Goal: Task Accomplishment & Management: Use online tool/utility

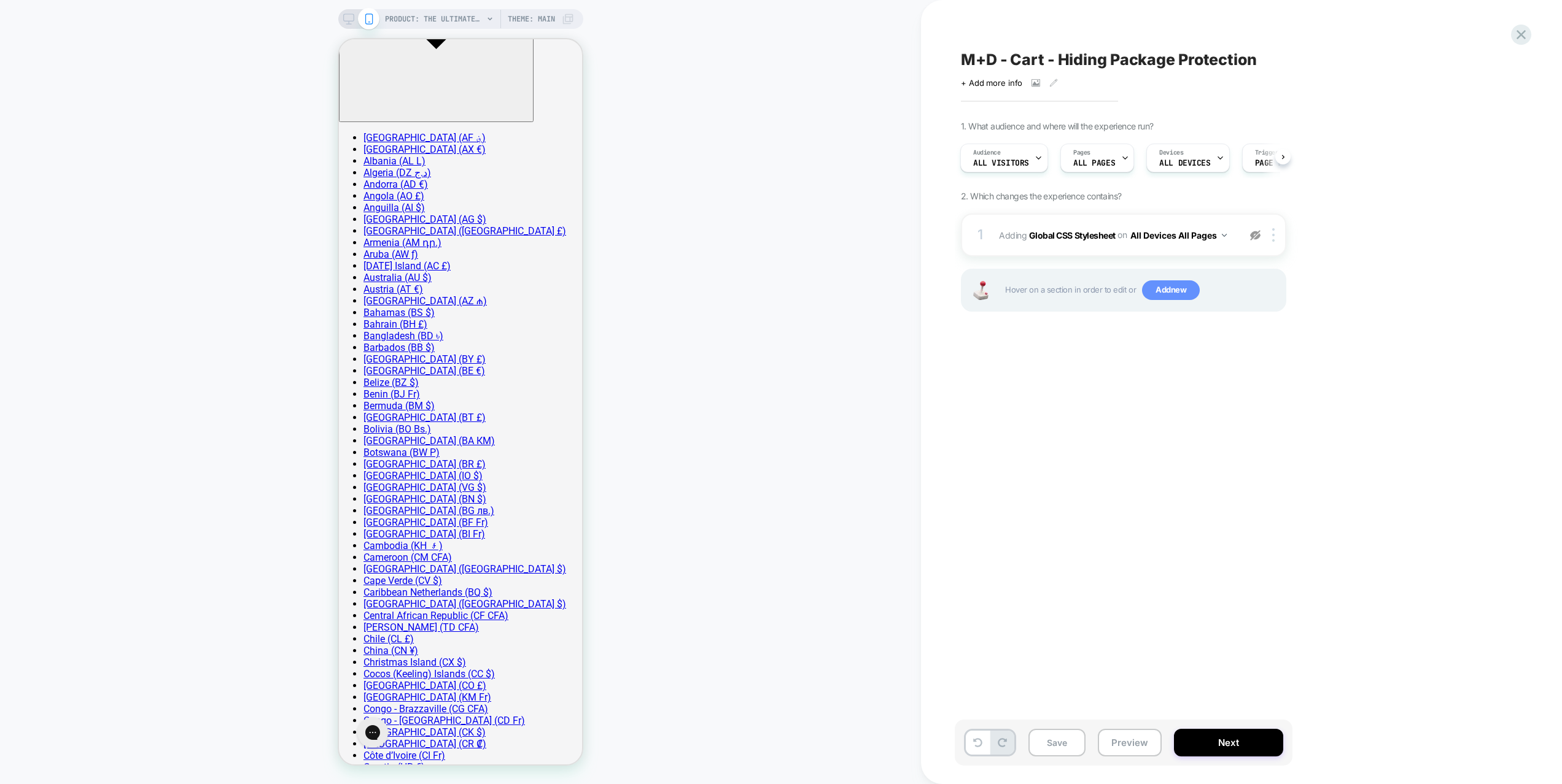
click at [0, 0] on span "Add new" at bounding box center [0, 0] width 0 height 0
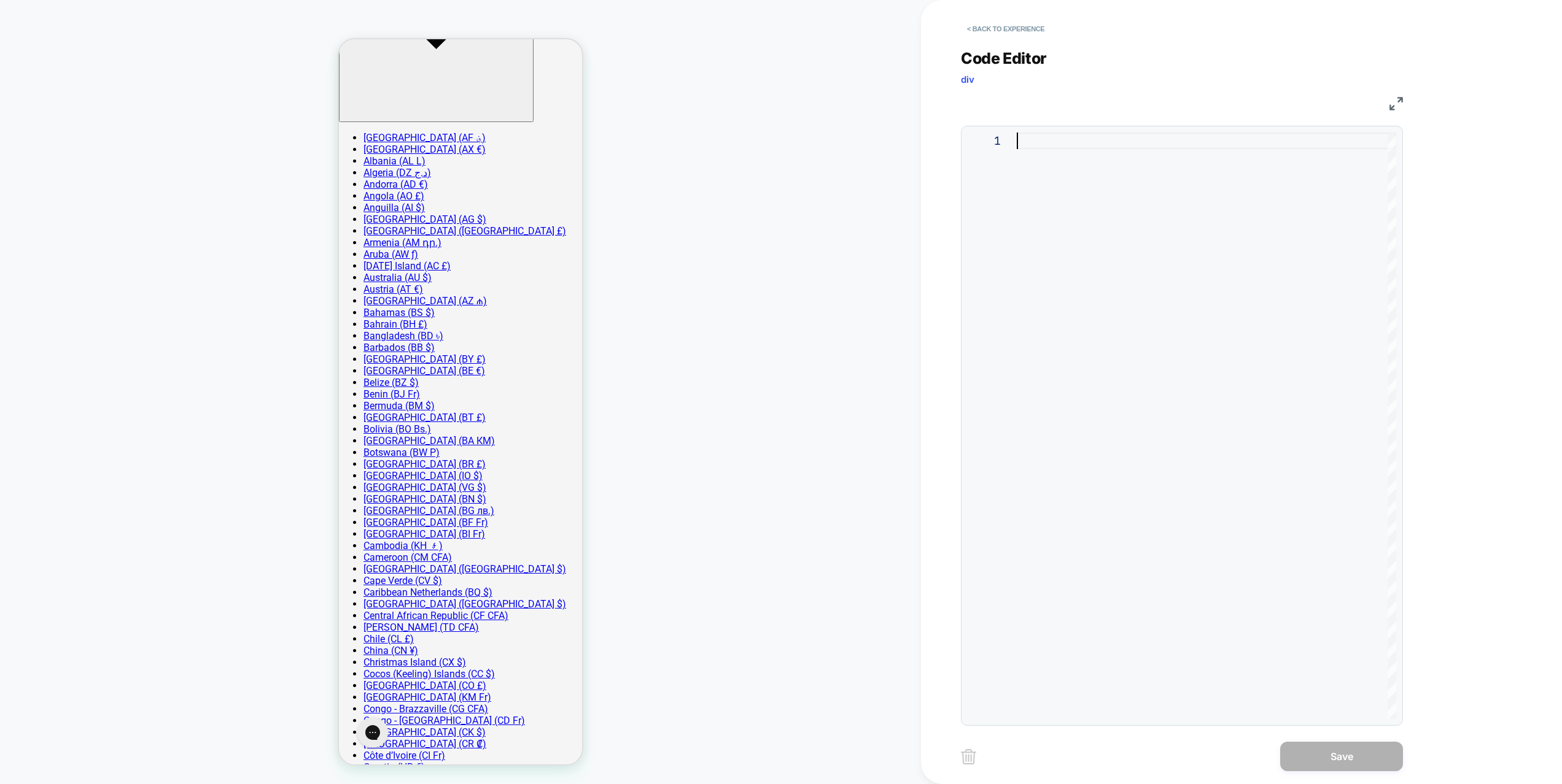
click at [1096, 353] on div at bounding box center [1206, 426] width 379 height 587
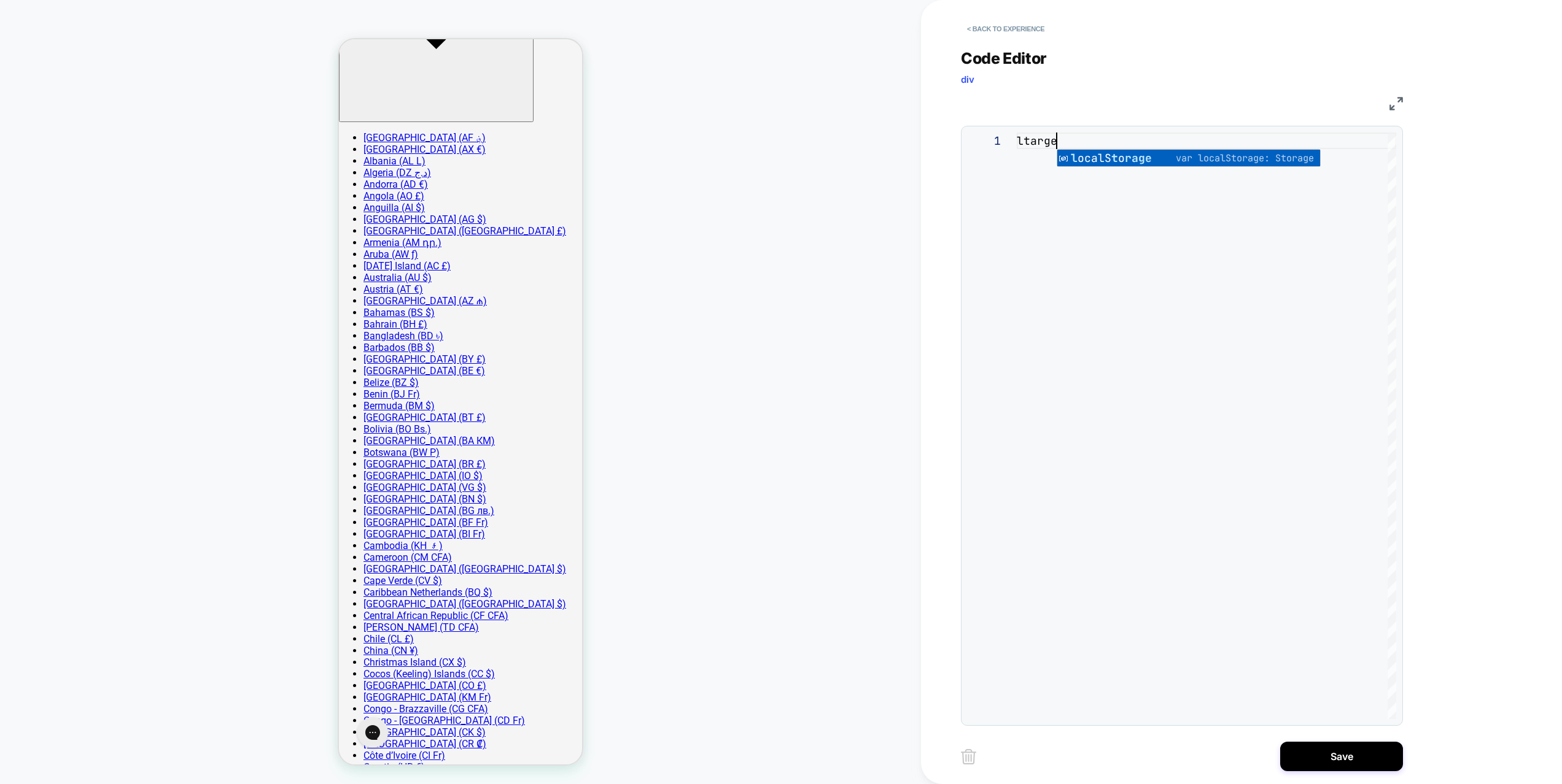
type textarea "*"
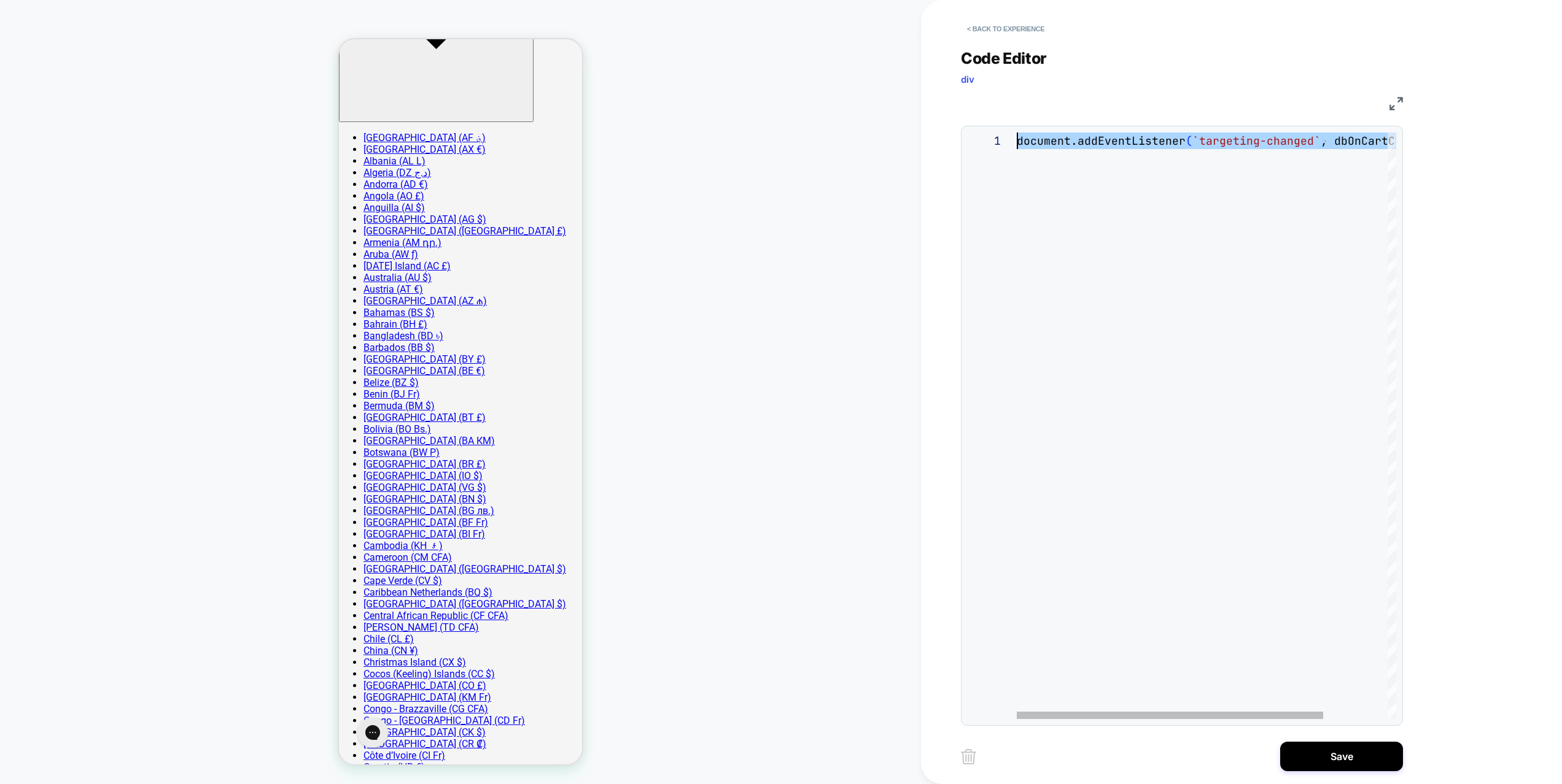
drag, startPoint x: 1155, startPoint y: 156, endPoint x: 844, endPoint y: 135, distance: 311.7
click at [1017, 135] on div "document.addEventListener ( `targeting-changed` , dbOnCartChanged ) ;" at bounding box center [1246, 426] width 460 height 587
click at [1225, 168] on div "document.addEventListener ( `targeting-changed` , dbOnCartChanged ) ;" at bounding box center [1246, 426] width 460 height 587
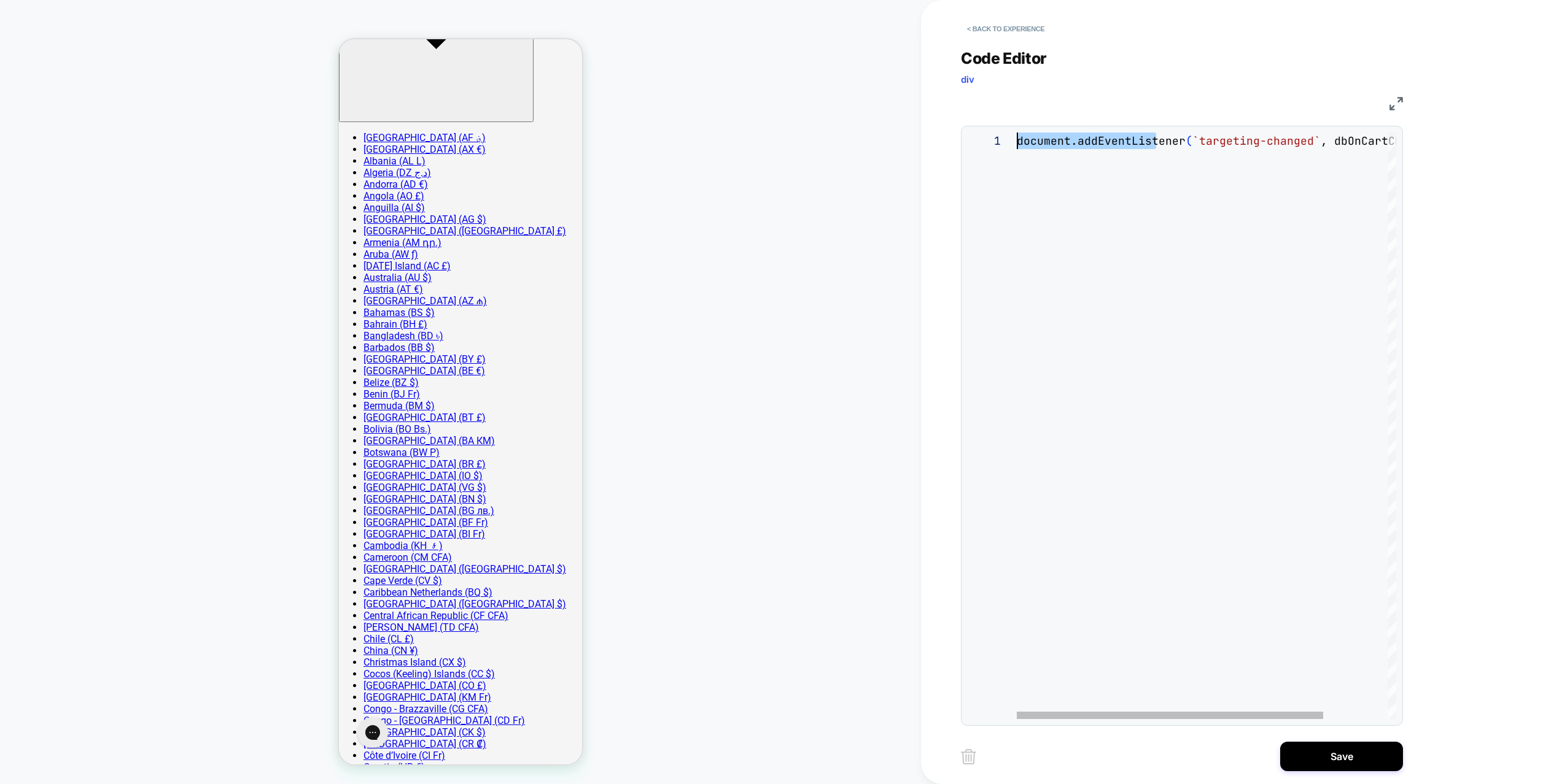
drag, startPoint x: 1106, startPoint y: 139, endPoint x: 927, endPoint y: 135, distance: 179.0
click at [1017, 135] on div "document.addEventListener ( `targeting-changed` , dbOnCartChanged ) ;" at bounding box center [1246, 426] width 460 height 587
click at [1292, 150] on div "document.addEventListener ( `targeting-changed` , dbOnCartChanged ) ;" at bounding box center [1246, 426] width 460 height 587
click at [1320, 136] on div "document.addEventListener ( `targeting-changed` , dbOnCartChanged ) ;" at bounding box center [1193, 426] width 460 height 587
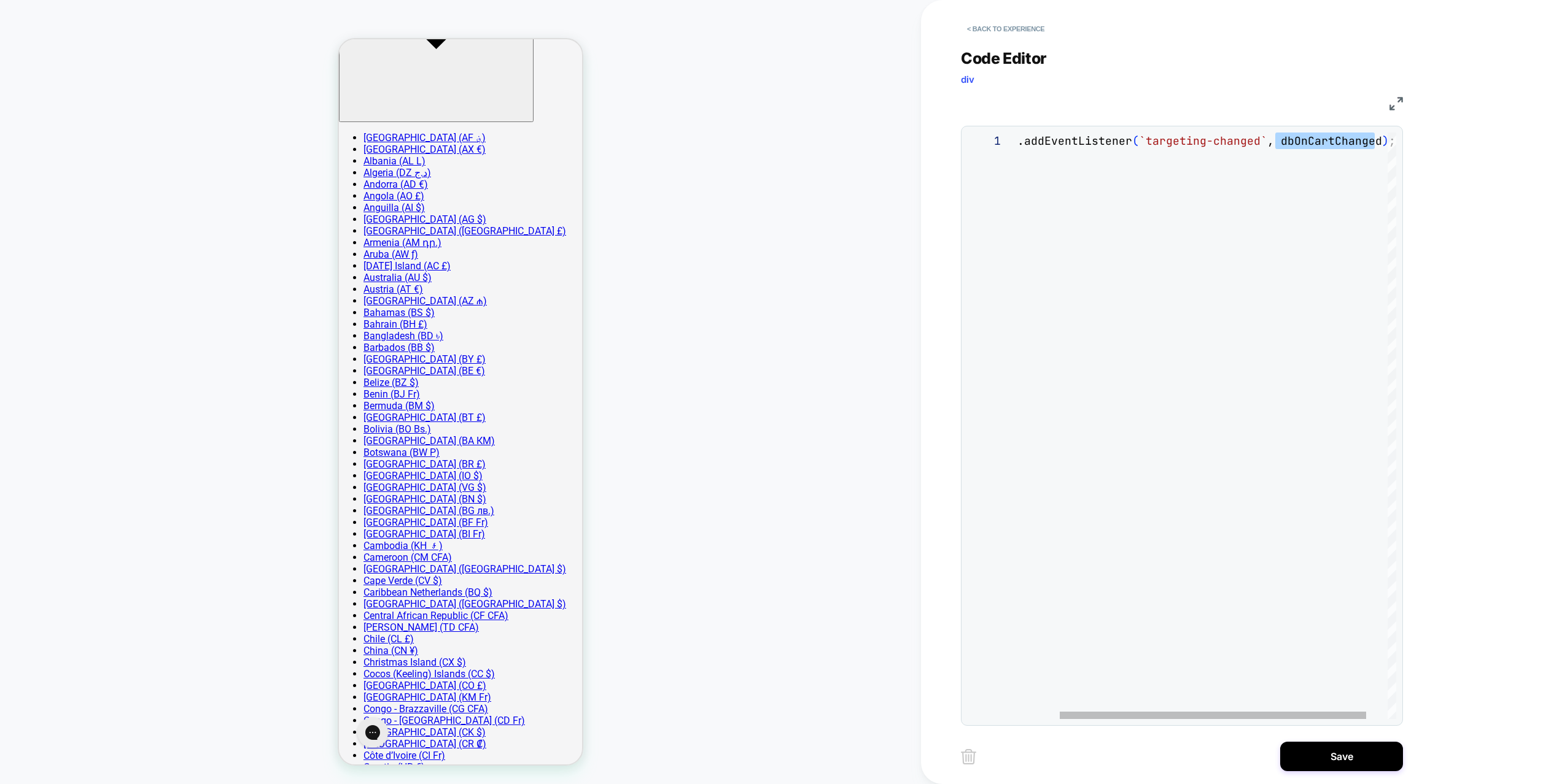
scroll to position [0, 424]
click at [1207, 167] on div "document.addEventListener ( `targeting-changed` , dbOnCartChanged ) ;" at bounding box center [1193, 426] width 460 height 587
click at [1305, 144] on div "document.addEventListener ( `targeting-changed` , dbOnCartChanged ) ;" at bounding box center [1193, 426] width 460 height 587
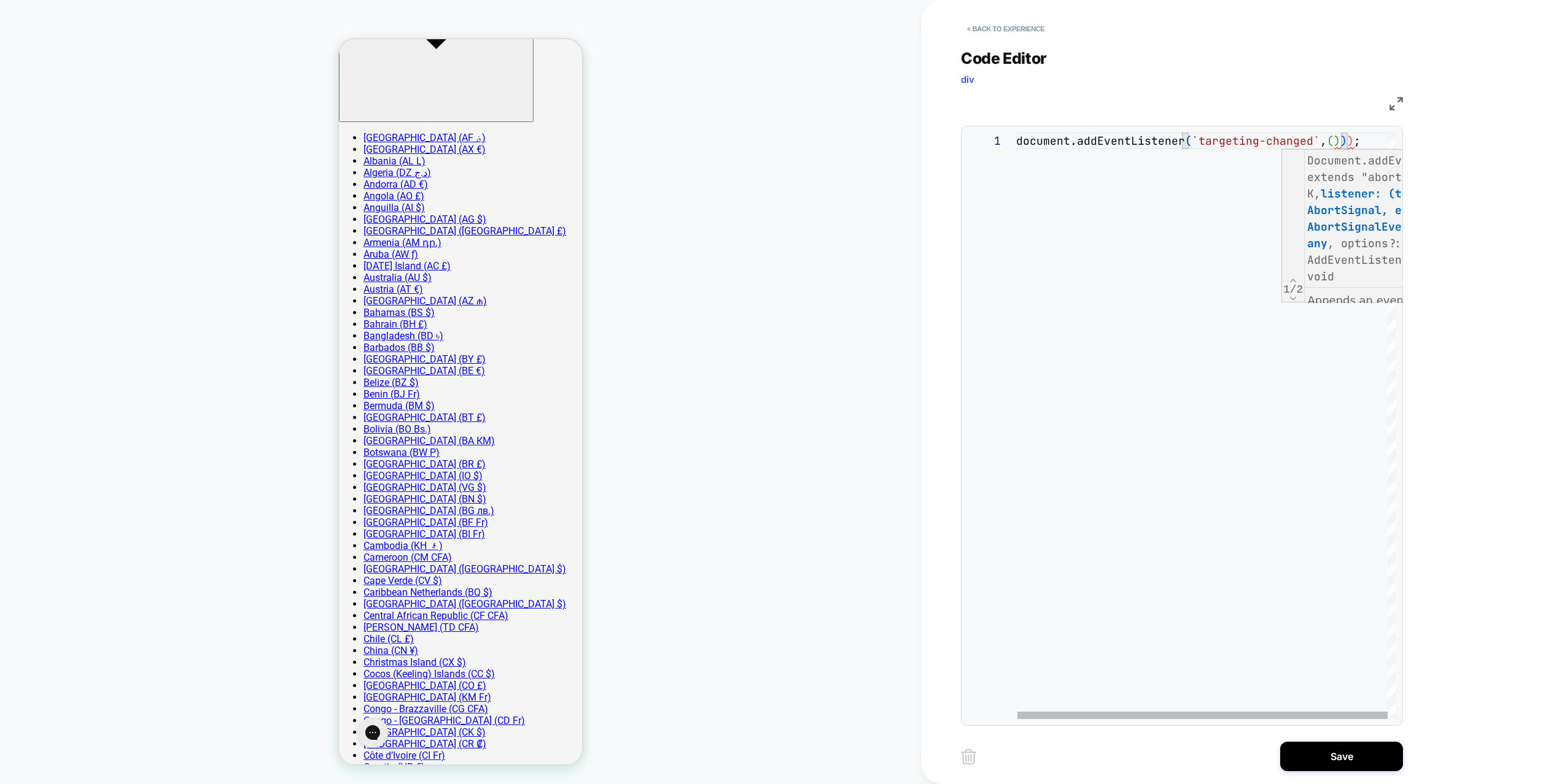
scroll to position [0, 344]
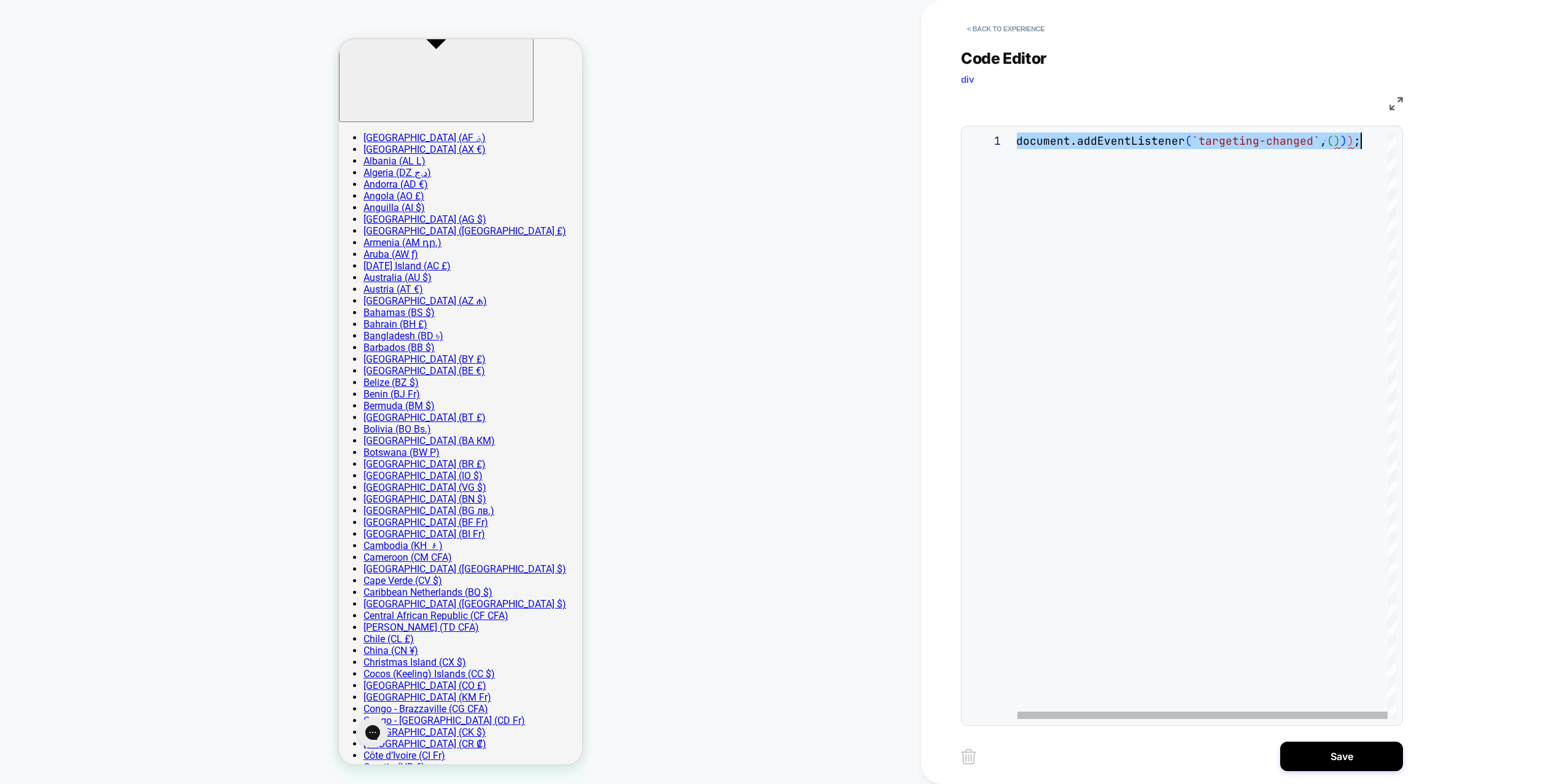
drag, startPoint x: 1347, startPoint y: 141, endPoint x: 1329, endPoint y: 140, distance: 18.0
click at [1328, 140] on div "document.addEventListener ( `targeting-changed` , ( ) ) ) ;" at bounding box center [1206, 426] width 380 height 587
click at [1339, 141] on div "document.addEventListener ( `targeting-changed` , ( ) ) ) ;" at bounding box center [1206, 426] width 380 height 587
click at [1344, 141] on div "document.addEventListener ( `targeting-changed` , ( ) ) ) ;" at bounding box center [1206, 426] width 380 height 587
click at [1347, 141] on div "document.addEventListener ( `targeting-changed` , ( ) ) ) ;" at bounding box center [1206, 426] width 380 height 587
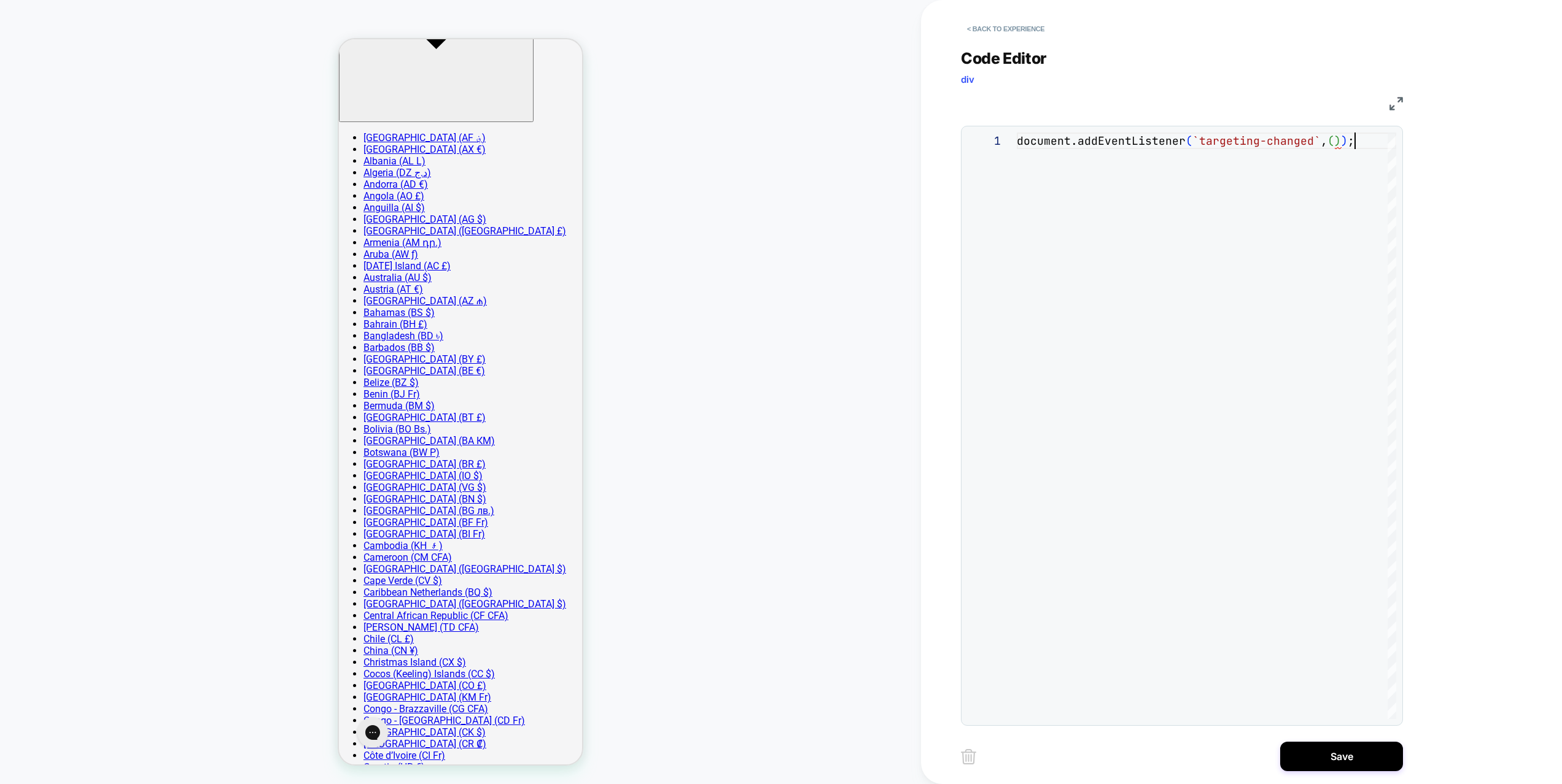
scroll to position [0, 337]
click at [1213, 253] on div "document.addEventListener ( `targeting-changed` , ( ) ) ;" at bounding box center [1206, 426] width 379 height 587
click at [1217, 267] on div "document.addEventListener ( `targeting-changed` , ( ) ) ;" at bounding box center [1206, 426] width 379 height 587
drag, startPoint x: 1055, startPoint y: 197, endPoint x: 1143, endPoint y: 178, distance: 90.0
click at [1017, 180] on div "document.addEventListener ( `targeting-changed` , ( ) ) ;" at bounding box center [1206, 426] width 379 height 587
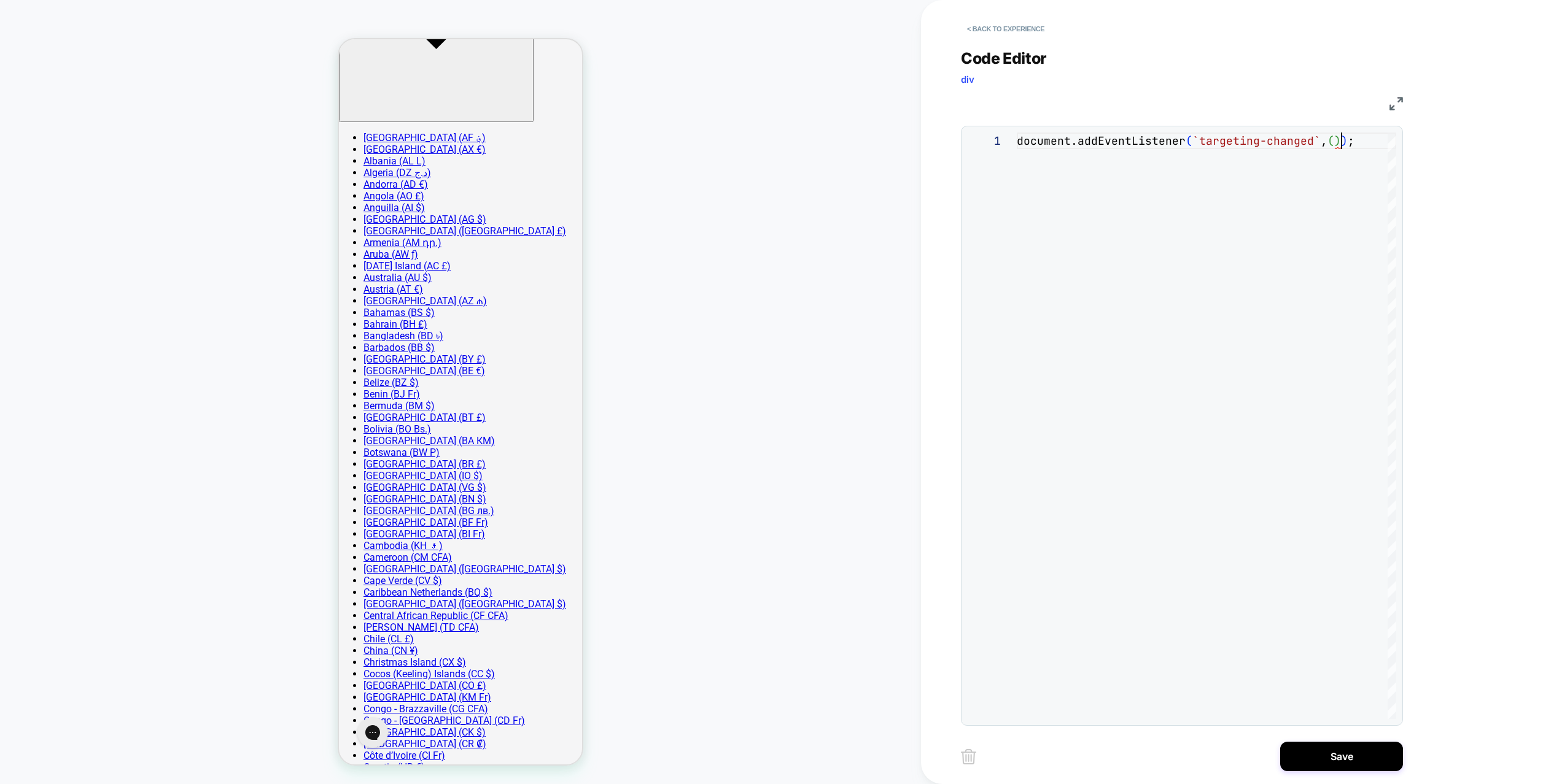
click at [1340, 140] on div "document.addEventListener ( `targeting-changed` , ( ) ) ;" at bounding box center [1206, 426] width 379 height 587
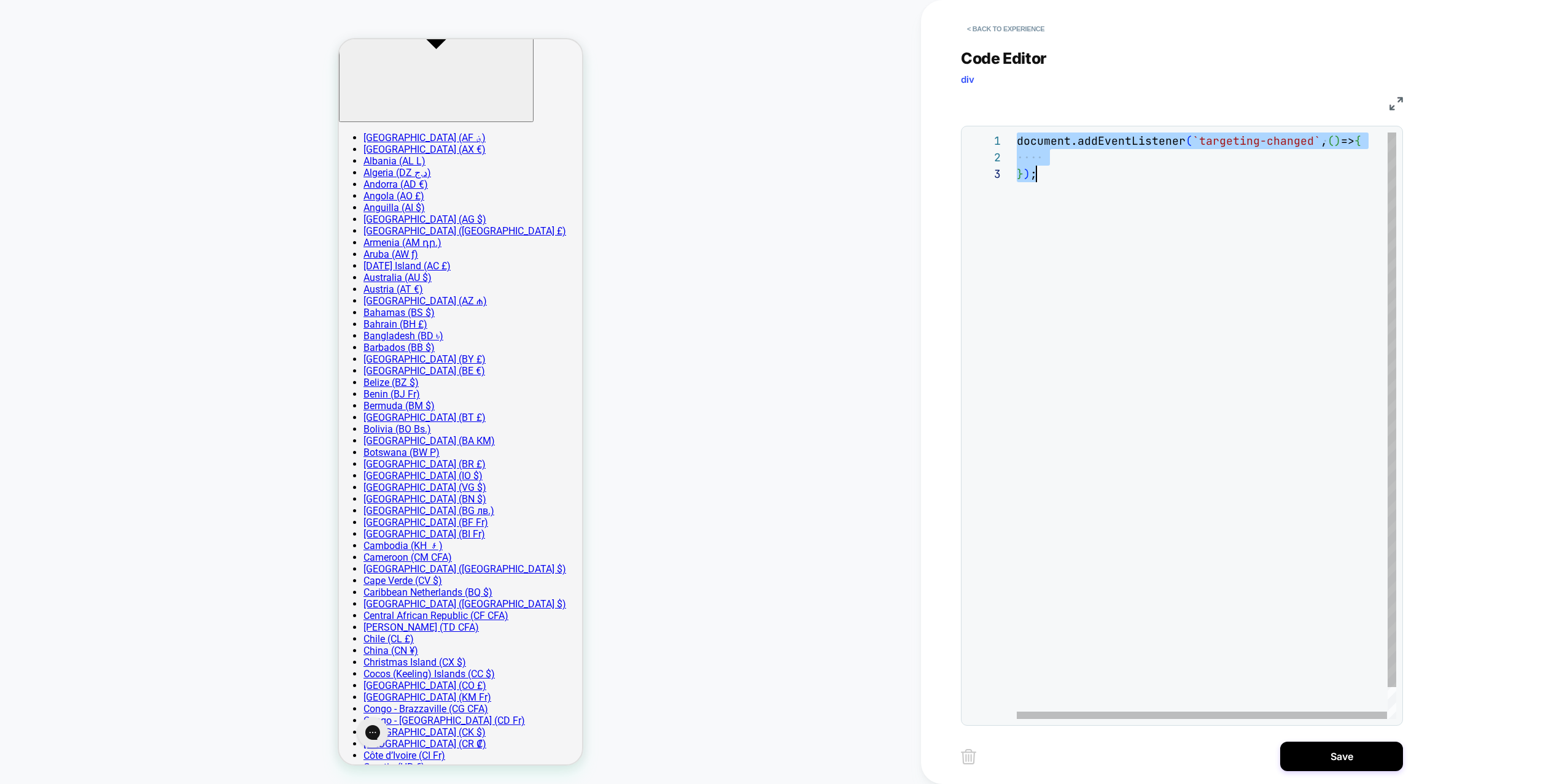
scroll to position [50, 0]
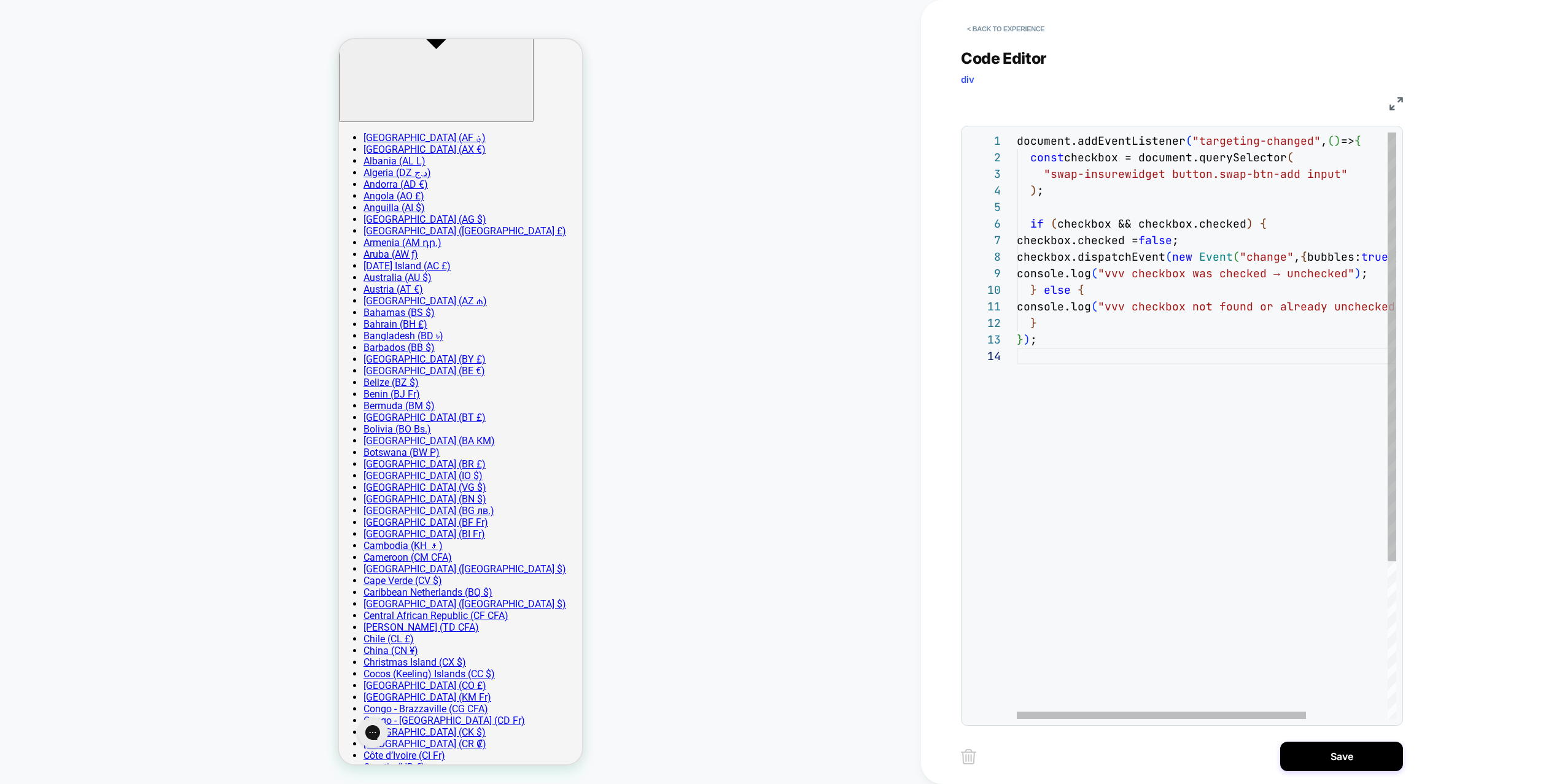
type textarea "**********"
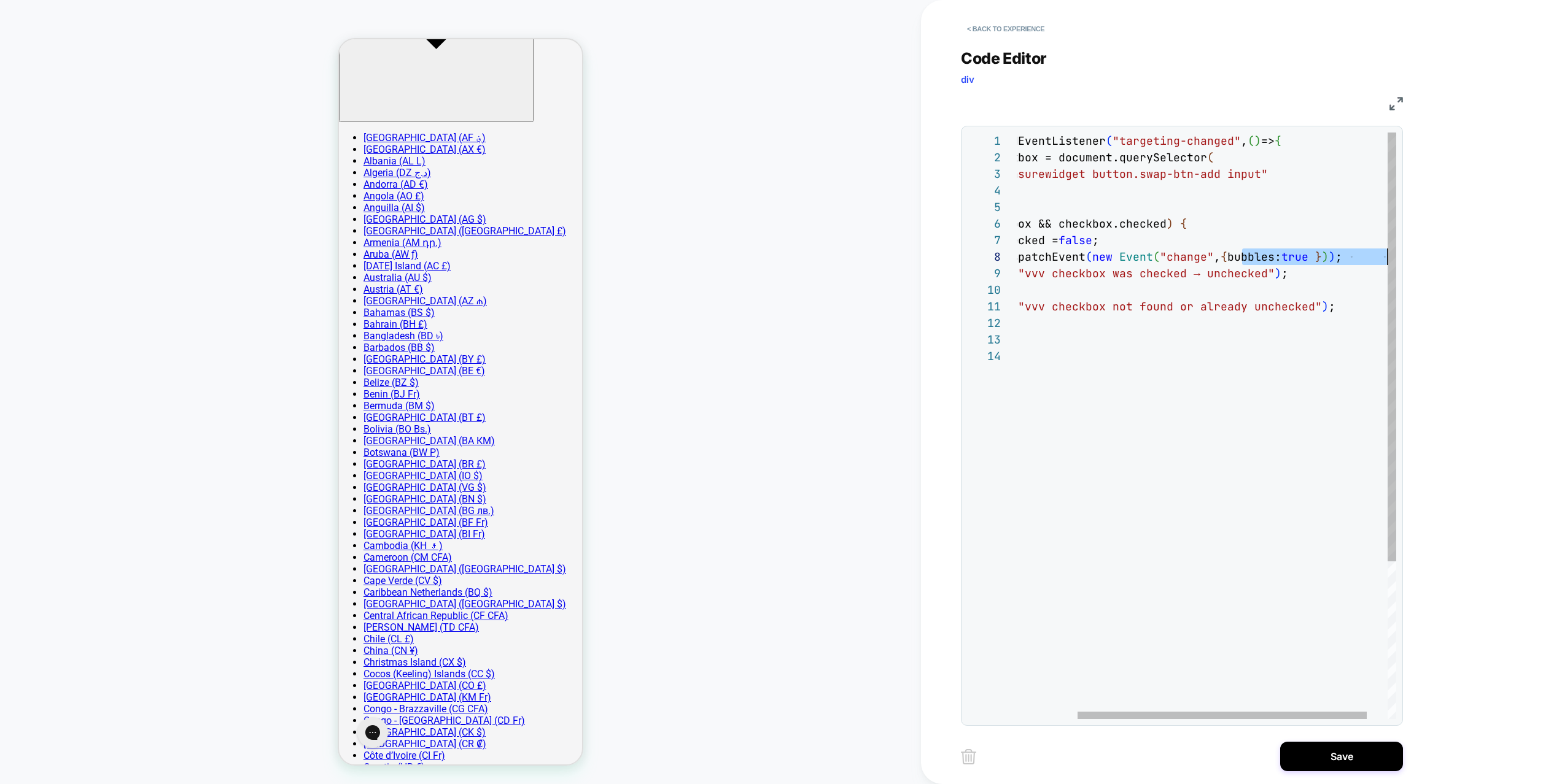
drag, startPoint x: 1321, startPoint y: 253, endPoint x: 1439, endPoint y: 253, distance: 118.0
click at [1423, 253] on div "document.addEventListener ( "targeting-changed" , ( ) => { const checkbox = doc…" at bounding box center [1180, 533] width 486 height 802
click at [1291, 266] on div "document.addEventListener ( "targeting-changed" , ( ) => { const checkbox = doc…" at bounding box center [1180, 533] width 486 height 802
drag, startPoint x: 1220, startPoint y: 252, endPoint x: 1018, endPoint y: 252, distance: 202.0
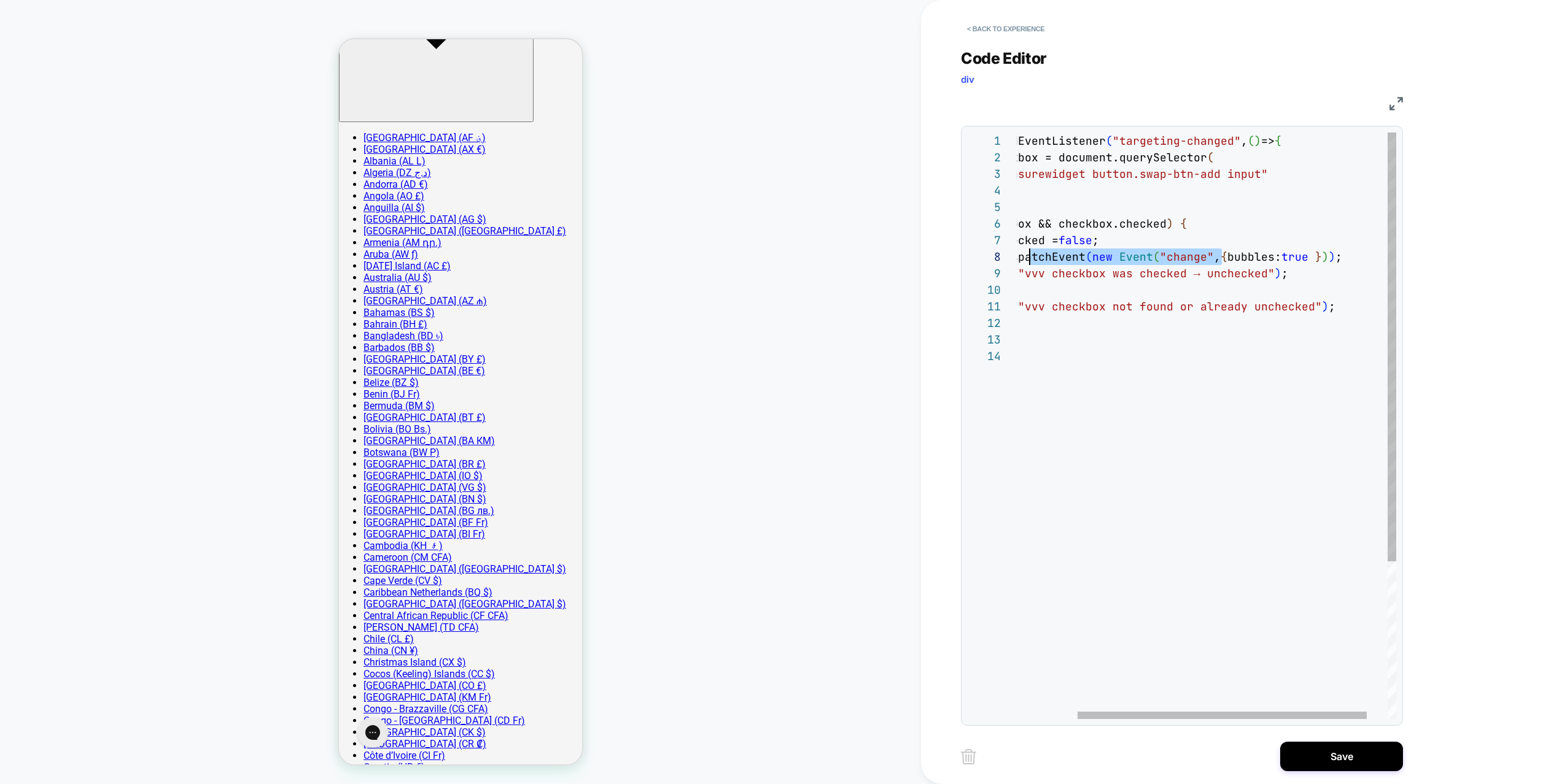
click at [1018, 253] on div "document.addEventListener ( "targeting-changed" , ( ) => { const checkbox = doc…" at bounding box center [1180, 533] width 486 height 802
drag, startPoint x: 1074, startPoint y: 255, endPoint x: 1065, endPoint y: 255, distance: 9.0
click at [1065, 255] on div "document.addEventListener ( "targeting-changed" , ( ) => { const checkbox = doc…" at bounding box center [1180, 533] width 486 height 802
click at [1088, 254] on div "document.addEventListener ( "targeting-changed" , ( ) => { const checkbox = doc…" at bounding box center [1180, 533] width 486 height 802
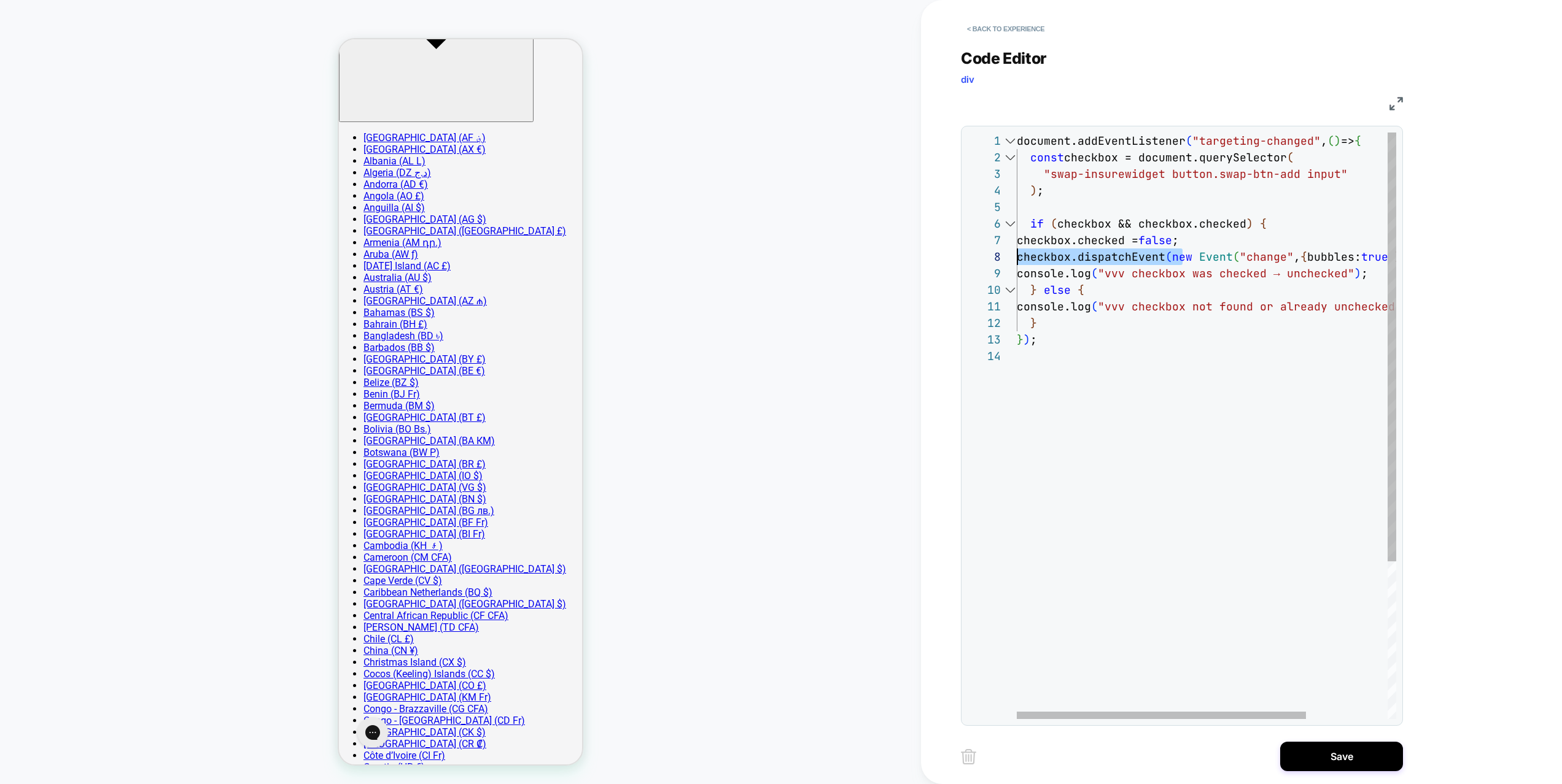
drag, startPoint x: 1102, startPoint y: 257, endPoint x: 996, endPoint y: 257, distance: 106.0
click at [1017, 257] on div "document.addEventListener ( "targeting-changed" , ( ) => { const checkbox = doc…" at bounding box center [1260, 533] width 486 height 802
click at [1088, 257] on div "document.addEventListener ( "targeting-changed" , ( ) => { const checkbox = doc…" at bounding box center [1260, 533] width 486 height 802
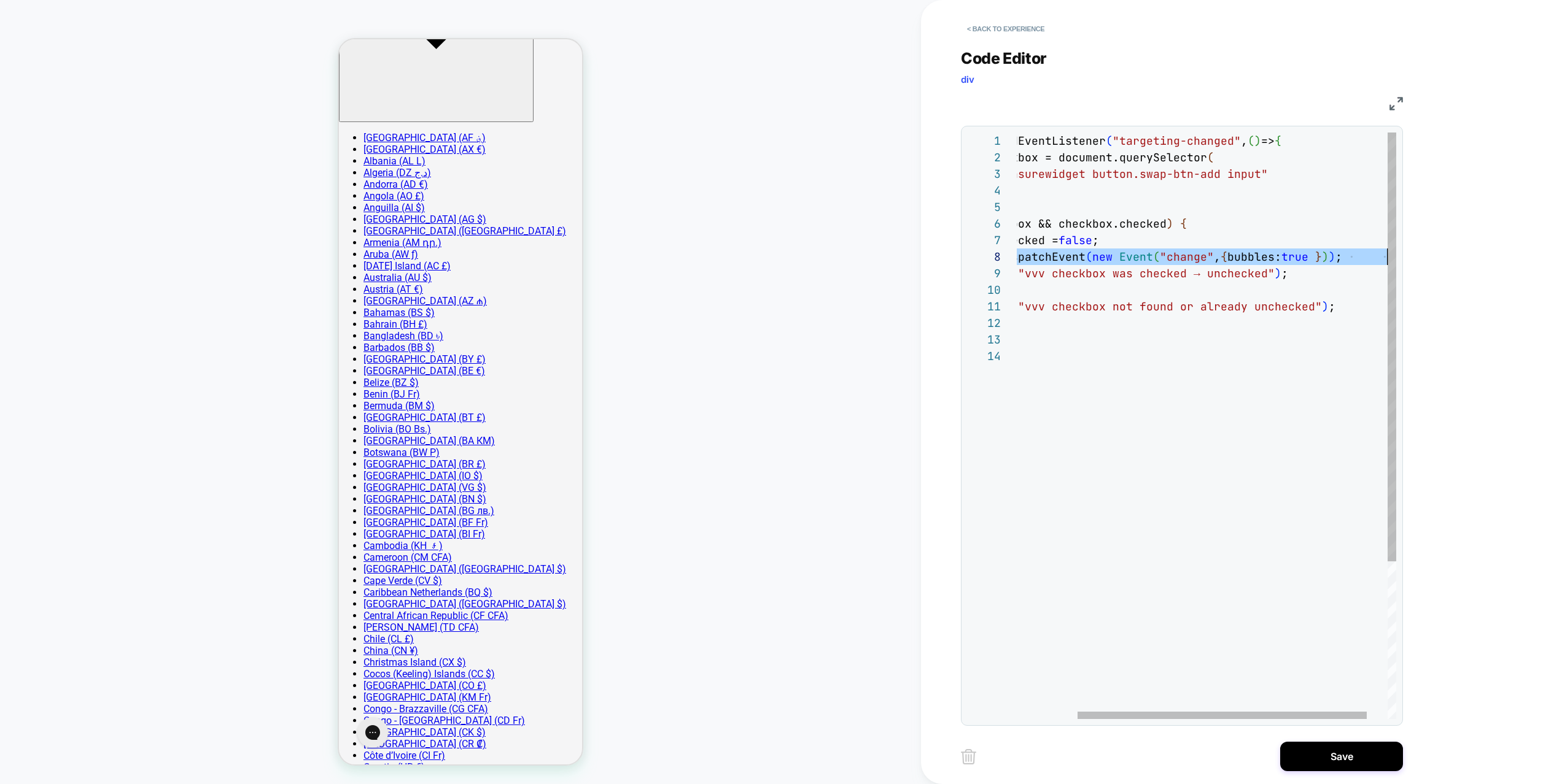
drag, startPoint x: 1042, startPoint y: 256, endPoint x: 1391, endPoint y: 263, distance: 349.1
click at [1391, 263] on div "document.addEventListener ( "targeting-changed" , ( ) => { const checkbox = doc…" at bounding box center [1180, 533] width 486 height 802
click at [1335, 759] on button "Save" at bounding box center [1342, 757] width 123 height 30
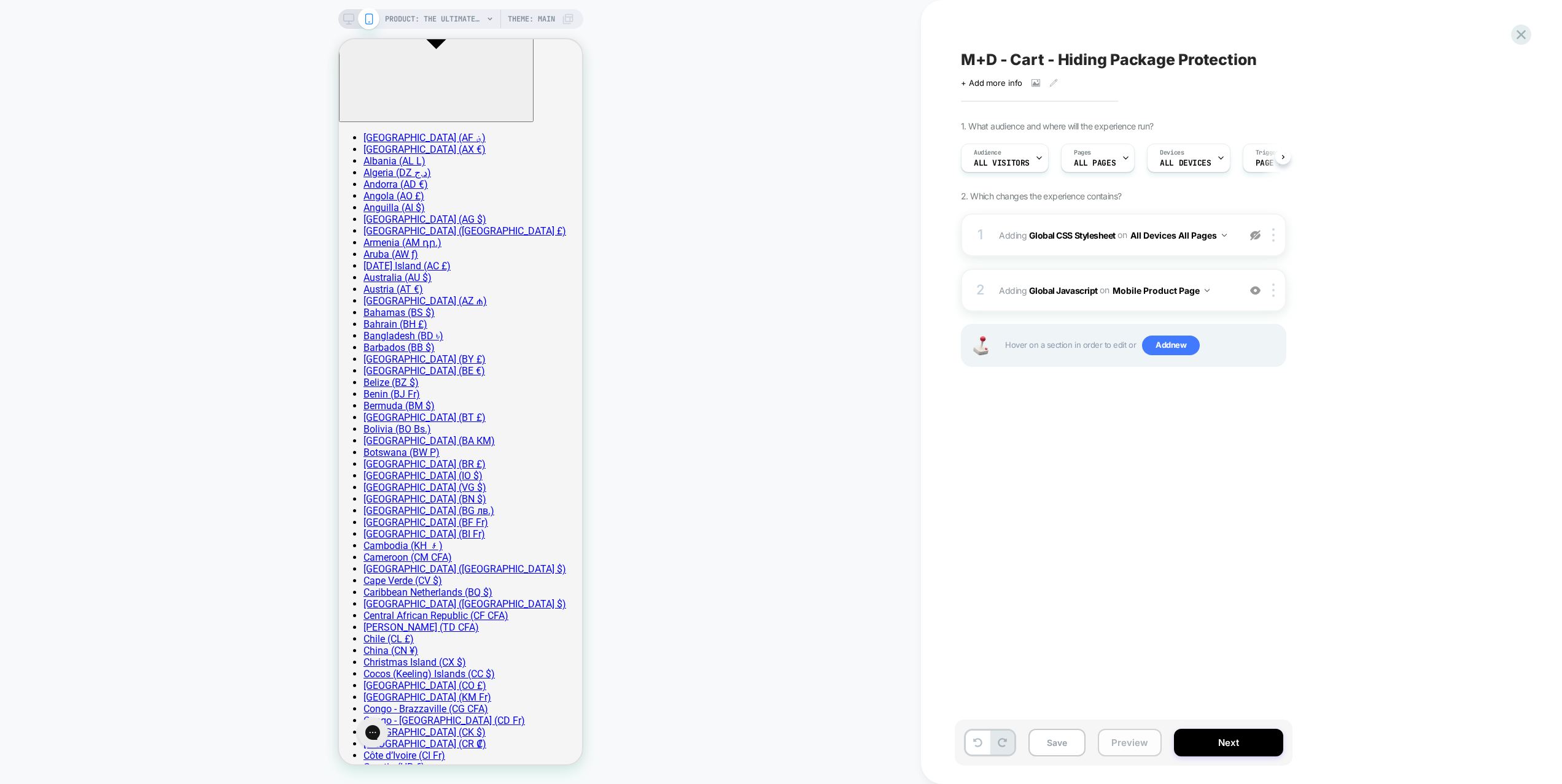
click at [1141, 745] on button "Preview" at bounding box center [1130, 742] width 64 height 28
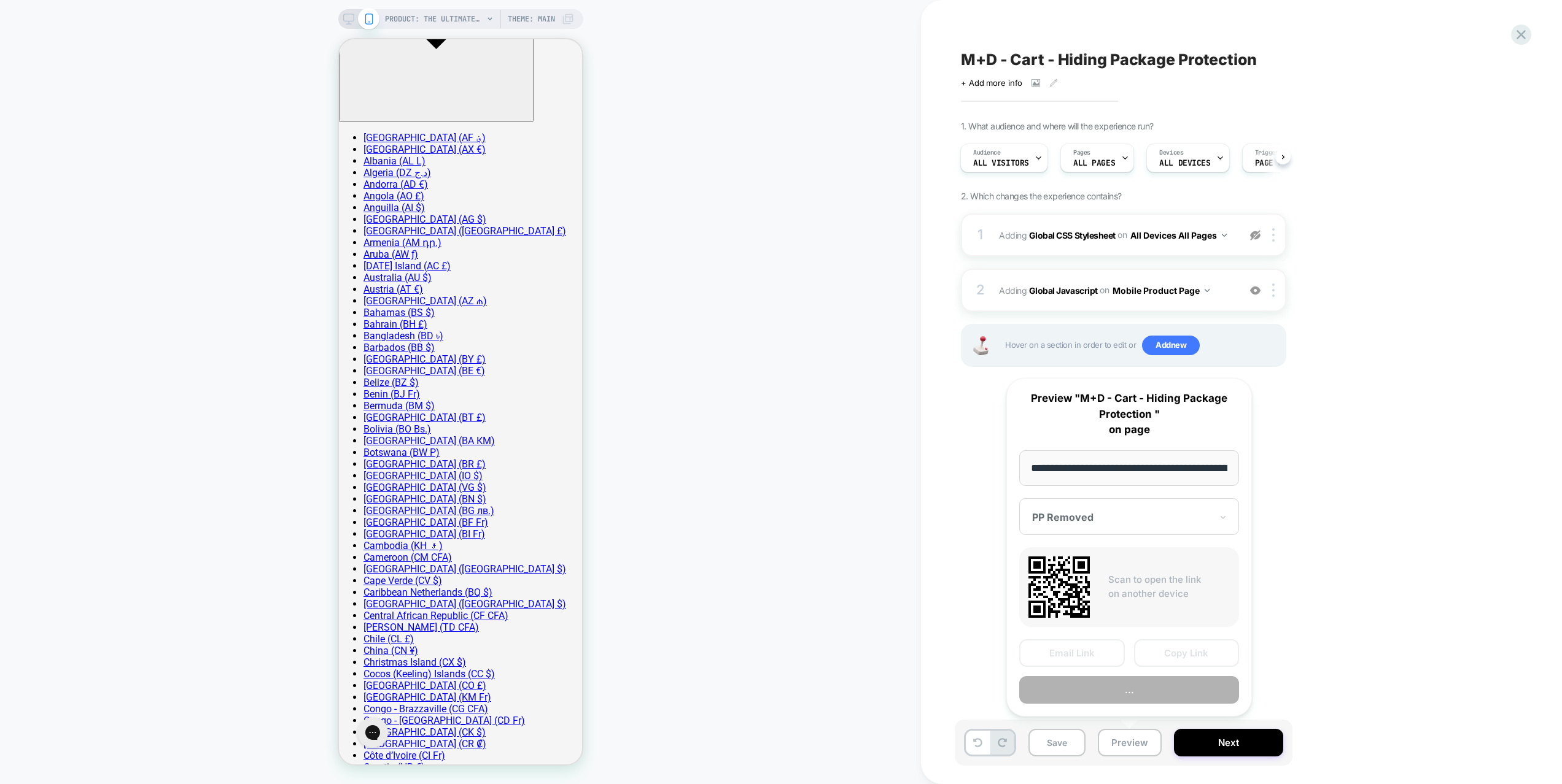
scroll to position [0, 278]
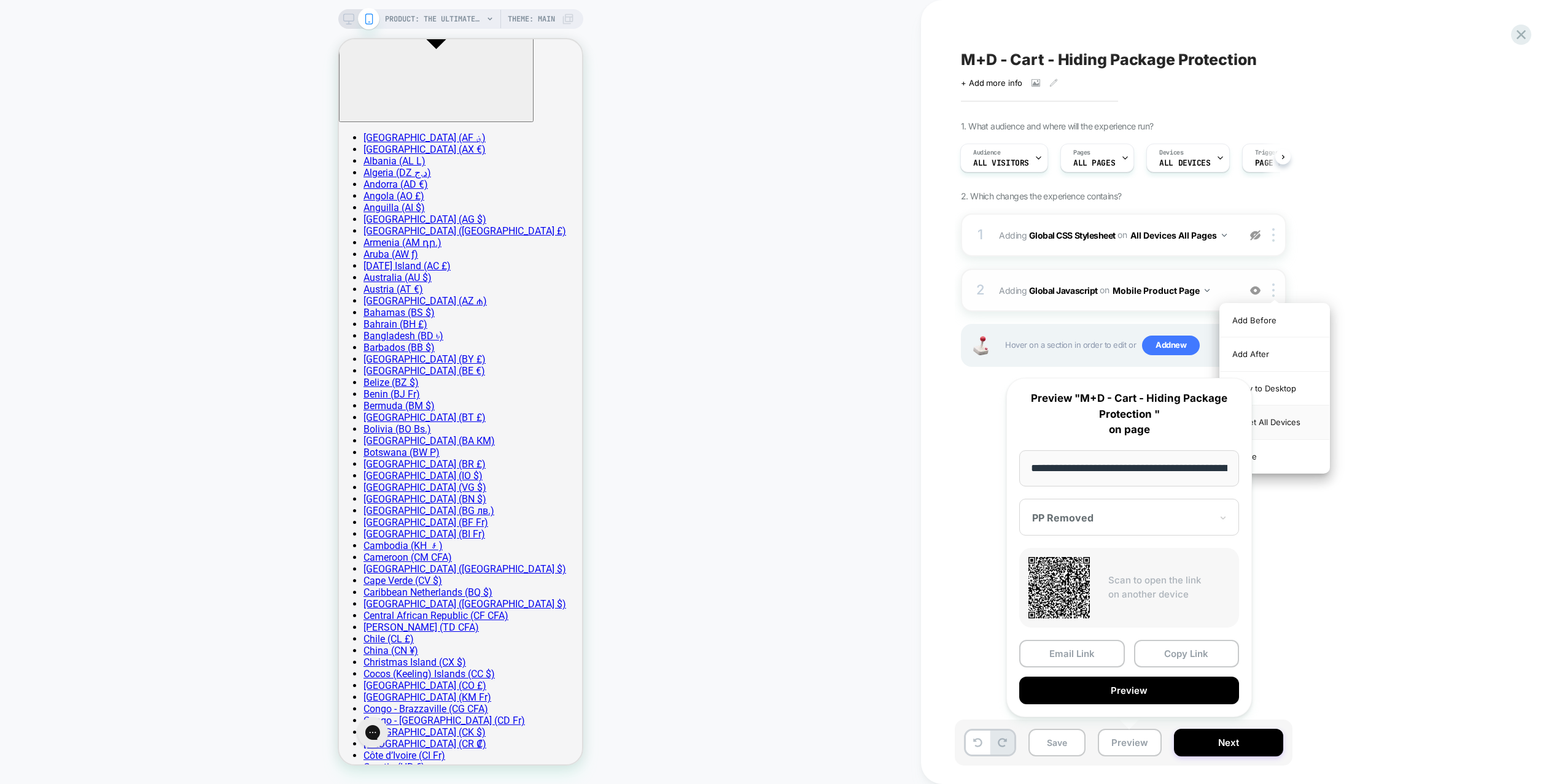
click at [1289, 418] on div "Target All Devices" at bounding box center [1274, 422] width 109 height 34
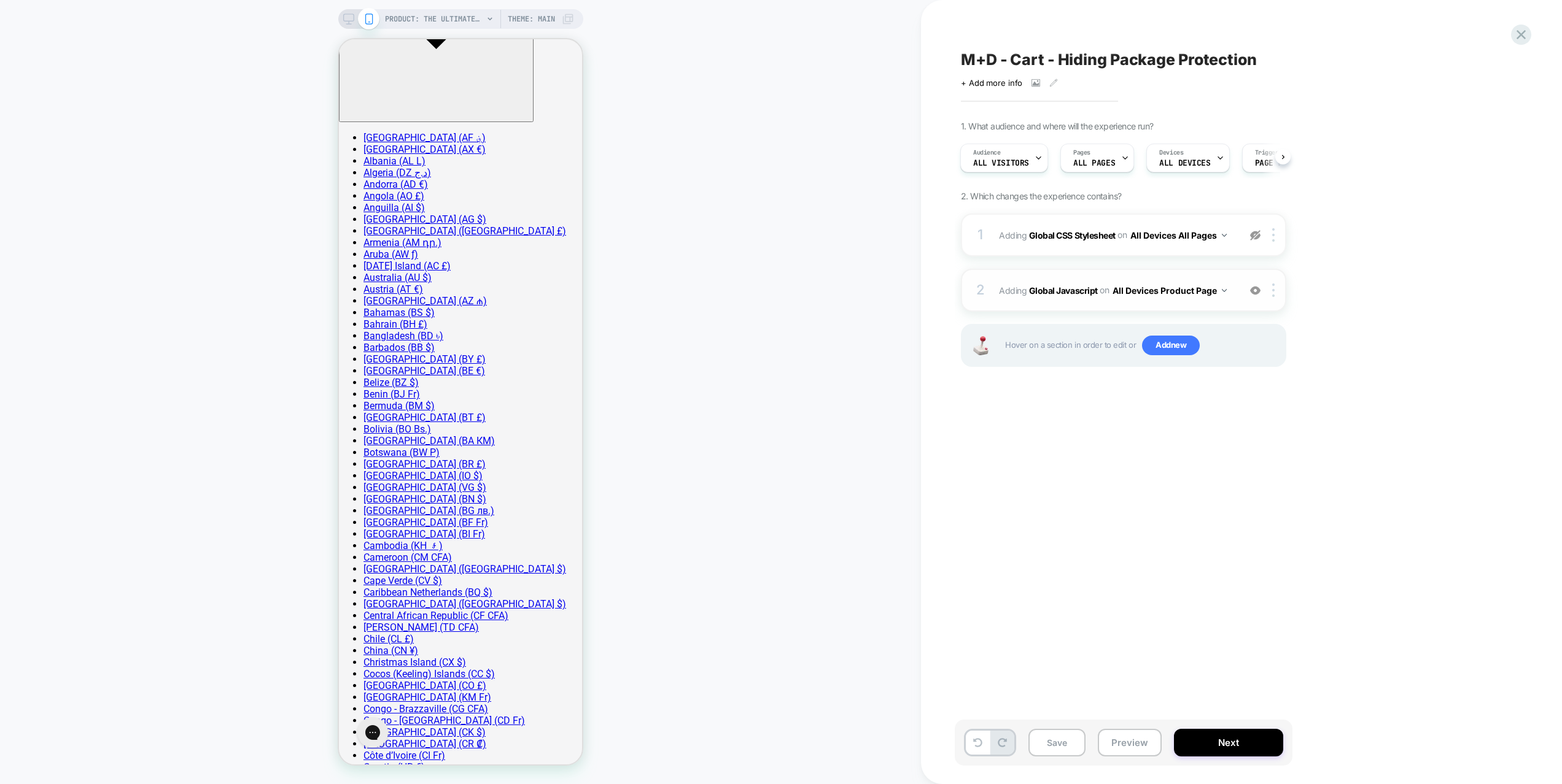
click at [1229, 299] on span "Adding Global Javascript on All Devices Product Page" at bounding box center [1116, 290] width 234 height 18
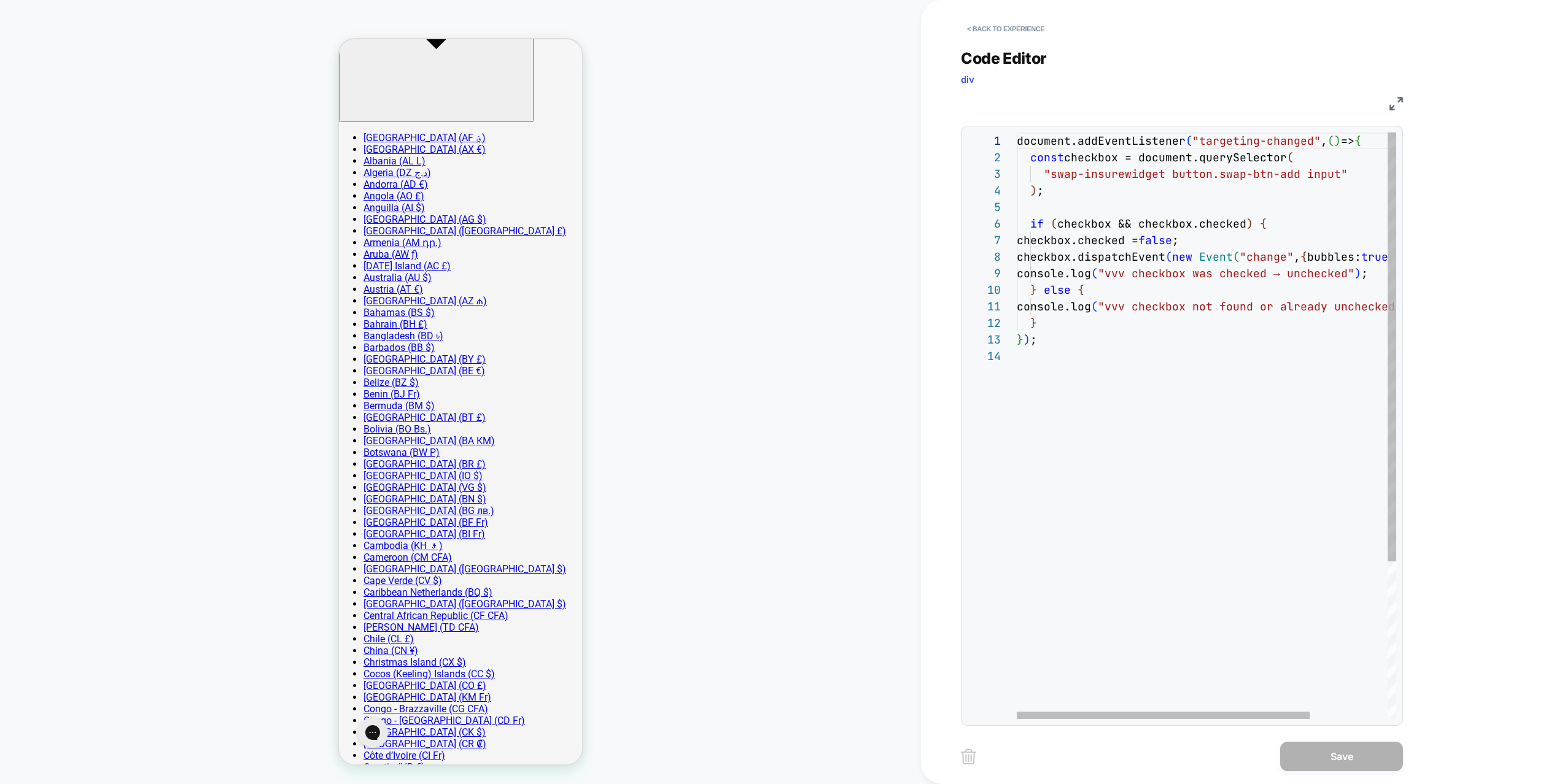
scroll to position [0, 358]
click at [1377, 144] on div "document.addEventListener ( "targeting-changed" , ( ) => { const checkbox = doc…" at bounding box center [1257, 533] width 480 height 802
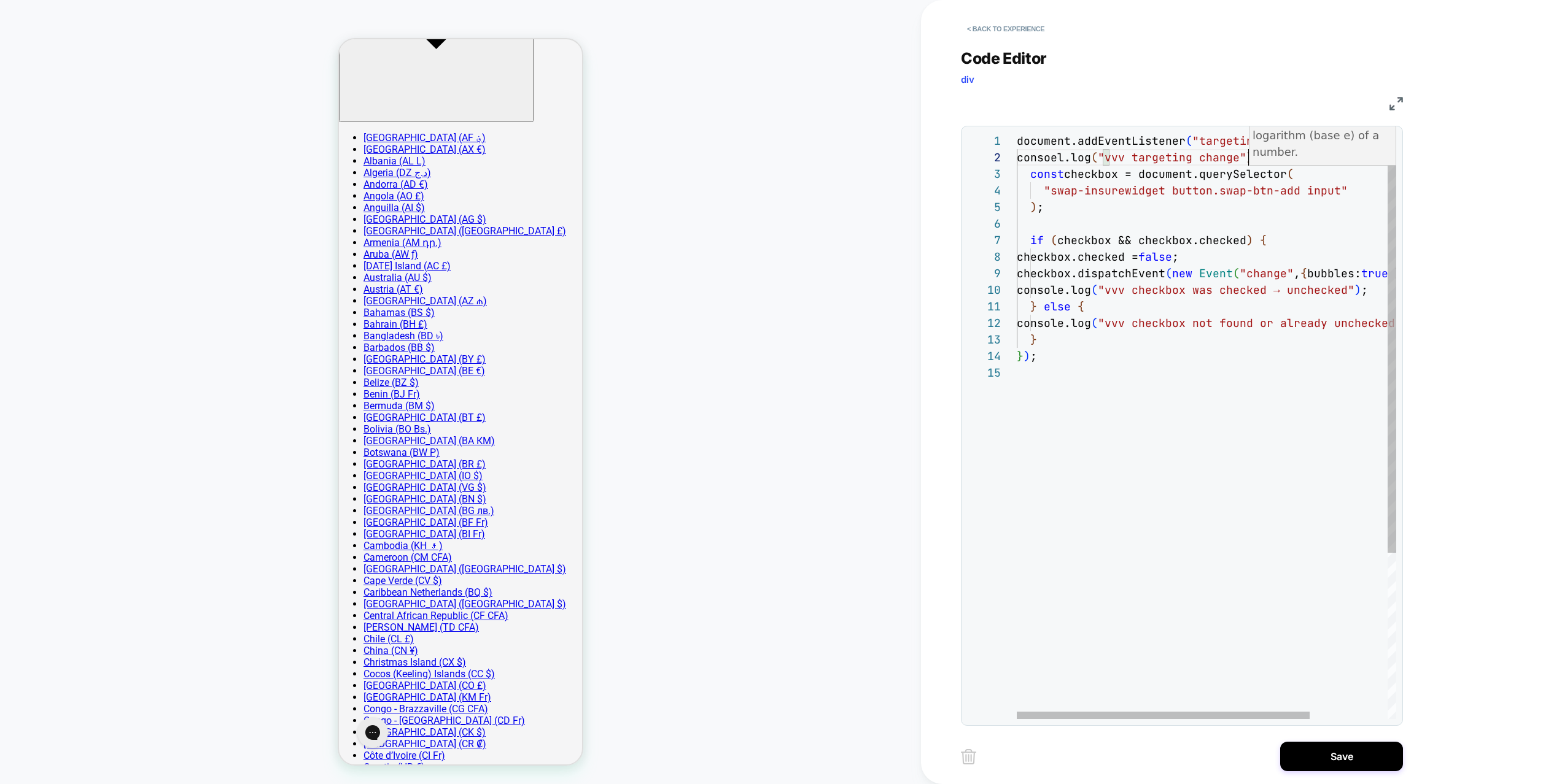
scroll to position [16, 239]
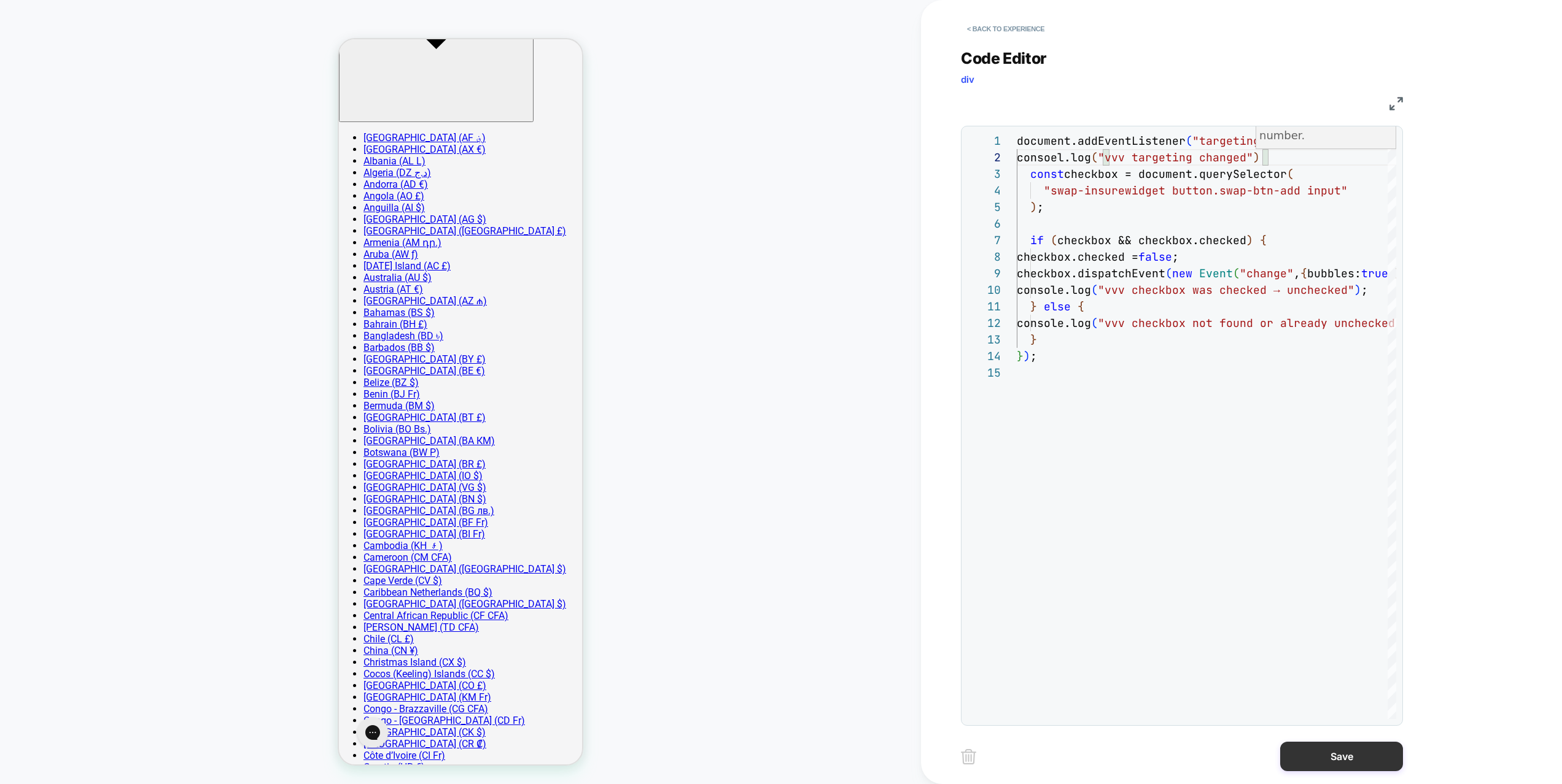
type textarea "**********"
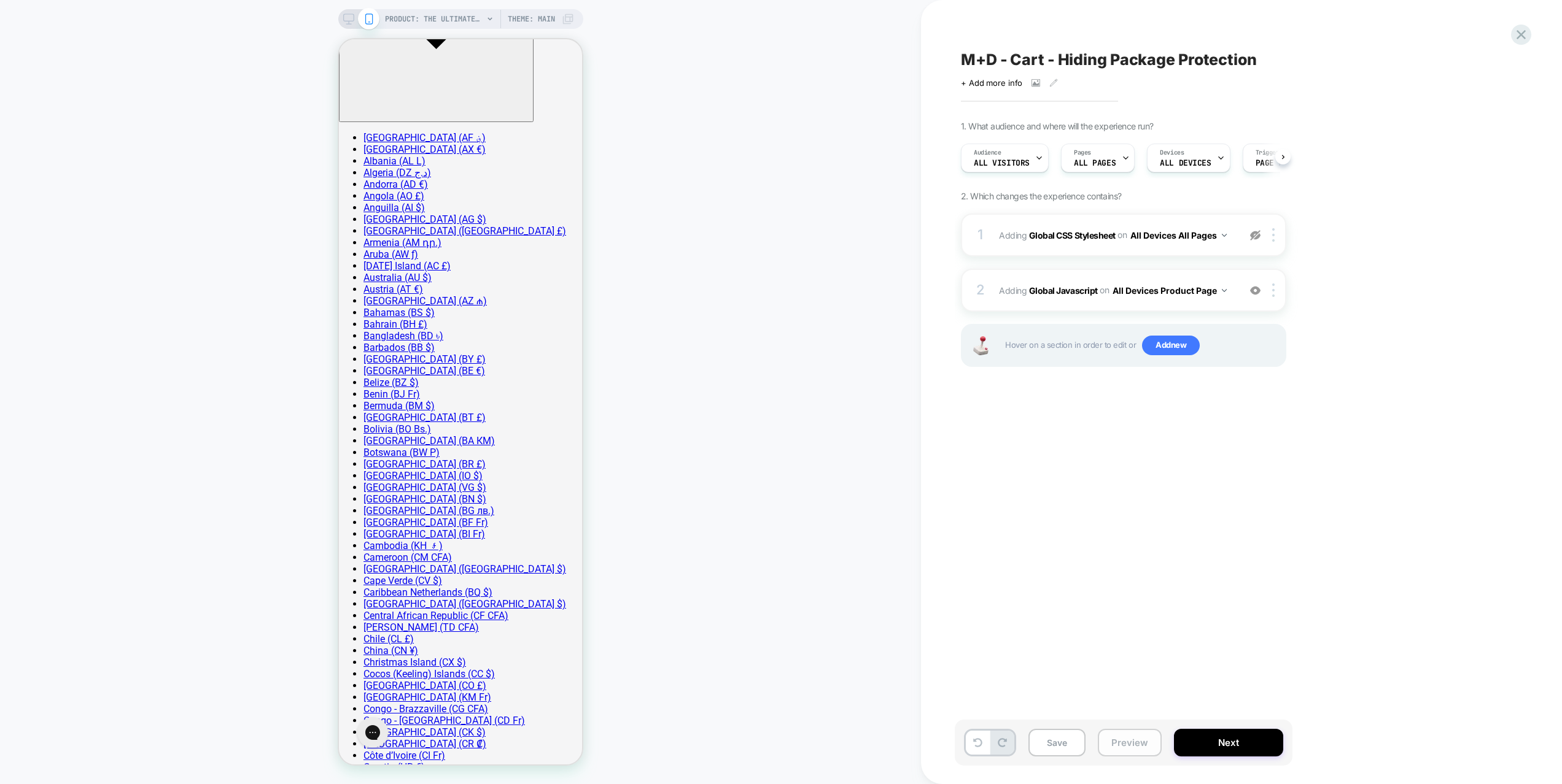
click at [1149, 752] on button "Preview" at bounding box center [1130, 742] width 64 height 28
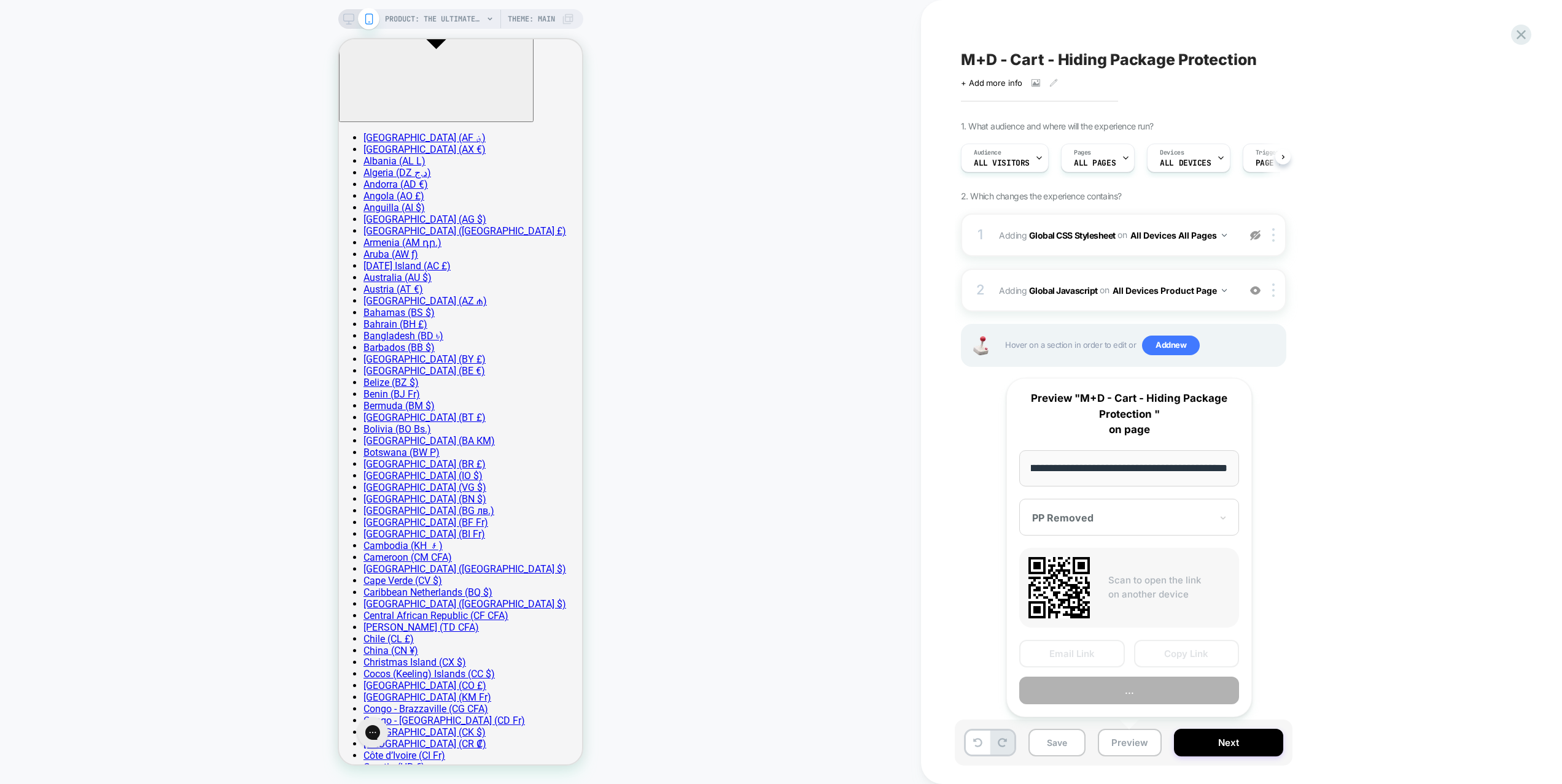
scroll to position [0, 1]
click at [1137, 700] on button "Preview" at bounding box center [1128, 690] width 220 height 28
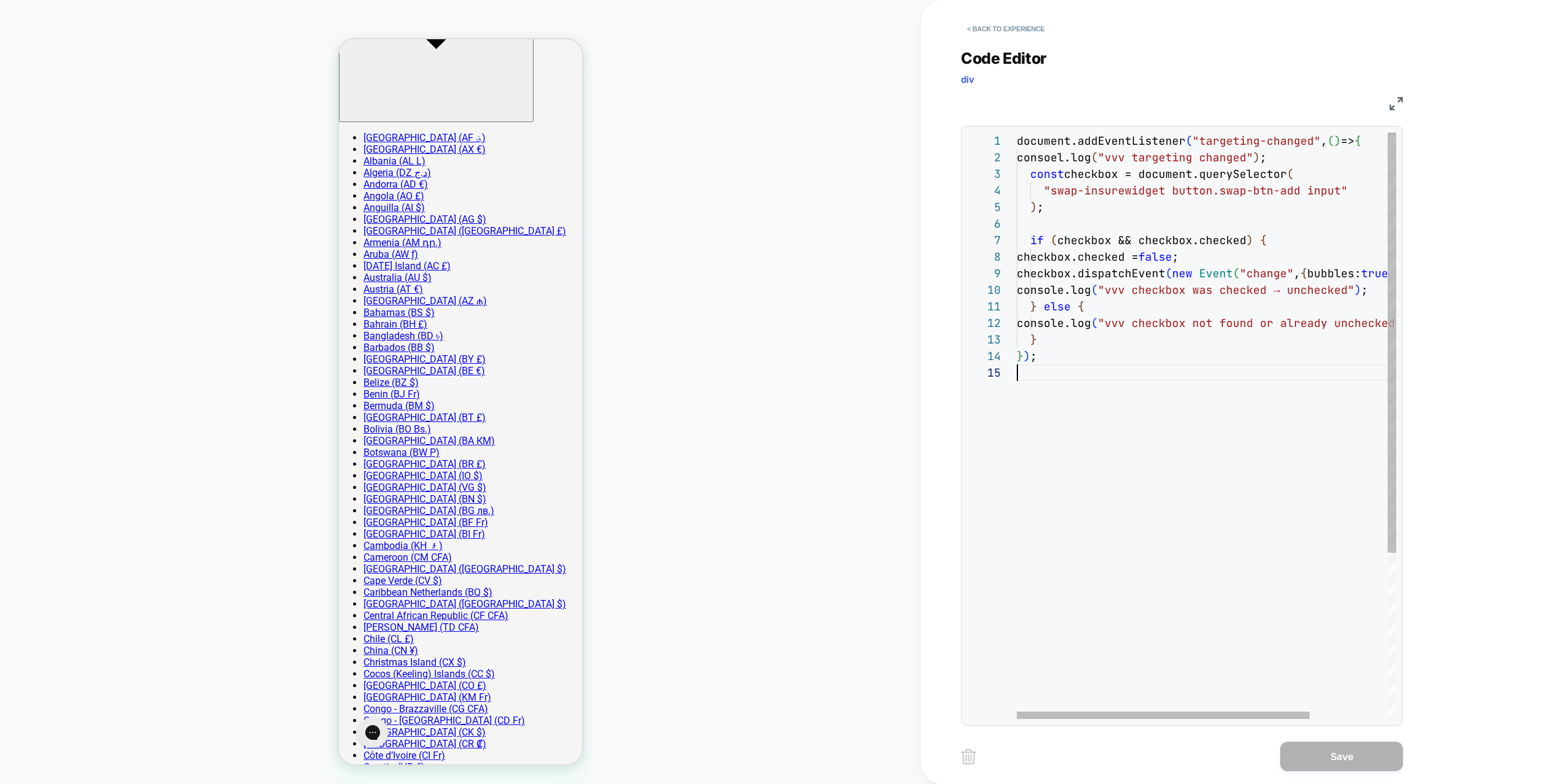
scroll to position [66, 0]
click at [1161, 407] on div "document.addEventListener ( "targeting-changed" , ( ) => { consoel.log ( "vvv t…" at bounding box center [1257, 542] width 480 height 819
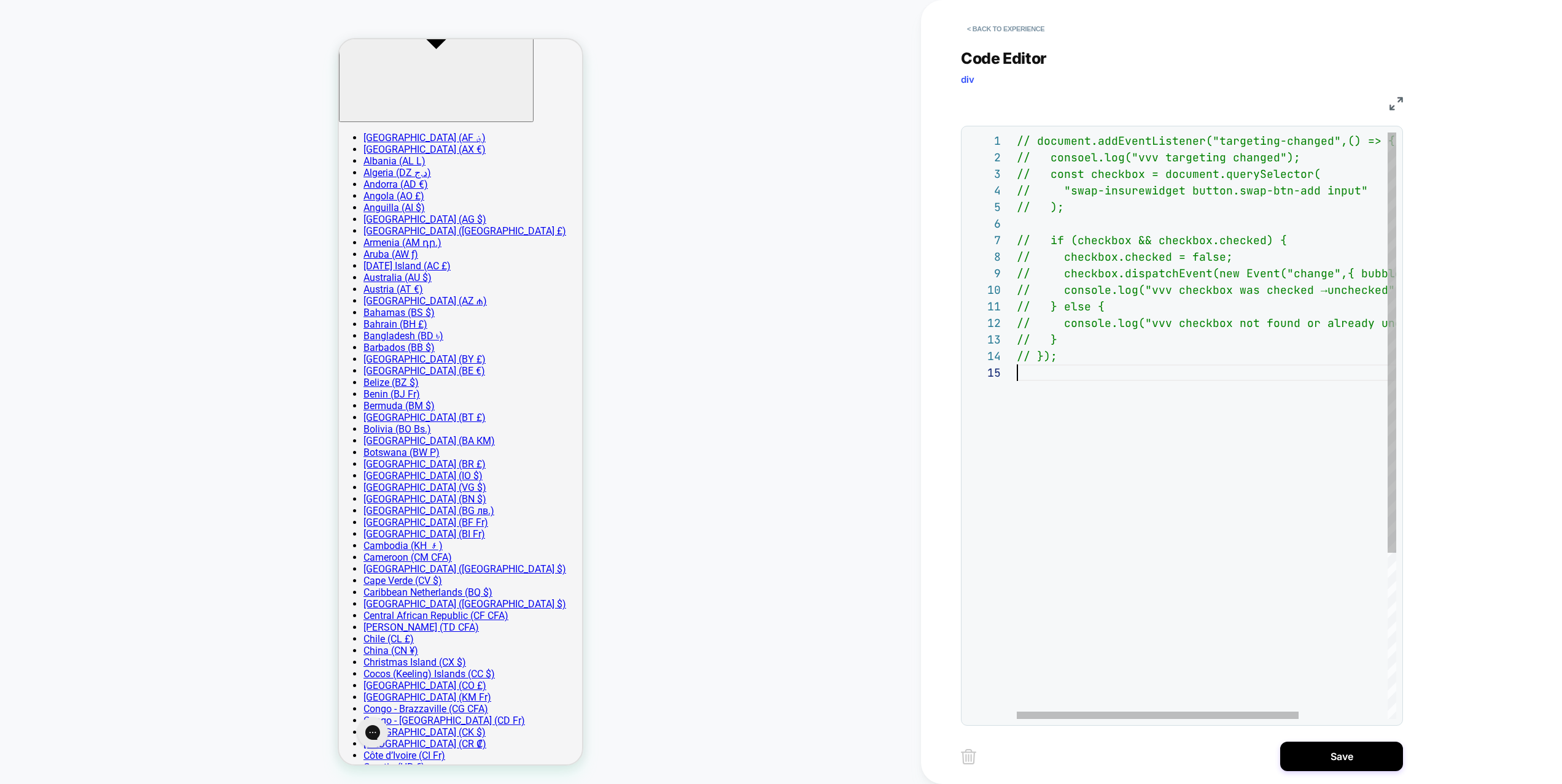
click at [1149, 397] on div "// document.addEventListener("targeting-changed", () => { // consoel.log("vvv t…" at bounding box center [1266, 542] width 499 height 819
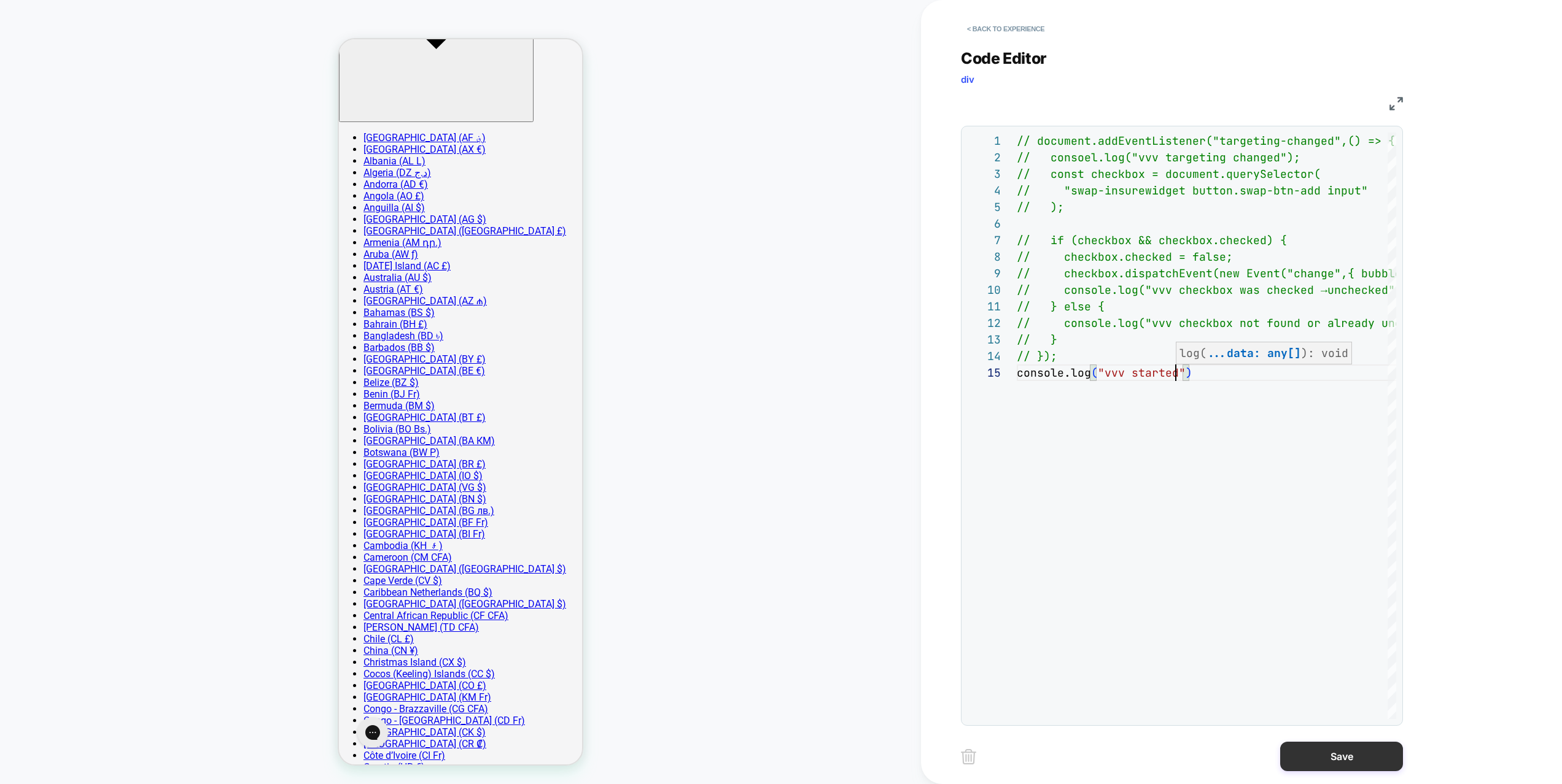
type textarea "**********"
click at [1349, 756] on button "Save" at bounding box center [1342, 757] width 123 height 30
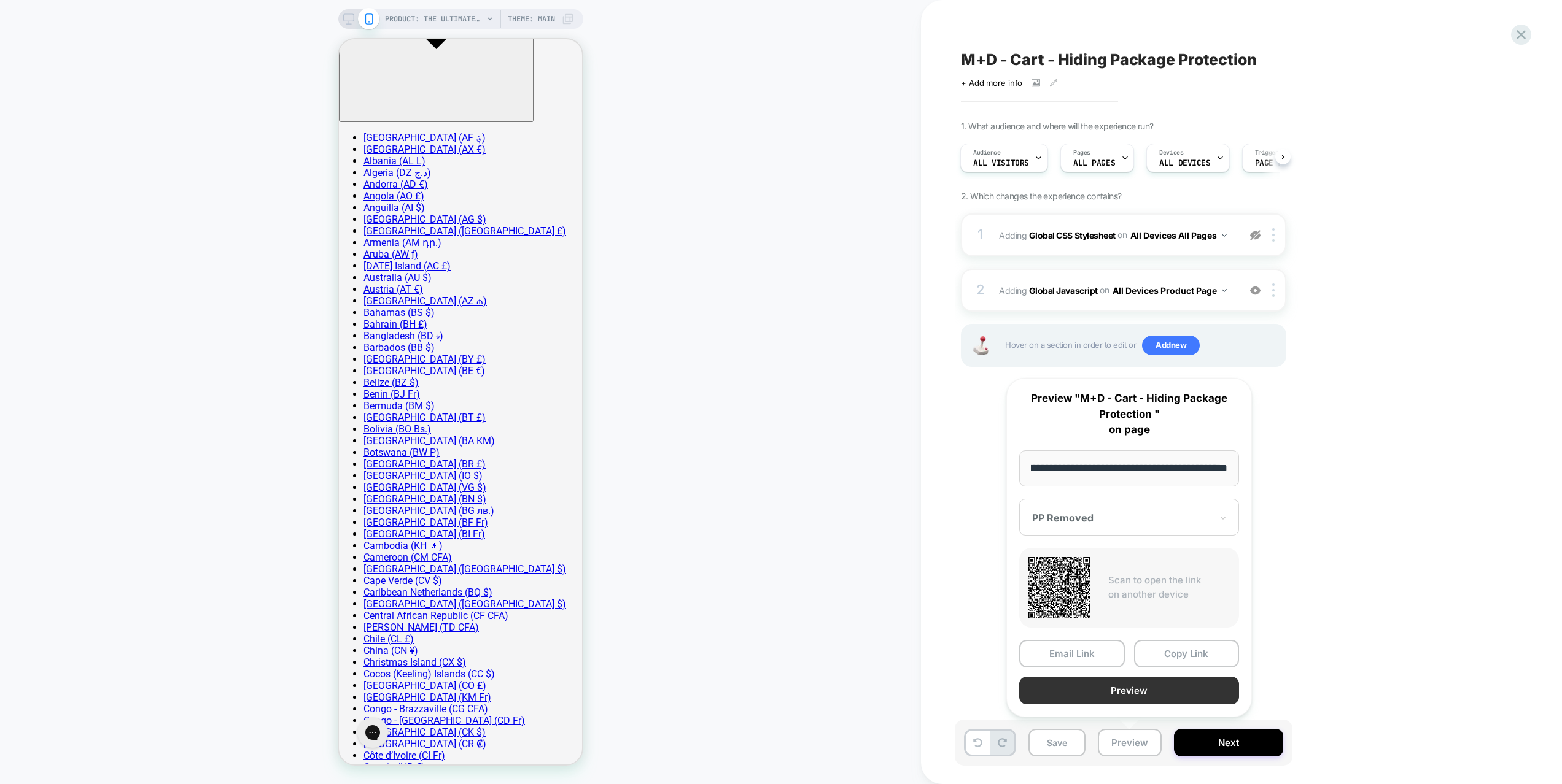
scroll to position [0, 0]
click at [1146, 690] on button "Preview" at bounding box center [1128, 690] width 220 height 28
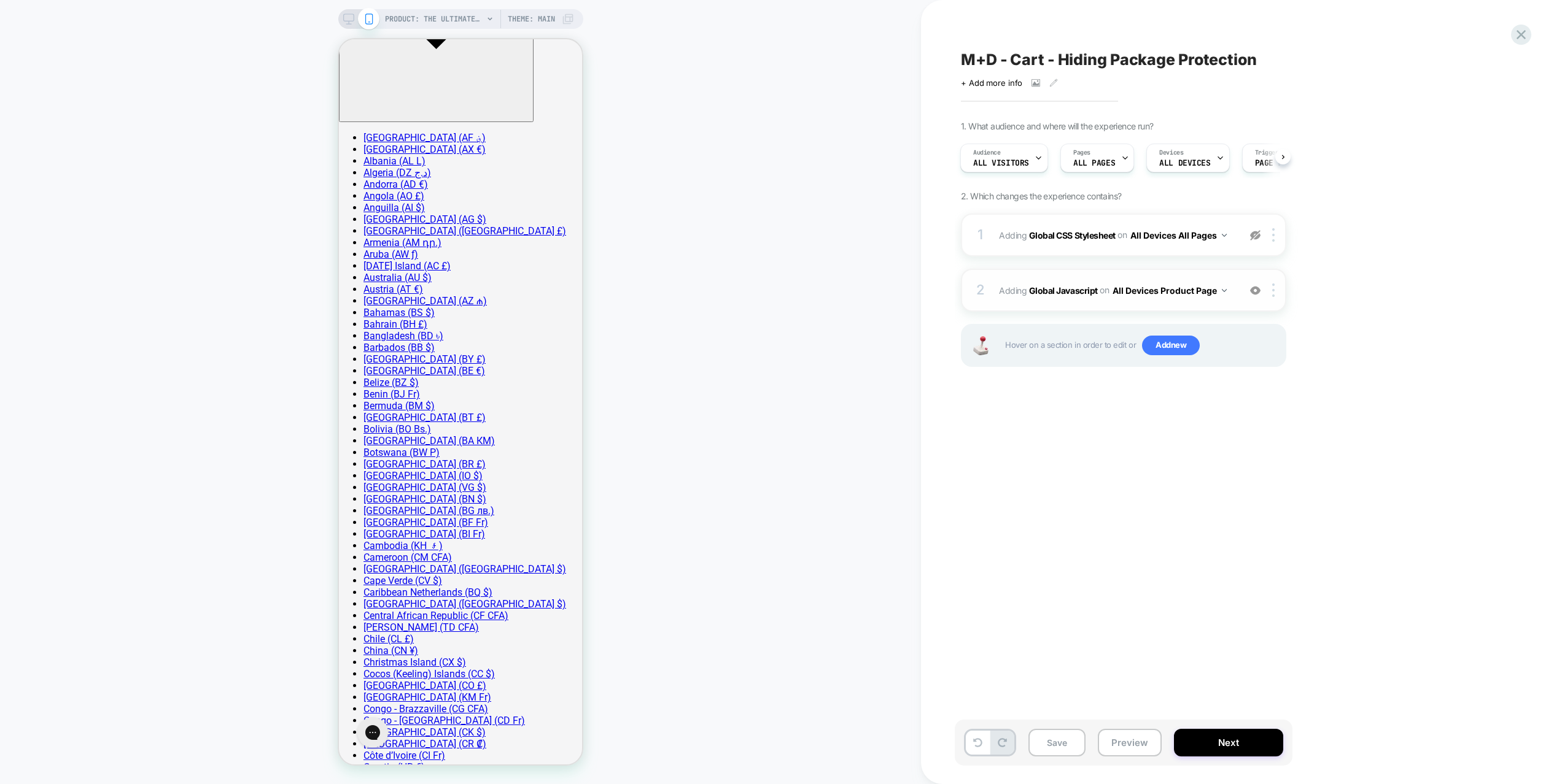
click at [1236, 293] on div "2 Adding Global Javascript on All Devices Product Page Add Before Add After Tar…" at bounding box center [1123, 290] width 326 height 43
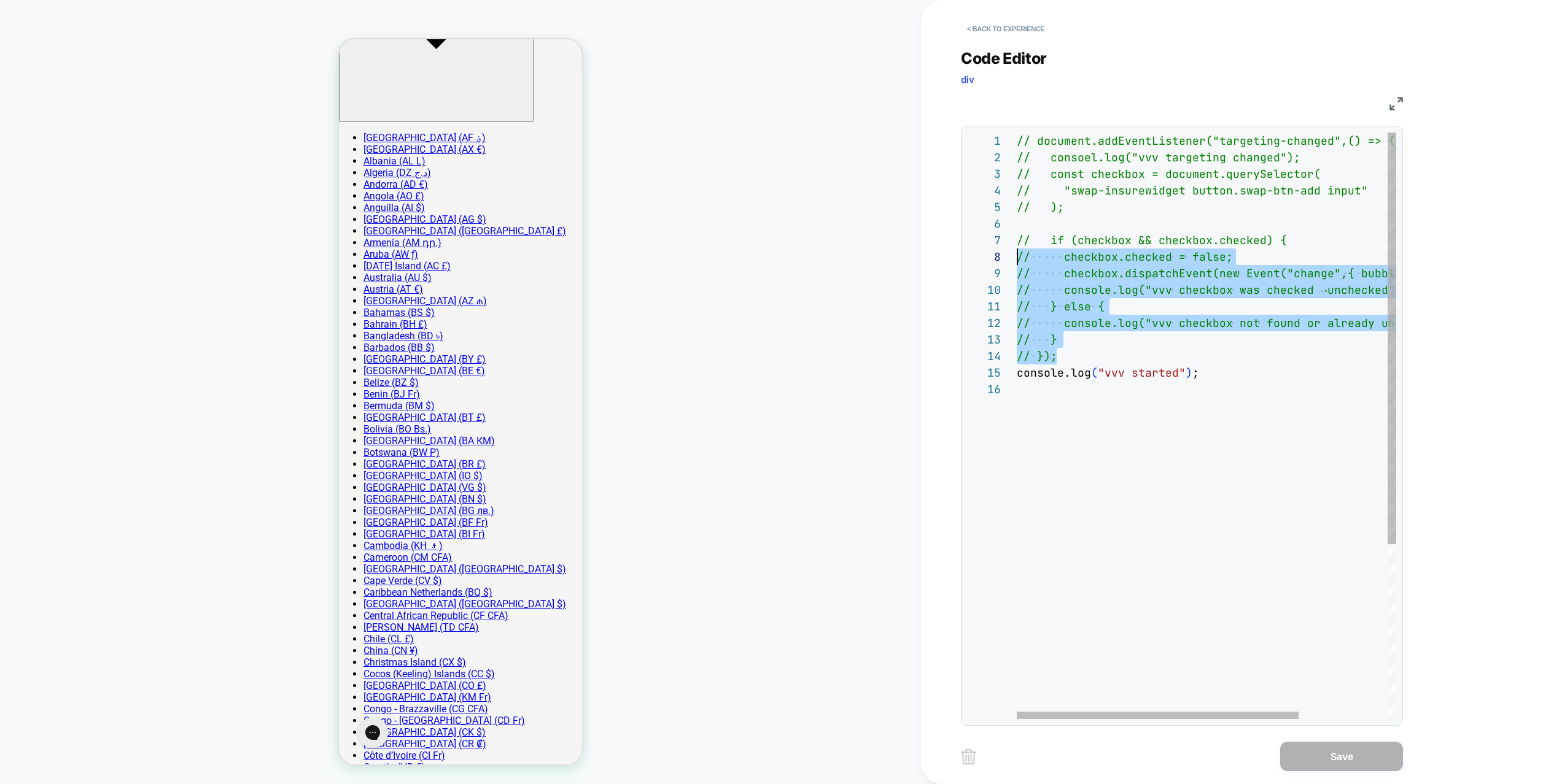
drag, startPoint x: 1075, startPoint y: 359, endPoint x: 833, endPoint y: 31, distance: 407.6
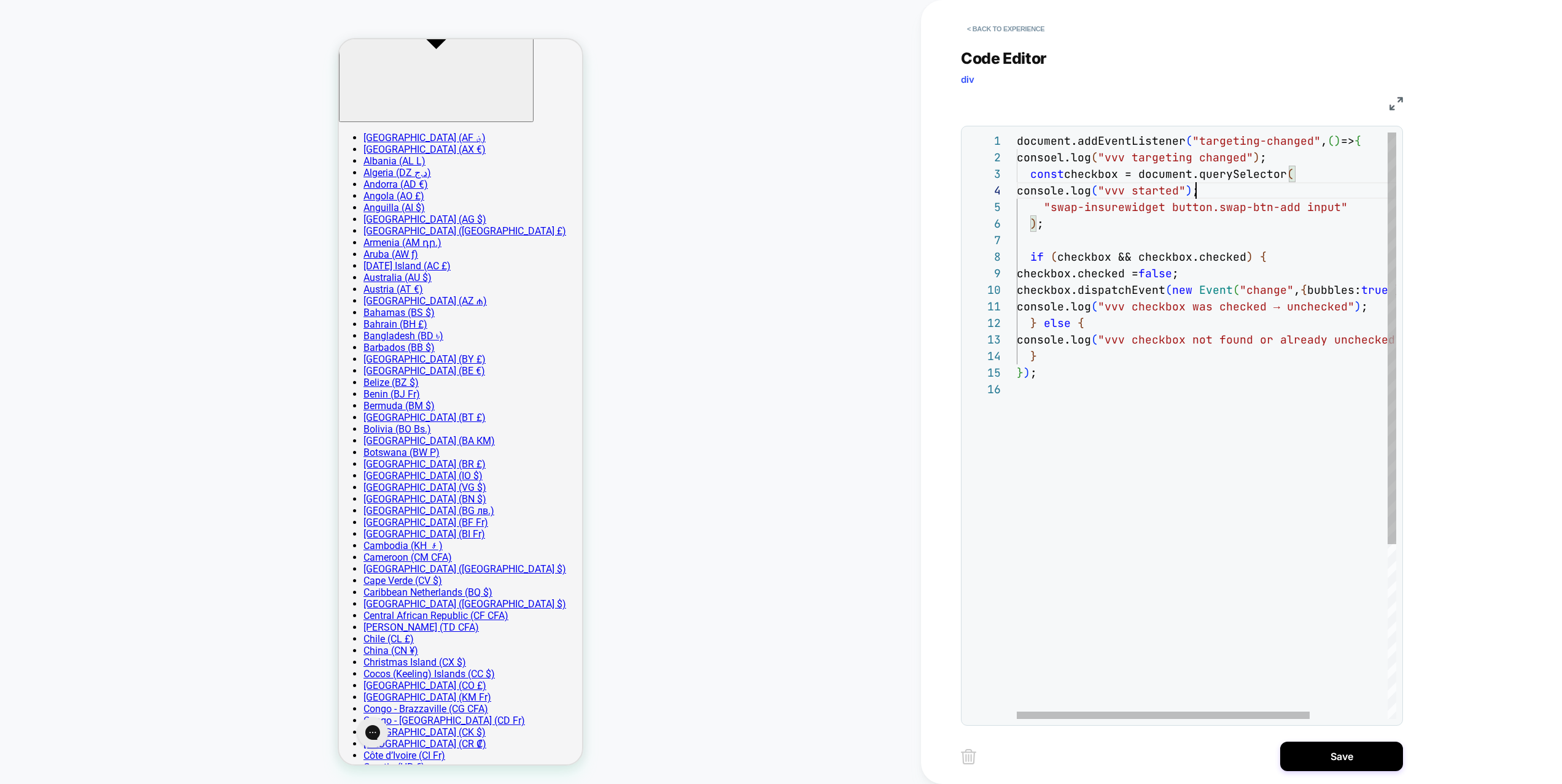
scroll to position [16, 180]
type textarea "**********"
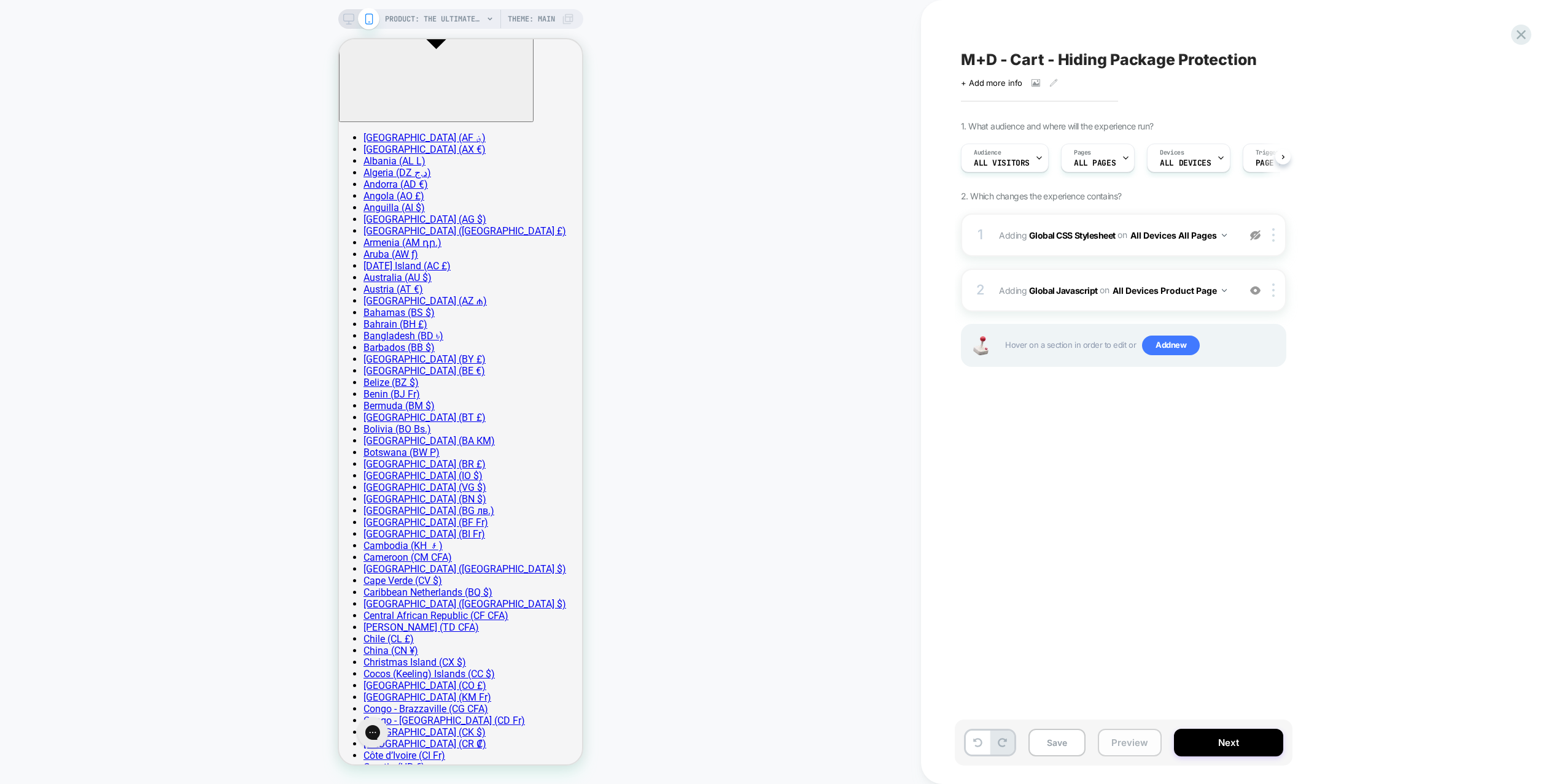
click at [1133, 743] on button "Preview" at bounding box center [1130, 742] width 64 height 28
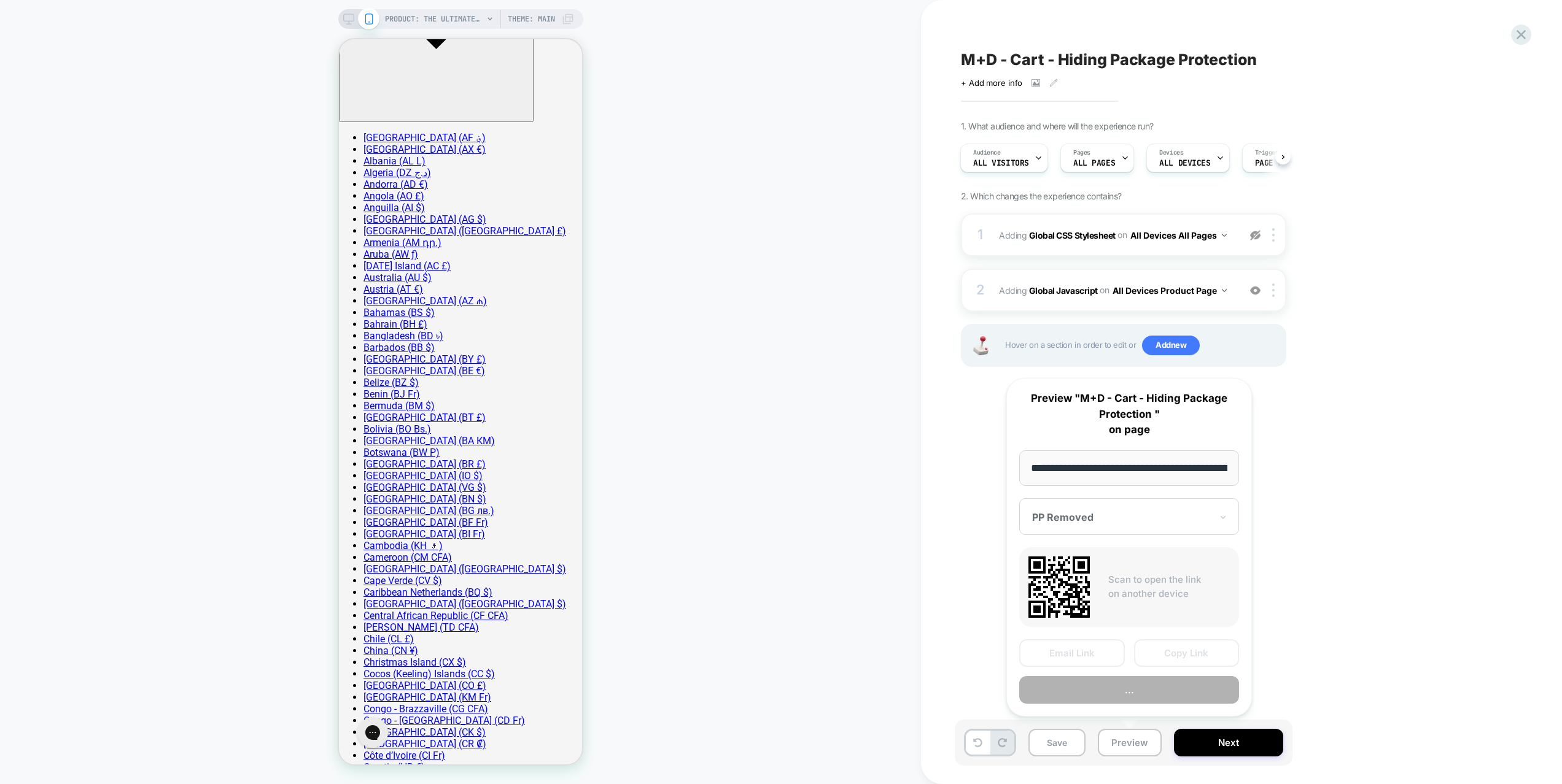
scroll to position [0, 278]
click at [1137, 702] on button "Preview" at bounding box center [1128, 690] width 220 height 28
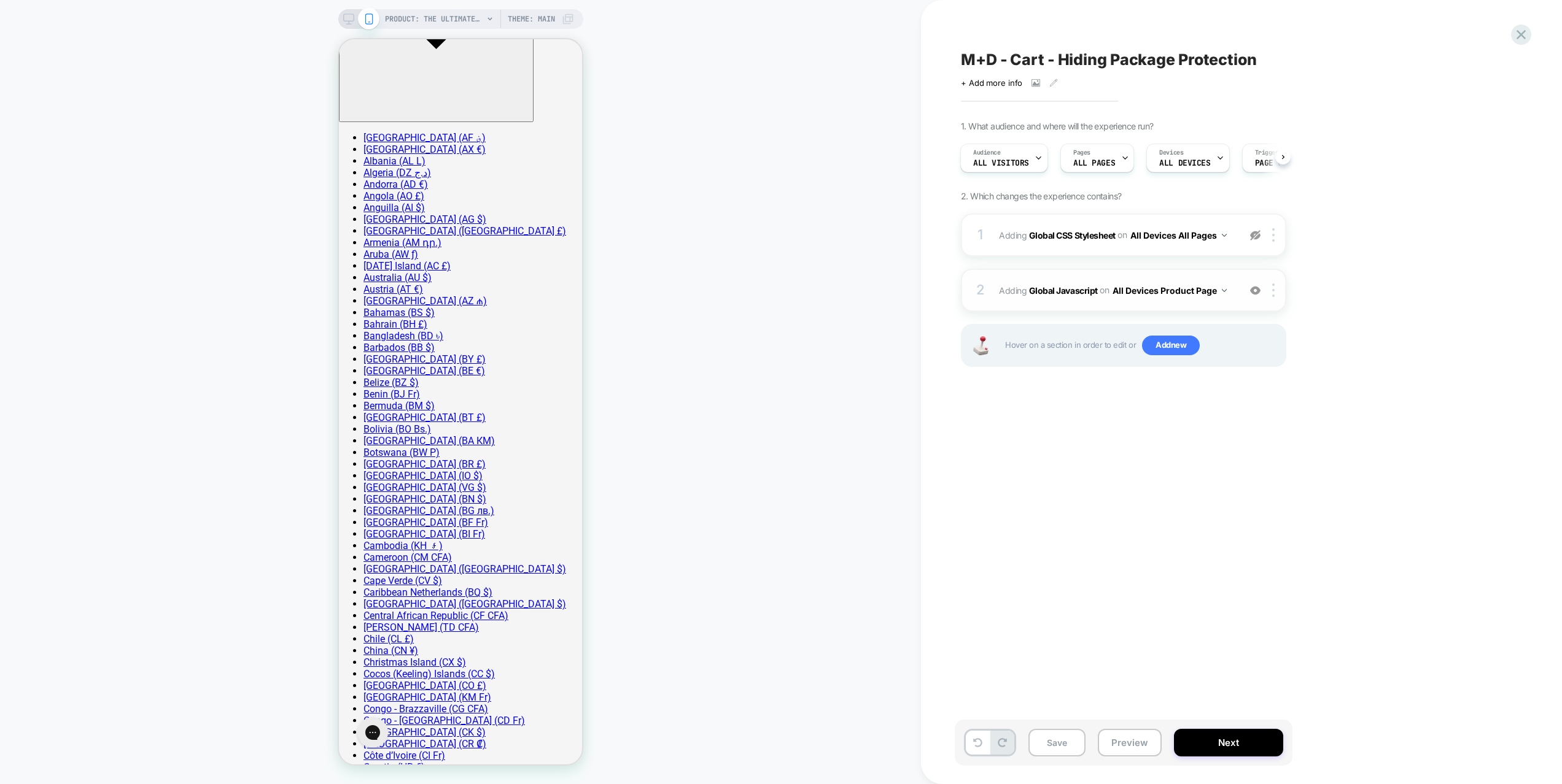
click at [1242, 285] on div "2 Adding Global Javascript on All Devices Product Page Add Before Add After Tar…" at bounding box center [1123, 290] width 326 height 43
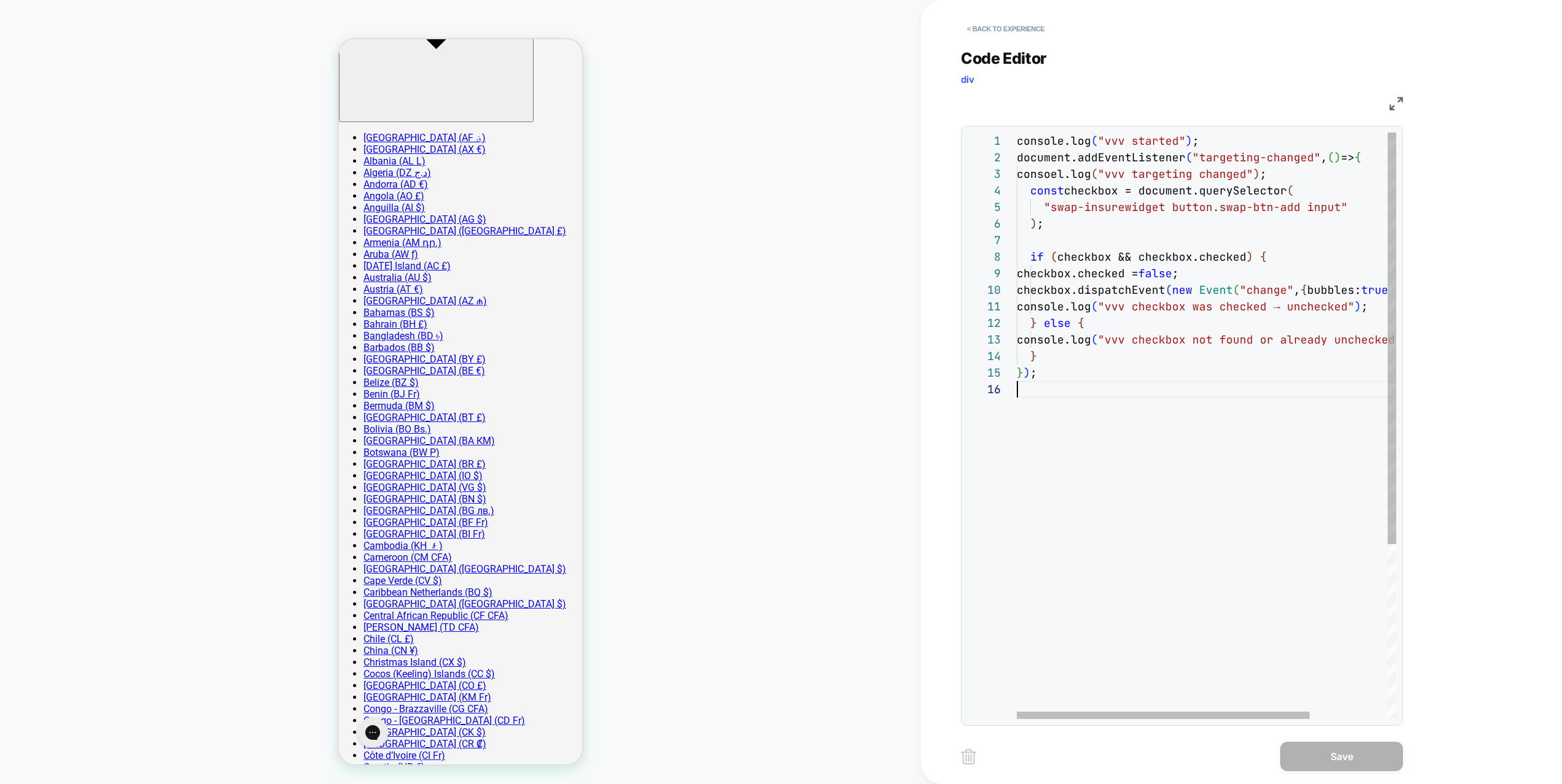
scroll to position [83, 0]
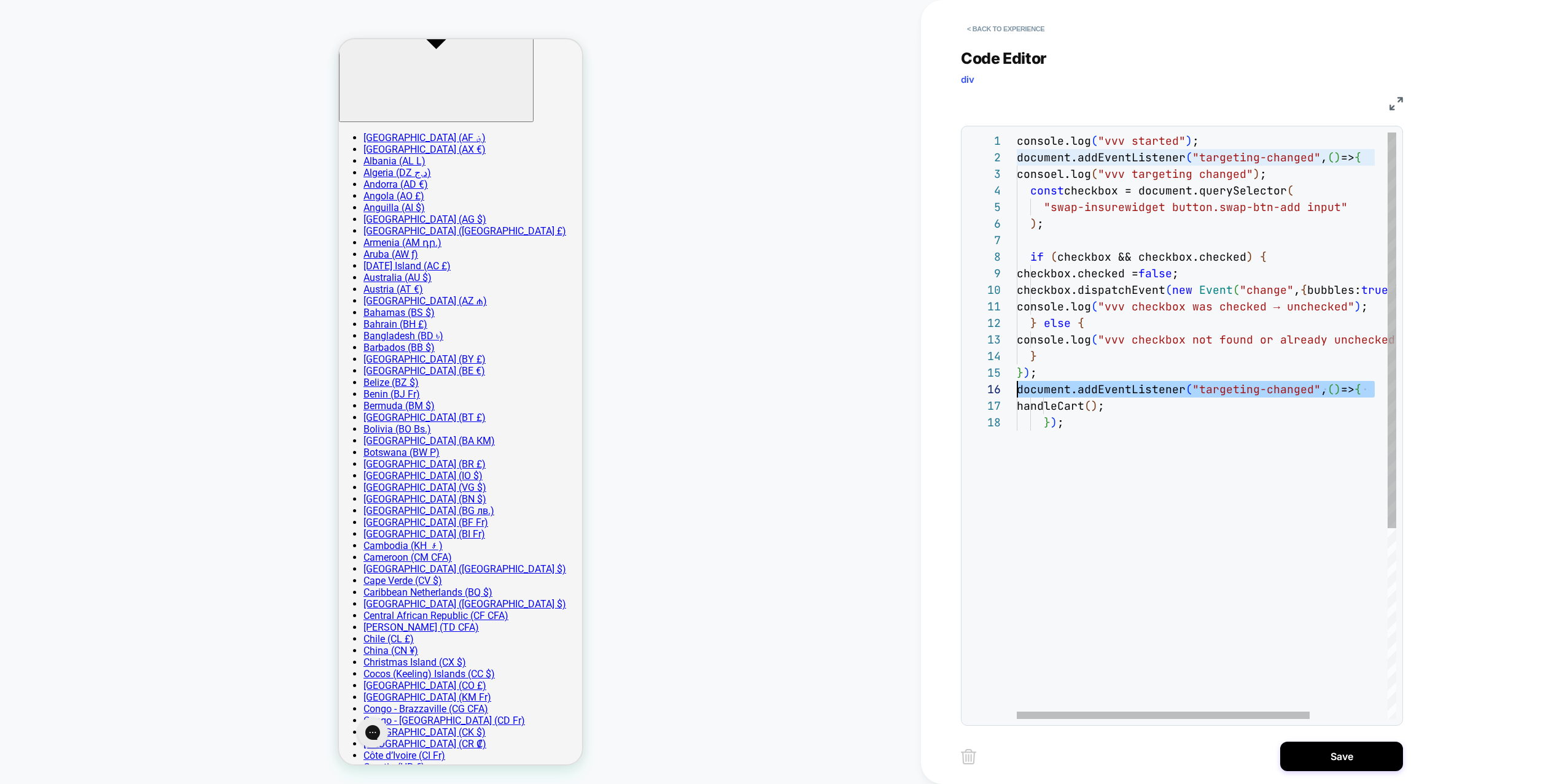
drag, startPoint x: 1378, startPoint y: 386, endPoint x: 954, endPoint y: 387, distance: 424.0
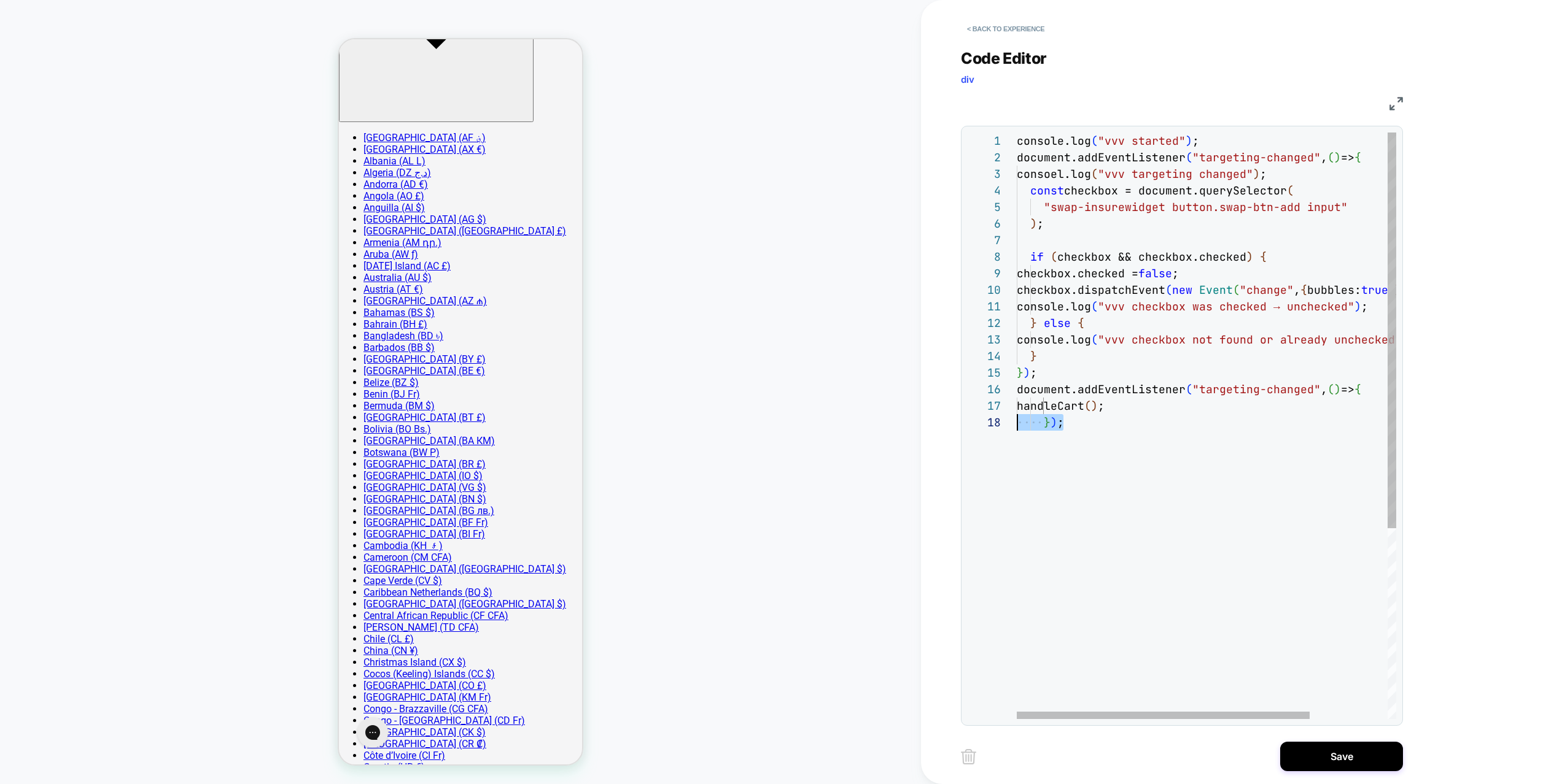
drag, startPoint x: 1080, startPoint y: 424, endPoint x: 962, endPoint y: 427, distance: 118.0
drag, startPoint x: 1072, startPoint y: 421, endPoint x: 1044, endPoint y: 424, distance: 28.2
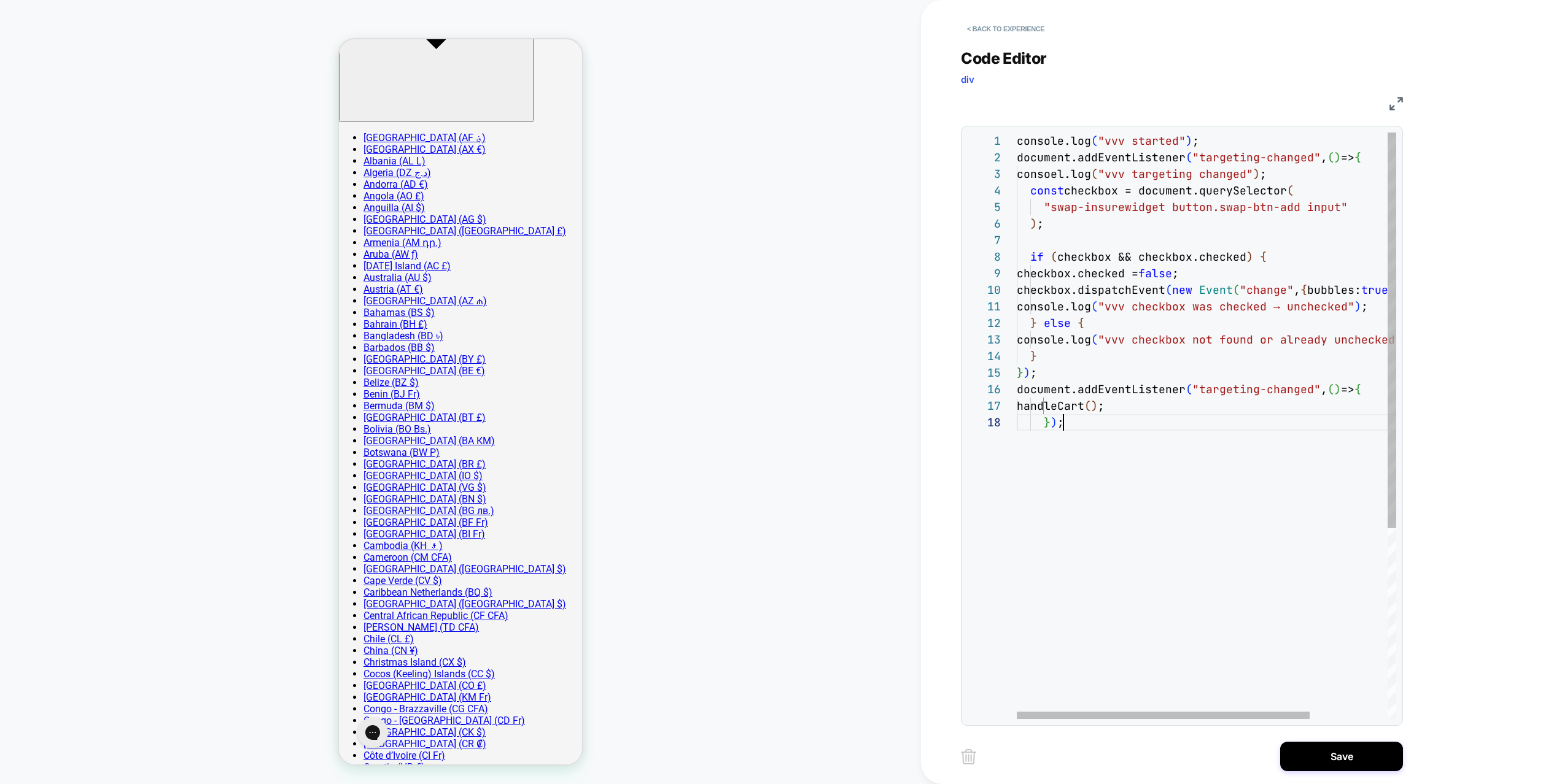
scroll to position [116, 47]
drag, startPoint x: 1064, startPoint y: 421, endPoint x: 973, endPoint y: 393, distance: 95.2
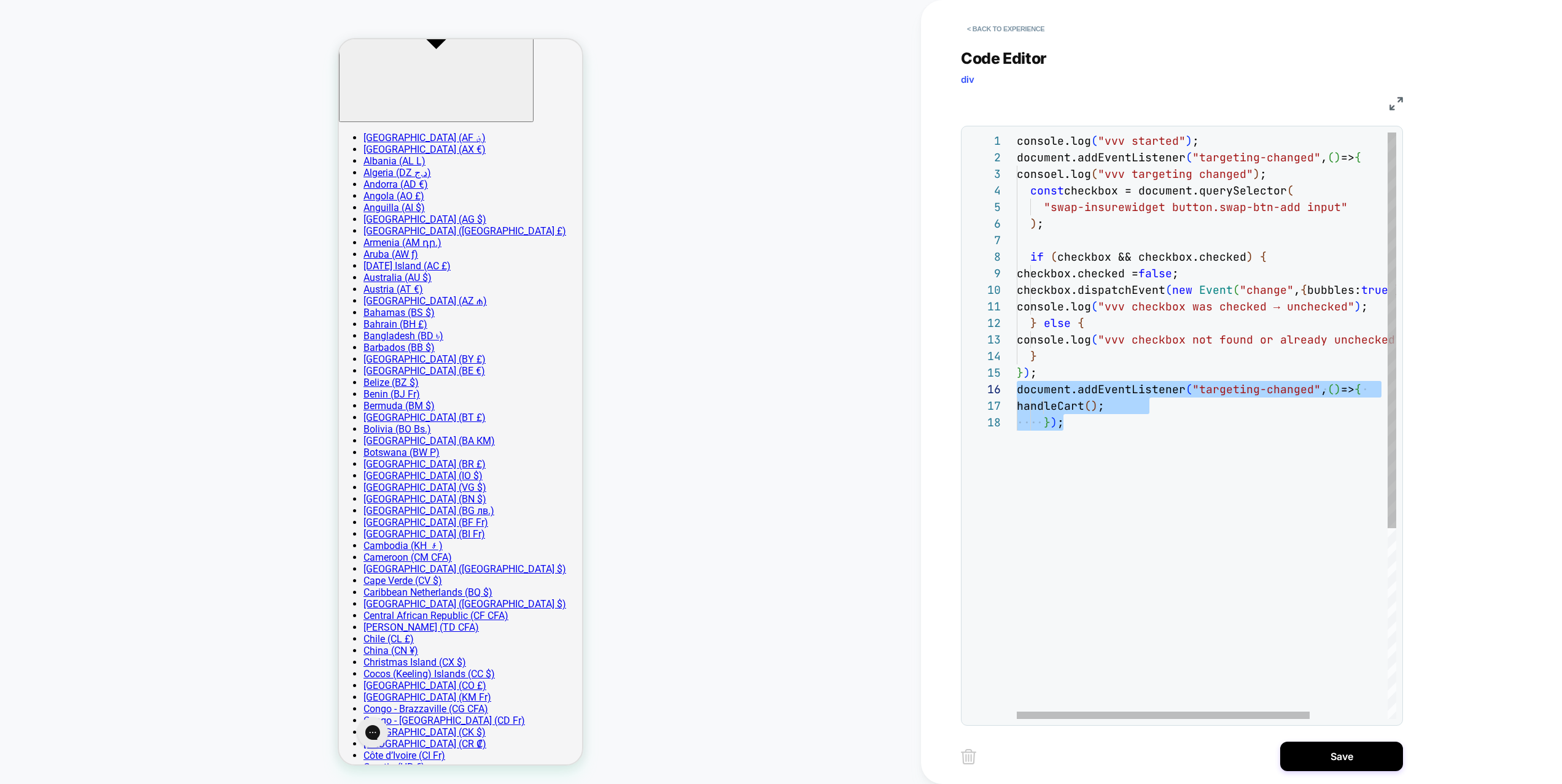
type textarea "**********"
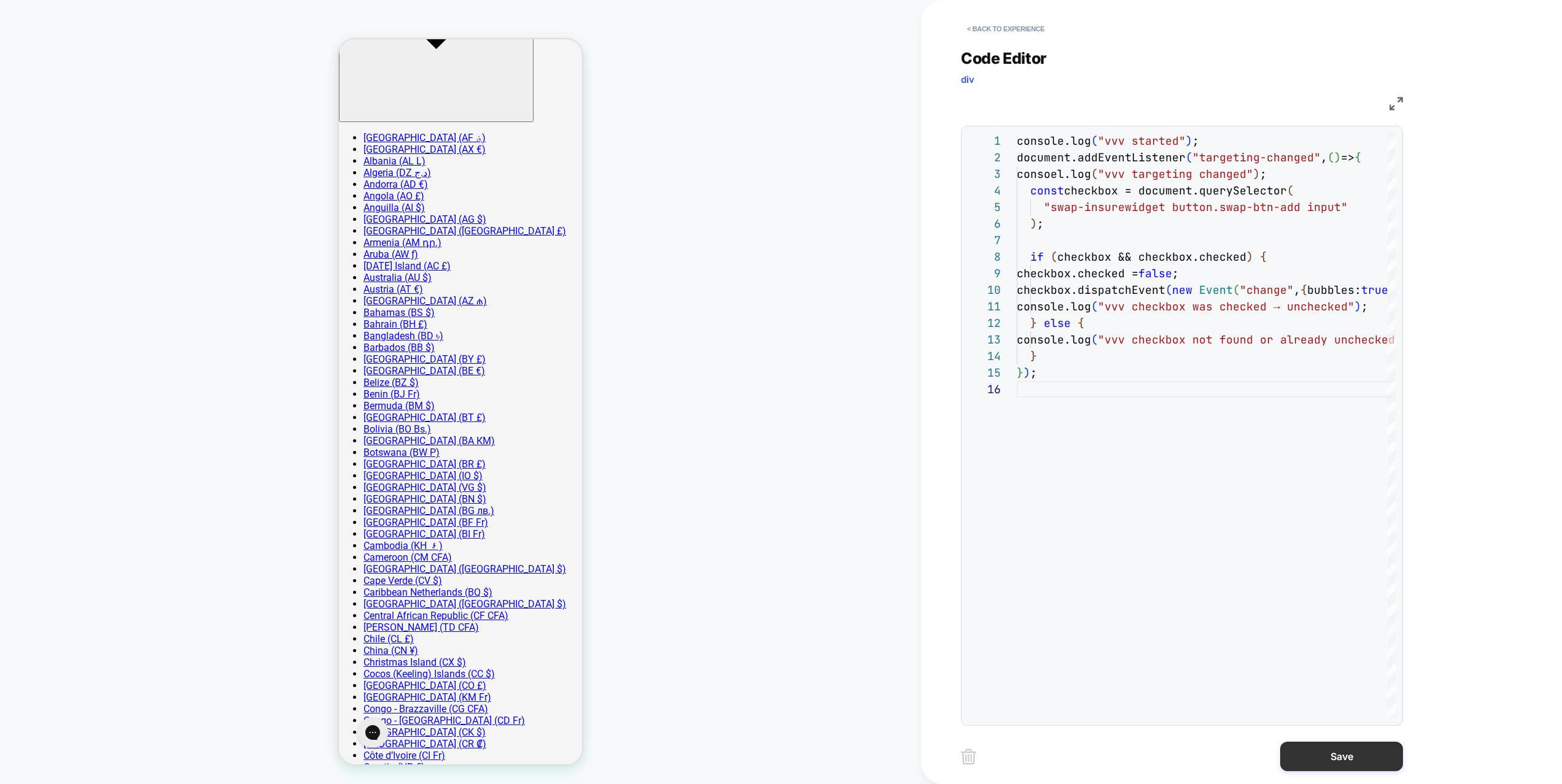
click at [1361, 752] on button "Save" at bounding box center [1342, 757] width 123 height 30
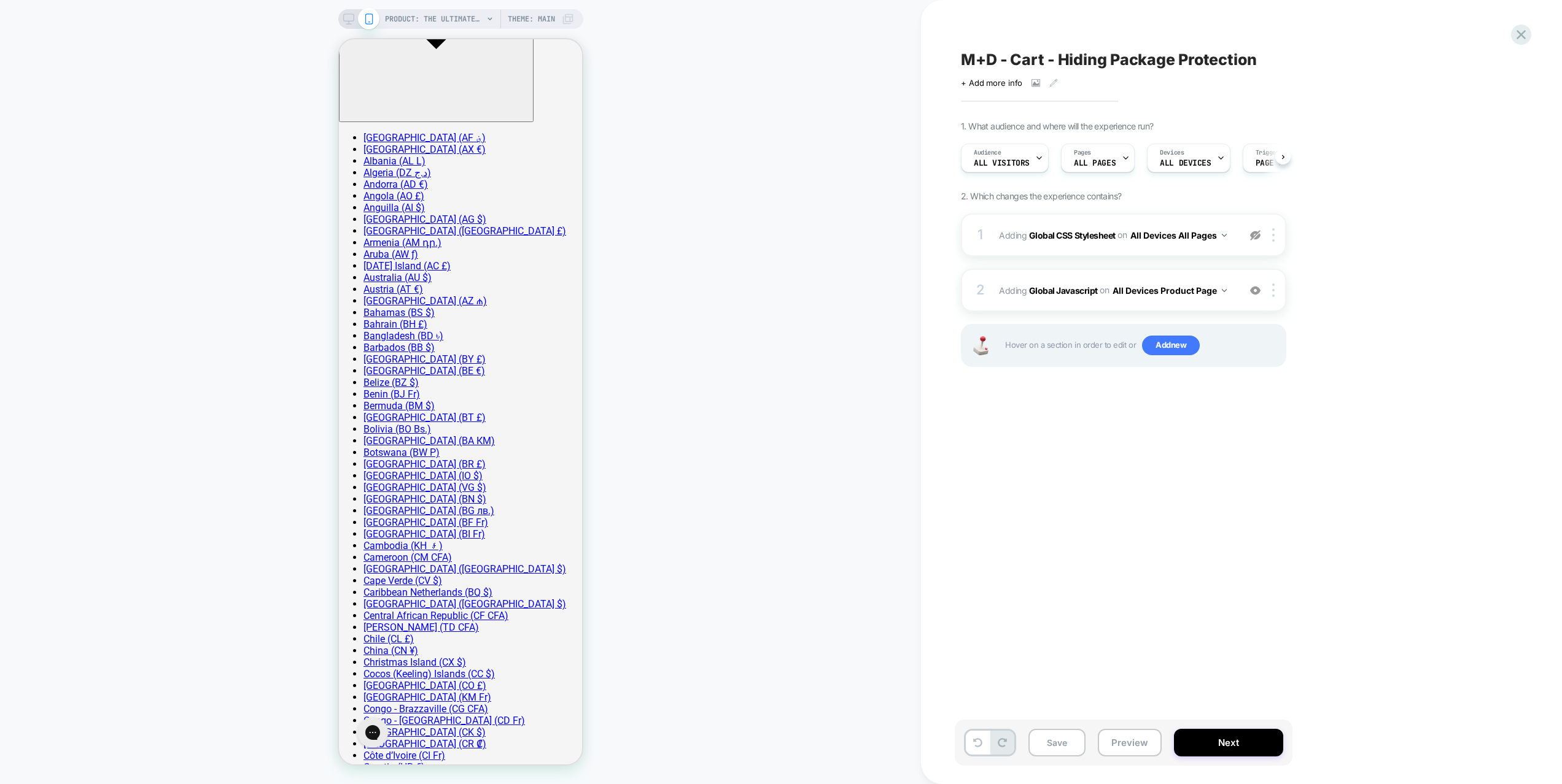
scroll to position [0, 1]
click at [1121, 730] on button "Preview" at bounding box center [1130, 742] width 64 height 28
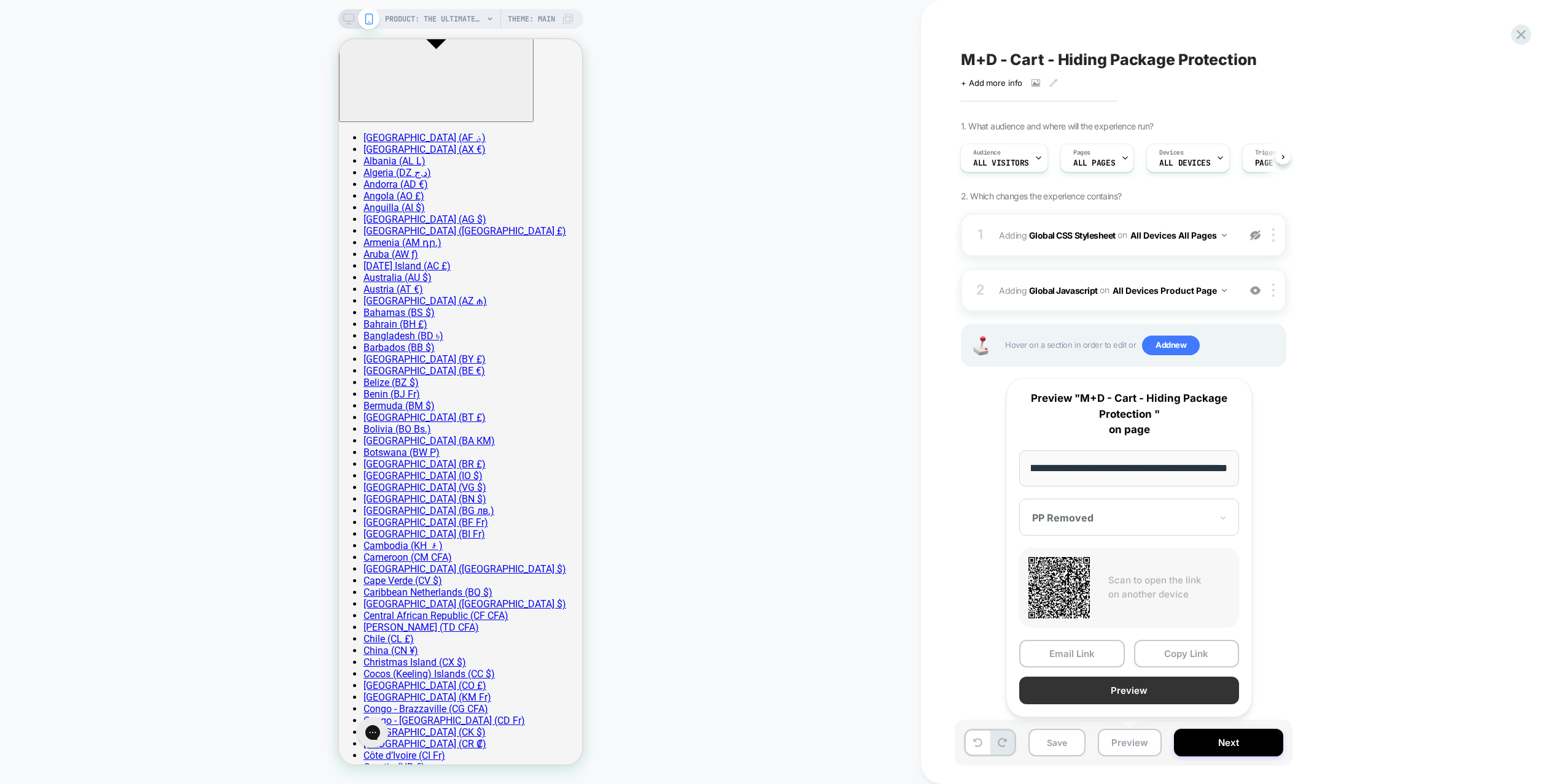
scroll to position [0, 0]
click at [0, 0] on button "Preview" at bounding box center [0, 0] width 0 height 0
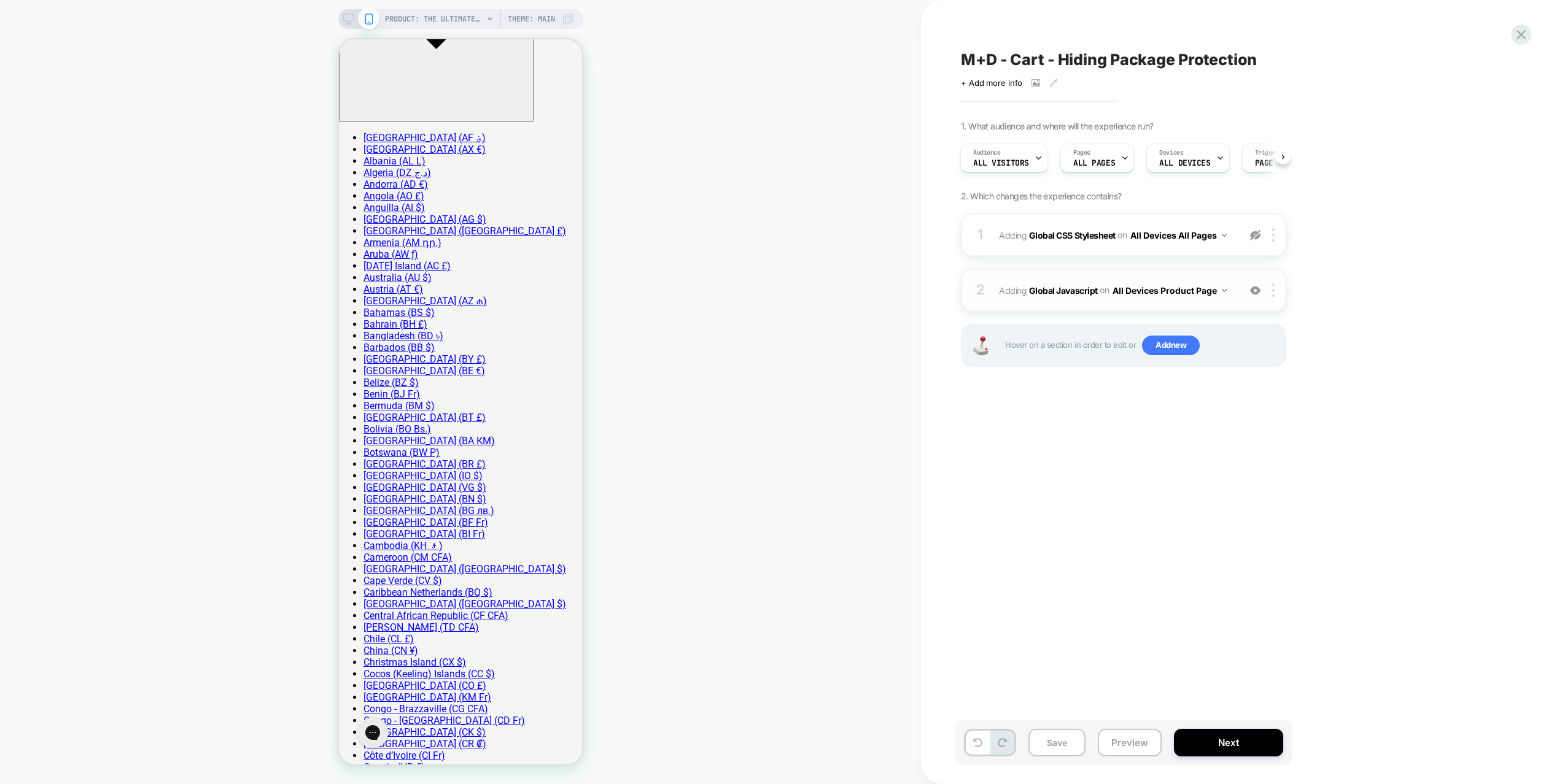
click at [1231, 309] on div "2 Adding Global Javascript on All Devices Product Page Add Before Add After Tar…" at bounding box center [1123, 290] width 326 height 43
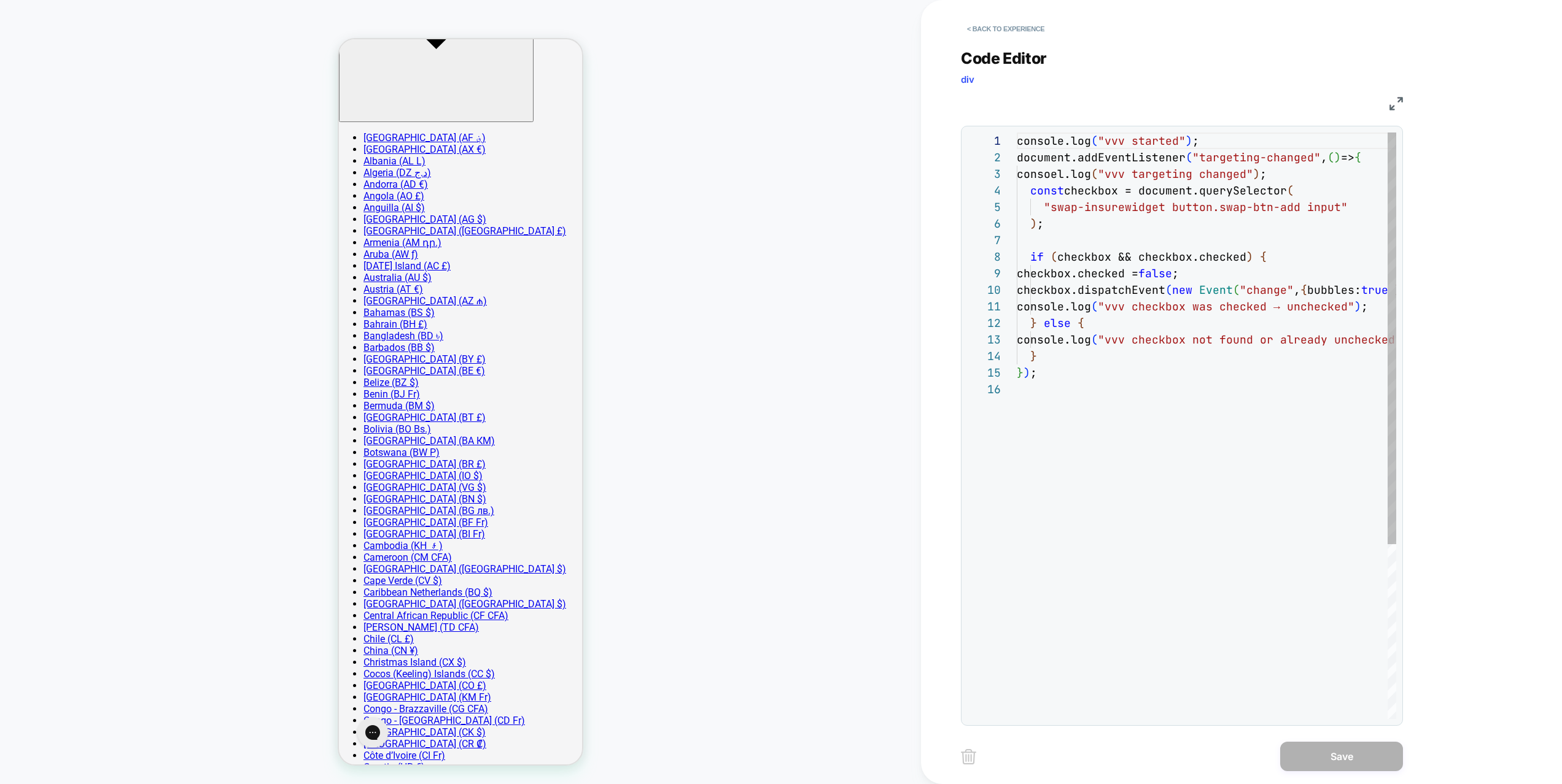
scroll to position [0, 206]
click at [0, 0] on div "console.log ( "vvv started" ) ; document.addEventListener ( "targeting-changed"…" at bounding box center [0, 0] width 0 height 0
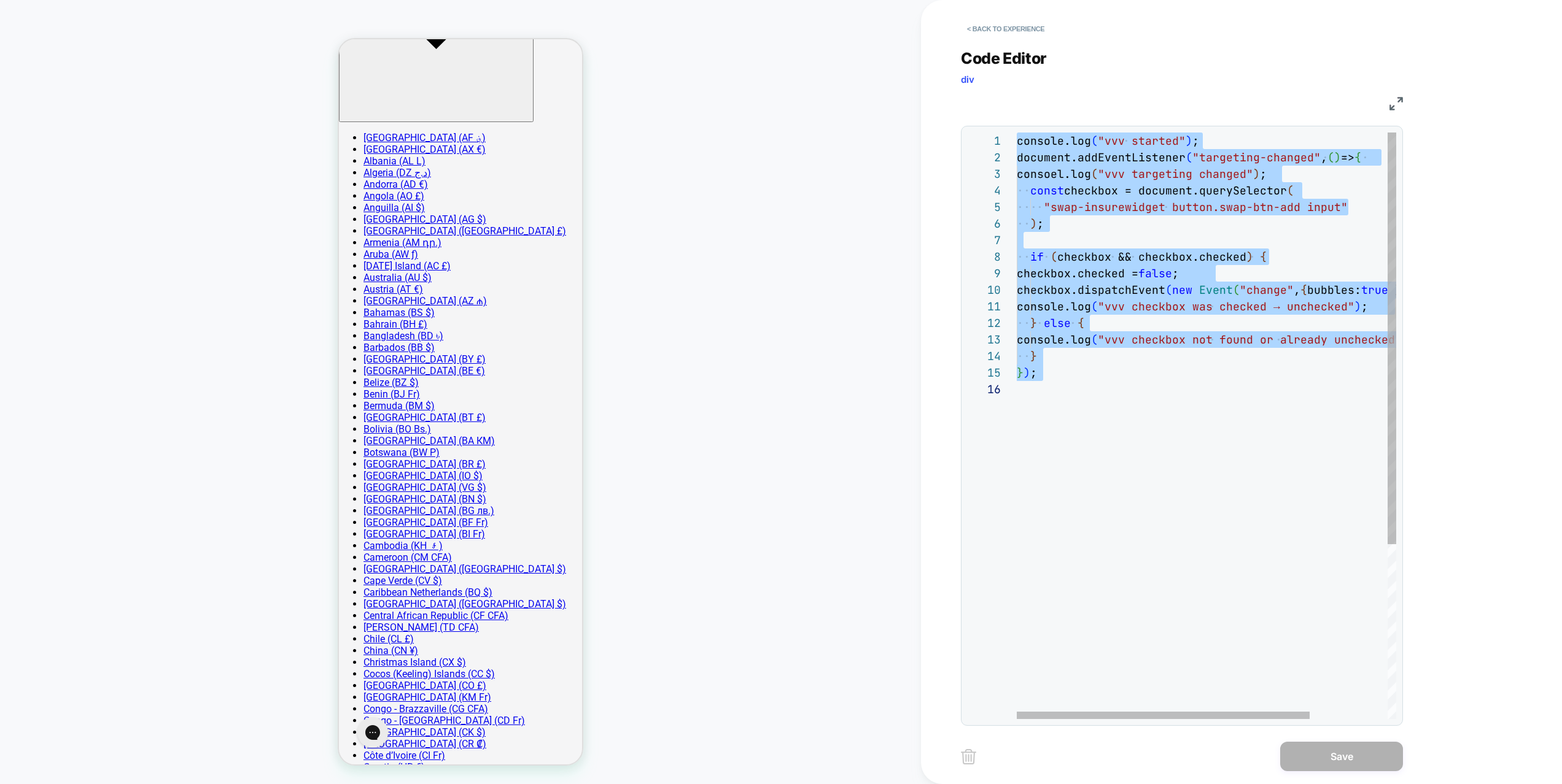
scroll to position [100, 0]
click at [0, 0] on div "console.log ( "vvv started" ) ; document.addEventListener ( "targeting-changed"…" at bounding box center [0, 0] width 0 height 0
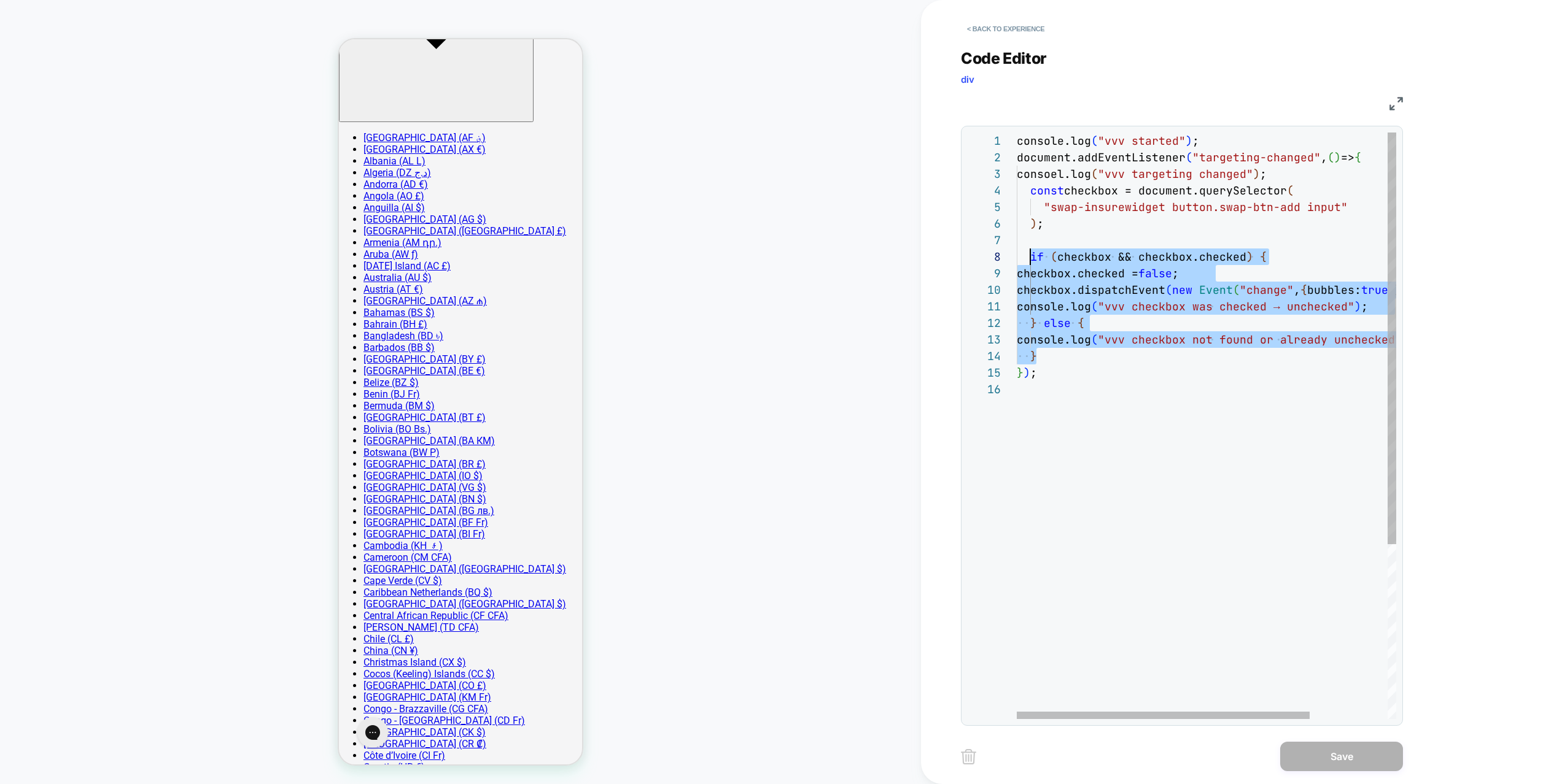
drag, startPoint x: 1047, startPoint y: 358, endPoint x: 1030, endPoint y: 259, distance: 100.4
click at [0, 0] on div "console.log ( "vvv started" ) ; document.addEventListener ( "targeting-changed"…" at bounding box center [0, 0] width 0 height 0
type textarea "**********"
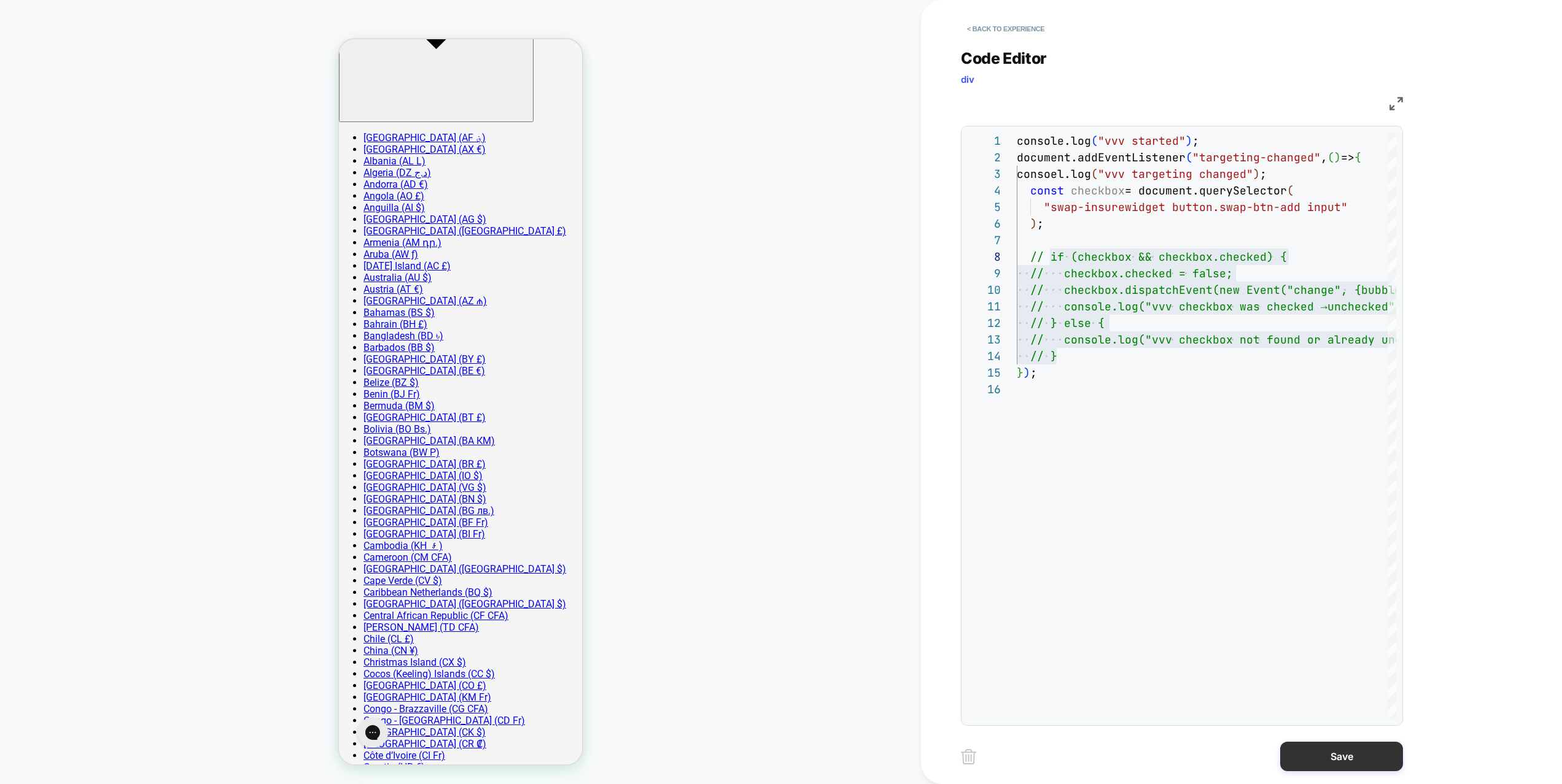
click at [0, 0] on button "Save" at bounding box center [0, 0] width 0 height 0
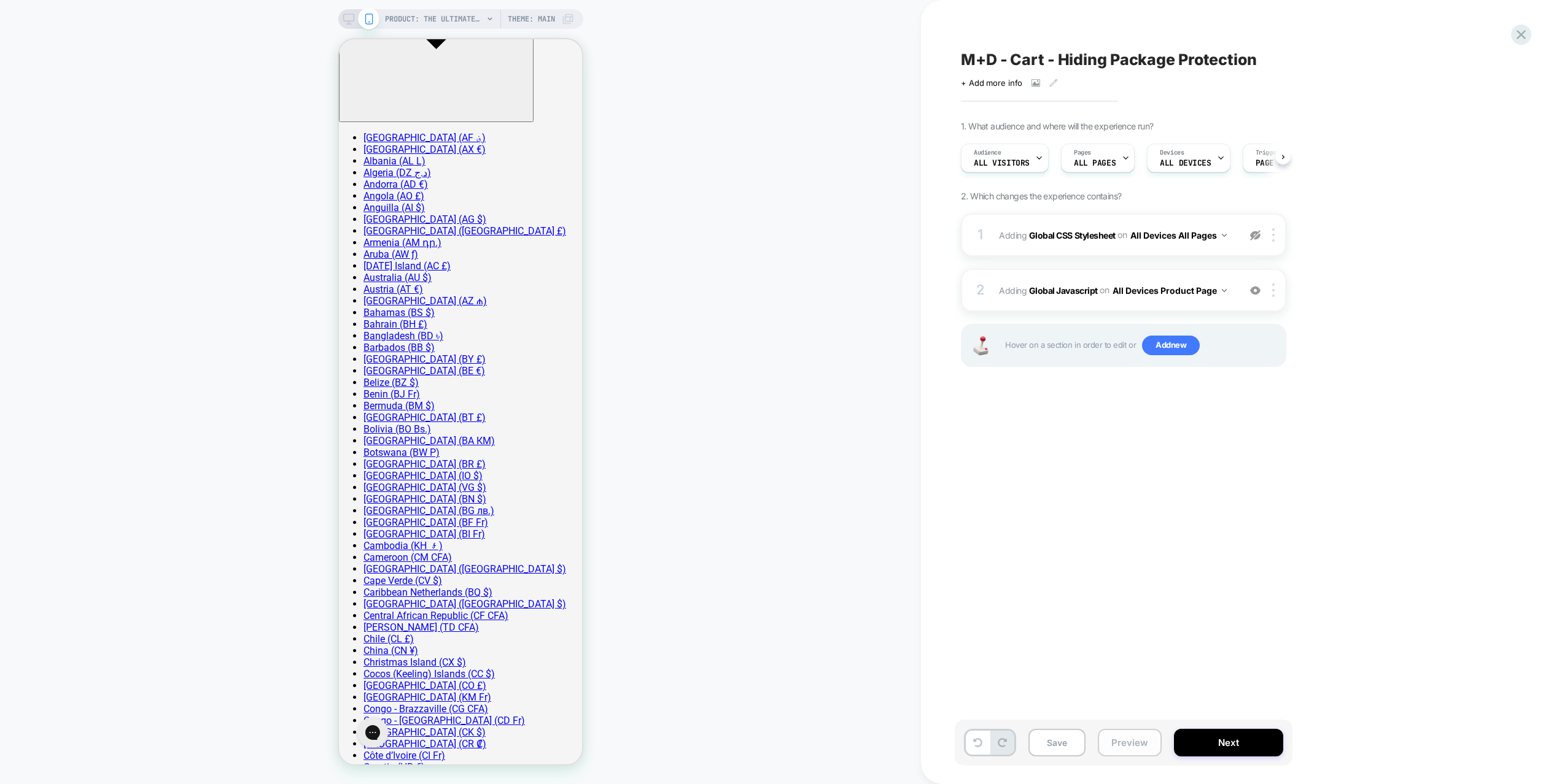
click at [1135, 743] on button "Preview" at bounding box center [1130, 742] width 64 height 28
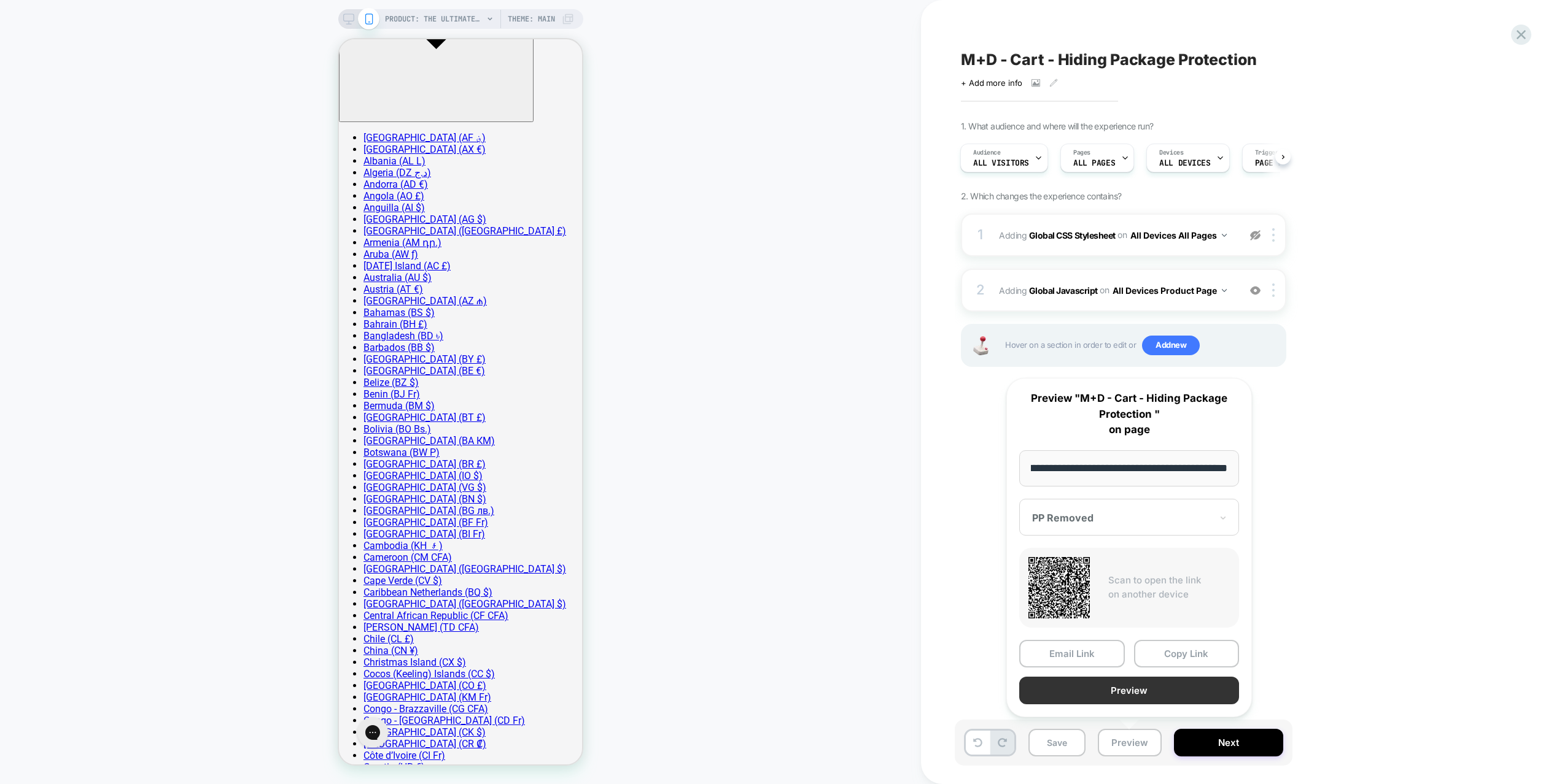
scroll to position [0, 0]
click at [1130, 690] on button "Preview" at bounding box center [1128, 690] width 220 height 28
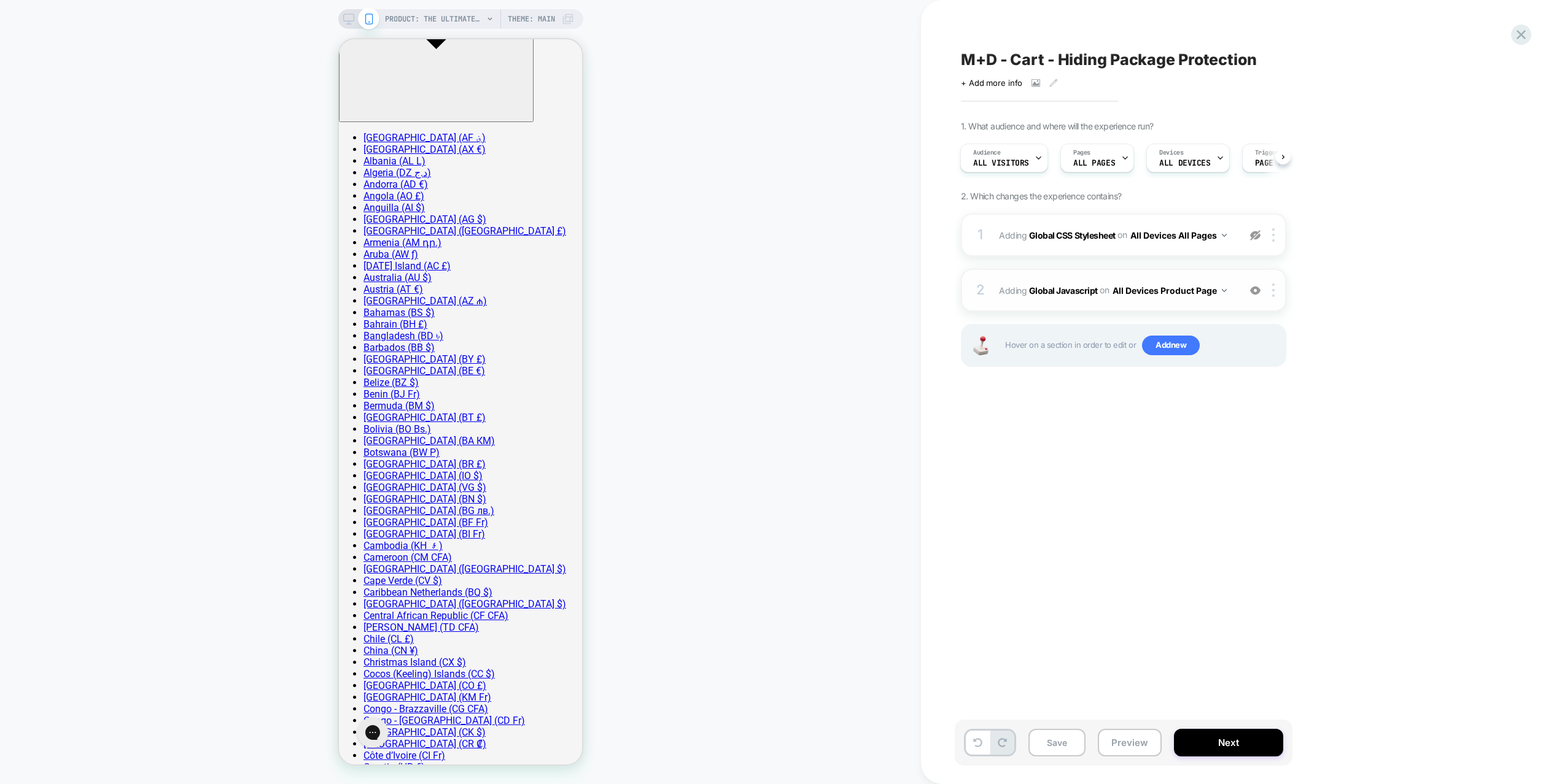
click at [1232, 299] on span "Adding Global Javascript on All Devices Product Page" at bounding box center [1116, 290] width 234 height 18
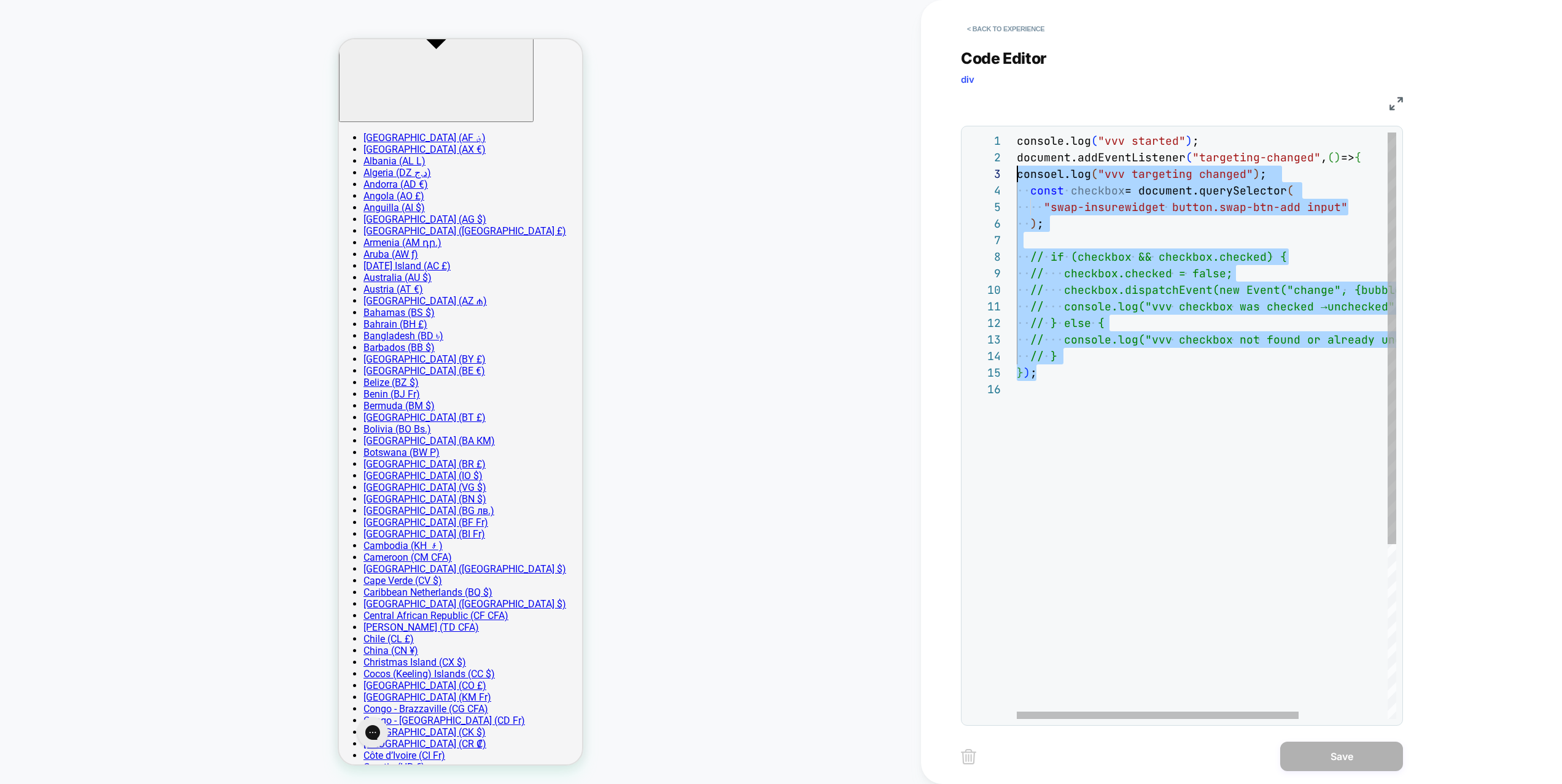
scroll to position [16, 0]
drag, startPoint x: 1046, startPoint y: 376, endPoint x: 972, endPoint y: 158, distance: 230.2
click at [1017, 158] on div "console.log ( "vvv started" ) ; document.addEventListener ( "targeting-changed"…" at bounding box center [1266, 550] width 499 height 835
click at [1170, 334] on div "console.log ( "vvv started" ) ; document.addEventListener ( "targeting-changed"…" at bounding box center [1266, 550] width 499 height 835
click at [1044, 176] on div "console.log ( "vvv started" ) ; document.addEventListener ( "targeting-changed"…" at bounding box center [1266, 550] width 499 height 835
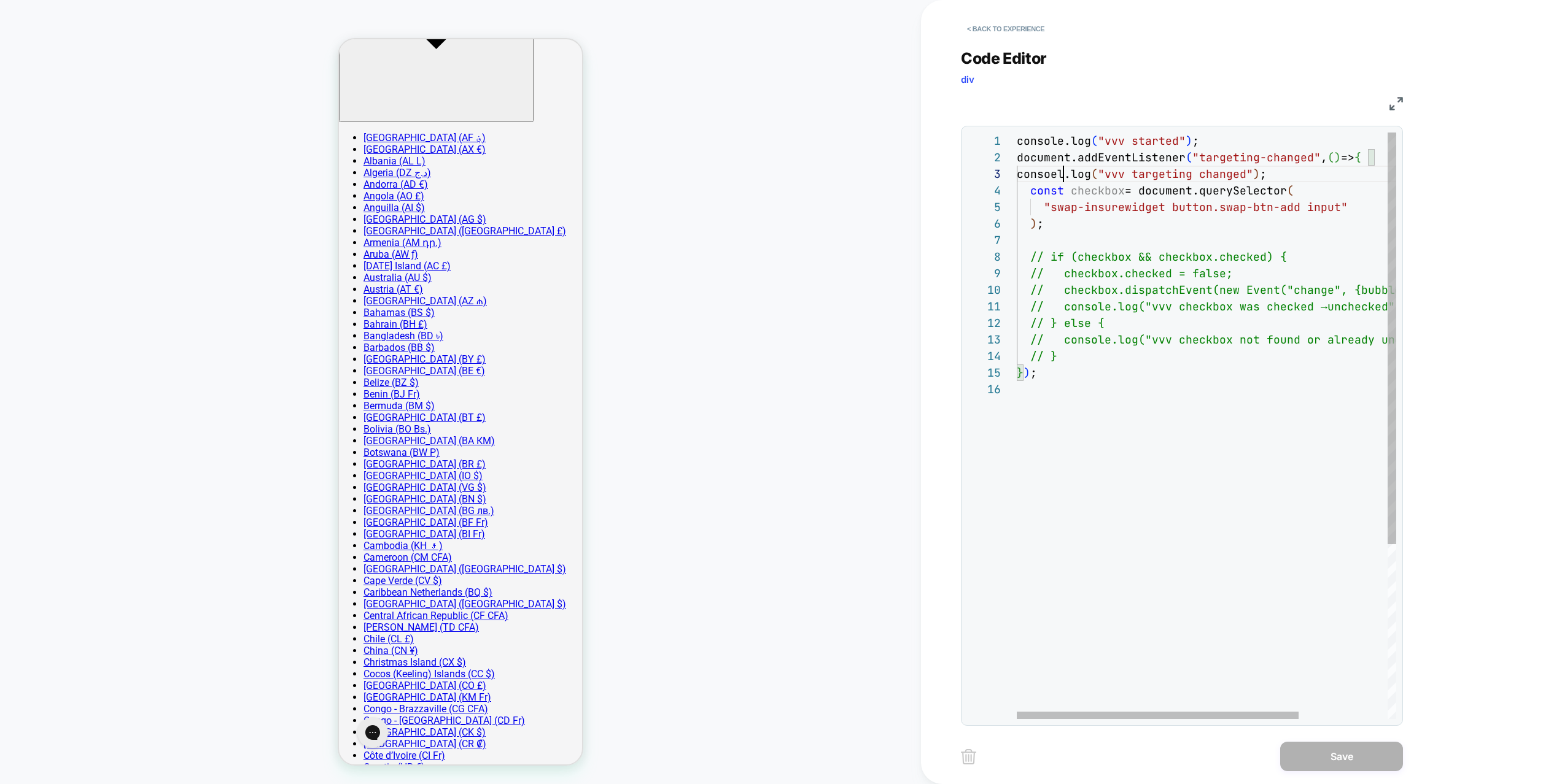
drag, startPoint x: 1065, startPoint y: 172, endPoint x: 1074, endPoint y: 174, distance: 9.2
click at [1066, 172] on div "console.log ( "vvv started" ) ; document.addEventListener ( "targeting-changed"…" at bounding box center [1266, 550] width 499 height 835
click at [1068, 175] on div "console.log ( "vvv started" ) ; document.addEventListener ( "targeting-changed"…" at bounding box center [1266, 550] width 499 height 835
click at [1076, 175] on div "console.log ( "vvv started" ) ; document.addEventListener ( "targeting-changed"…" at bounding box center [1266, 550] width 499 height 835
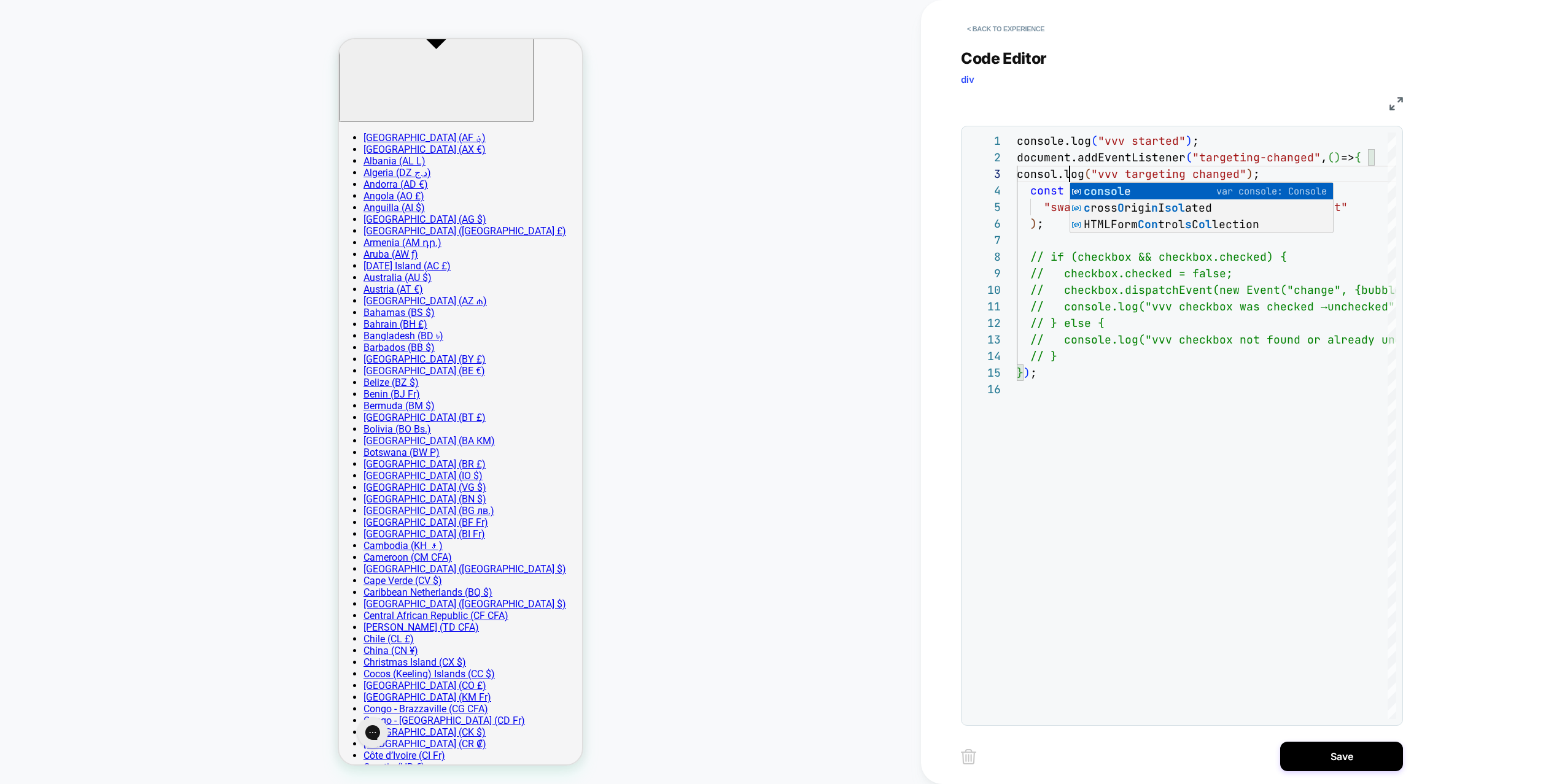
scroll to position [34, 60]
click at [1158, 412] on div "console.log ( "vvv started" ) ; document.addEventListener ( "targeting-changed"…" at bounding box center [1266, 550] width 499 height 835
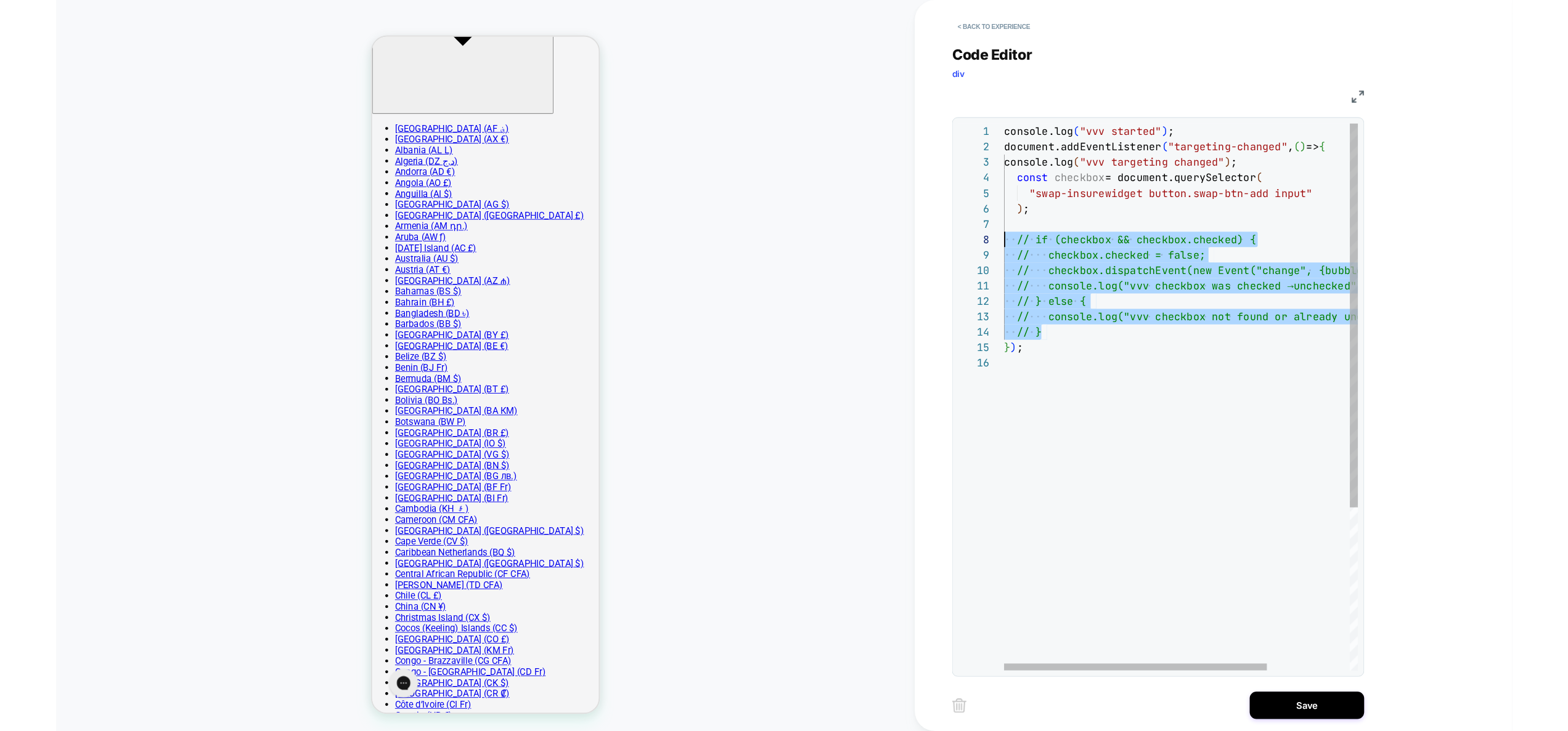
scroll to position [100, 0]
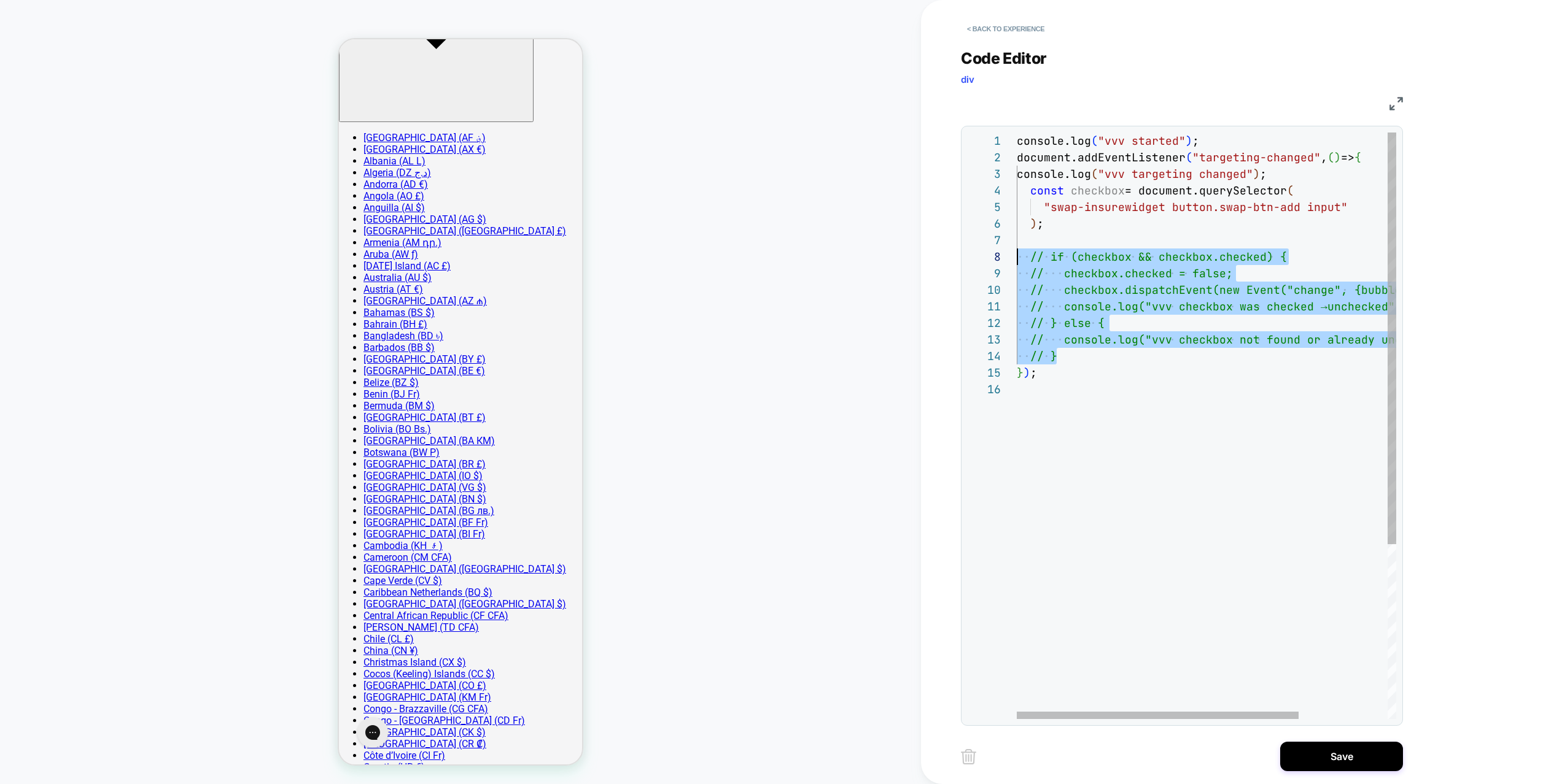
drag, startPoint x: 1064, startPoint y: 357, endPoint x: 947, endPoint y: 246, distance: 161.3
click at [1017, 246] on div "console.log ( "vvv started" ) ; document.addEventListener ( "targeting-changed"…" at bounding box center [1266, 550] width 499 height 835
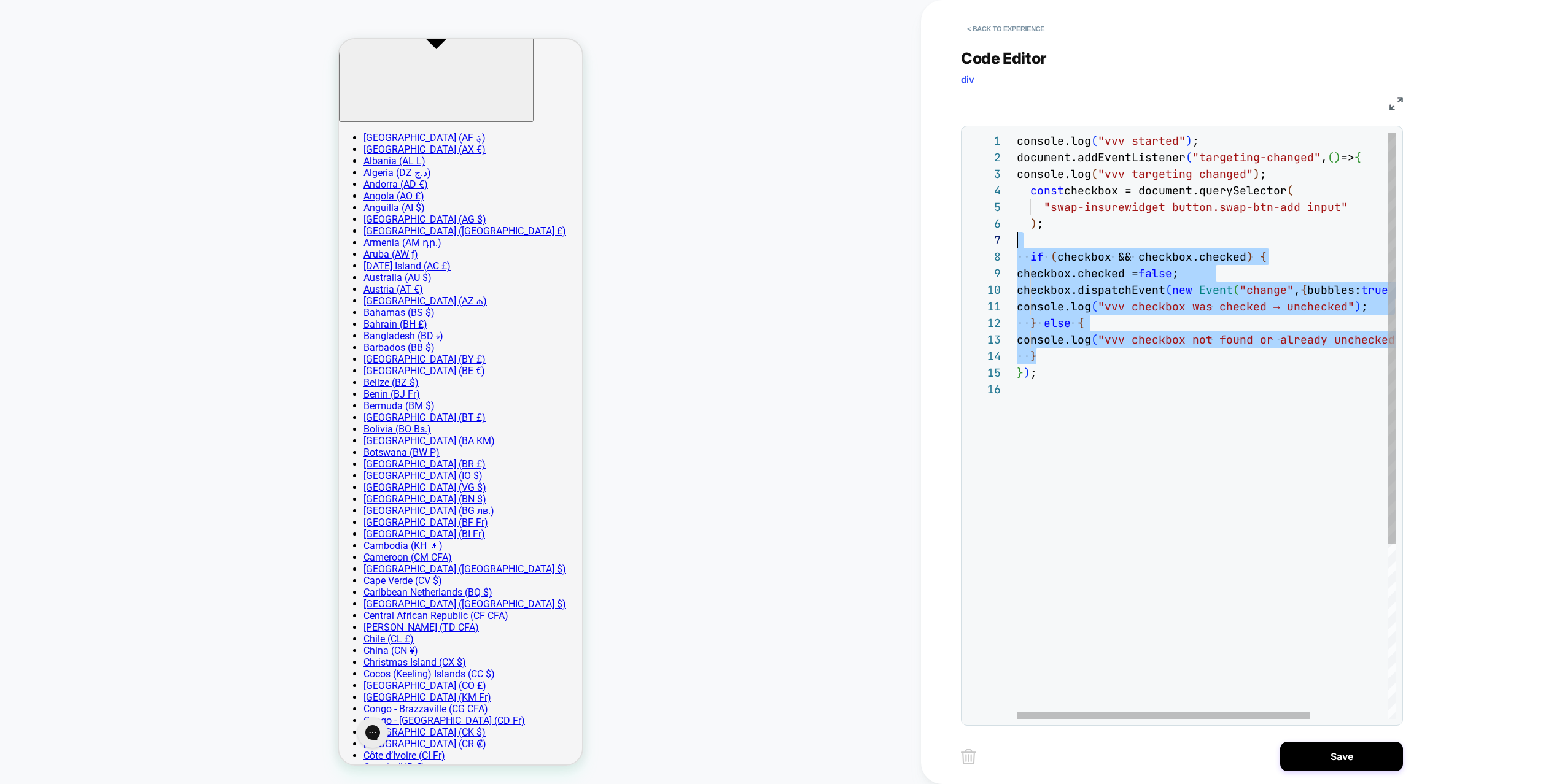
click at [1055, 241] on div "console.log ( "vvv started" ) ; document.addEventListener ( "targeting-changed"…" at bounding box center [1257, 550] width 480 height 835
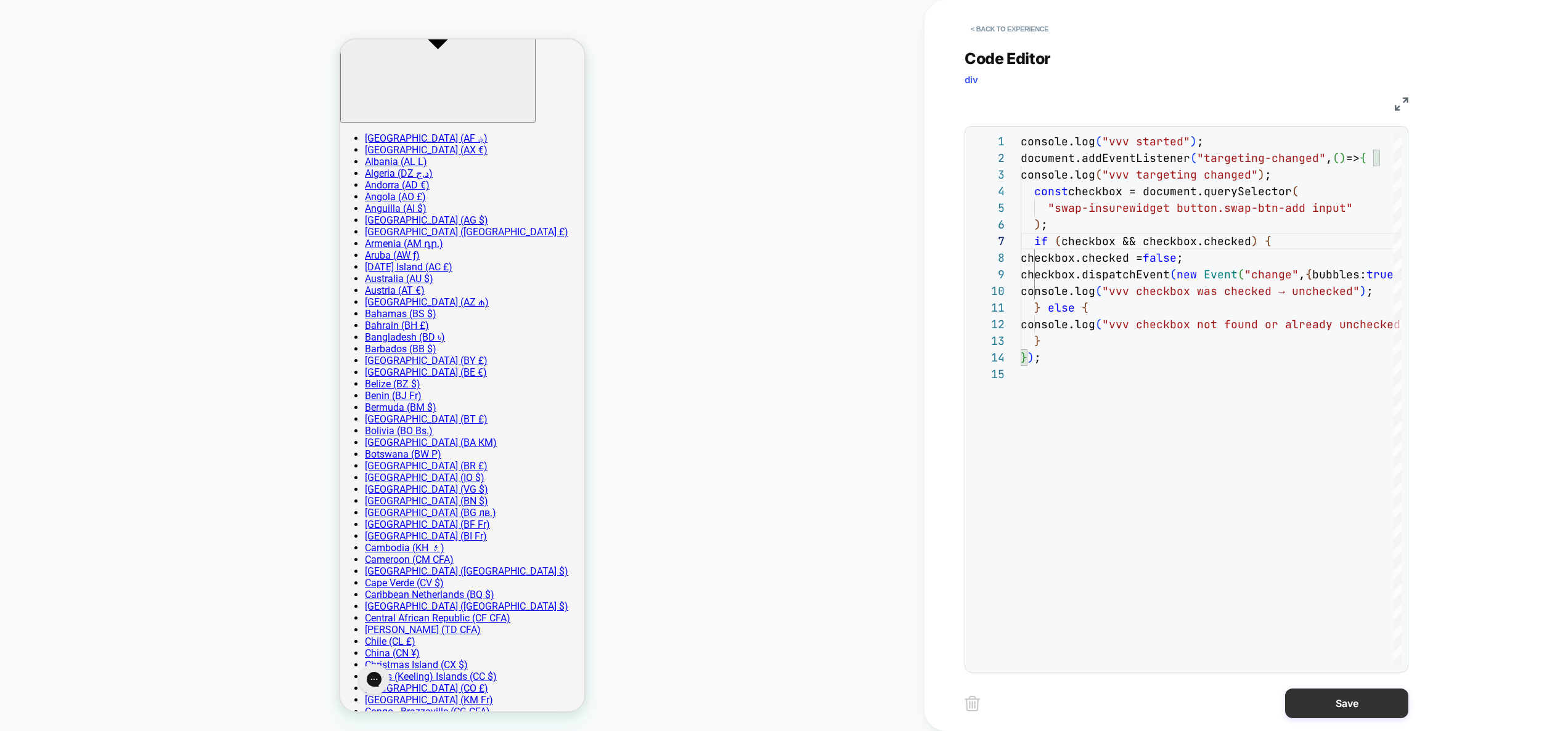
type textarea "**********"
click at [0, 0] on button "Save" at bounding box center [0, 0] width 0 height 0
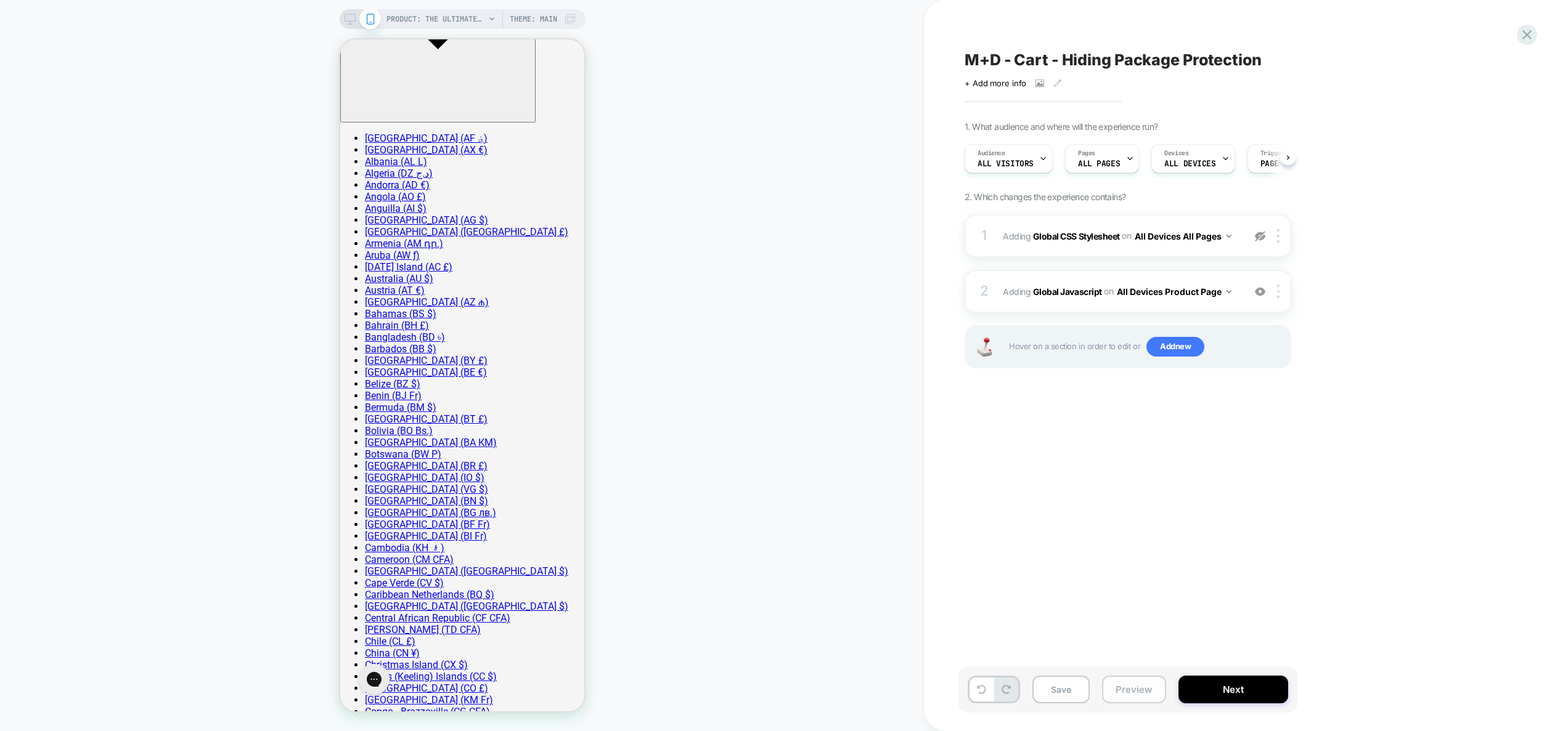
drag, startPoint x: 1133, startPoint y: 692, endPoint x: 1137, endPoint y: 677, distance: 15.5
click at [1133, 691] on button "Preview" at bounding box center [1134, 689] width 64 height 28
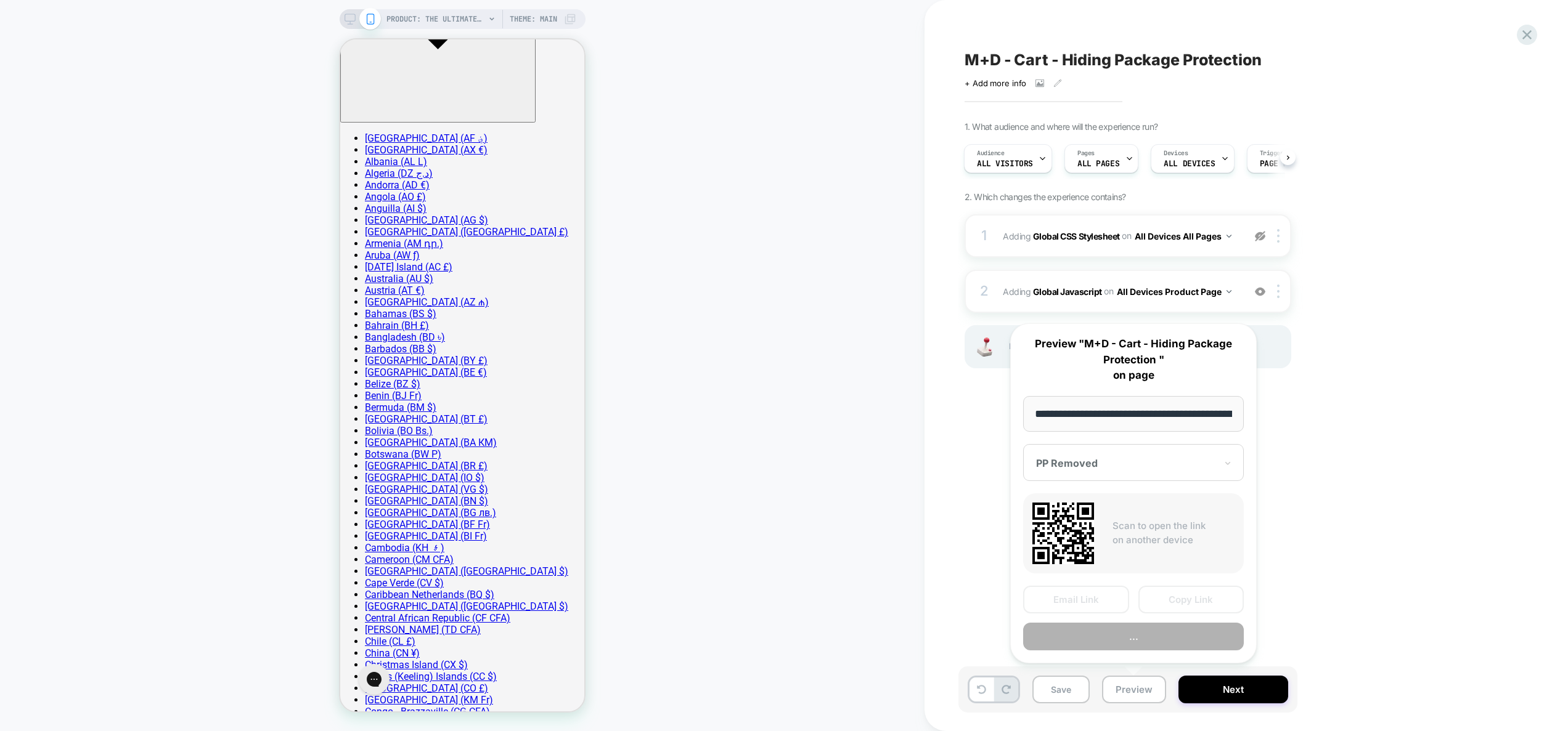
scroll to position [0, 279]
click at [1187, 602] on button "Copy Link" at bounding box center [1192, 600] width 106 height 28
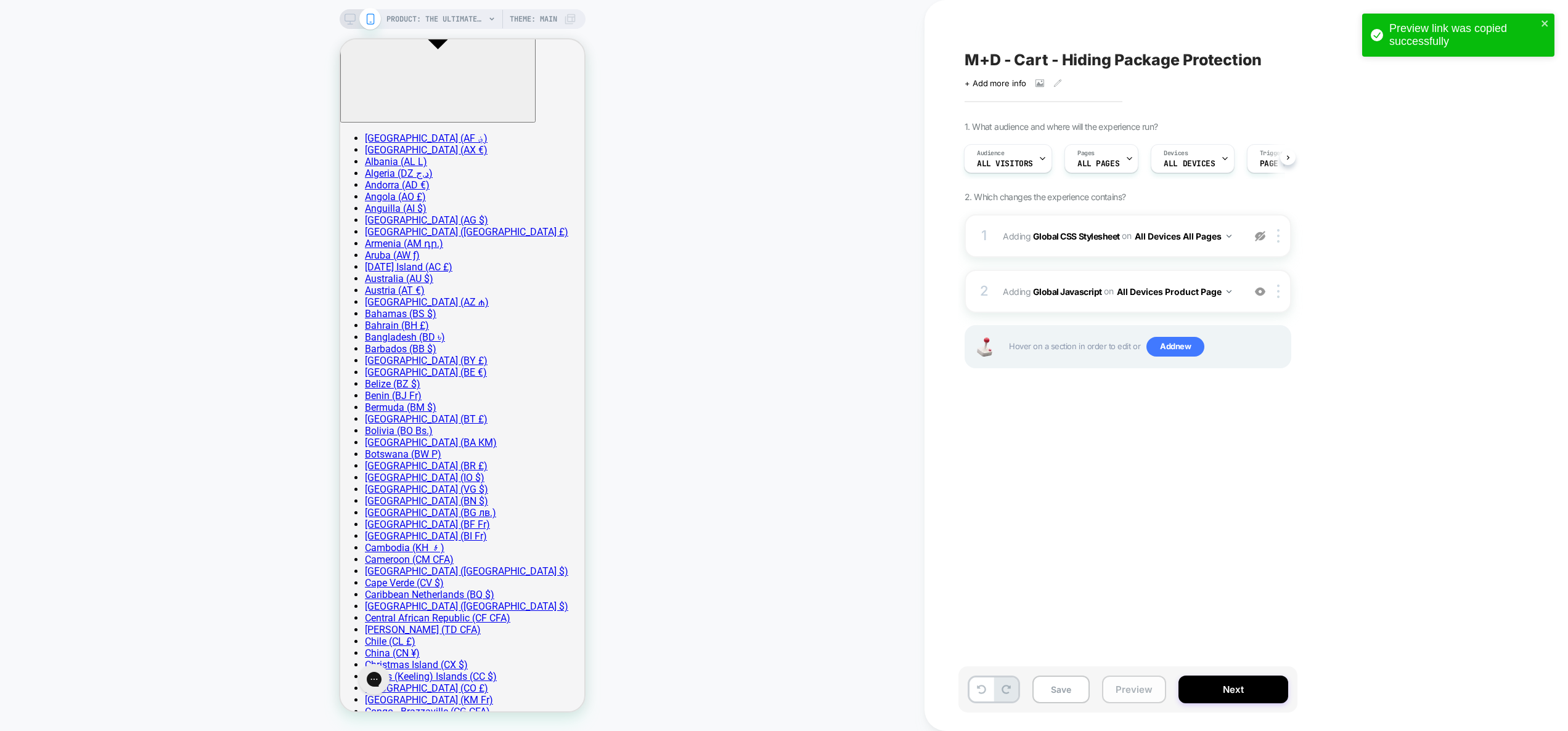
click at [1143, 688] on button "Preview" at bounding box center [1134, 689] width 64 height 28
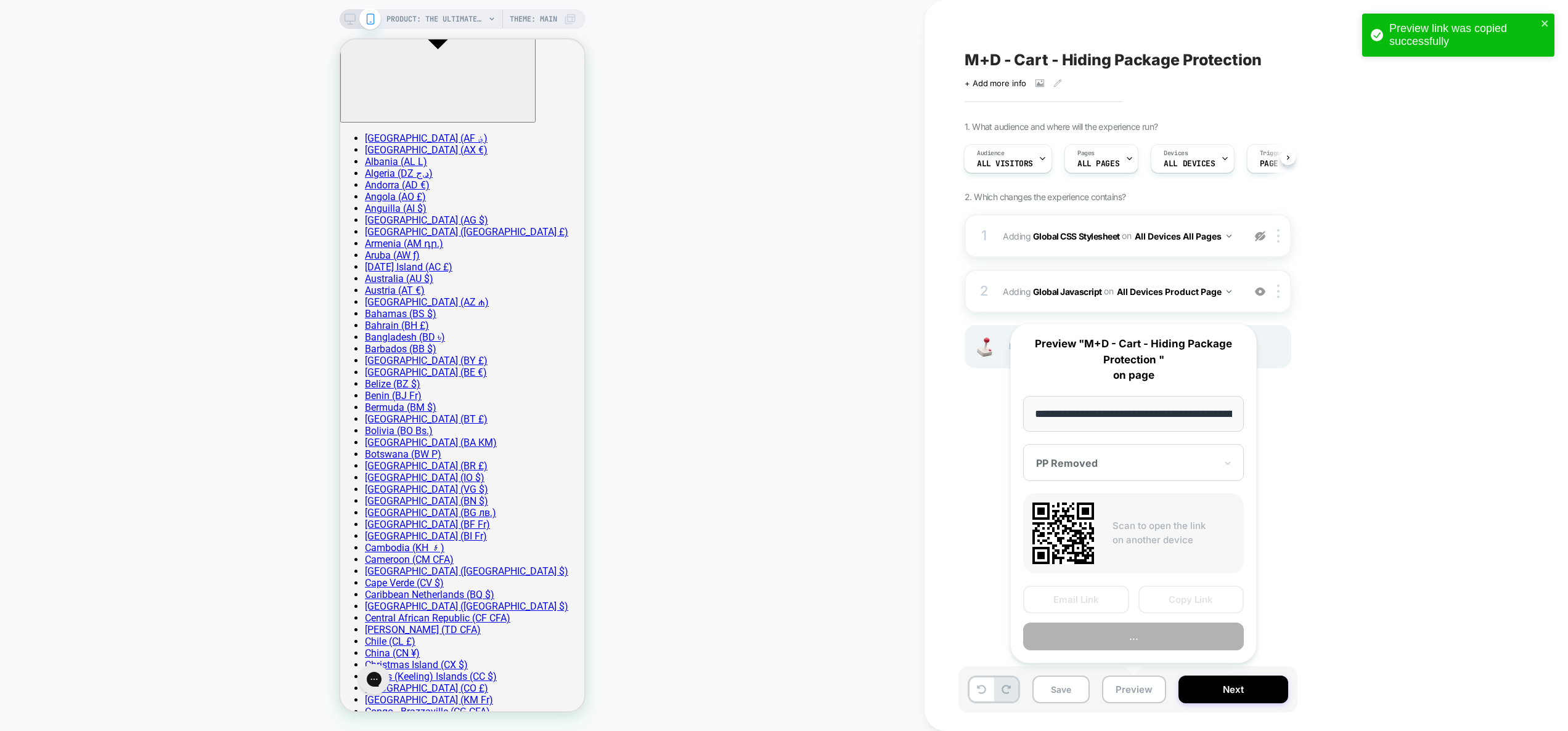
scroll to position [0, 279]
click at [1157, 632] on button "Preview" at bounding box center [1133, 637] width 221 height 28
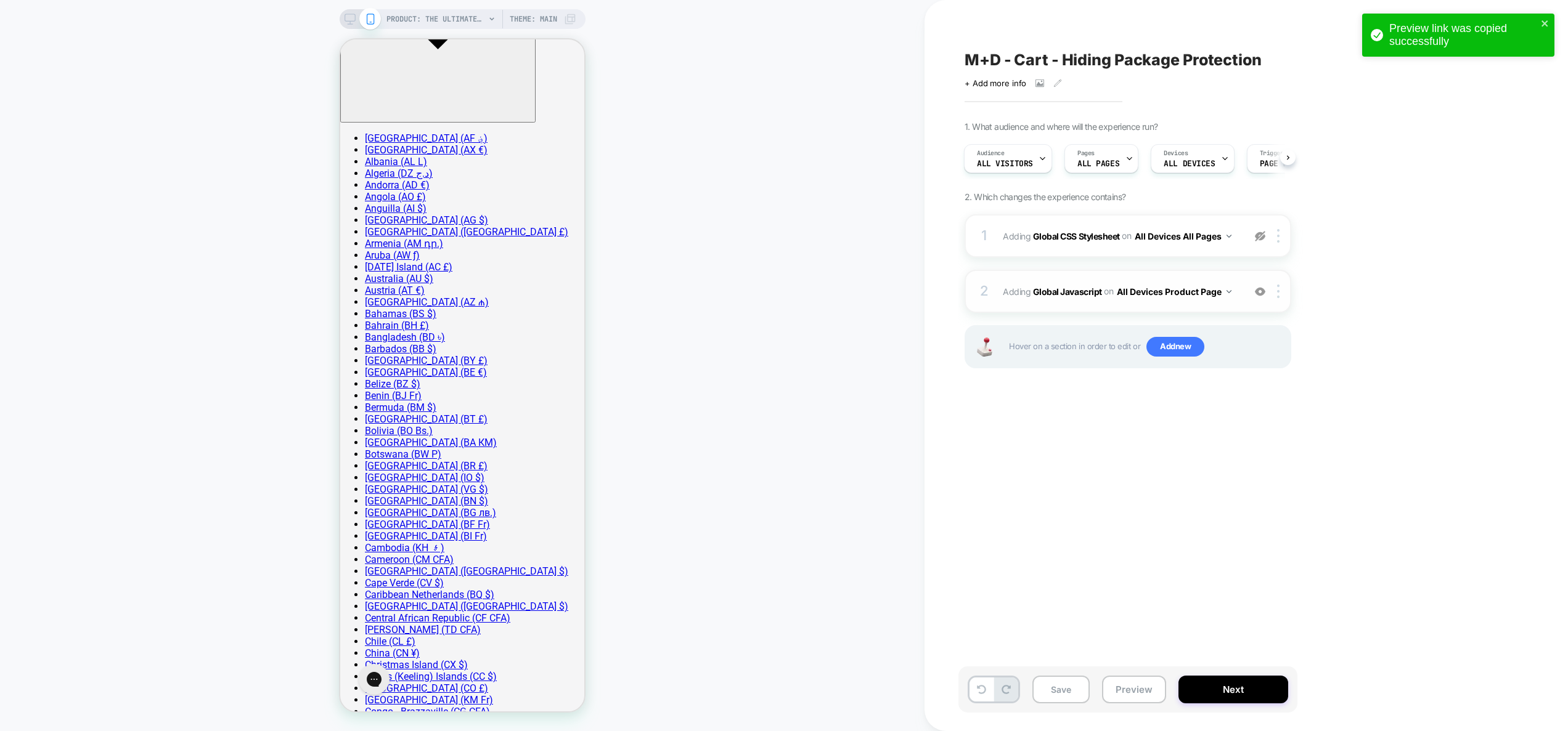
click at [1234, 303] on div "2 Adding Global Javascript on All Devices Product Page Add Before Add After Tar…" at bounding box center [1128, 292] width 327 height 43
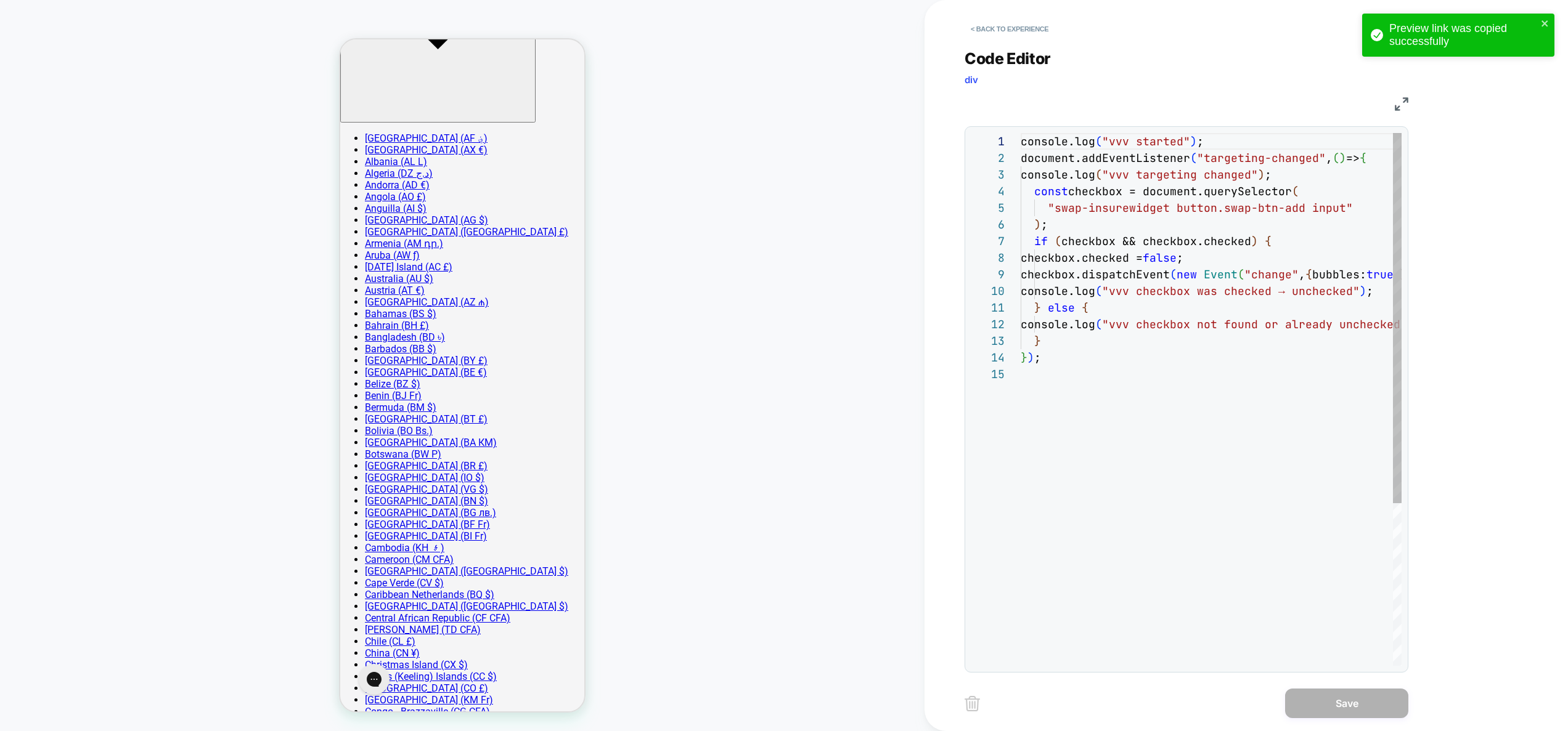
scroll to position [167, 0]
click at [1208, 262] on div "console.log ( "vvv started" ) ; document.addEventListener ( "targeting-changed"…" at bounding box center [1211, 516] width 381 height 766
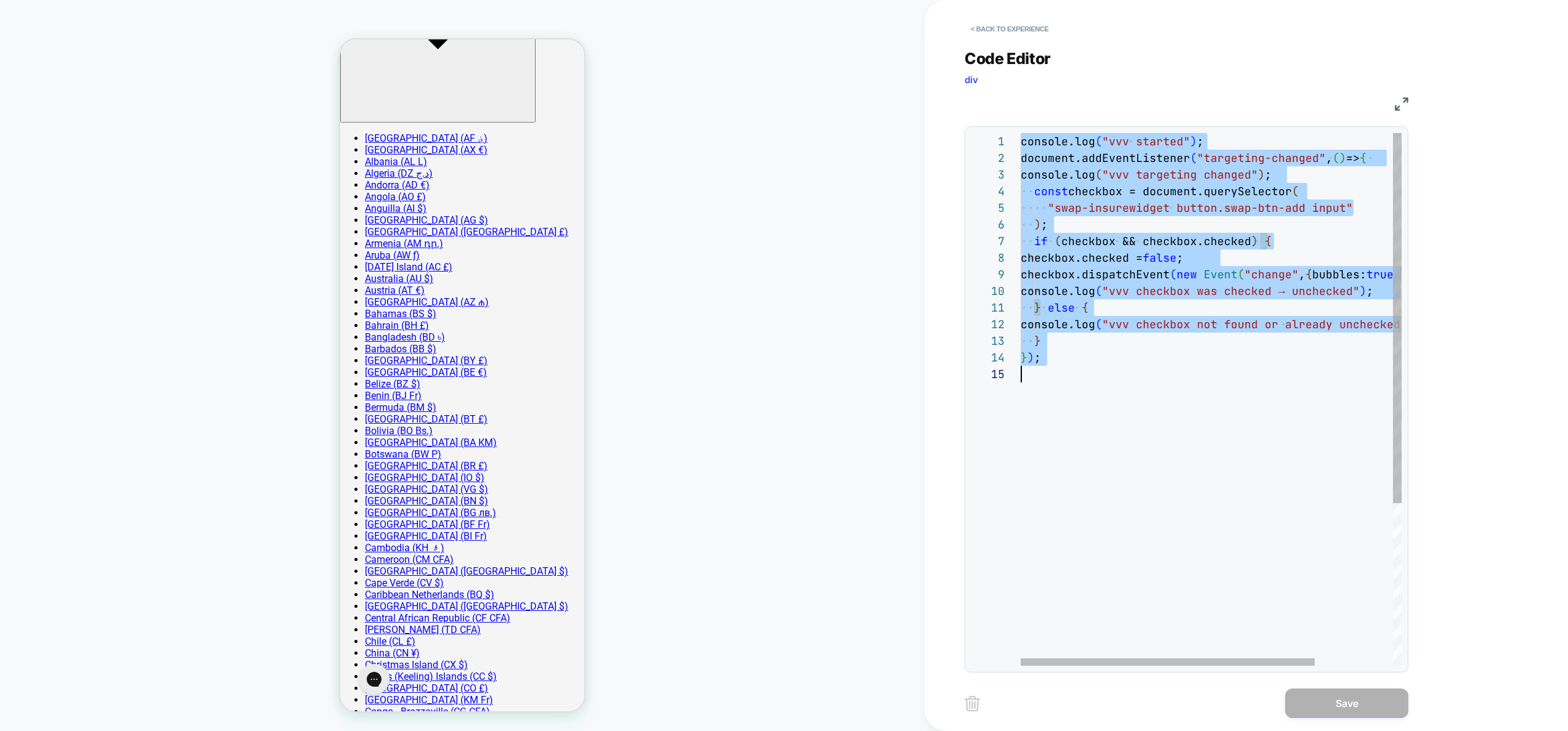
scroll to position [0, 0]
click at [1223, 431] on div "console.log ( "vvv started" ) ; document.addEventListener ( "targeting-changed"…" at bounding box center [1261, 516] width 482 height 766
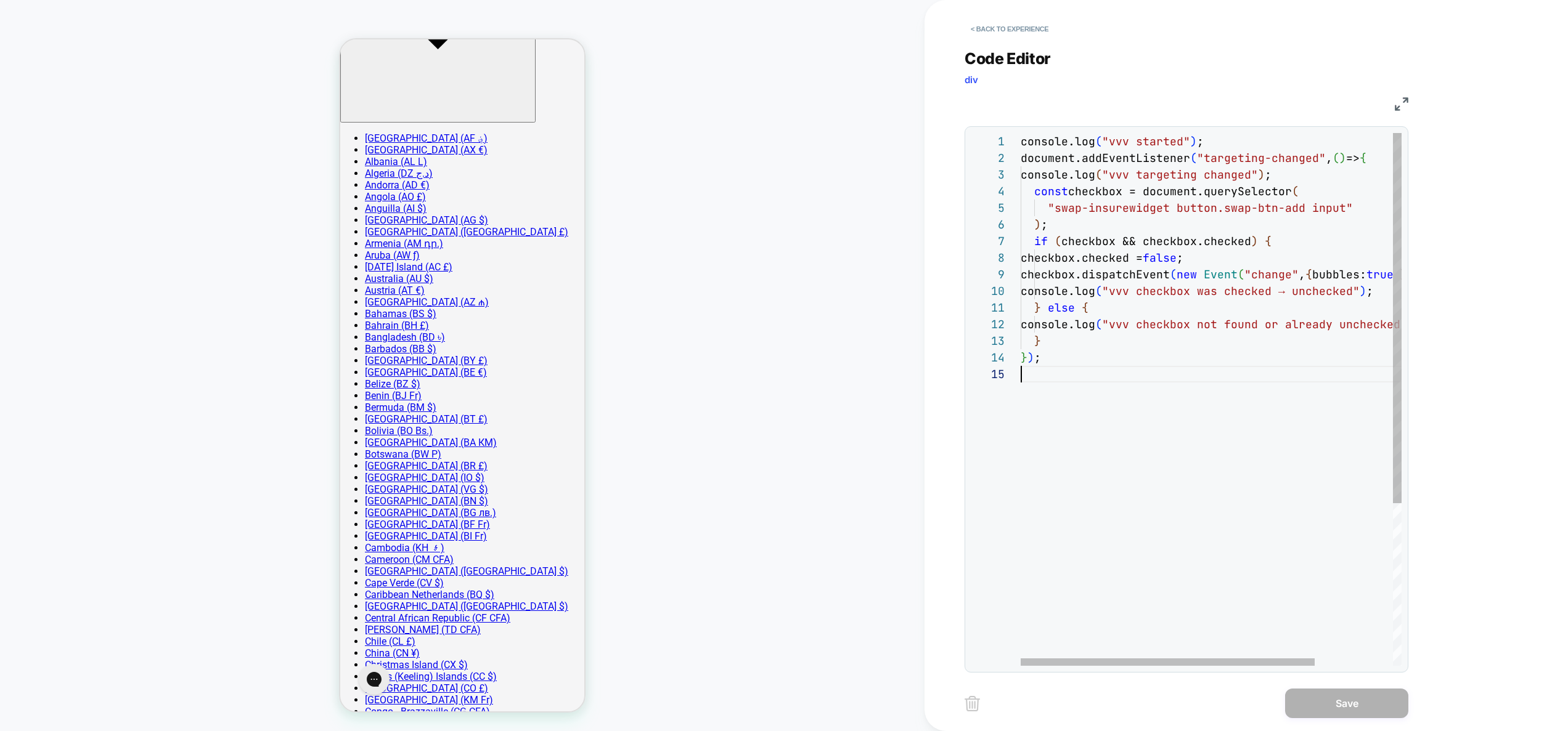
type textarea "**********"
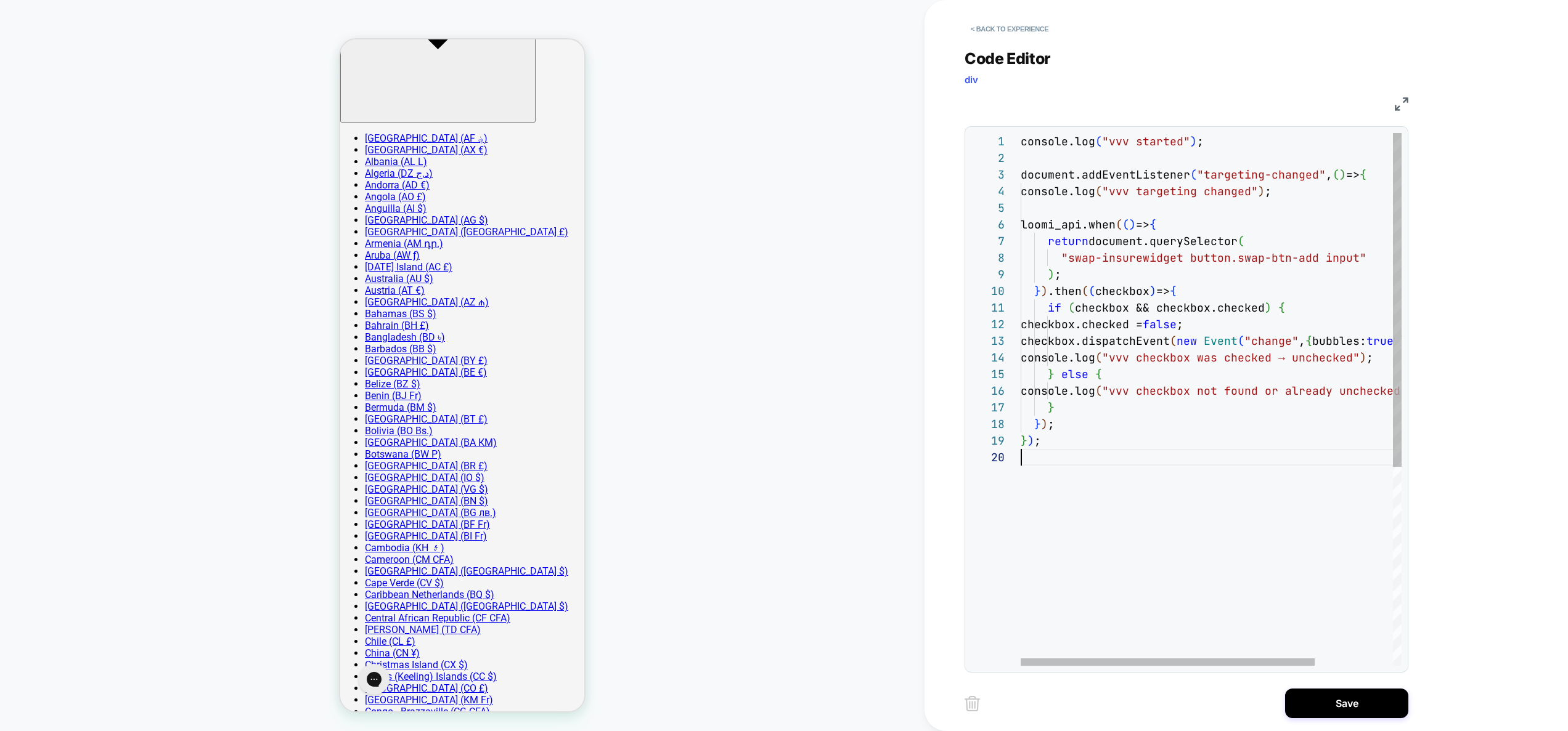
scroll to position [149, 0]
drag, startPoint x: 1328, startPoint y: 693, endPoint x: 1303, endPoint y: 703, distance: 26.9
click at [1328, 694] on button "Save" at bounding box center [1347, 704] width 123 height 30
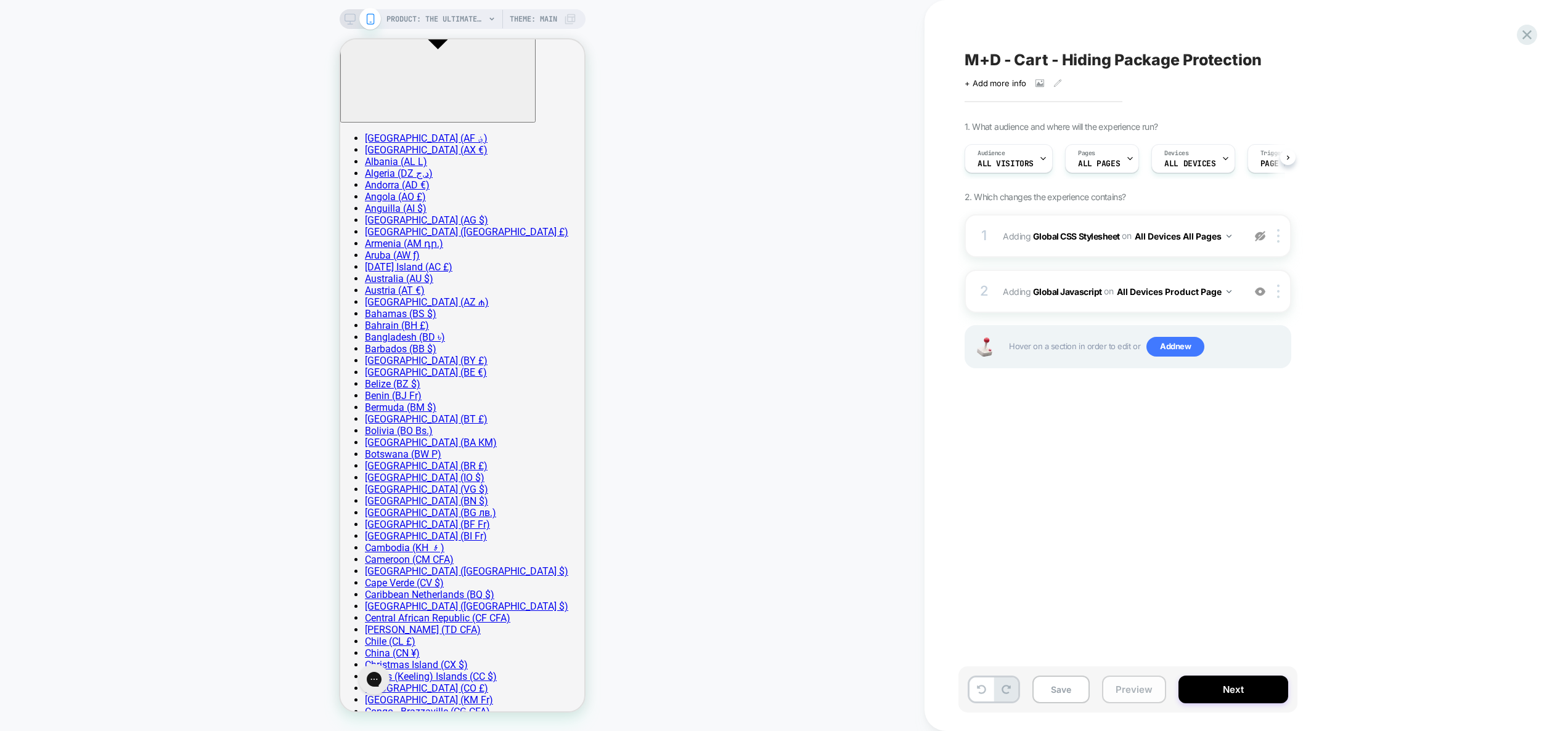
click at [1146, 691] on button "Preview" at bounding box center [1134, 689] width 64 height 28
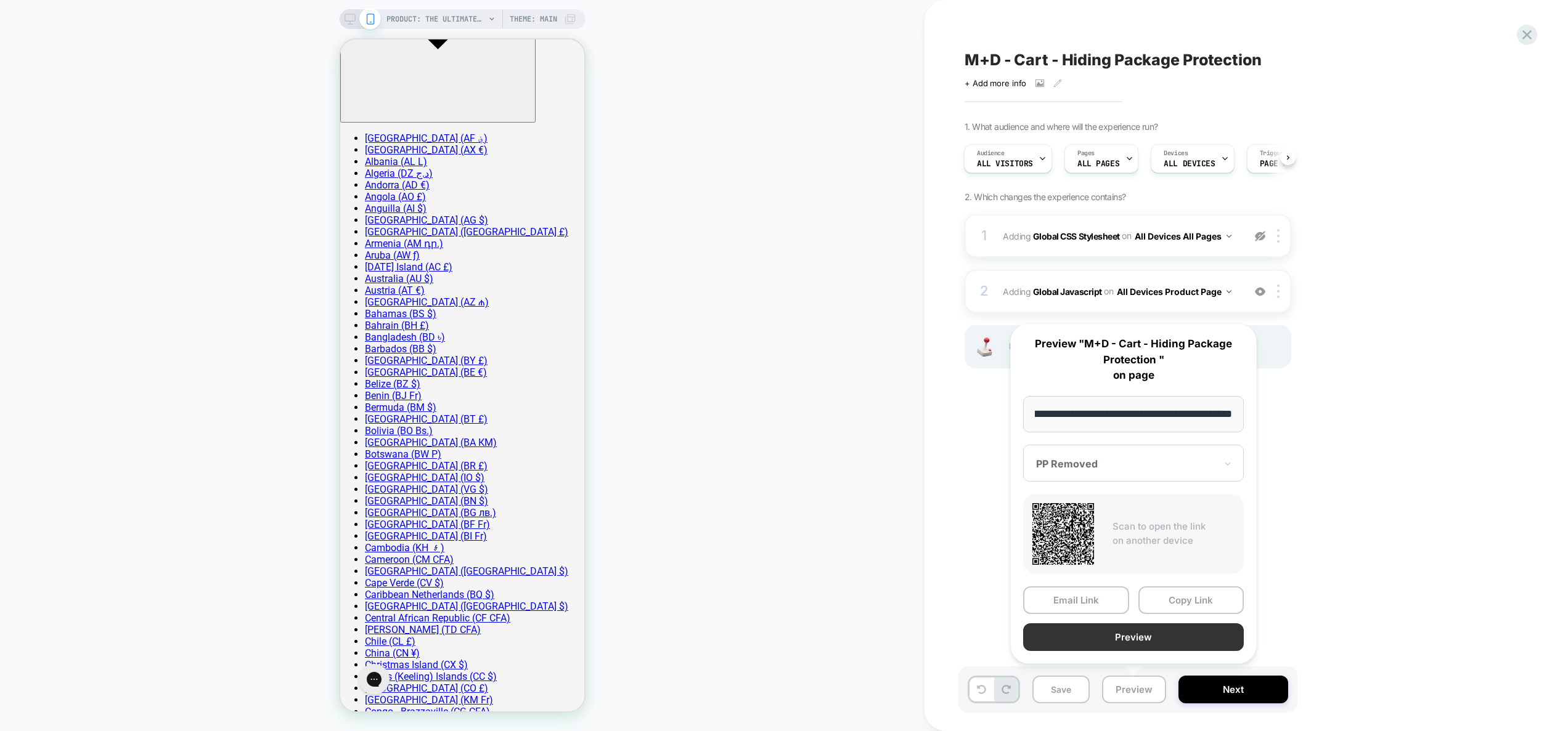
scroll to position [0, 0]
click at [1119, 635] on button "Preview" at bounding box center [1133, 637] width 221 height 28
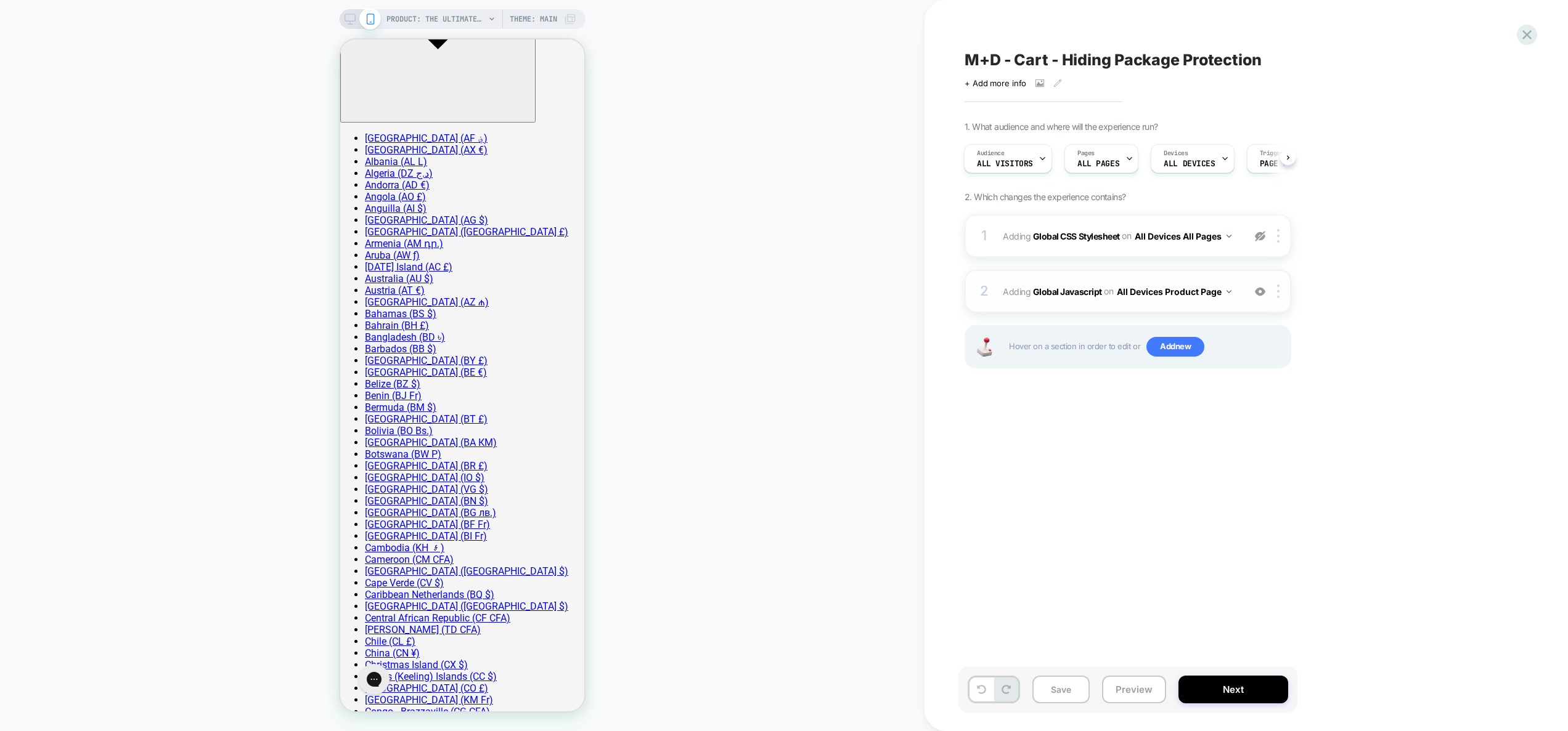
click at [1237, 298] on span "Adding Global Javascript on All Devices Product Page" at bounding box center [1120, 292] width 235 height 18
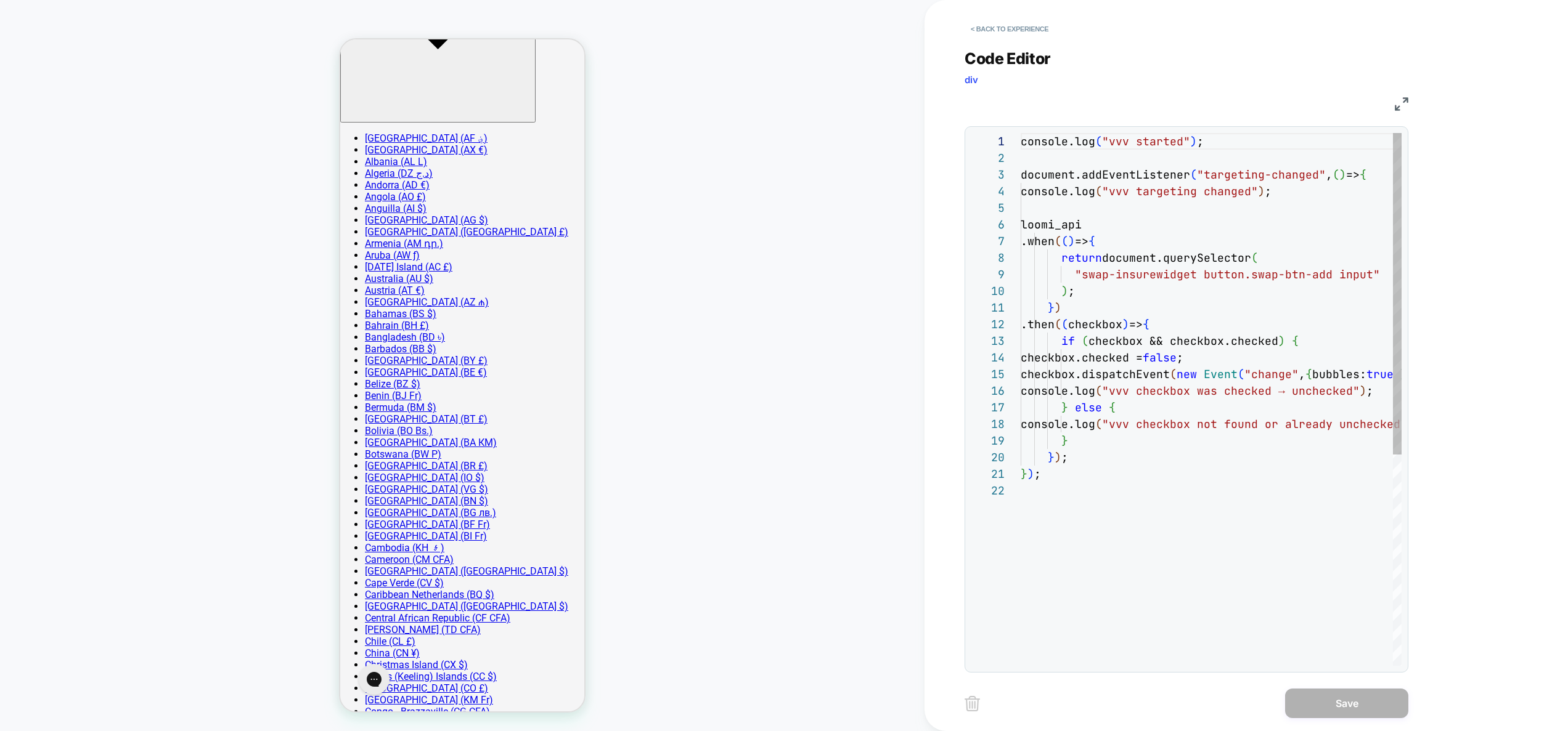
scroll to position [167, 0]
click at [1264, 435] on div "console.log ( "vvv started" ) ; document.addEventListener ( "targeting-changed"…" at bounding box center [1274, 574] width 508 height 882
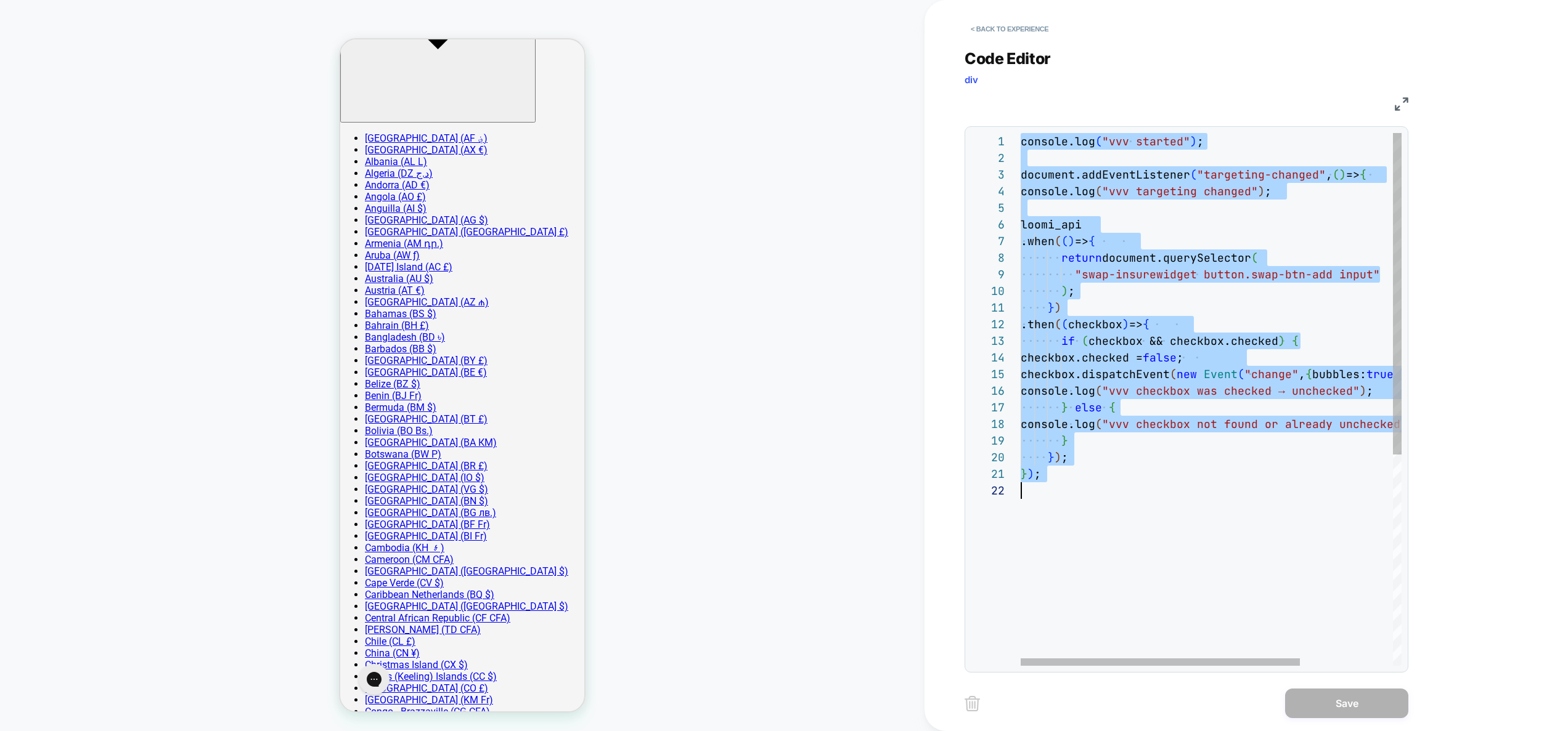
scroll to position [0, 0]
type textarea "*** ***"
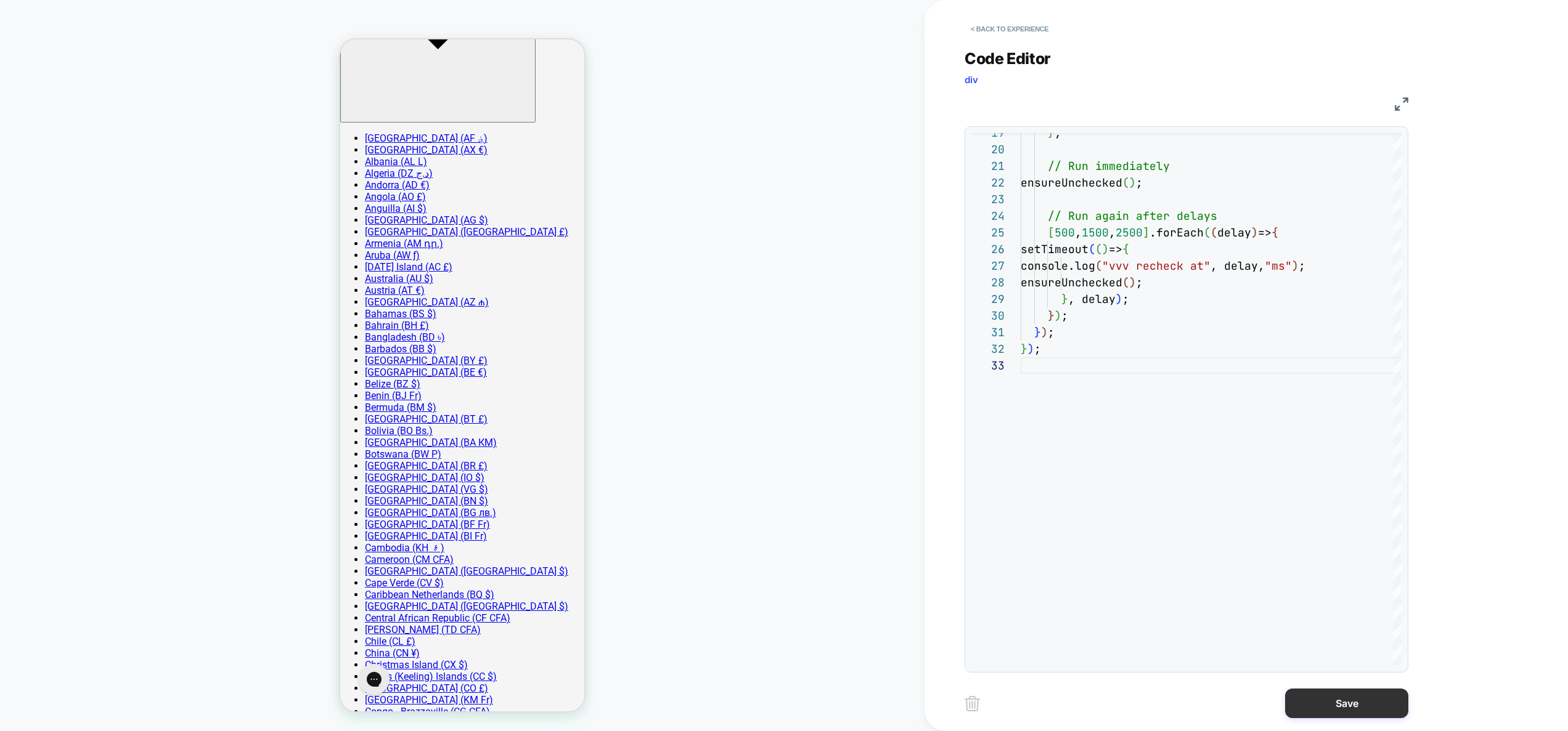
click at [1350, 701] on button "Save" at bounding box center [1347, 704] width 123 height 30
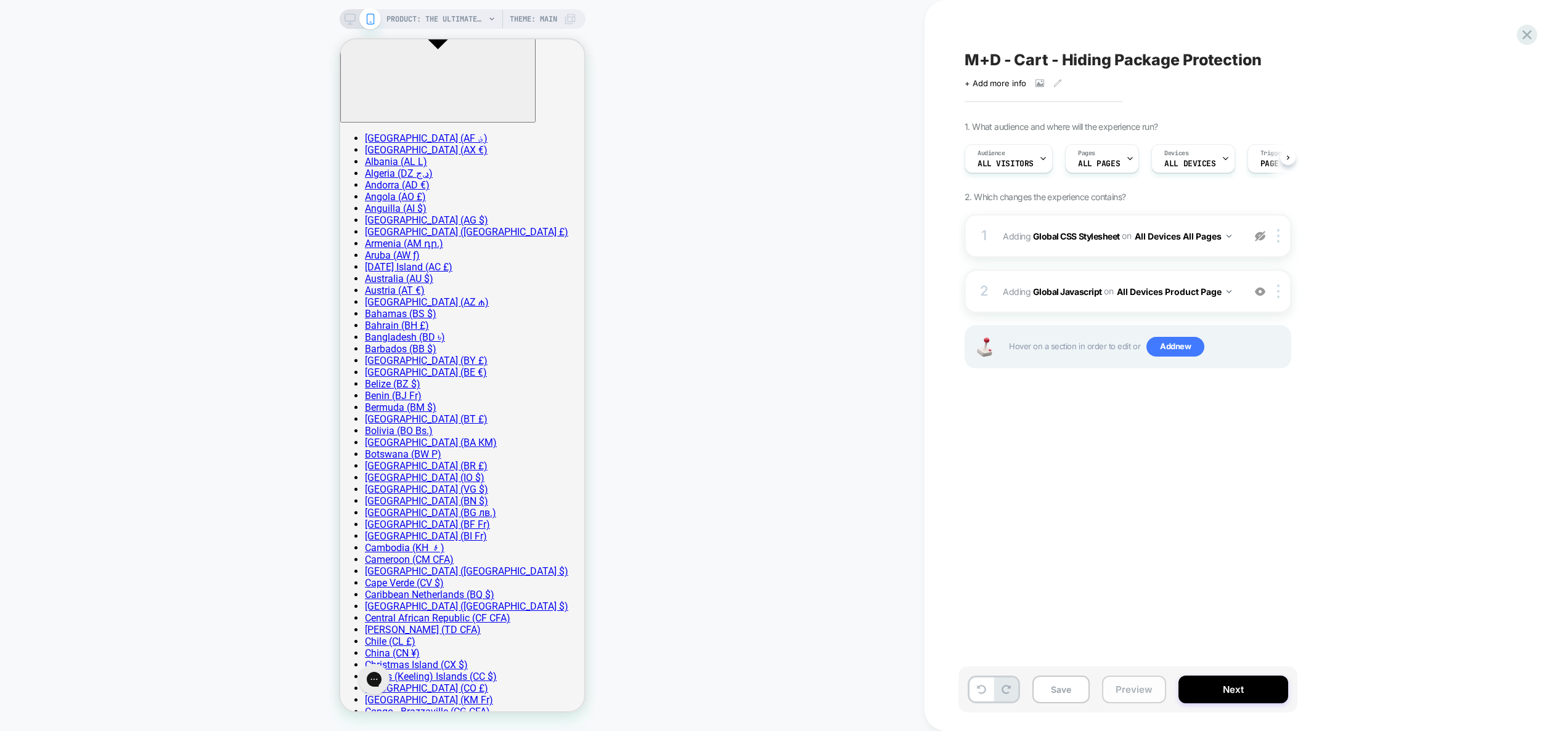
click at [1128, 683] on button "Preview" at bounding box center [1134, 689] width 64 height 28
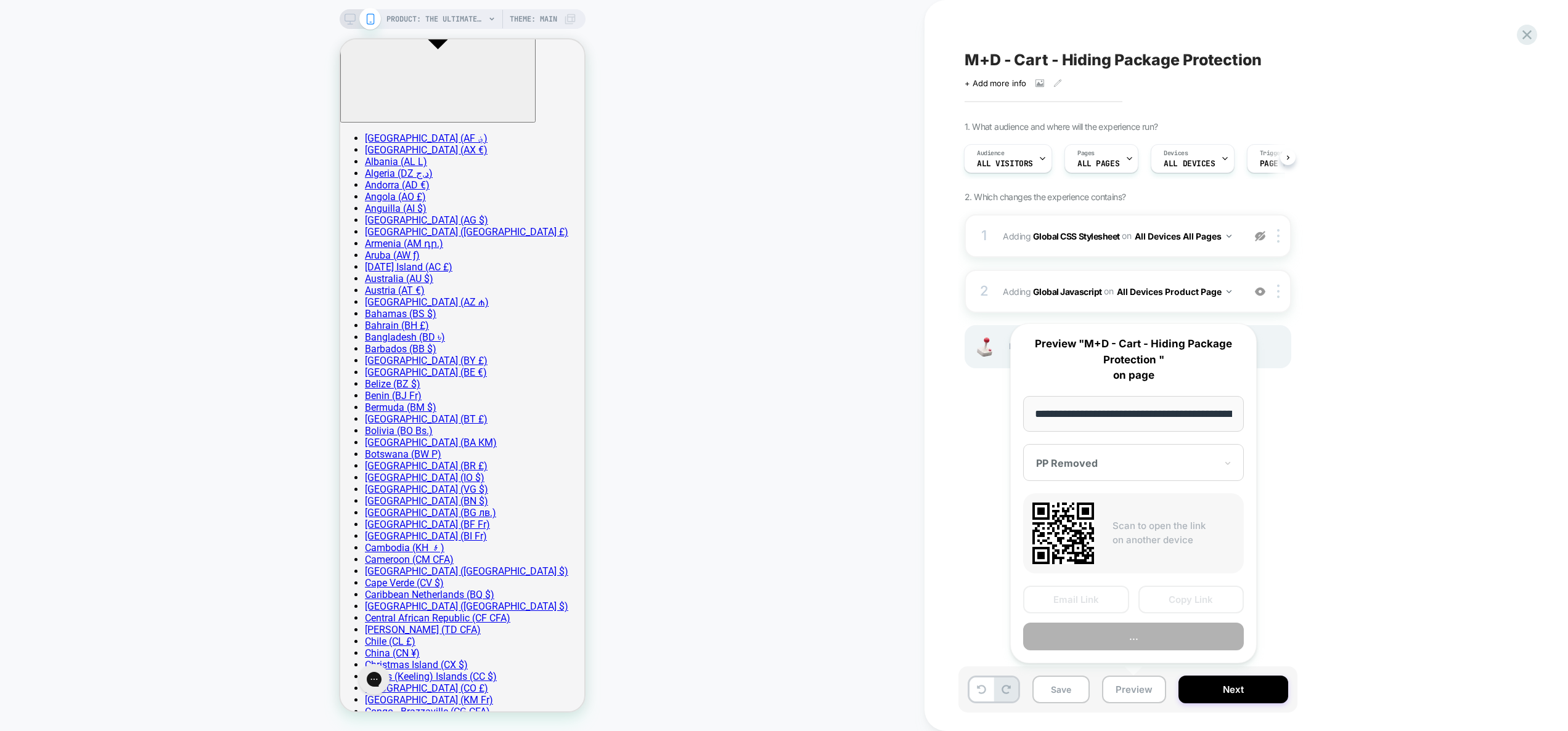
scroll to position [0, 279]
click at [1128, 638] on button "Preview" at bounding box center [1133, 637] width 221 height 28
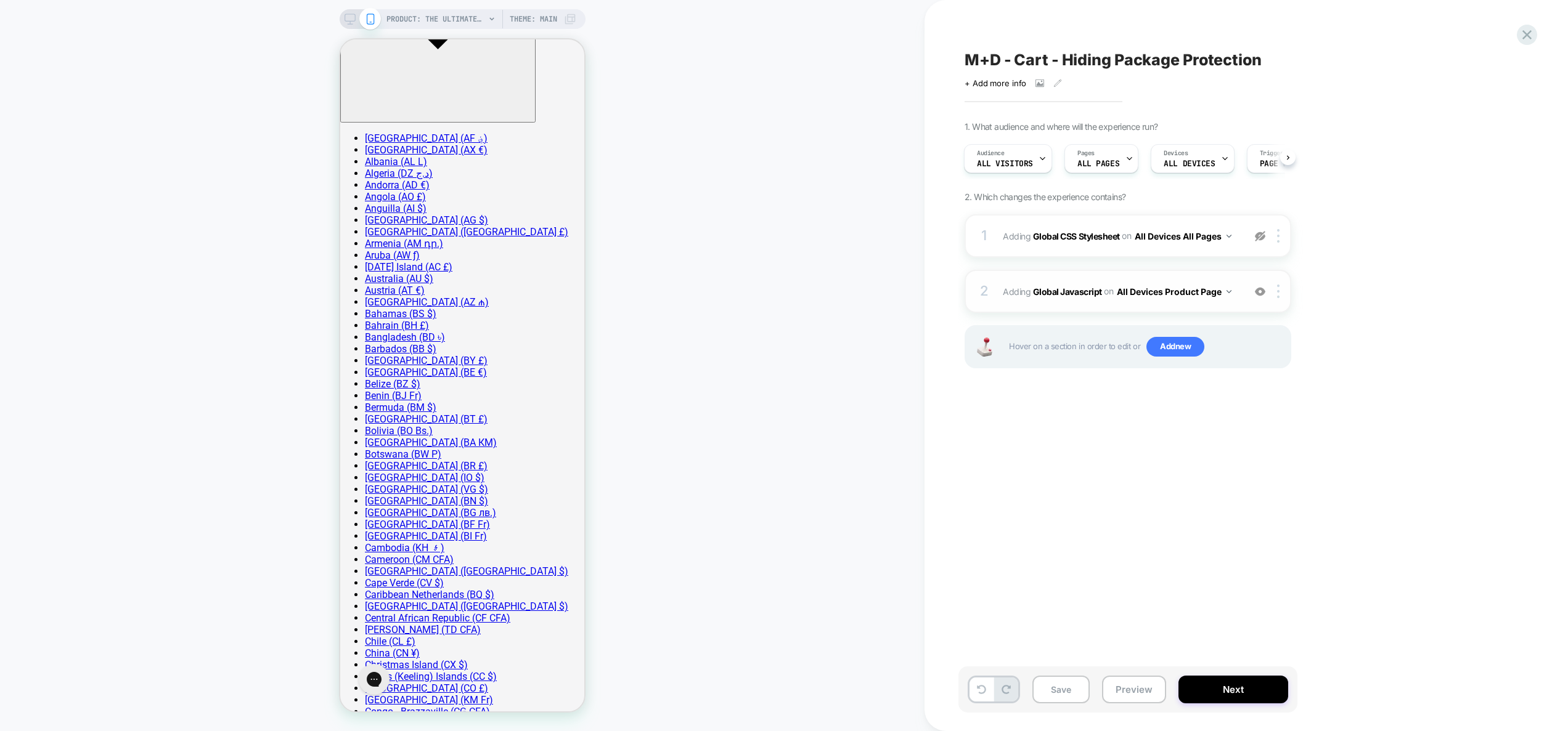
click at [1260, 292] on img at bounding box center [1260, 292] width 10 height 10
drag, startPoint x: 1136, startPoint y: 672, endPoint x: 1134, endPoint y: 688, distance: 16.1
click at [1136, 673] on div "Save Preview Next" at bounding box center [1128, 690] width 339 height 46
click at [1134, 688] on button "Preview" at bounding box center [1134, 689] width 64 height 28
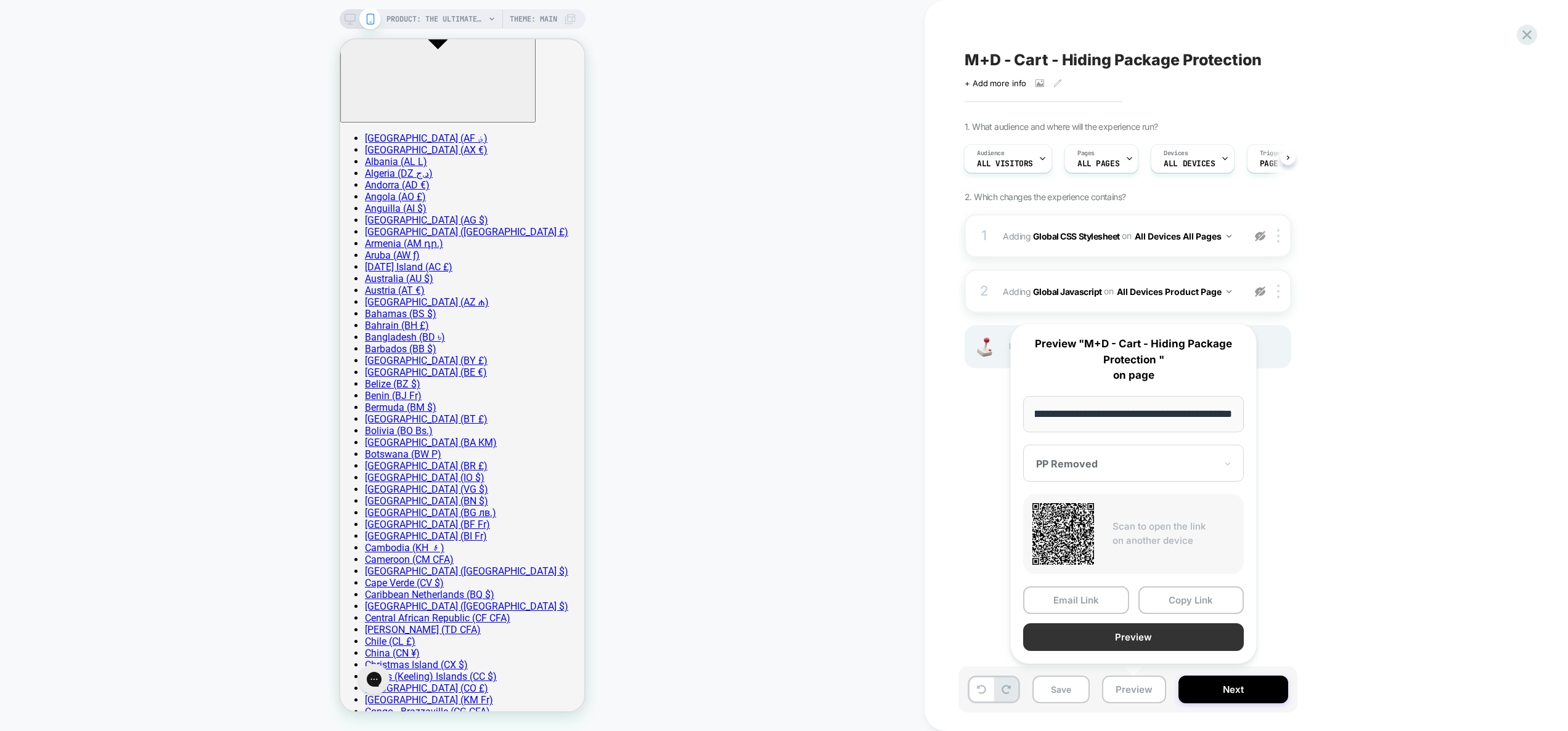
scroll to position [0, 0]
click at [1142, 637] on button "Preview" at bounding box center [1133, 637] width 221 height 28
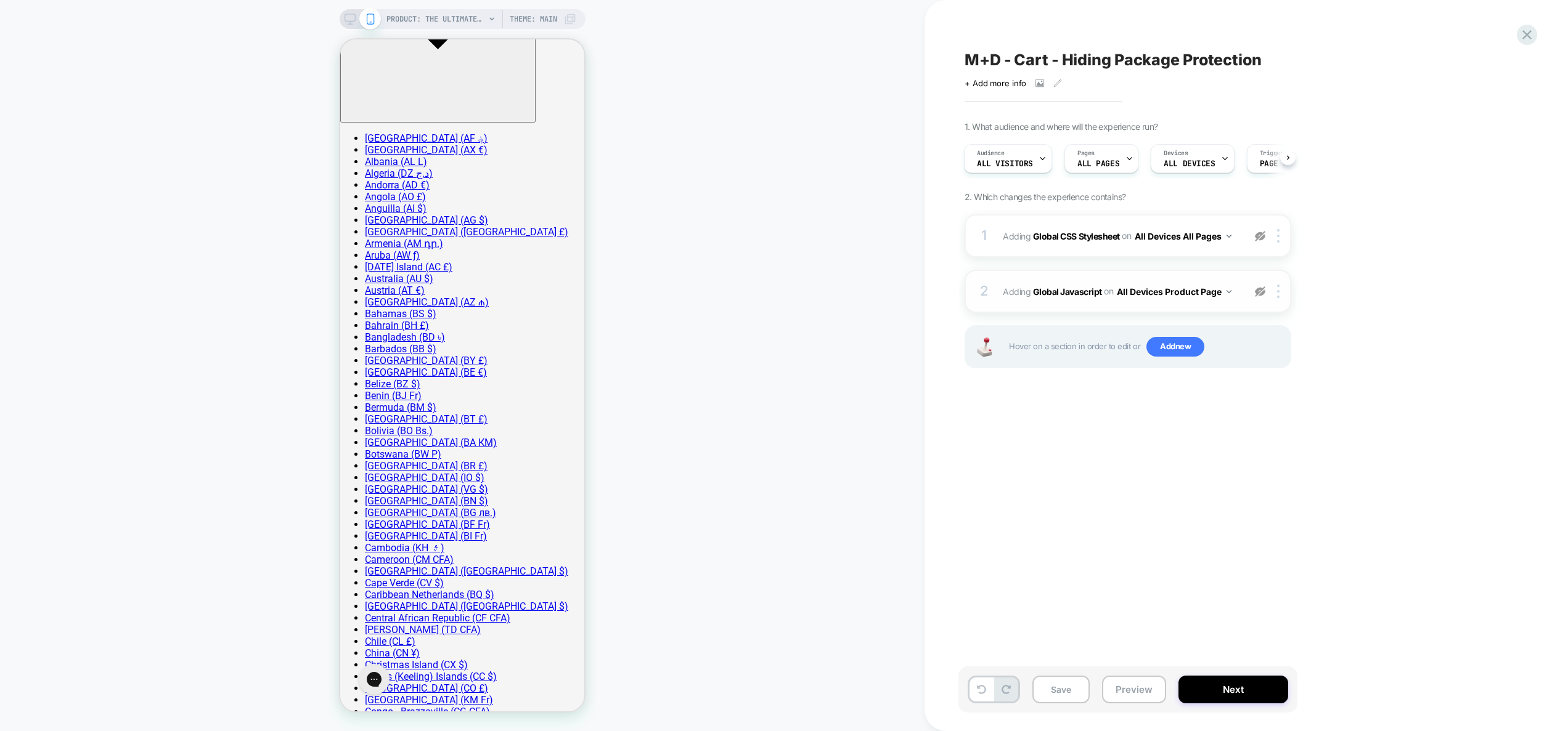
click at [1258, 293] on img at bounding box center [1260, 292] width 10 height 10
click at [1230, 309] on div "2 Adding Global Javascript on All Devices Product Page Add Before Add After Tar…" at bounding box center [1128, 292] width 327 height 43
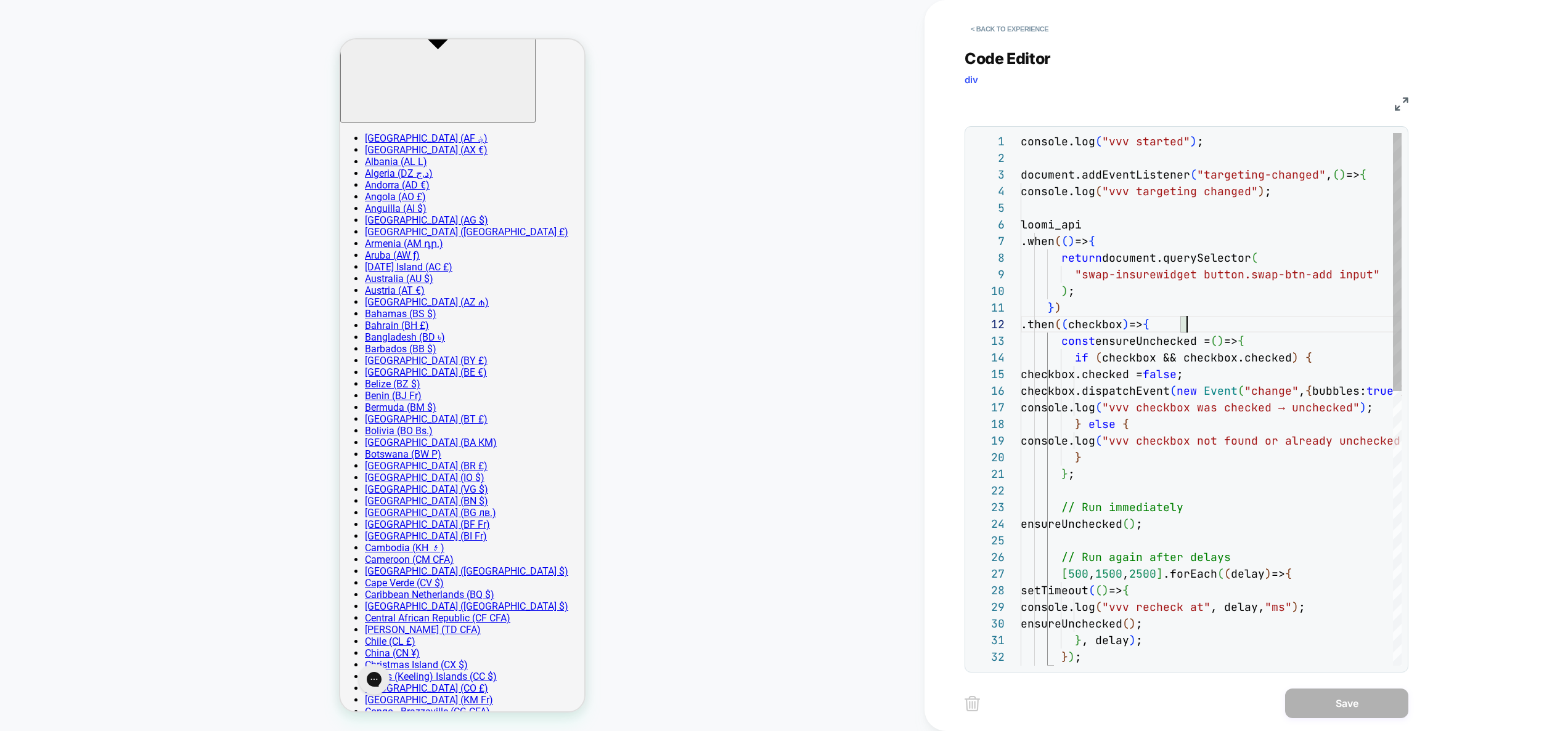
click at [1191, 321] on div "console.log ( "vvv started" ) ; document.addEventListener ( "targeting-changed"…" at bounding box center [1211, 682] width 381 height 1099
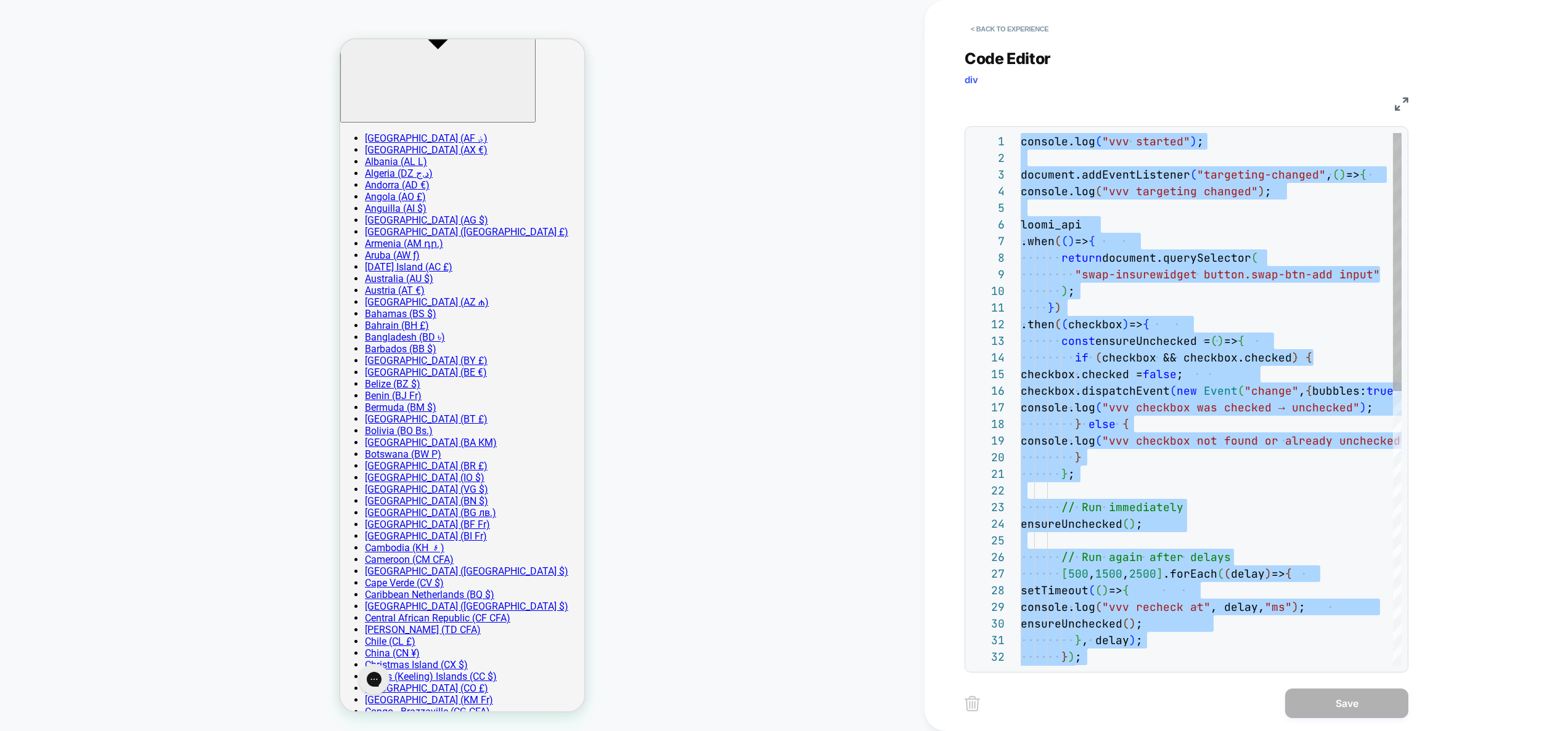
type textarea "**********"
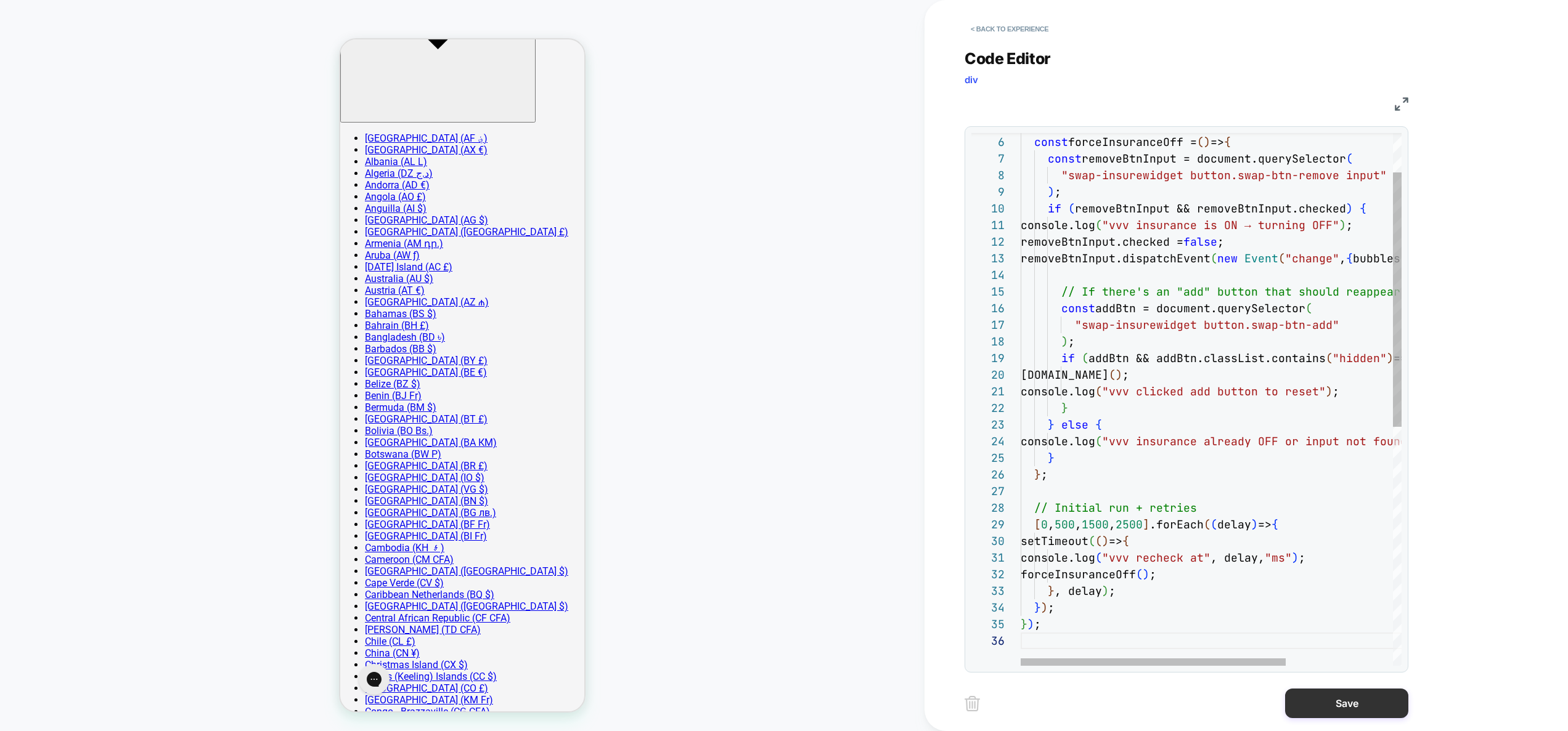
click at [1359, 694] on button "Save" at bounding box center [1347, 704] width 123 height 30
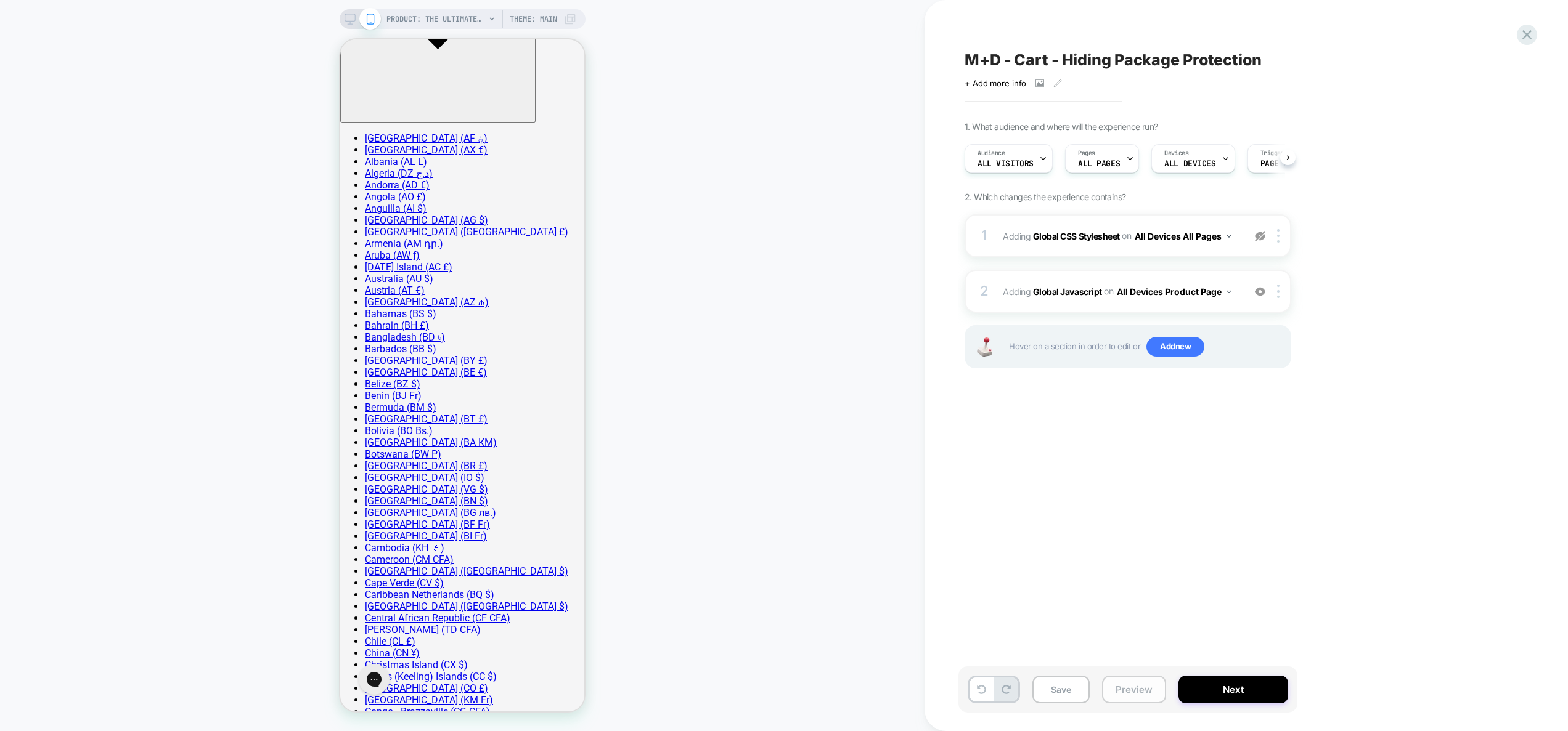
click at [1103, 697] on button "Preview" at bounding box center [1134, 689] width 64 height 28
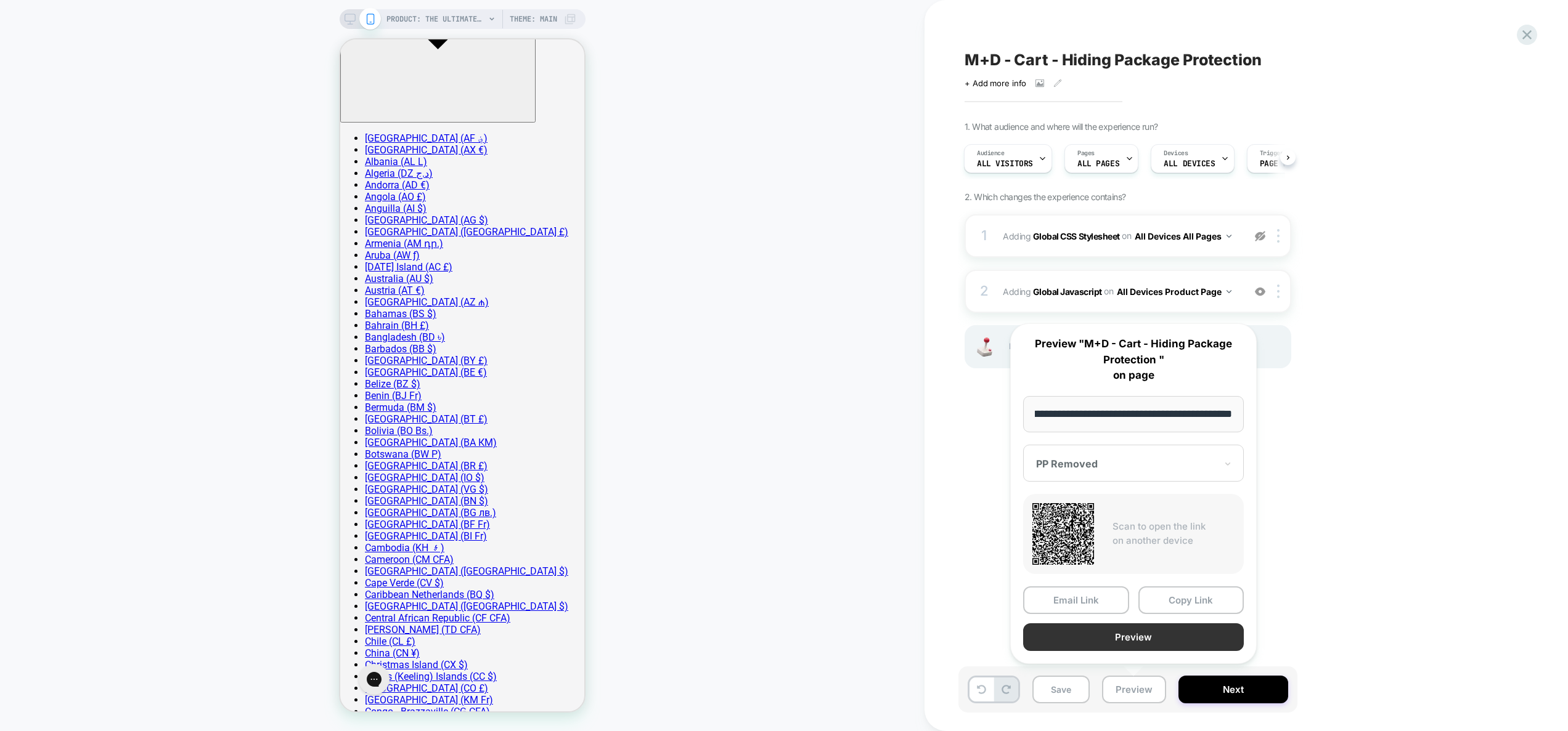
scroll to position [0, 0]
click at [1140, 635] on button "Preview" at bounding box center [1133, 637] width 221 height 28
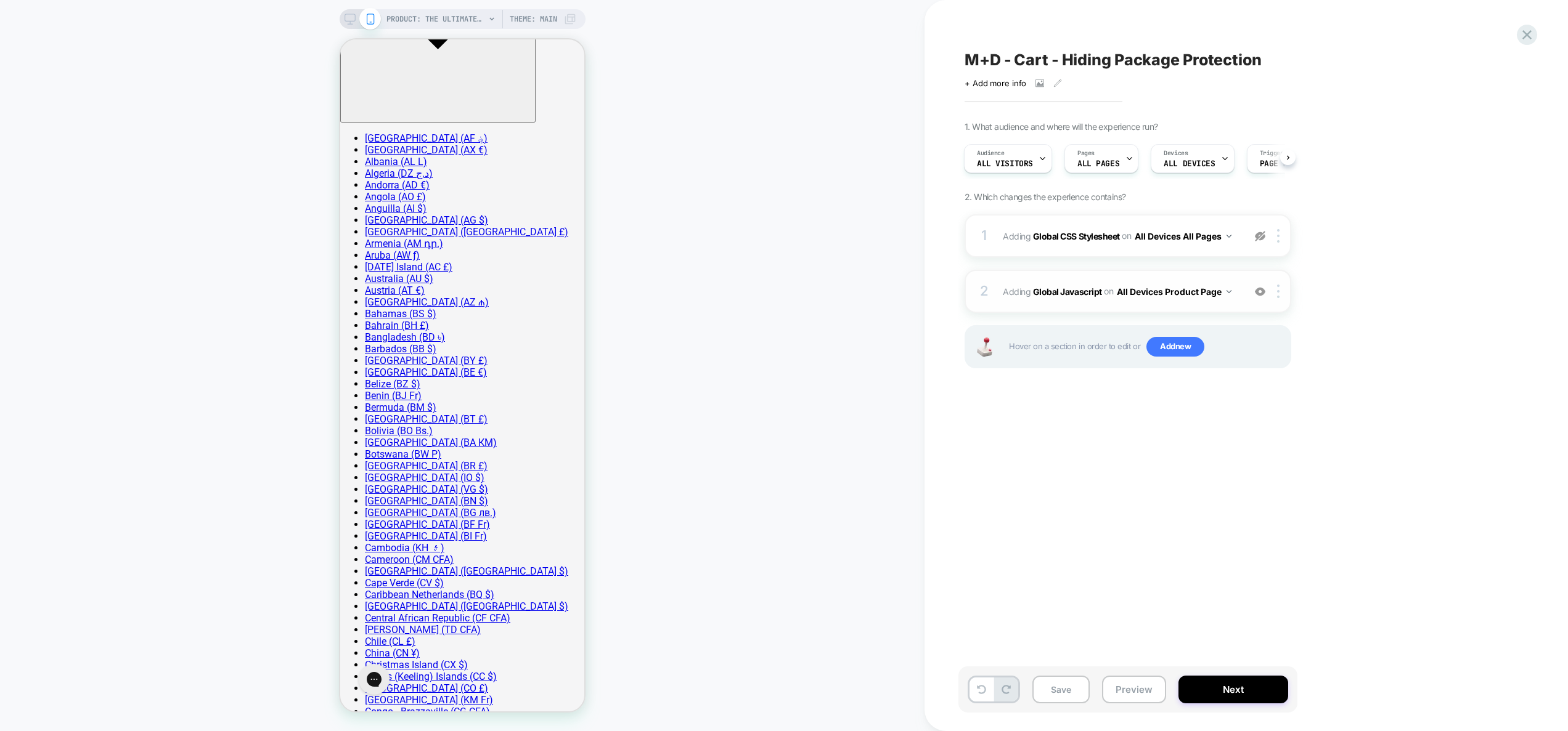
click at [1240, 305] on div "2 Adding Global Javascript on All Devices Product Page Add Before Add After Tar…" at bounding box center [1128, 292] width 327 height 43
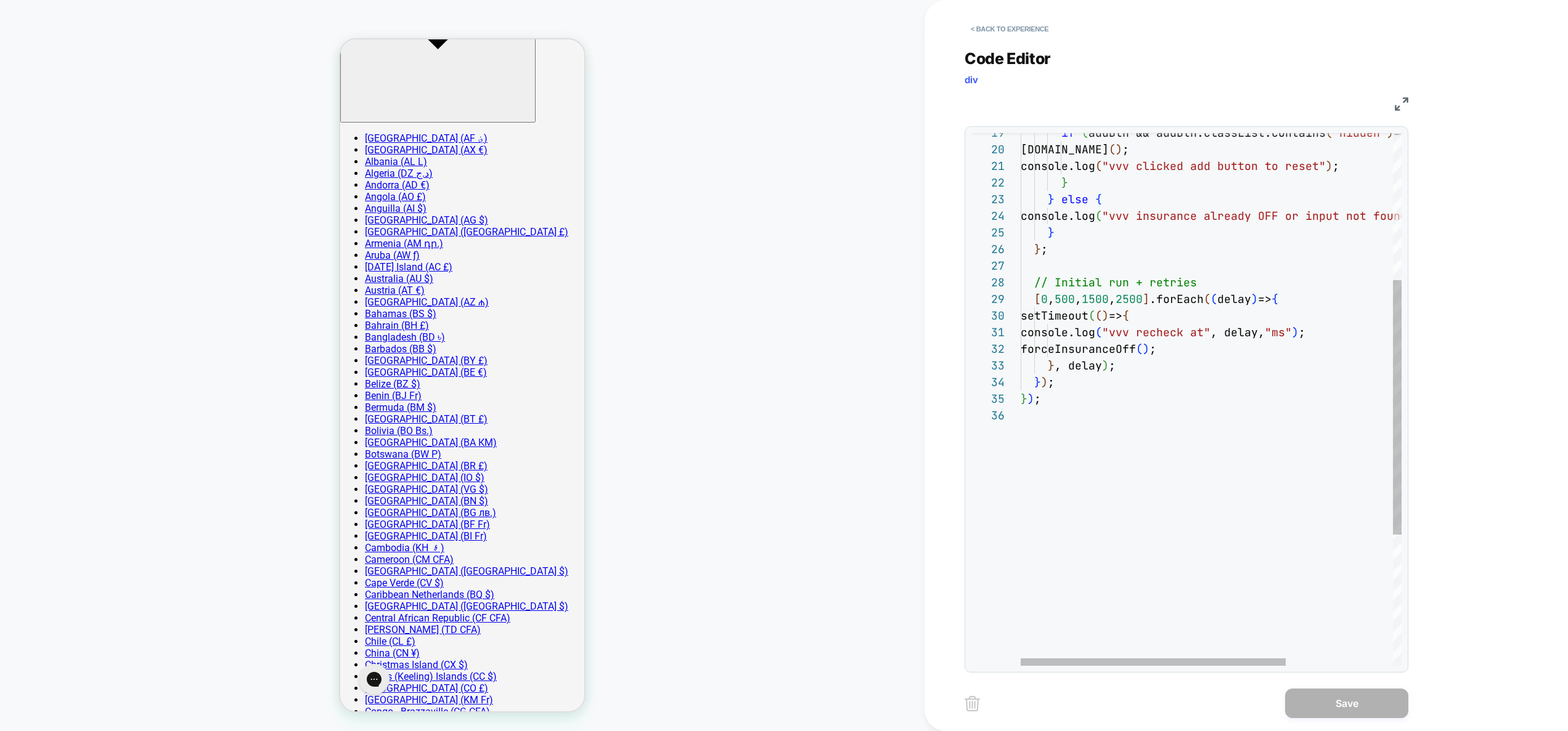
scroll to position [100, 0]
click at [1166, 270] on div "if ( addBtn && addBtn.classList.contains ( "hidden" ) === false ) { [DOMAIN_NAM…" at bounding box center [1288, 383] width 535 height 1115
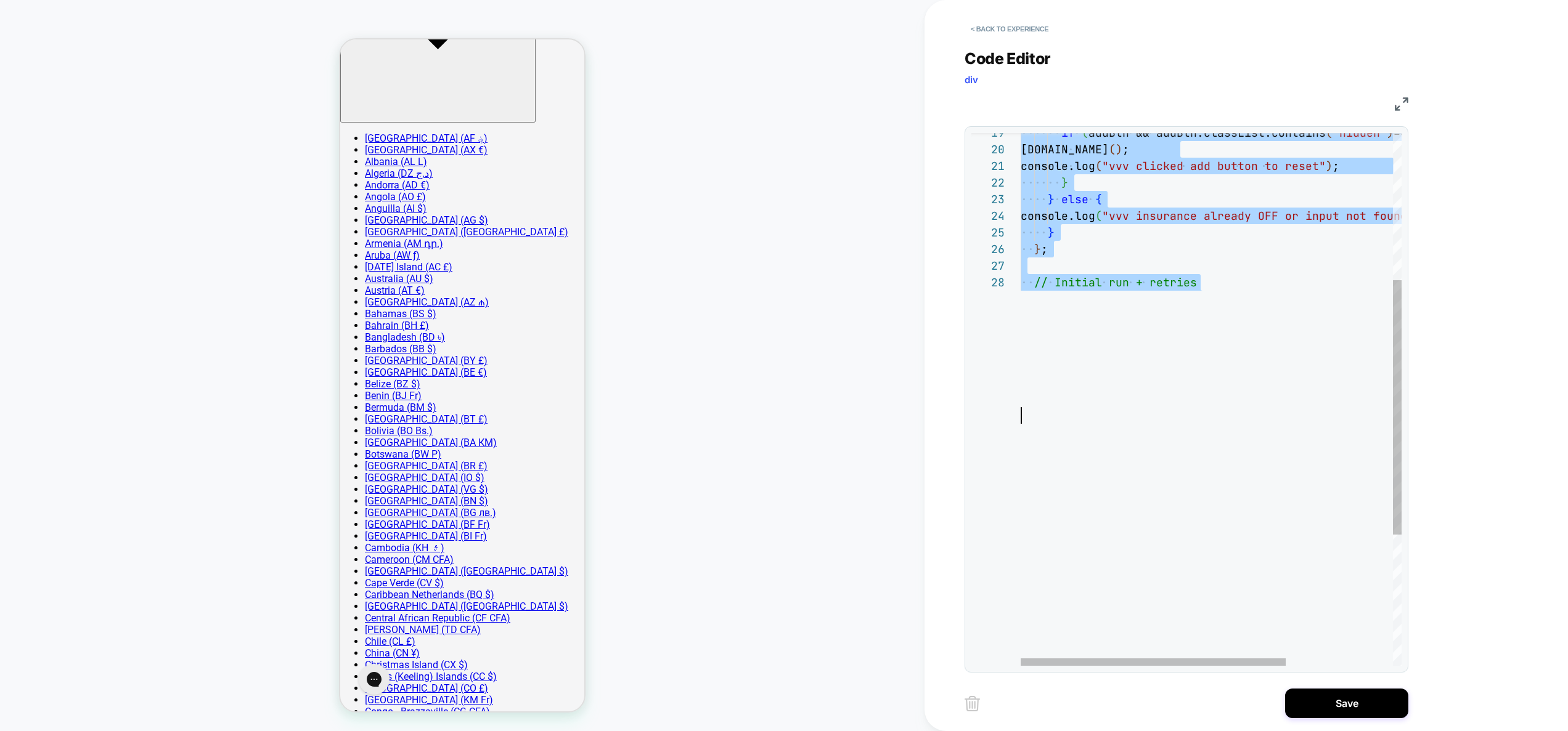
type textarea "**********"
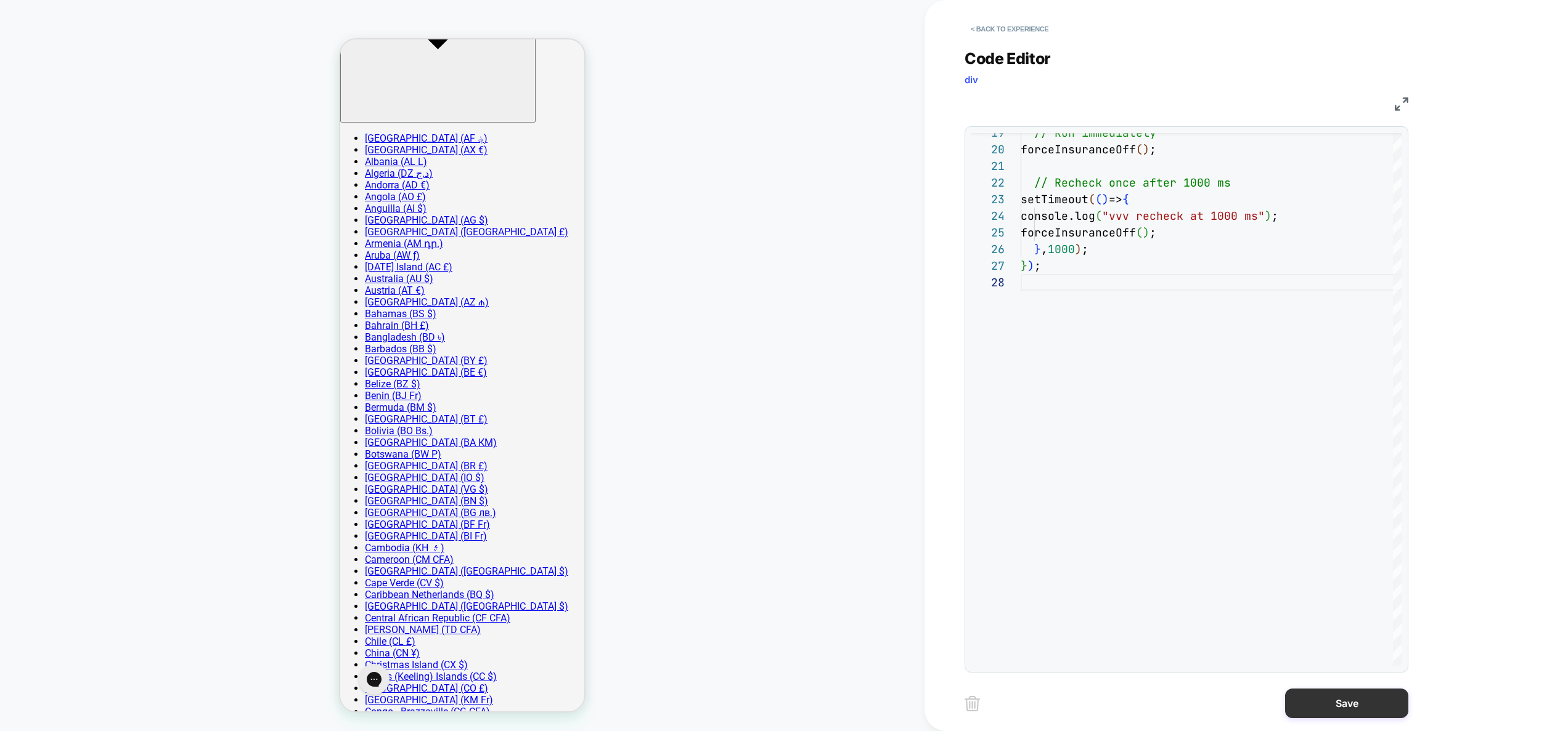
drag, startPoint x: 1331, startPoint y: 697, endPoint x: 1306, endPoint y: 695, distance: 25.1
click at [1331, 697] on button "Save" at bounding box center [1347, 704] width 123 height 30
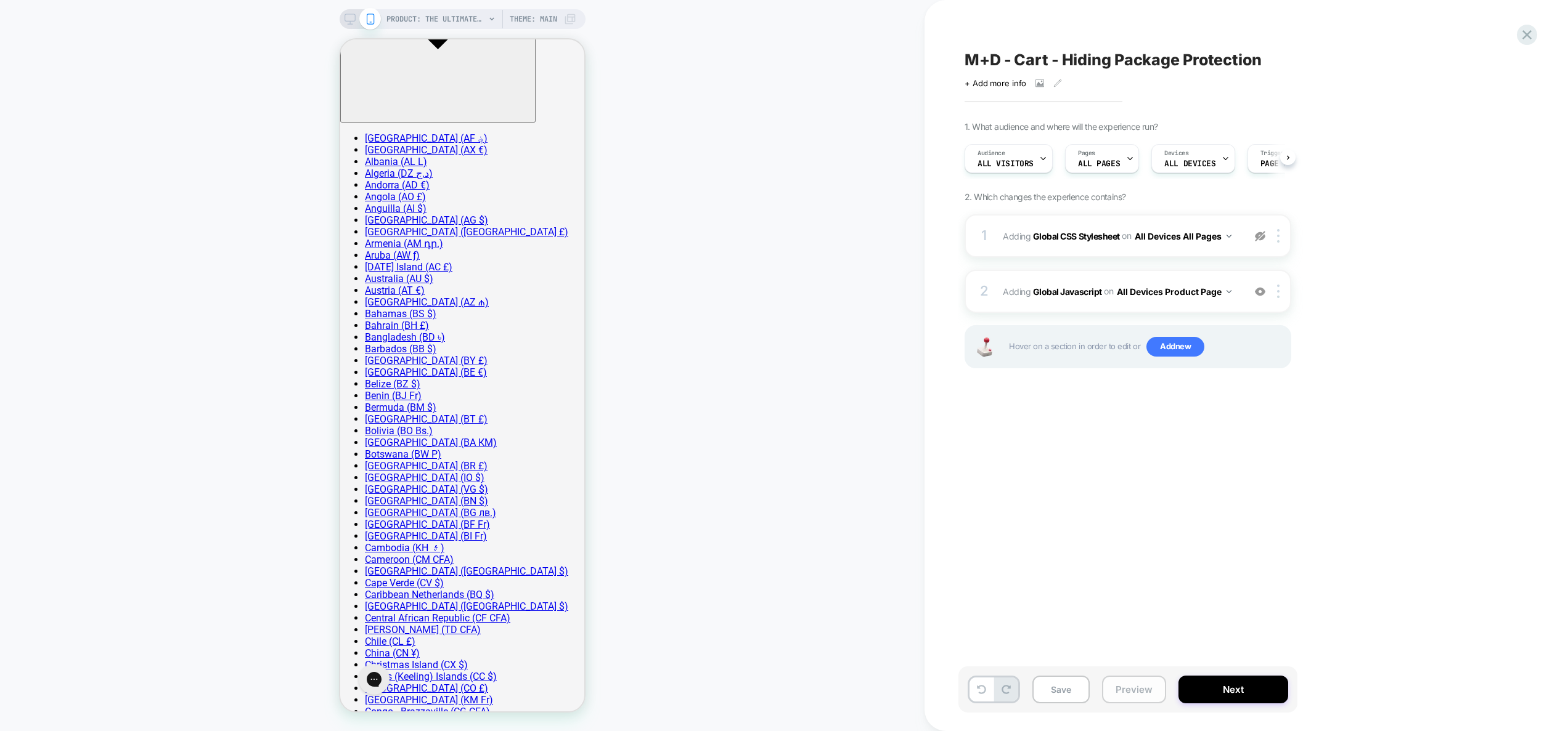
click at [1127, 683] on button "Preview" at bounding box center [1134, 689] width 64 height 28
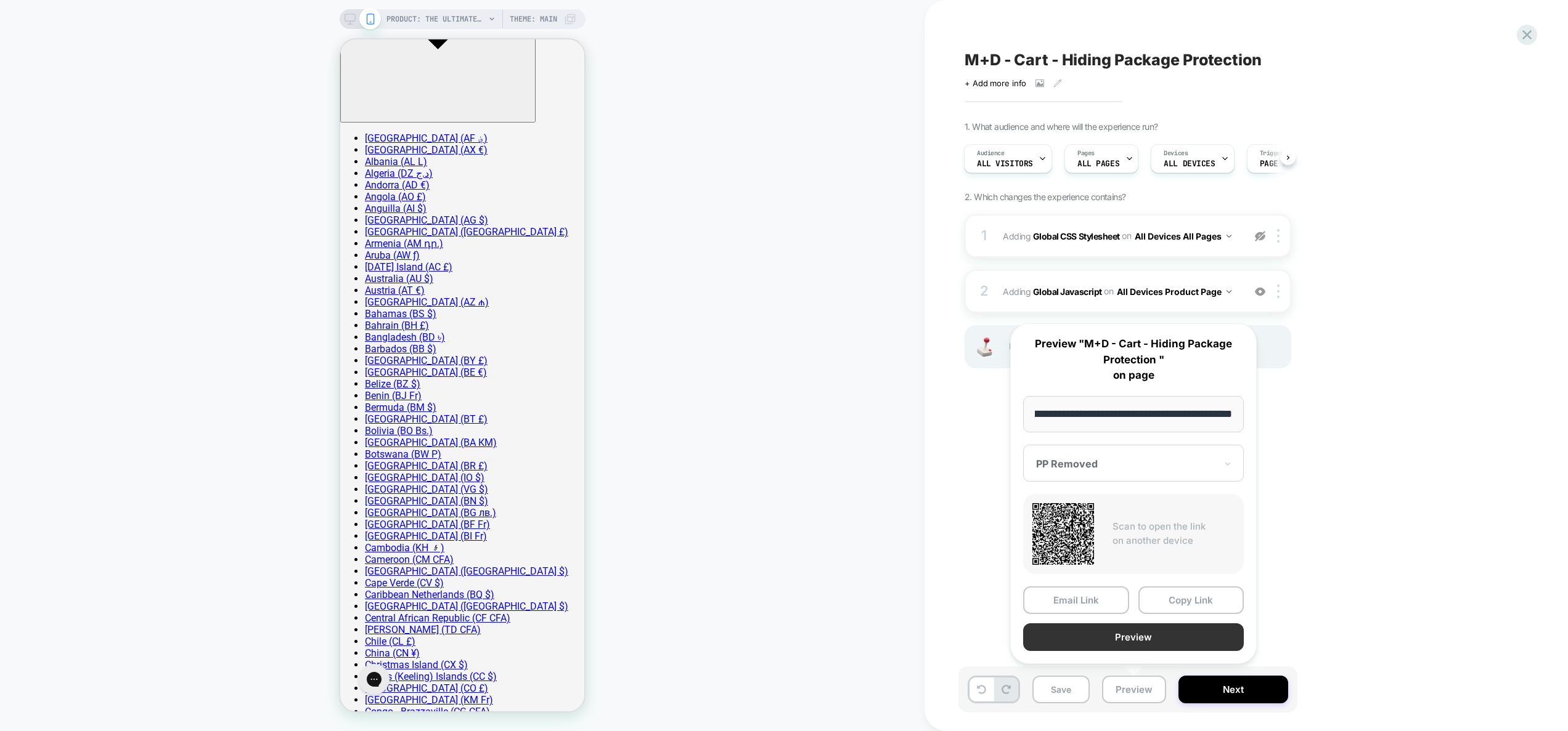
scroll to position [0, 0]
click at [1126, 629] on button "Preview" at bounding box center [1133, 637] width 221 height 28
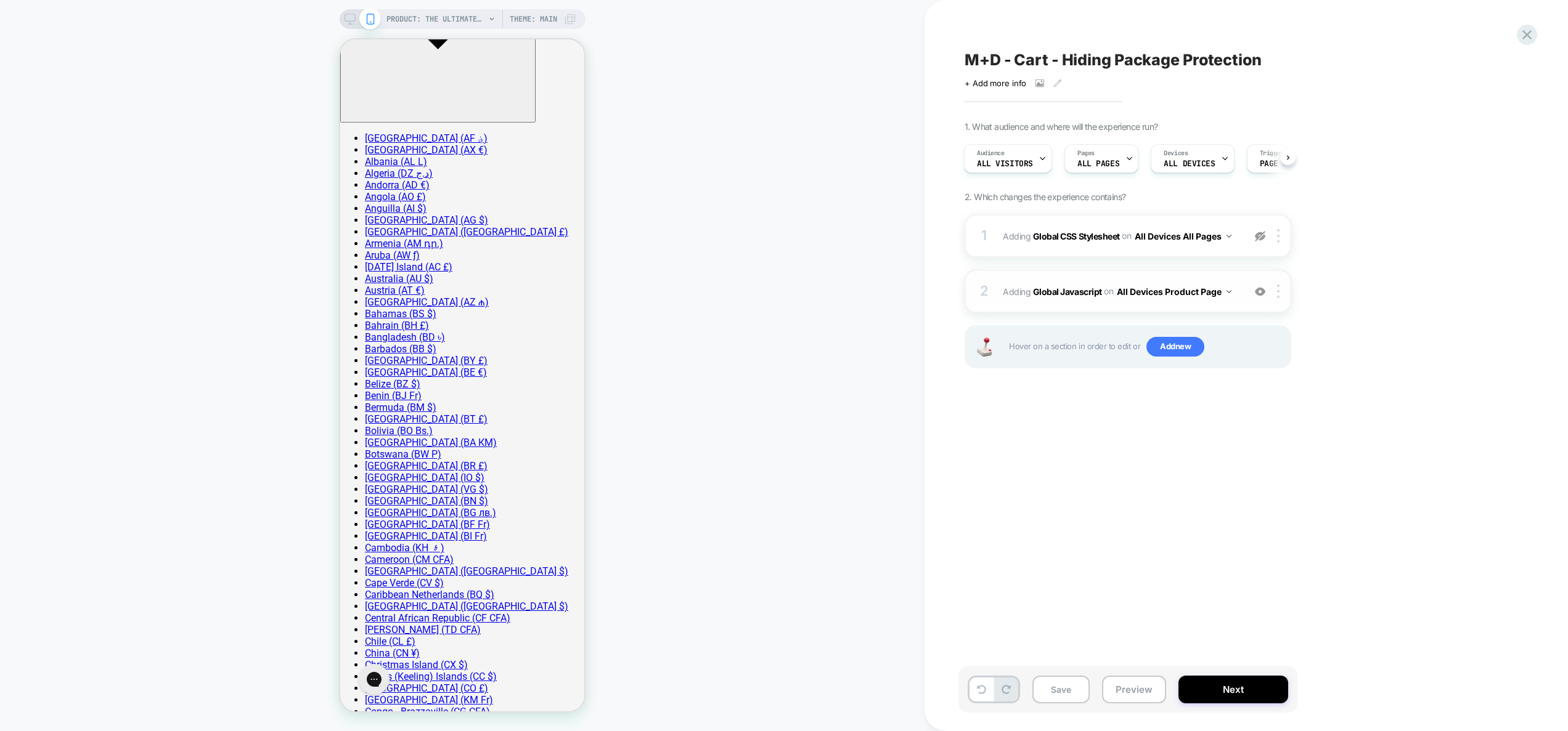
click at [1172, 312] on div "2 Adding Global Javascript on All Devices Product Page Add Before Add After Tar…" at bounding box center [1128, 292] width 327 height 43
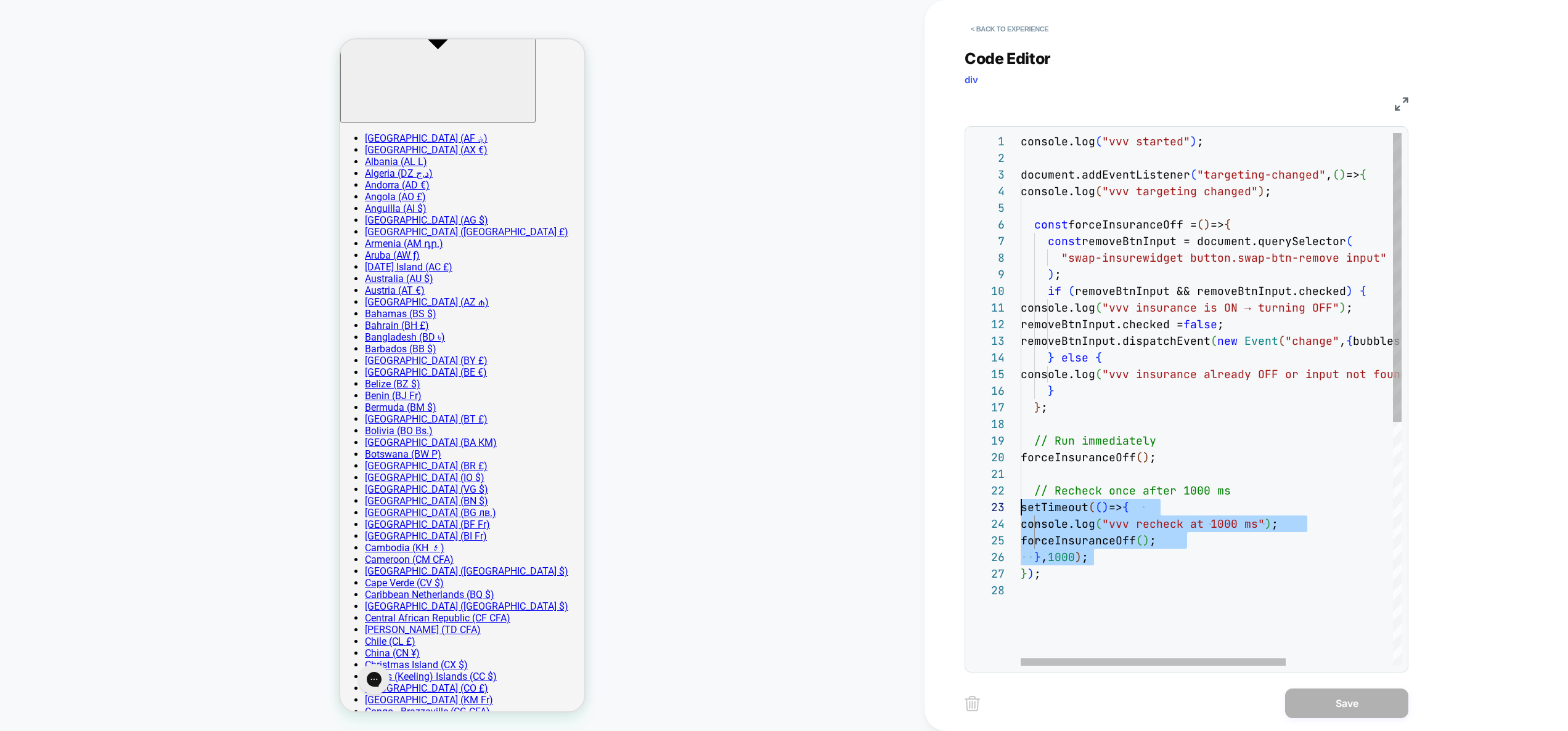
scroll to position [34, 0]
drag, startPoint x: 1116, startPoint y: 557, endPoint x: 956, endPoint y: 505, distance: 168.2
click at [1021, 505] on div "console.log ( "vvv started" ) ; document.addEventListener ( "targeting-changed"…" at bounding box center [1288, 624] width 535 height 982
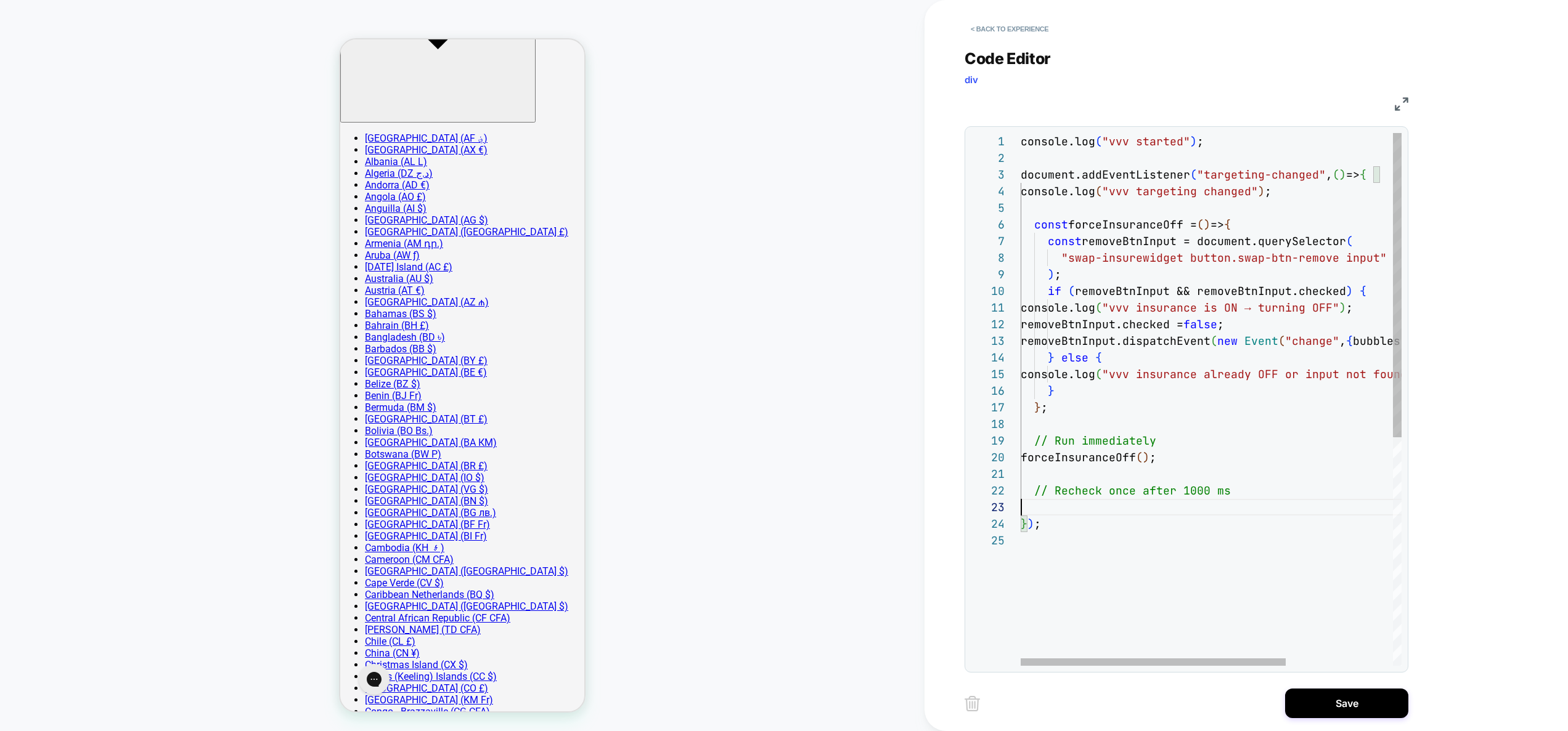
type textarea "**********"
click at [1356, 701] on button "Save" at bounding box center [1347, 704] width 123 height 30
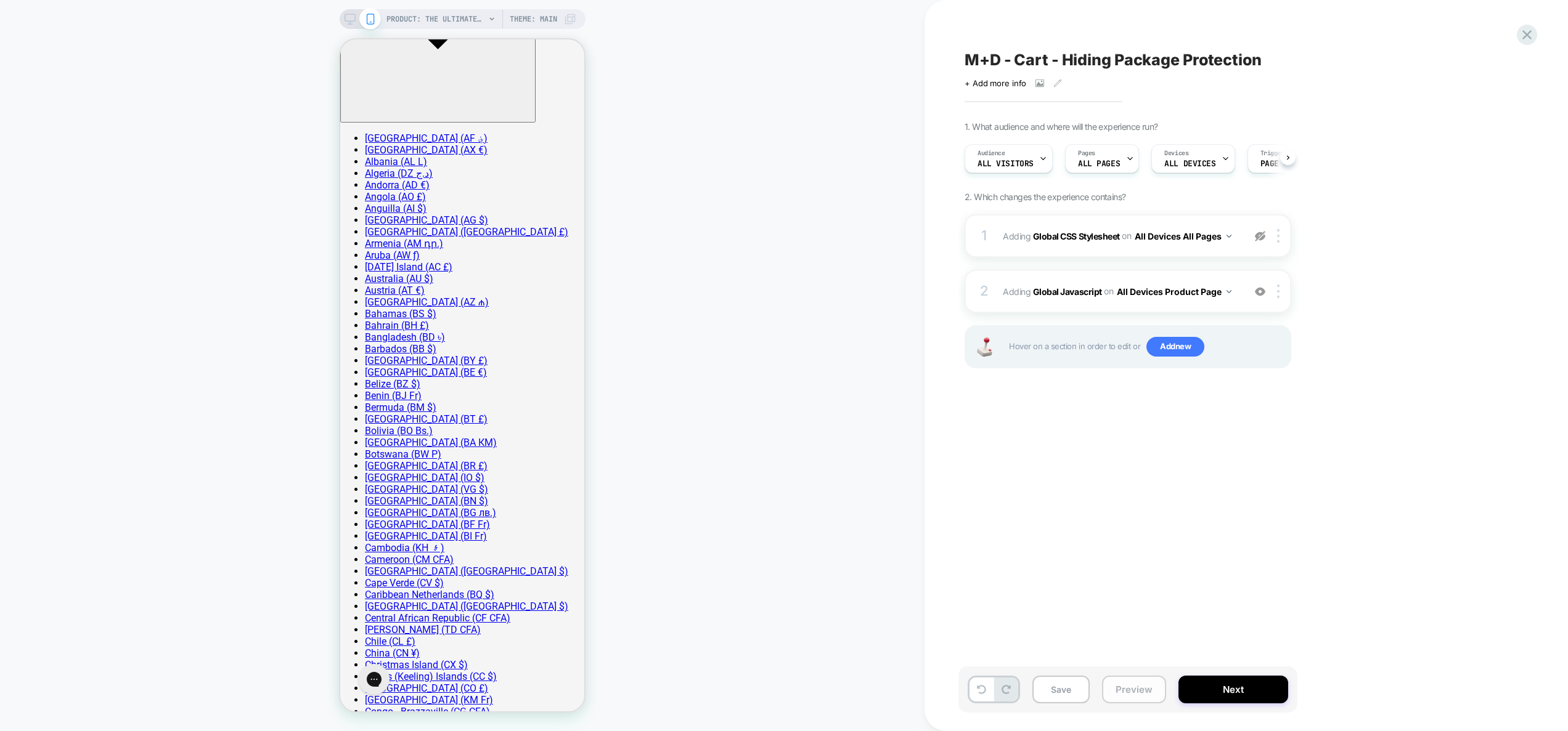
click at [1149, 686] on button "Preview" at bounding box center [1134, 689] width 64 height 28
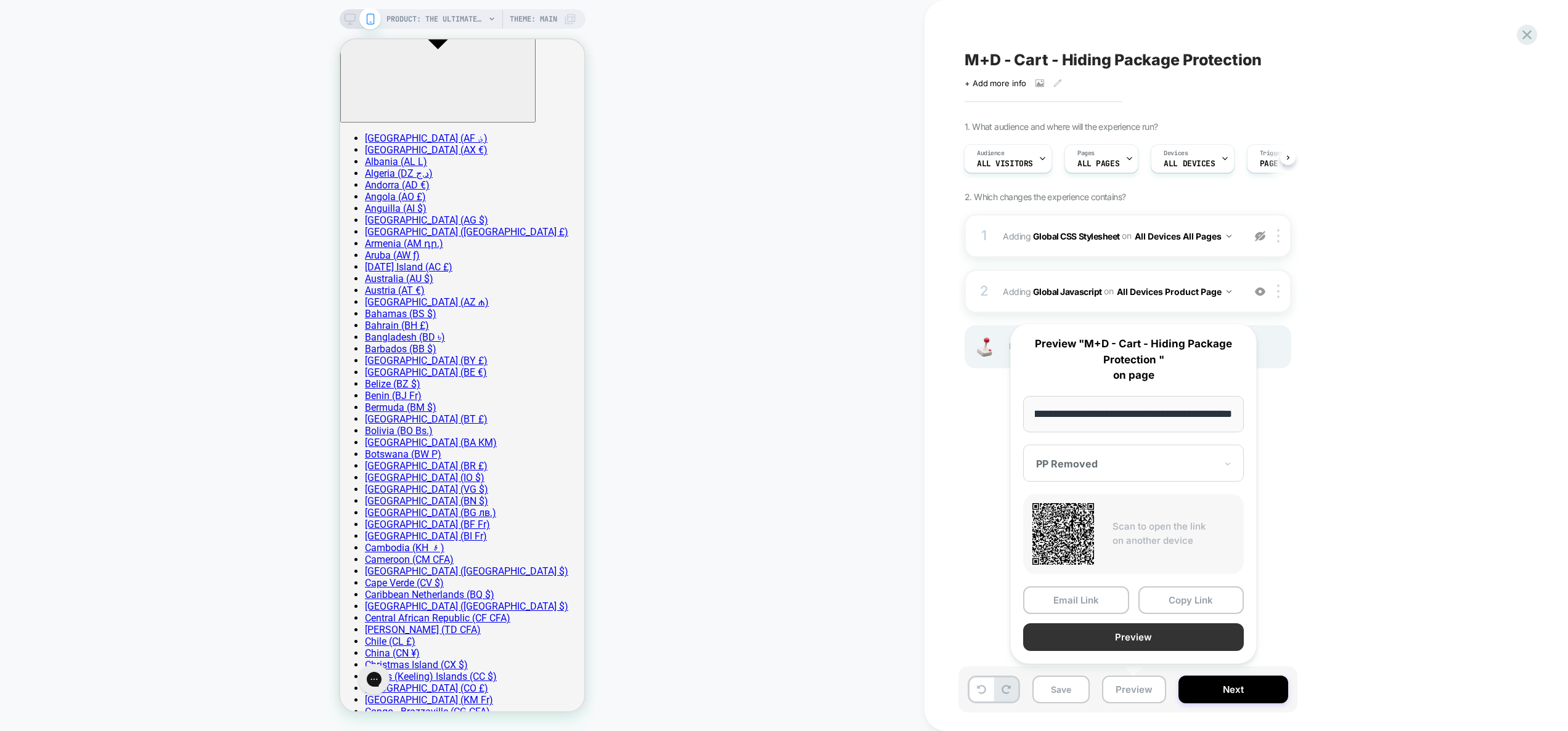
scroll to position [0, 0]
click at [1128, 648] on button "Preview" at bounding box center [1133, 637] width 221 height 28
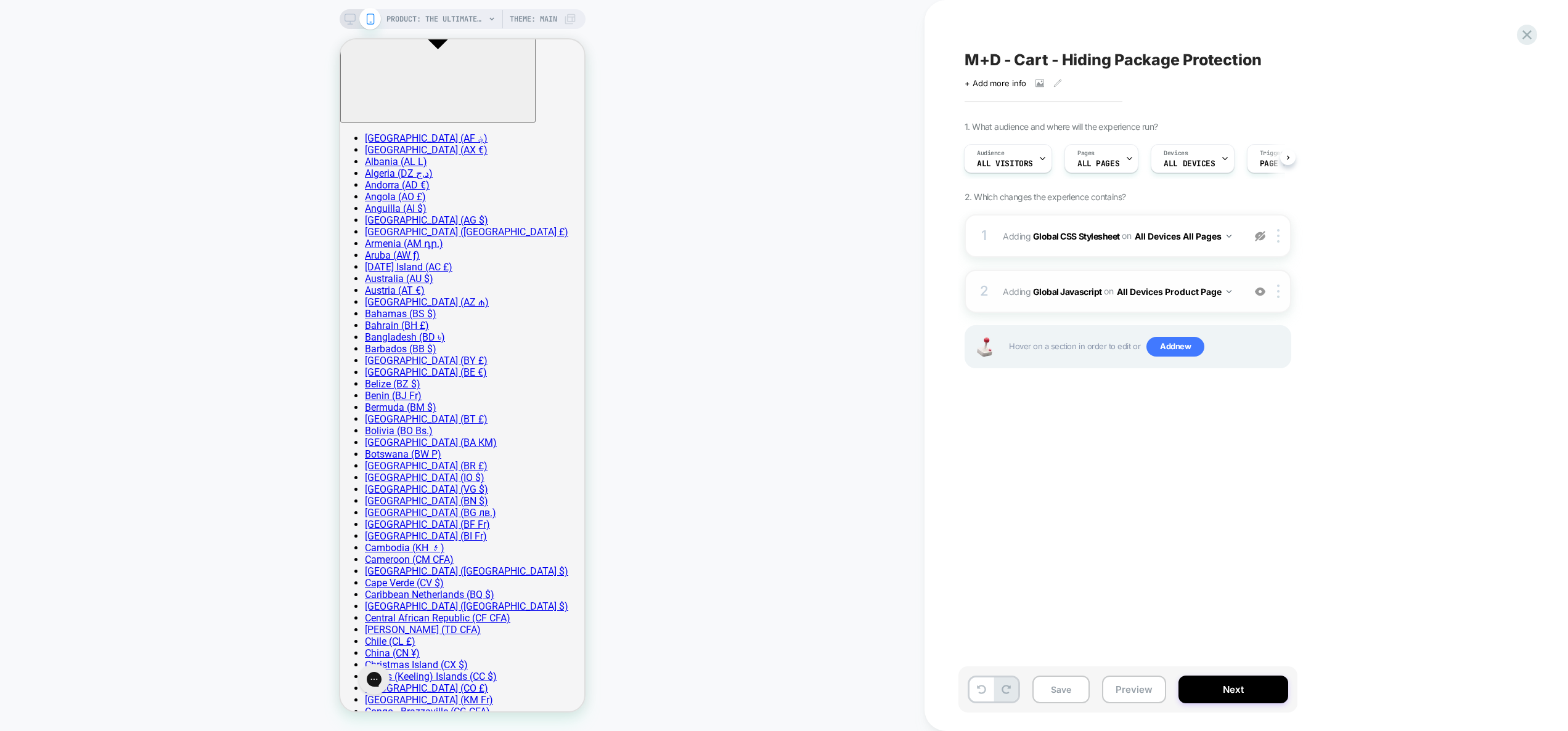
click at [1233, 300] on span "Adding Global Javascript on All Devices Product Page" at bounding box center [1120, 292] width 235 height 18
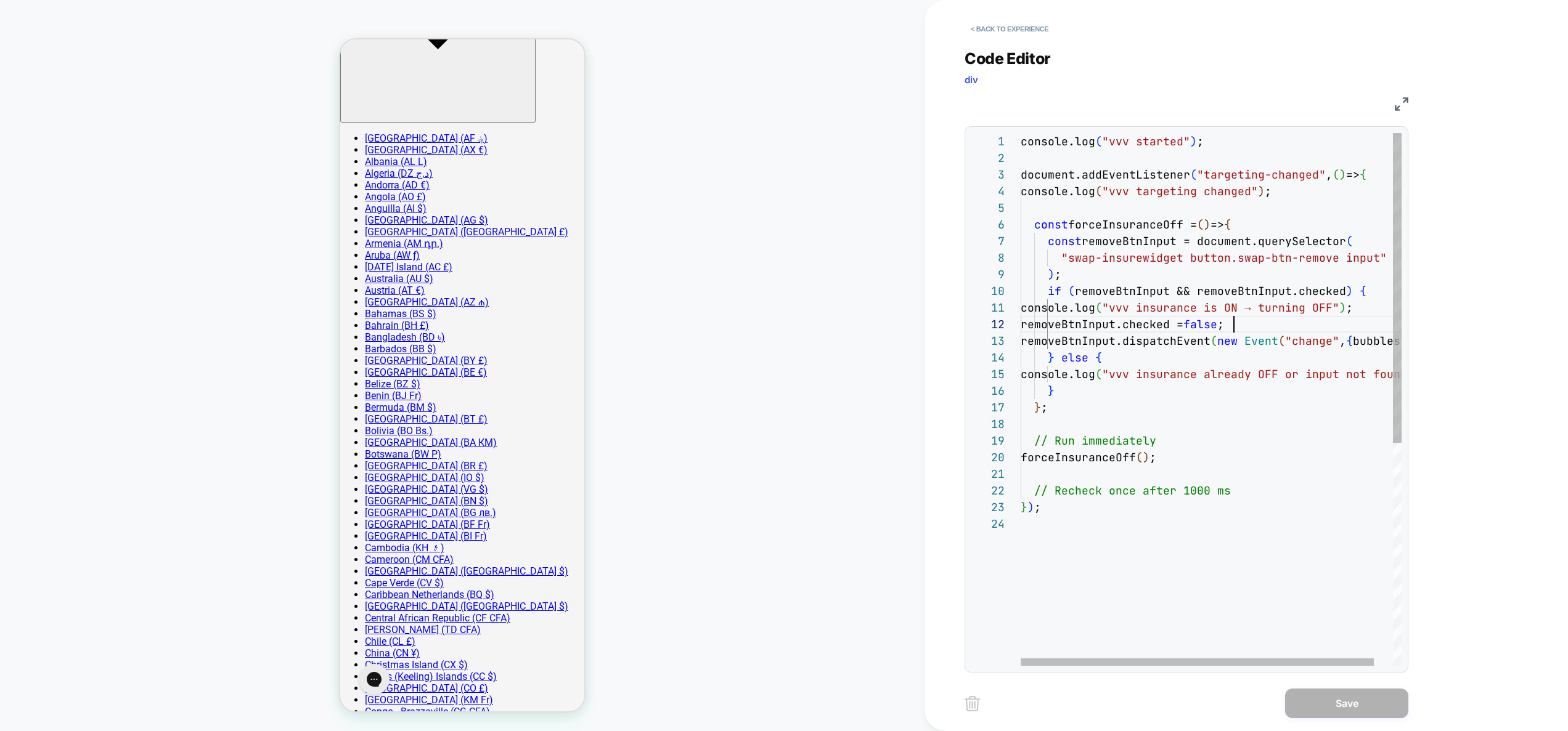
click at [1237, 321] on div "console.log ( "vvv started" ) ; document.addEventListener ( "targeting-changed"…" at bounding box center [1221, 590] width 402 height 916
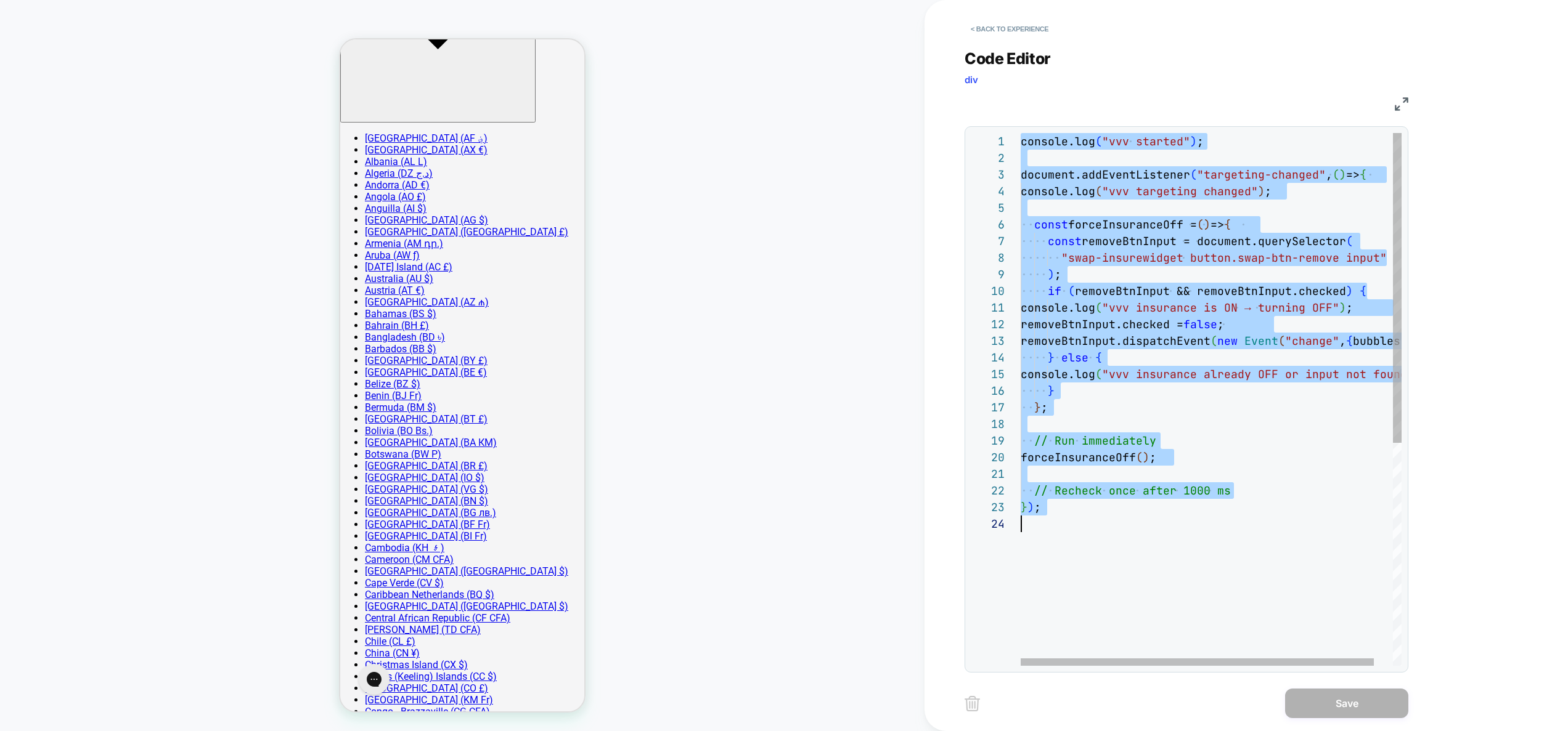
type textarea "**********"
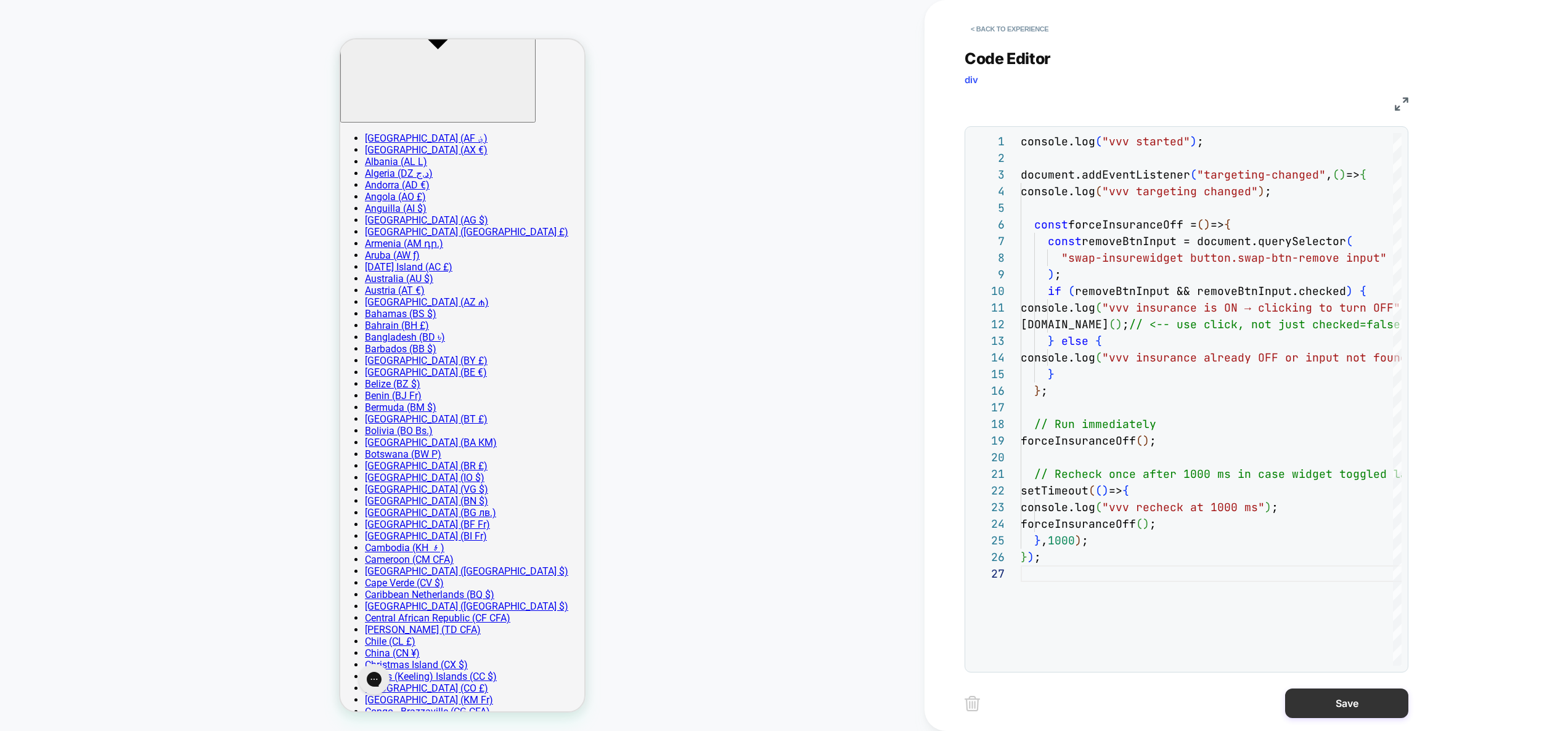
drag, startPoint x: 1328, startPoint y: 709, endPoint x: 1314, endPoint y: 706, distance: 14.3
click at [1327, 709] on button "Save" at bounding box center [1347, 704] width 123 height 30
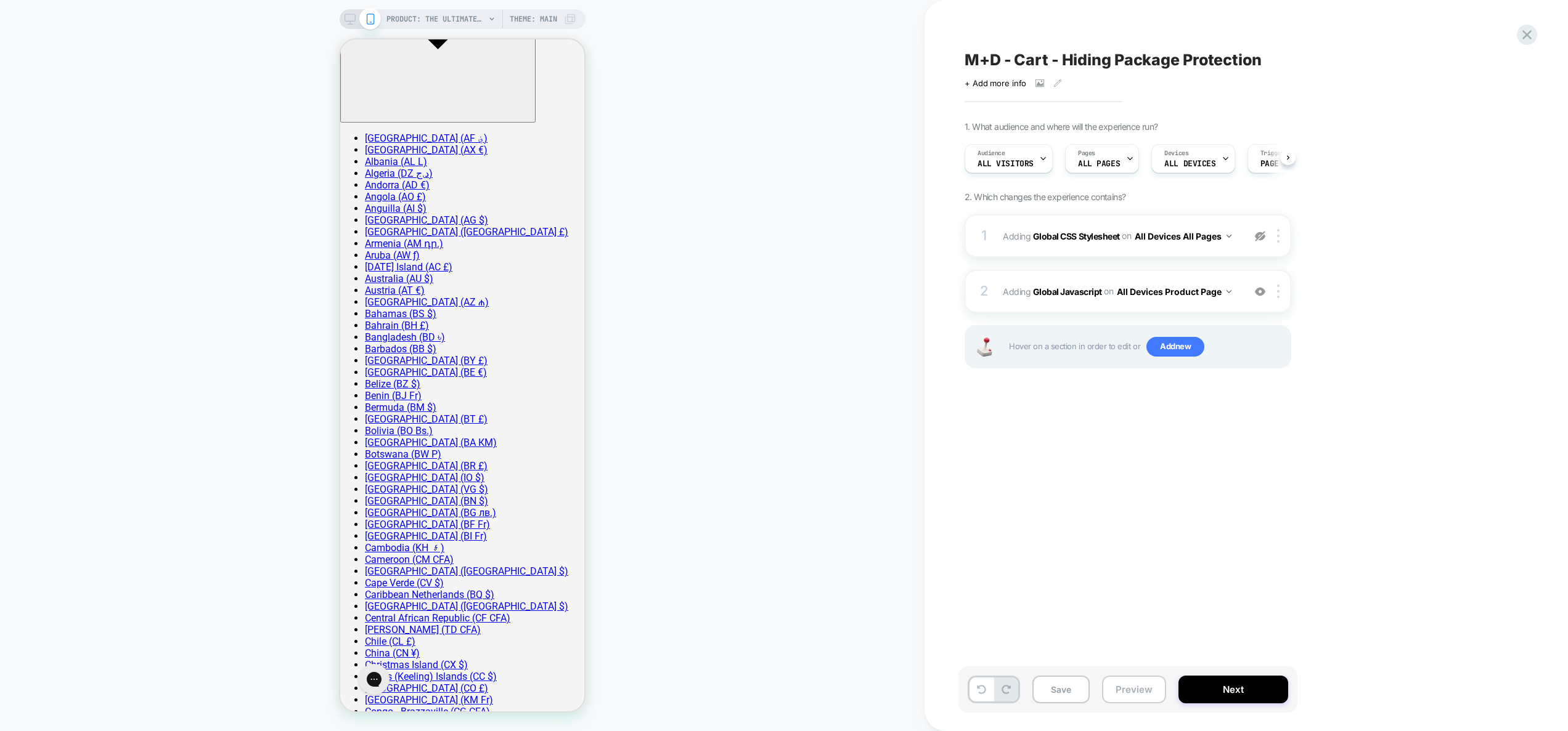
click at [1140, 683] on button "Preview" at bounding box center [1134, 689] width 64 height 28
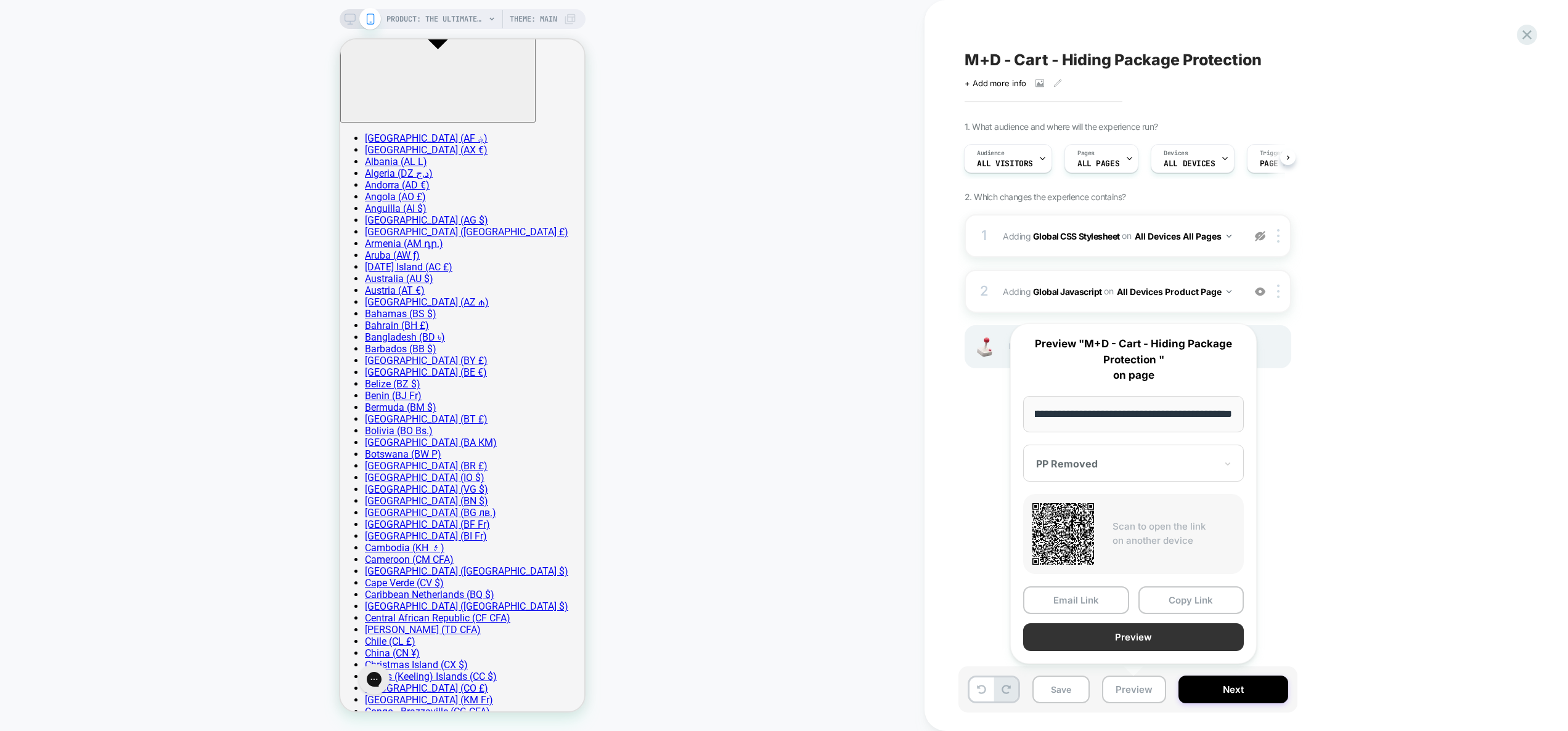
scroll to position [0, 0]
click at [1135, 641] on button "Preview" at bounding box center [1133, 637] width 221 height 28
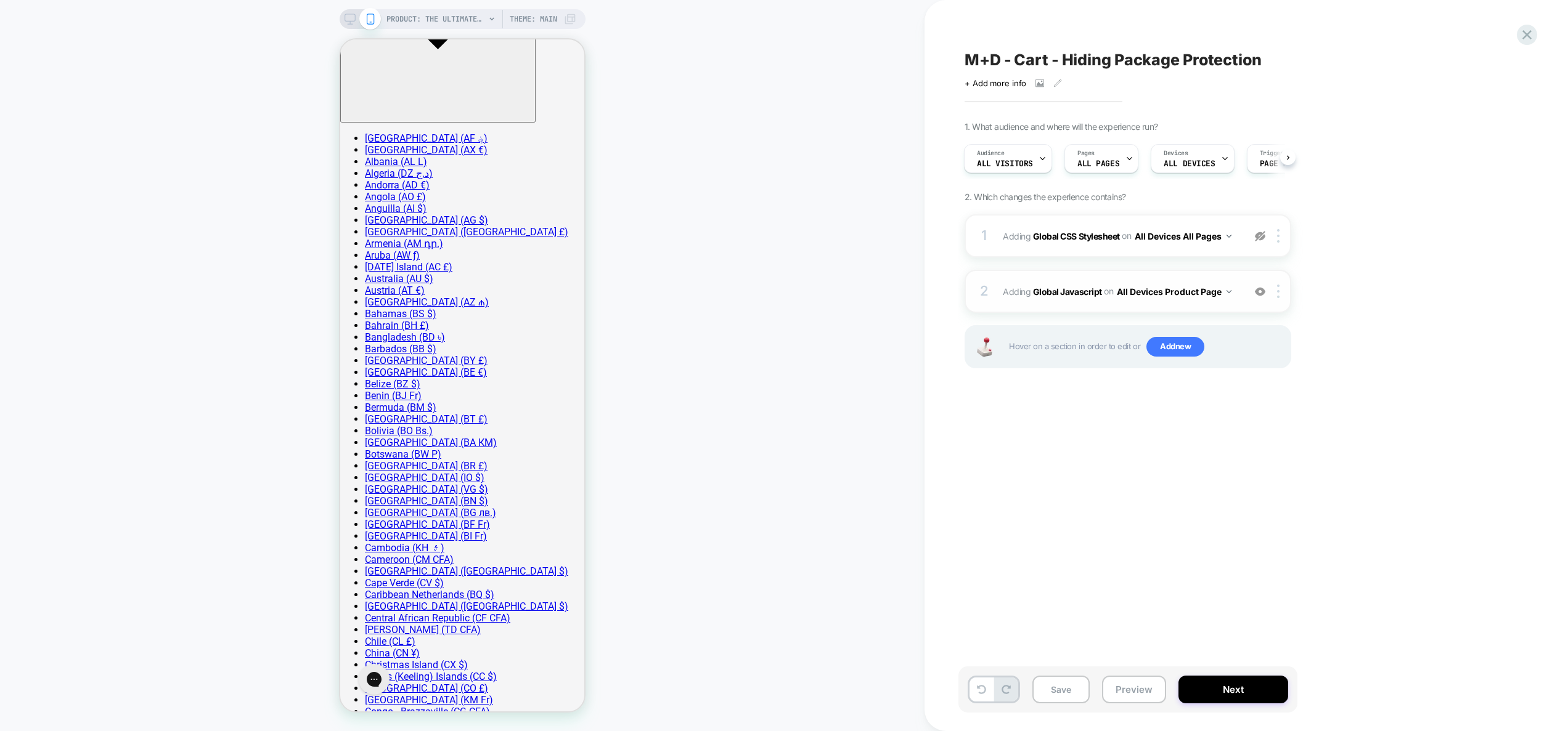
click at [1233, 301] on div "2 Adding Global Javascript on All Devices Product Page Add Before Add After Tar…" at bounding box center [1128, 292] width 327 height 43
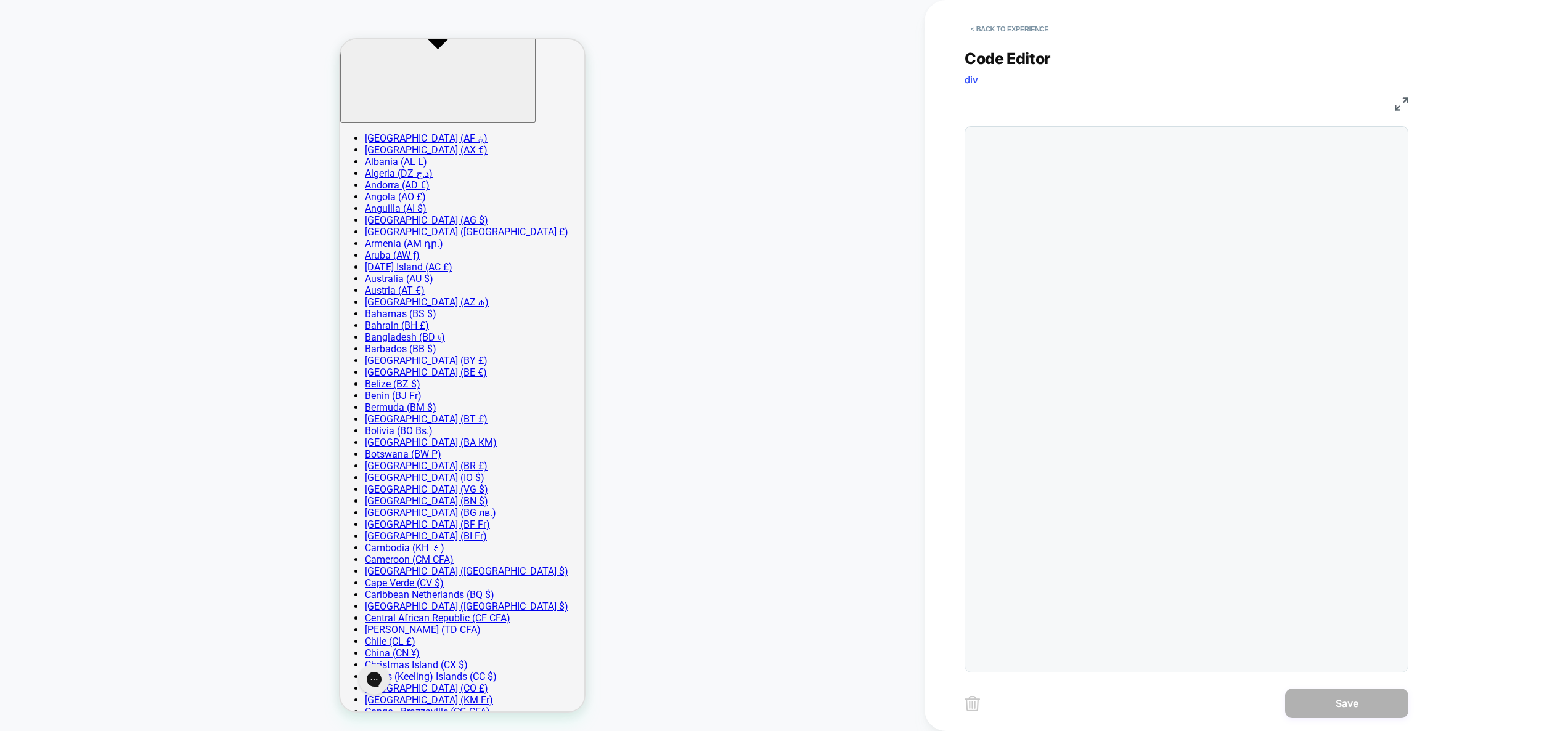
scroll to position [0, 200]
click at [1057, 303] on div "console.log ( "vvv started" ) ;" at bounding box center [1039, 357] width 36 height 449
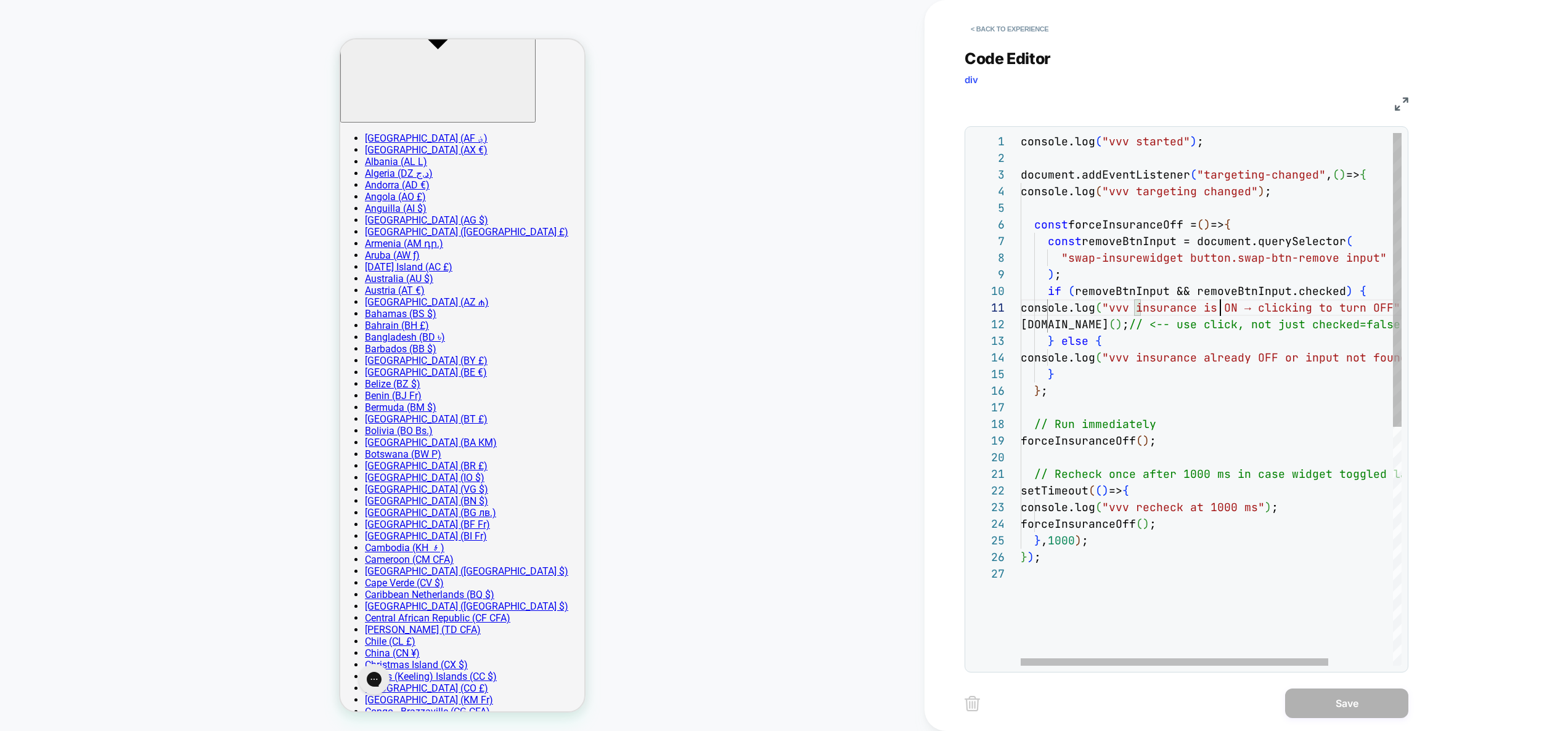
scroll to position [0, 0]
type textarea "**********"
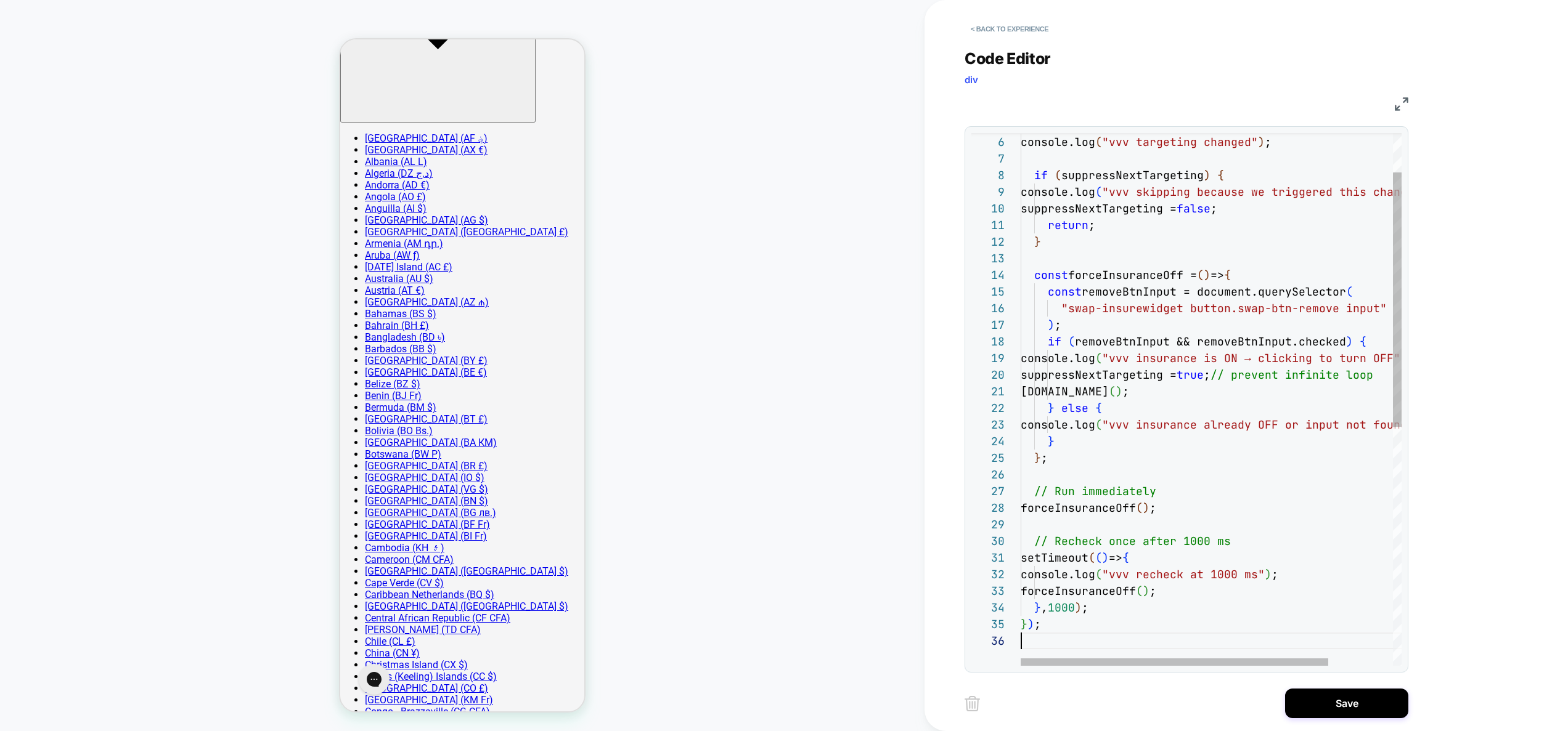
scroll to position [83, 0]
click at [1338, 703] on button "Save" at bounding box center [1347, 704] width 123 height 30
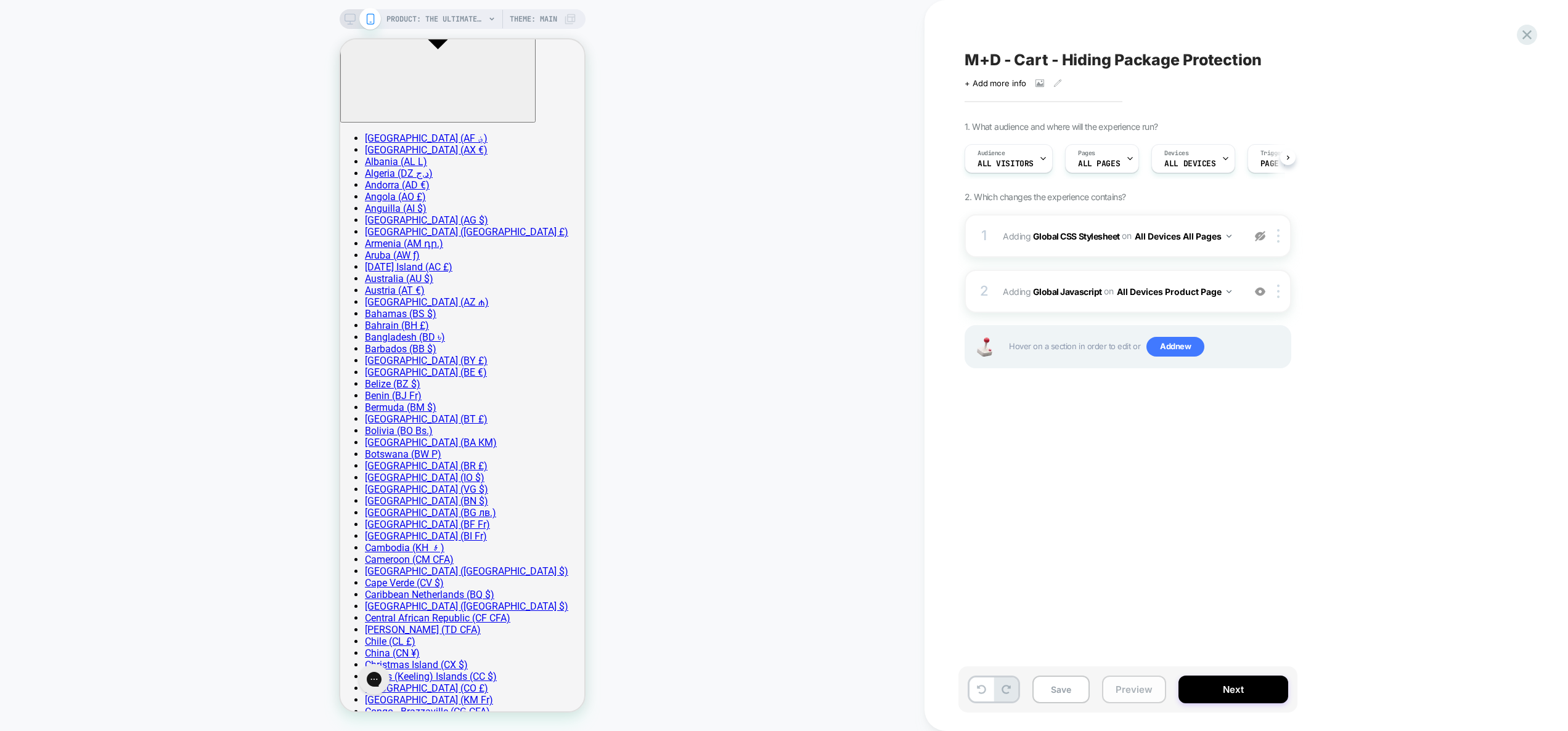
click at [1126, 697] on button "Preview" at bounding box center [1134, 689] width 64 height 28
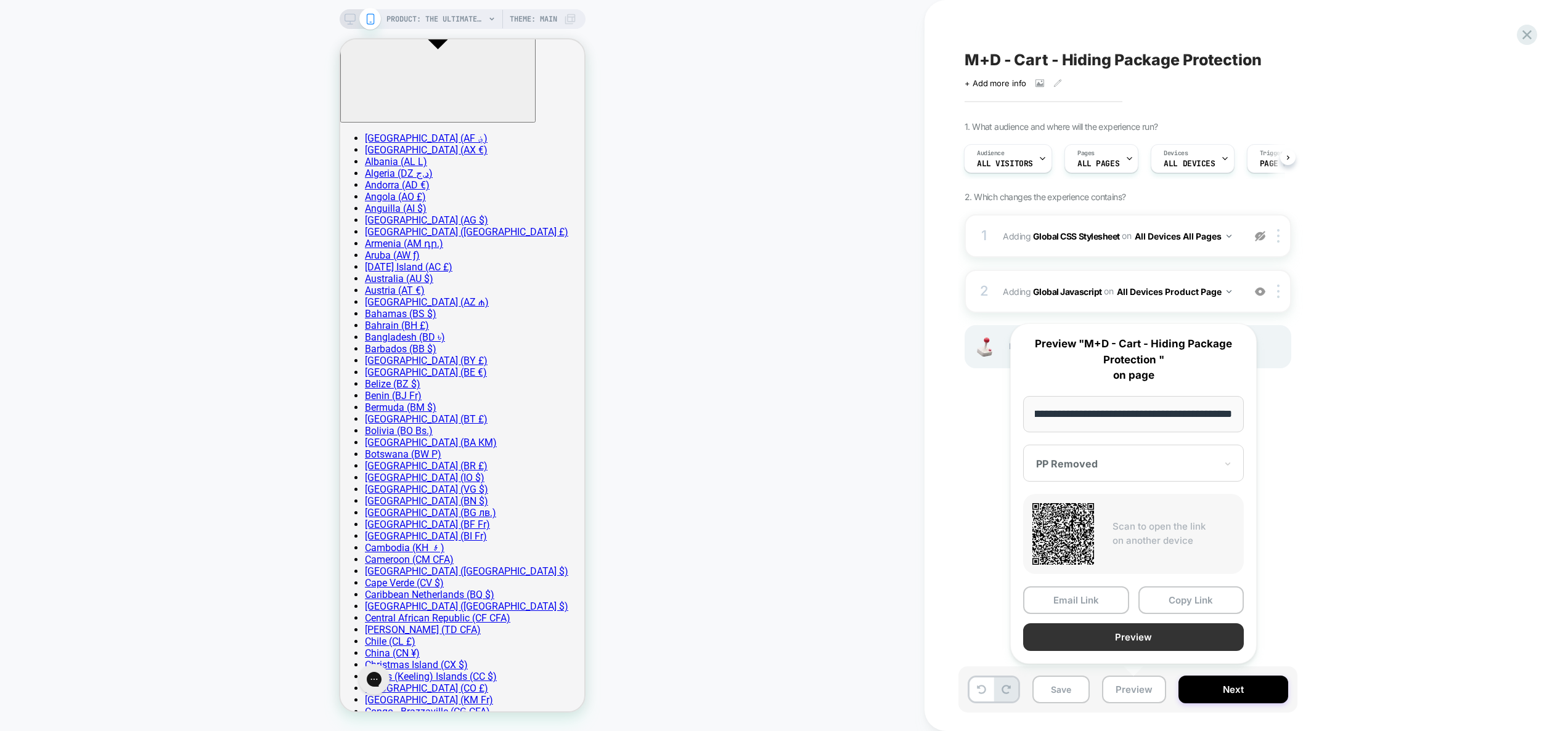
scroll to position [0, 0]
click at [1123, 629] on button "Preview" at bounding box center [1133, 637] width 221 height 28
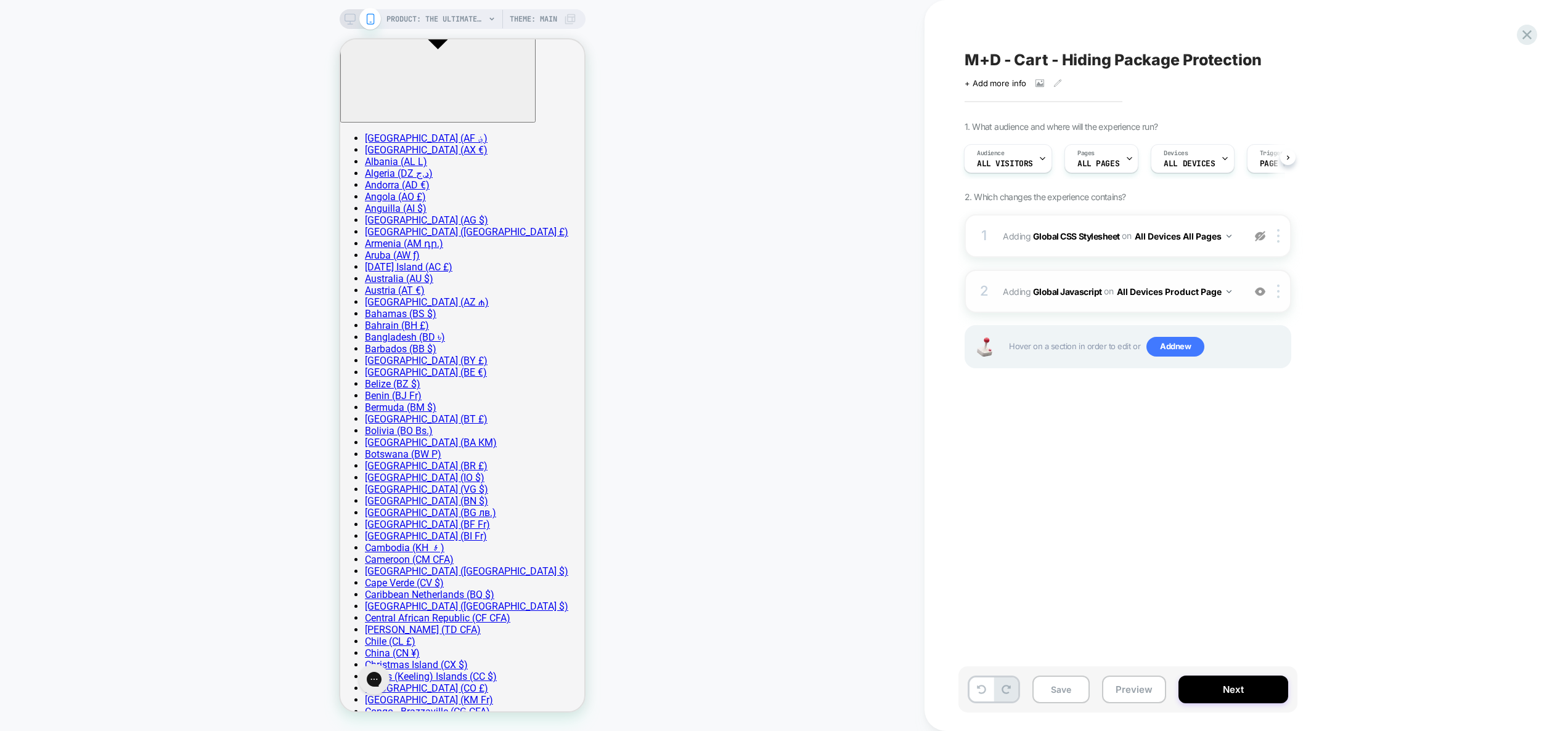
click at [1166, 305] on div "2 Adding Global Javascript on All Devices Product Page Add Before Add After Tar…" at bounding box center [1128, 292] width 327 height 43
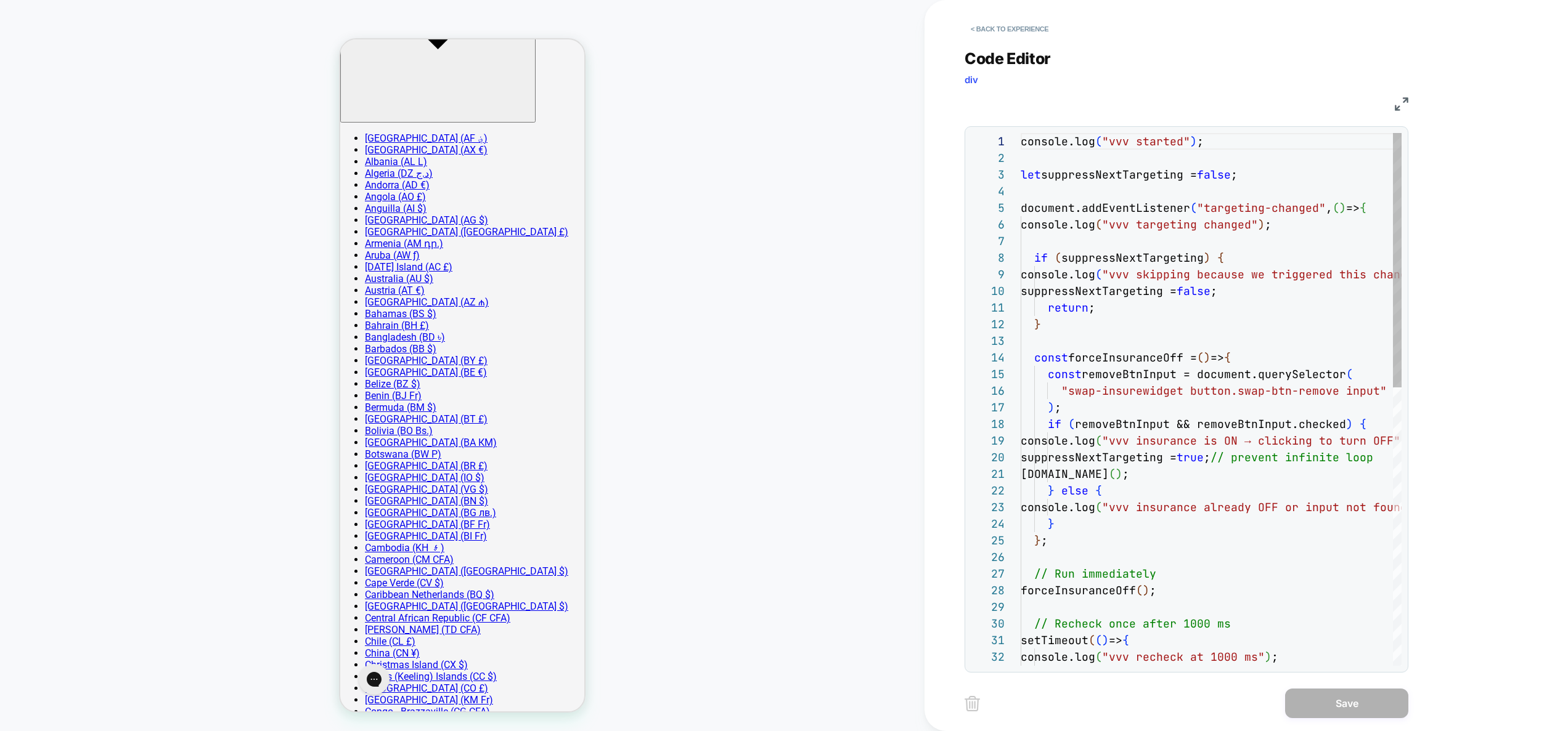
scroll to position [0, 73]
click at [1168, 303] on div "console.log ( "vvv started" ) ; let suppressNextTargeting = false ; document.ad…" at bounding box center [1211, 691] width 381 height 1115
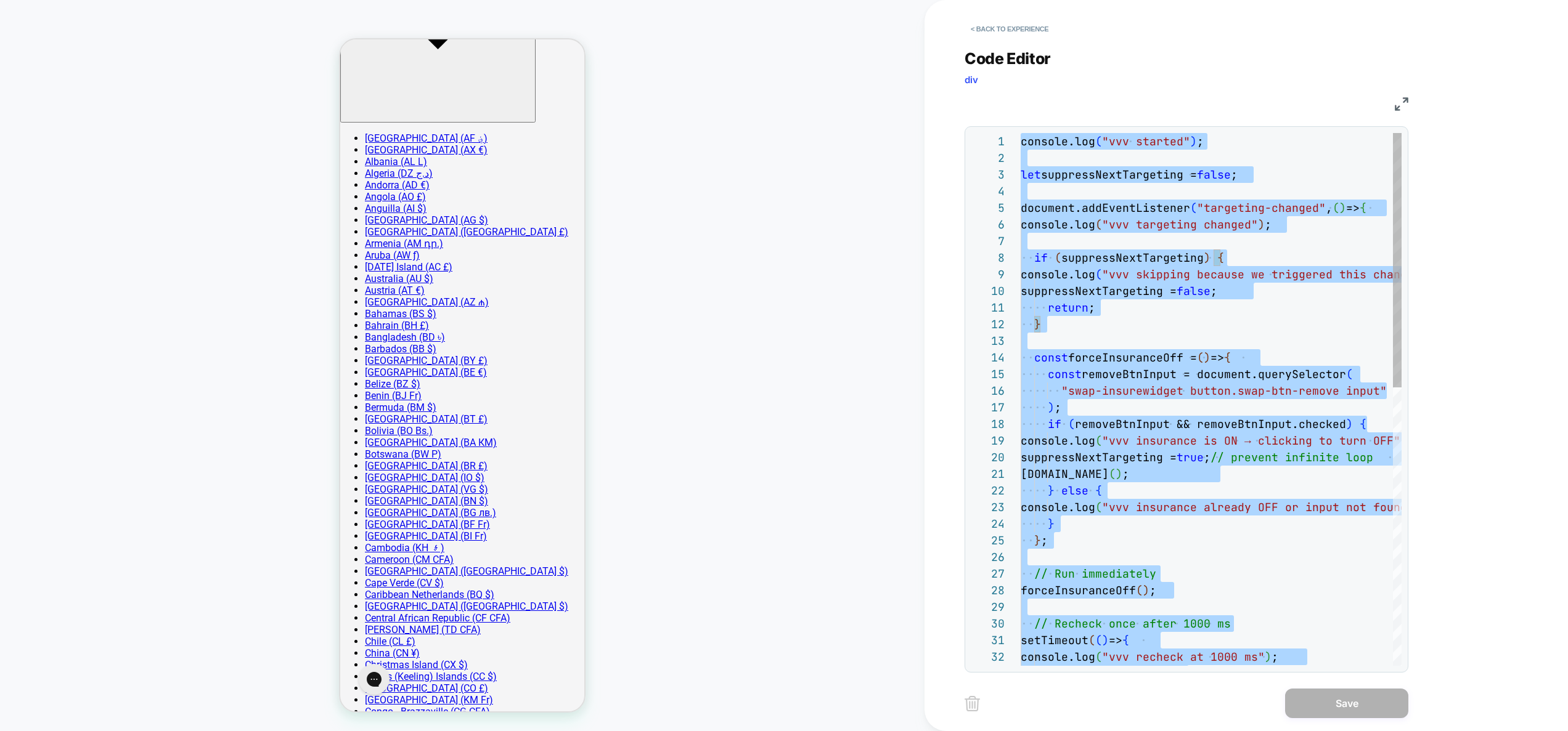
type textarea "**********"
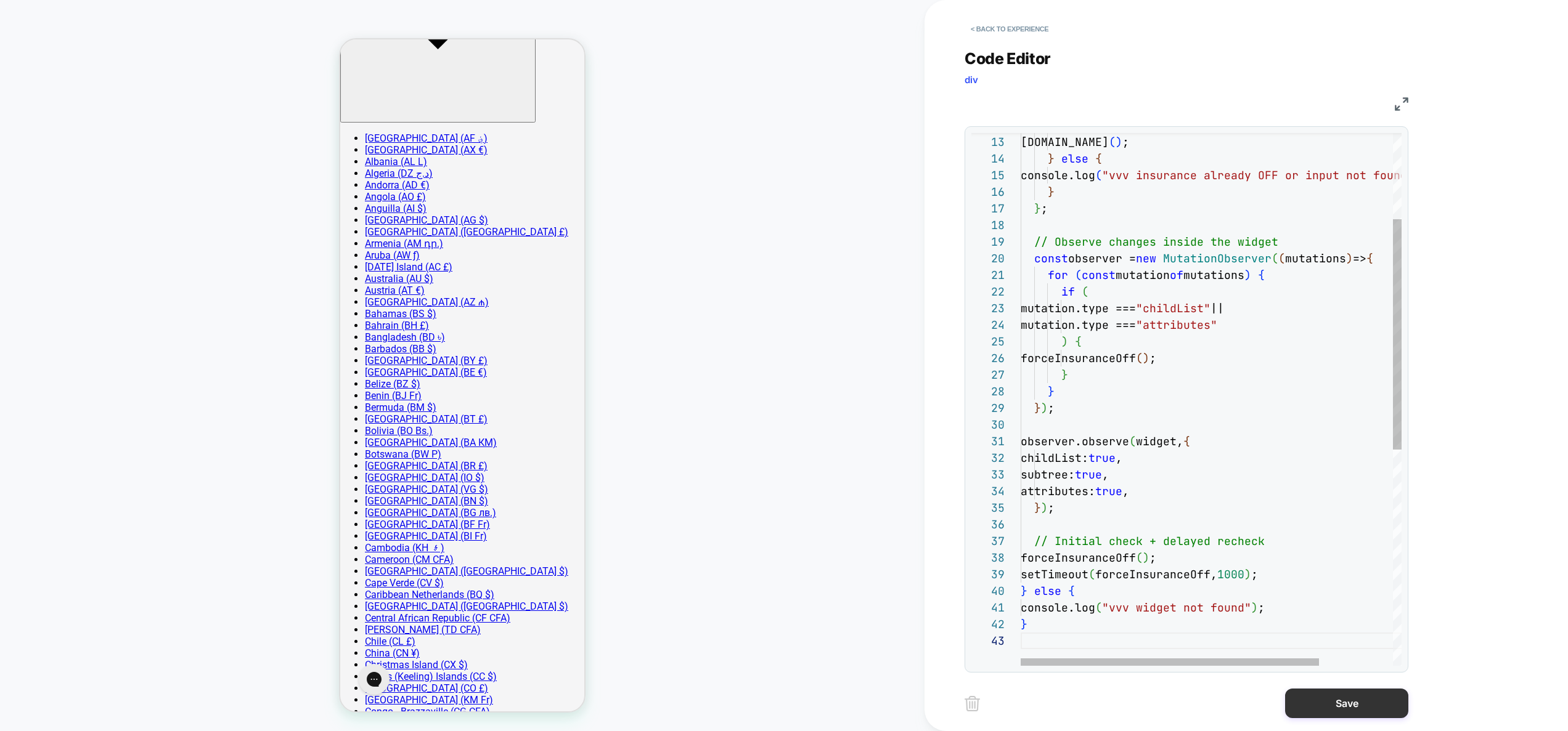
click at [1346, 704] on button "Save" at bounding box center [1347, 704] width 123 height 30
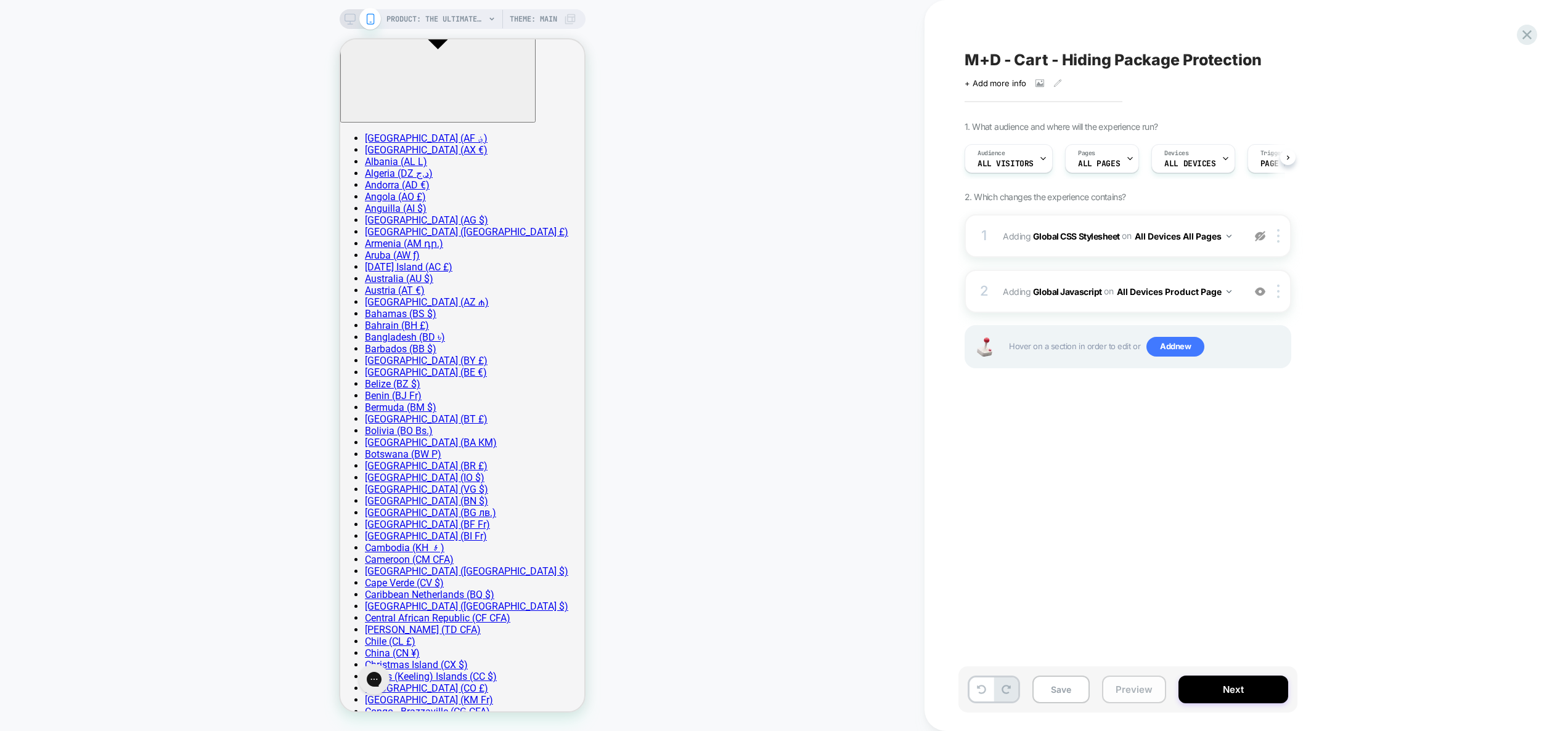
click at [1110, 690] on button "Preview" at bounding box center [1134, 689] width 64 height 28
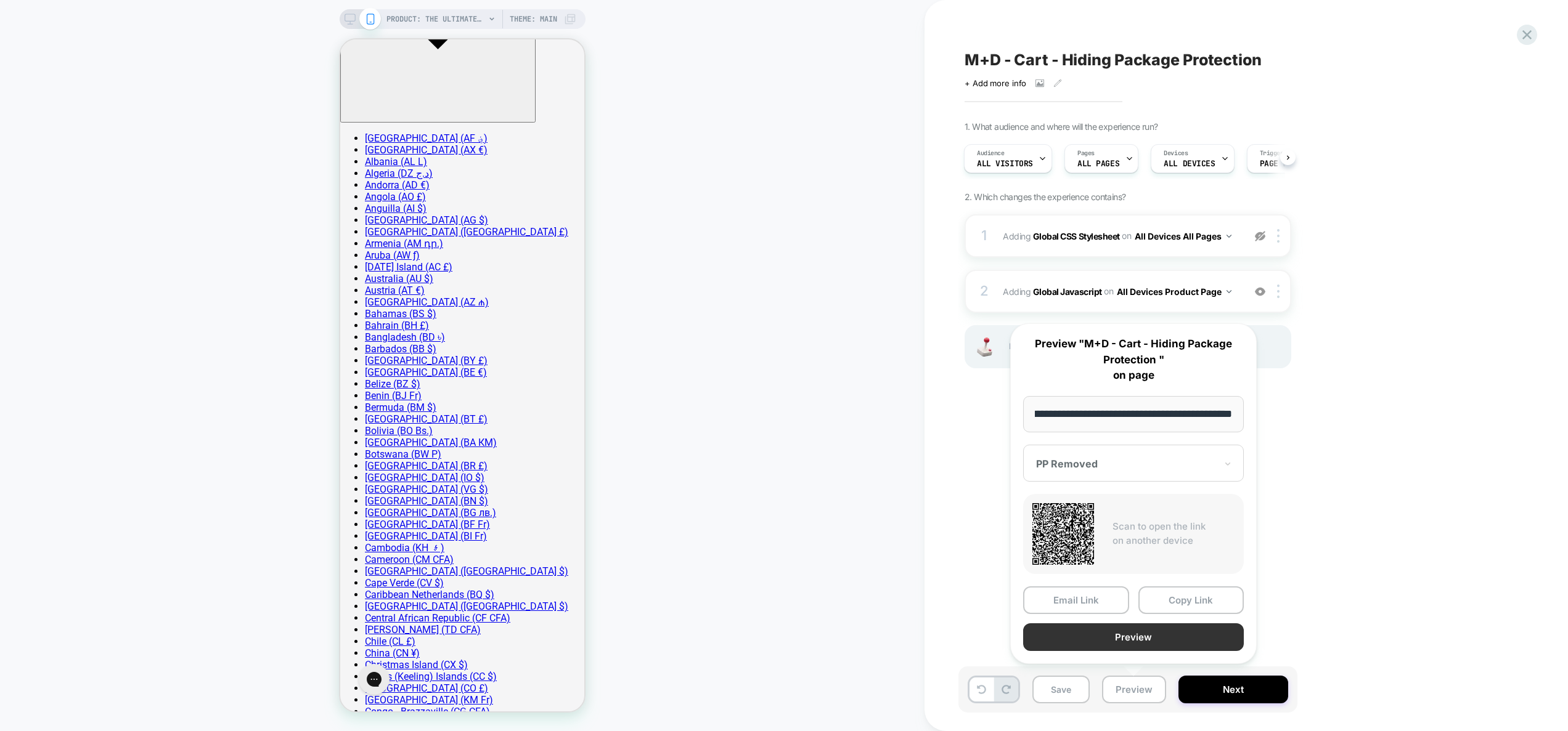
scroll to position [0, 0]
click at [1131, 644] on button "Preview" at bounding box center [1133, 637] width 221 height 28
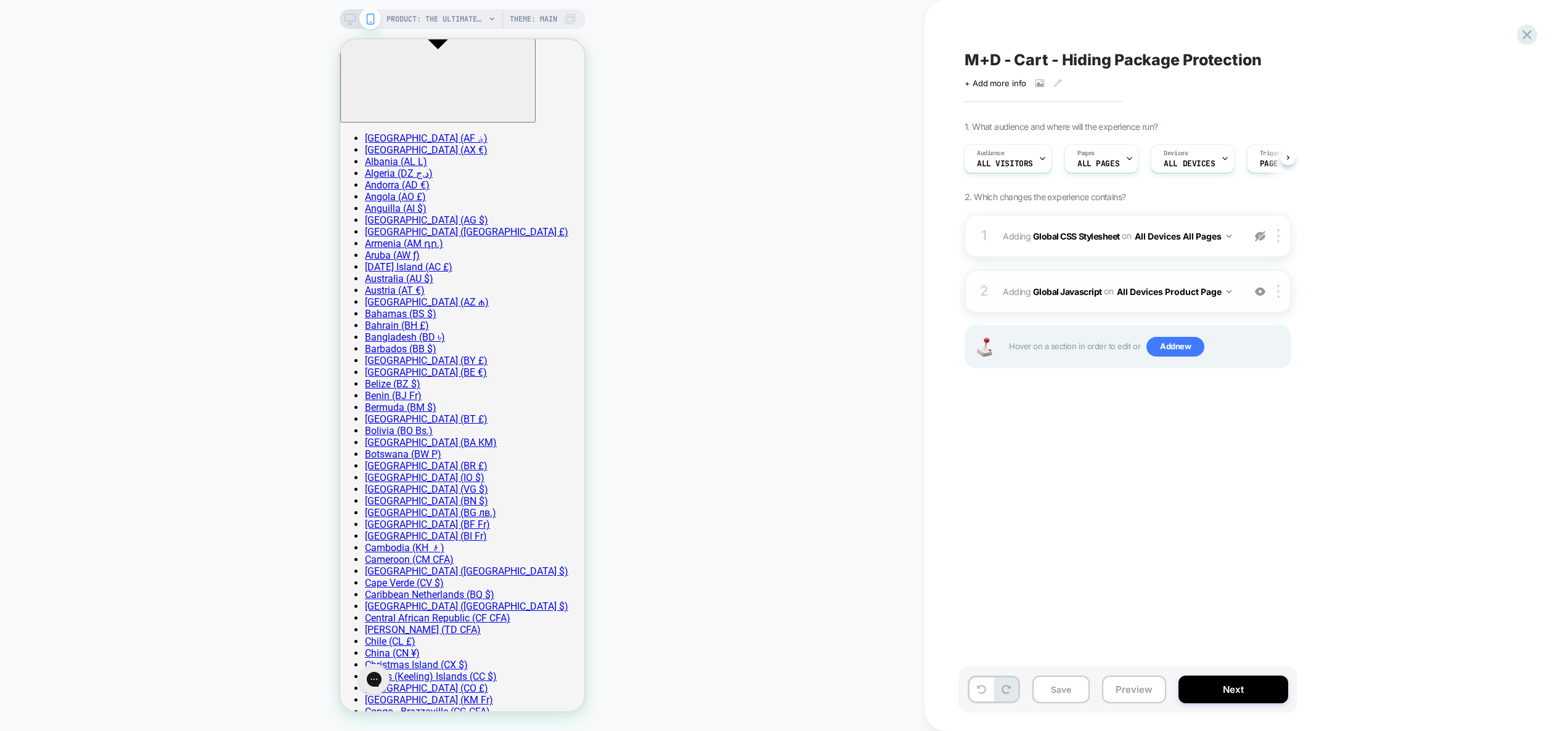
click at [1187, 305] on div "2 Adding Global Javascript on All Devices Product Page Add Before Add After Tar…" at bounding box center [1128, 292] width 327 height 43
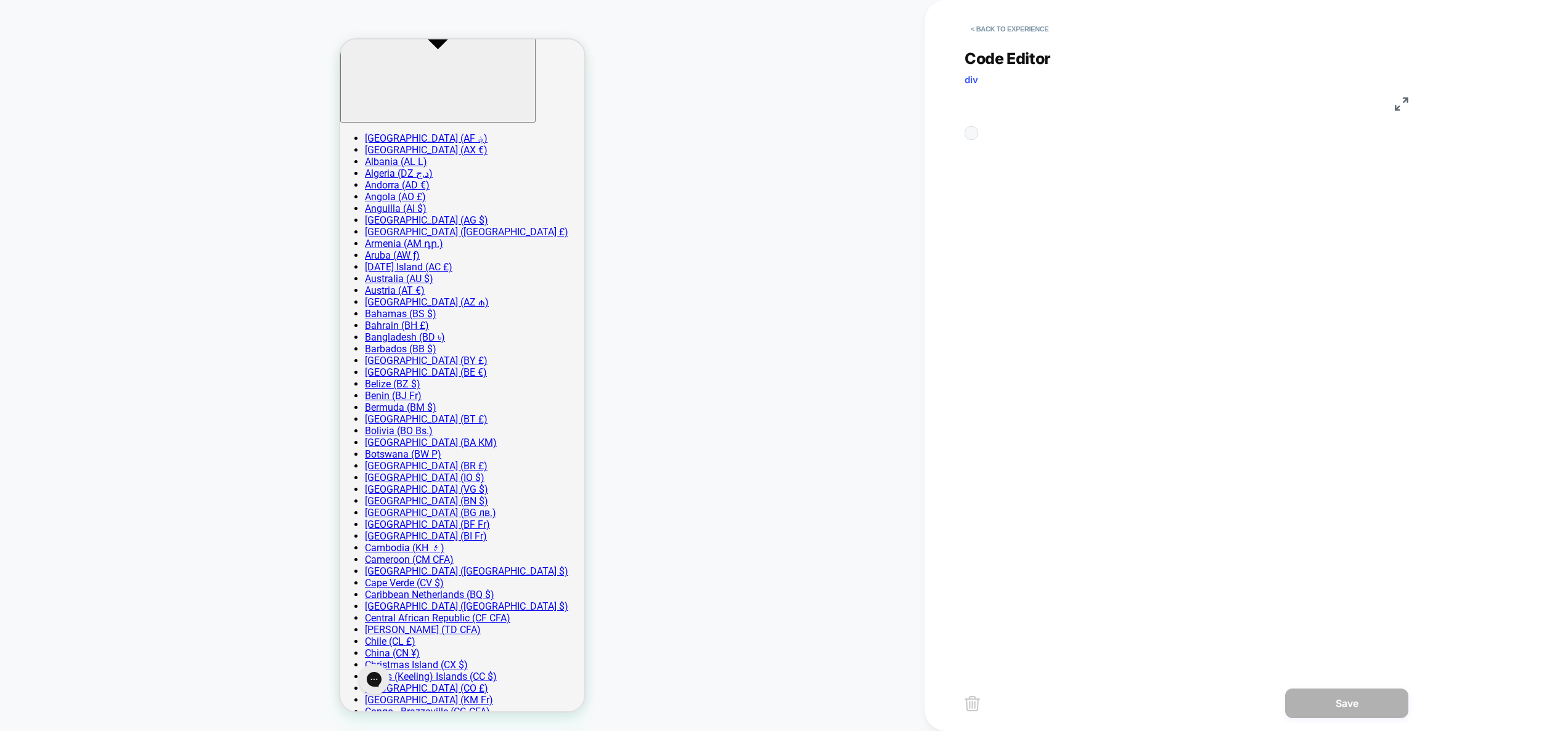
scroll to position [0, 140]
click at [1057, 310] on div "console.log ( "vvv started" ) ;" at bounding box center [1039, 466] width 36 height 665
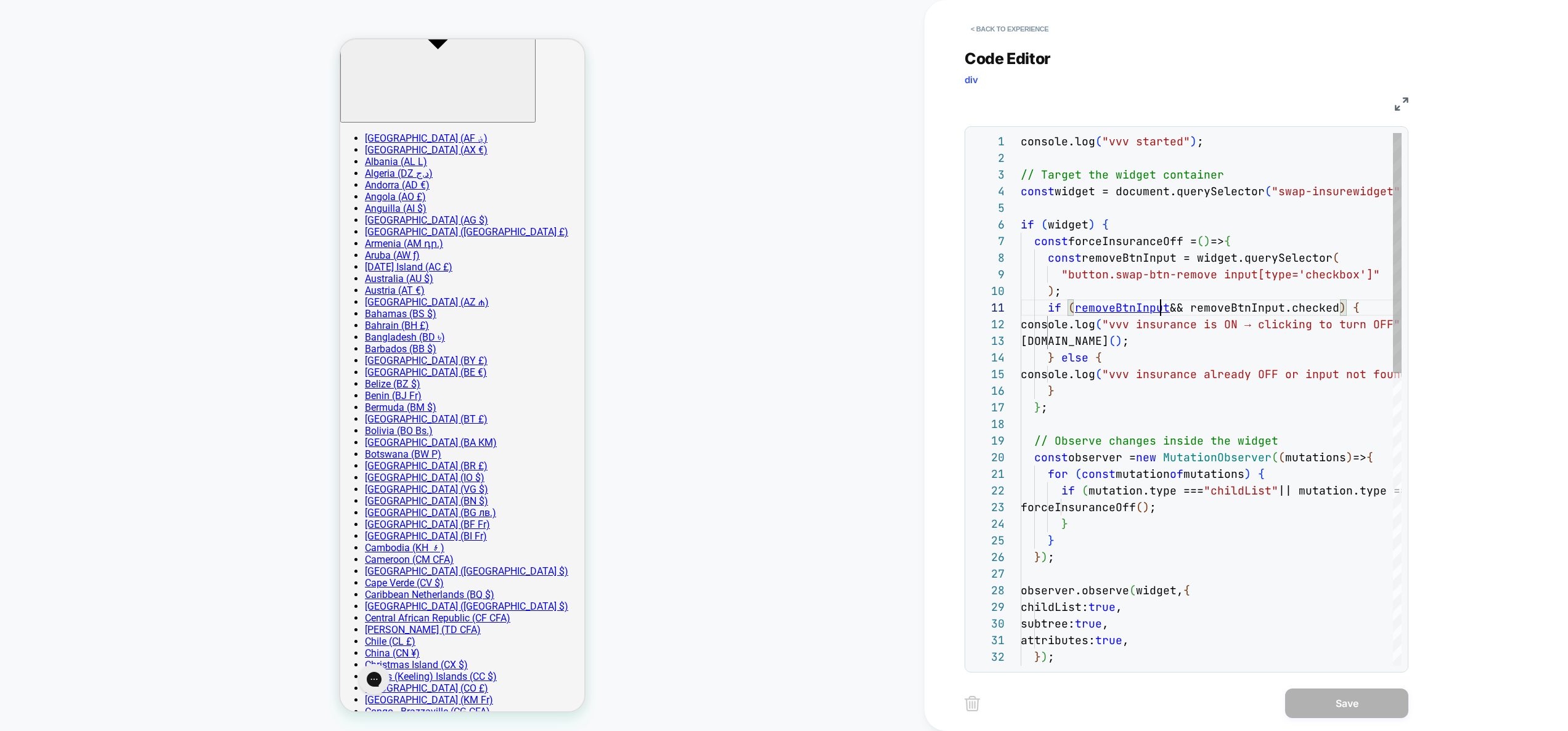
type textarea "**********"
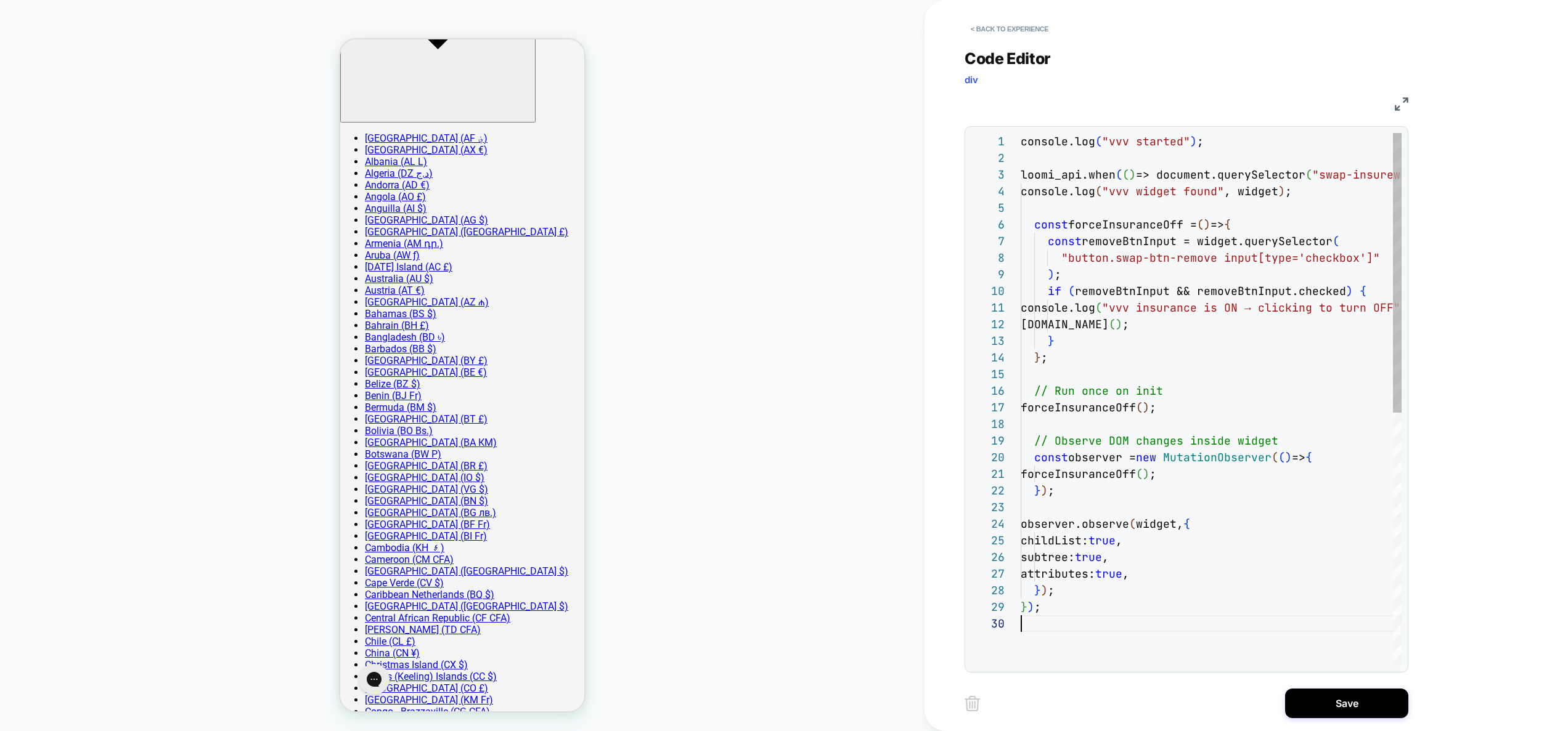
scroll to position [149, 0]
click at [1345, 715] on button "Save" at bounding box center [1347, 704] width 123 height 30
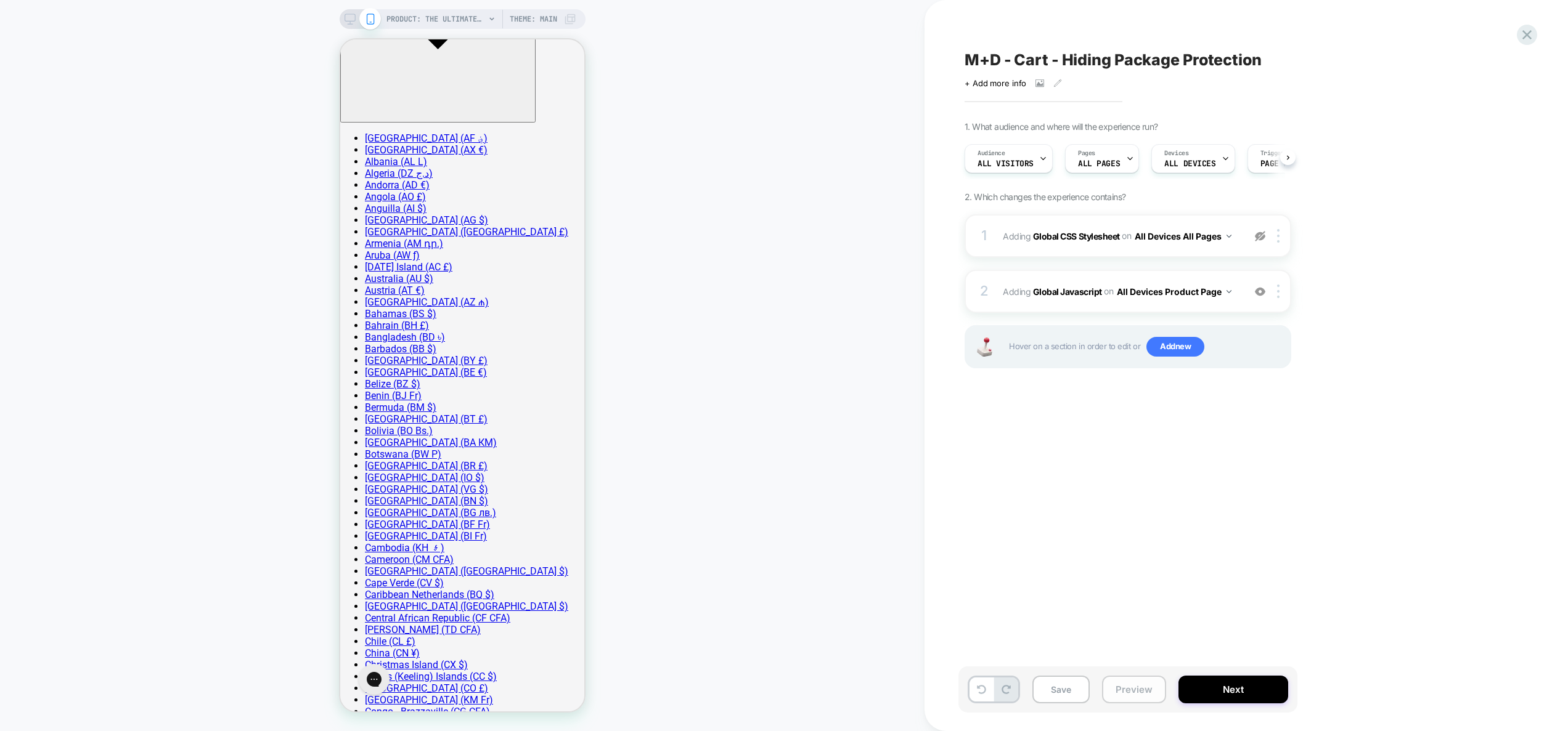
click at [1105, 685] on button "Preview" at bounding box center [1134, 689] width 64 height 28
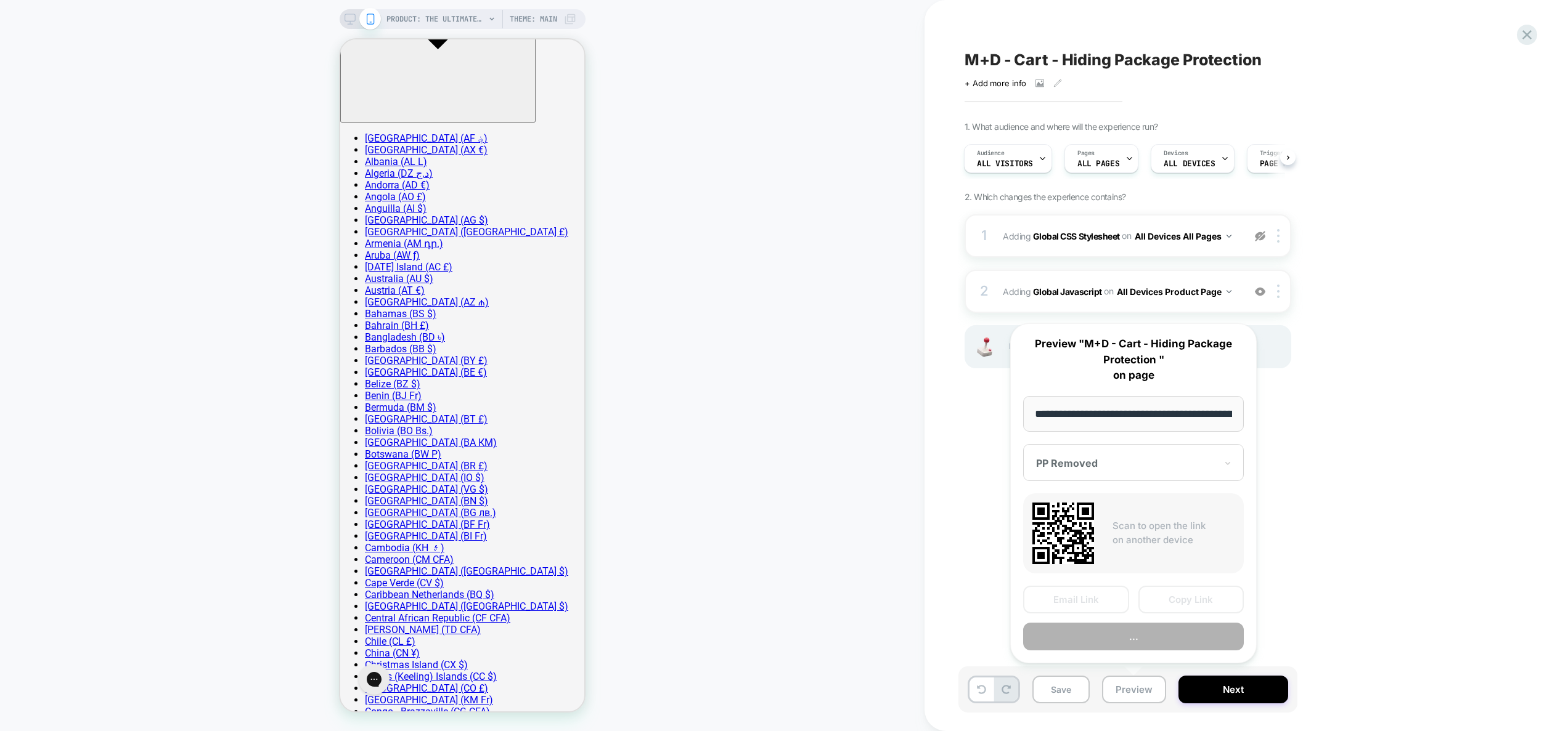
scroll to position [0, 279]
click at [1117, 641] on button "Preview" at bounding box center [1133, 637] width 221 height 28
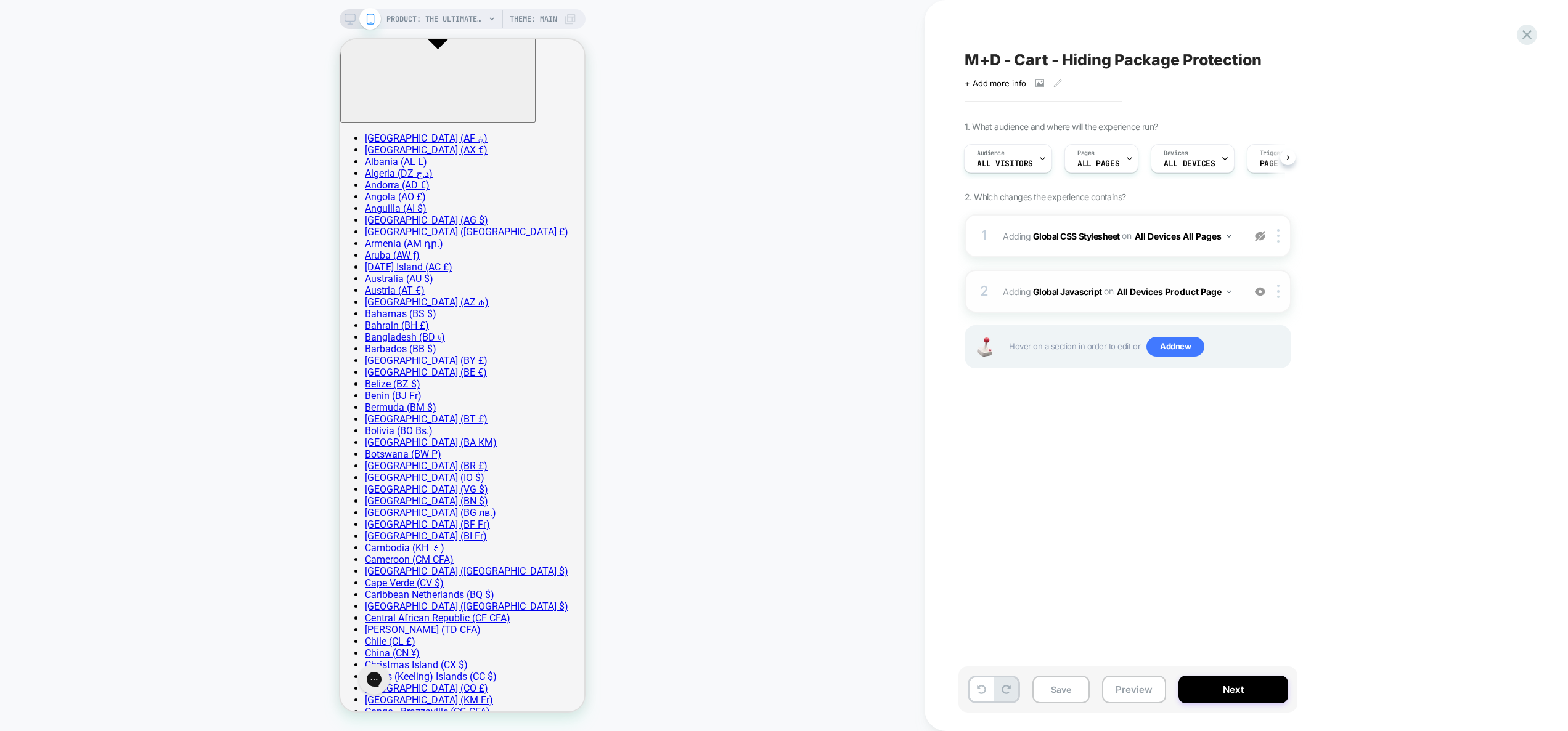
click at [1225, 300] on button "All Devices Product Page" at bounding box center [1174, 292] width 114 height 18
click at [1217, 314] on div "All Devices Homepage" at bounding box center [1173, 320] width 165 height 26
click at [1198, 295] on button "All Devices Homepage" at bounding box center [1169, 292] width 103 height 18
click at [1184, 470] on div "All Devices All Pages" at bounding box center [1168, 478] width 165 height 26
click at [1233, 300] on div "2 Adding Global Javascript on All Devices All Pages Add Before Add After Target…" at bounding box center [1128, 292] width 327 height 43
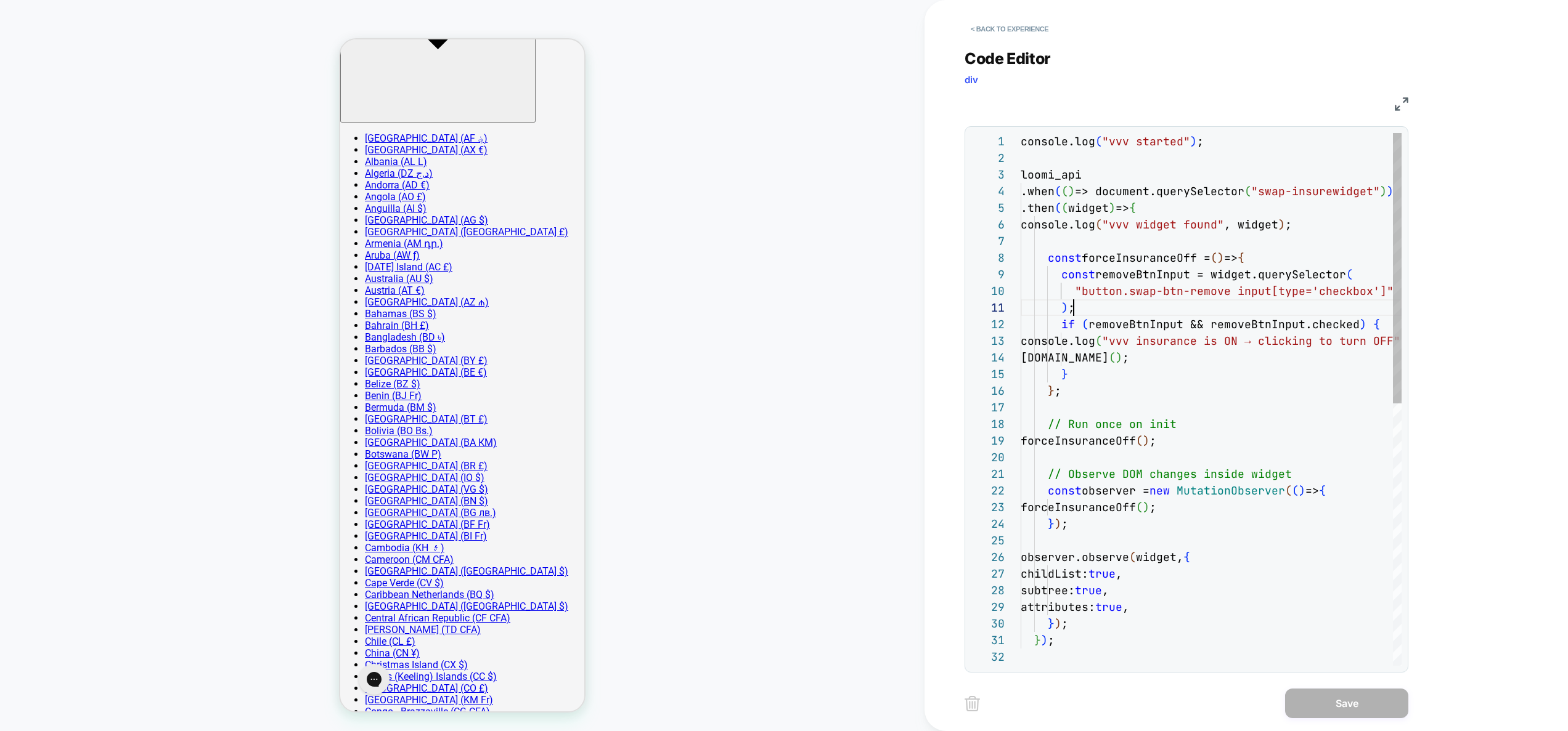
click at [1229, 312] on div "console.log ( "vvv started" ) ; loomi_api .when ( ( ) => document.querySelector…" at bounding box center [1211, 657] width 381 height 1049
type textarea "**********"
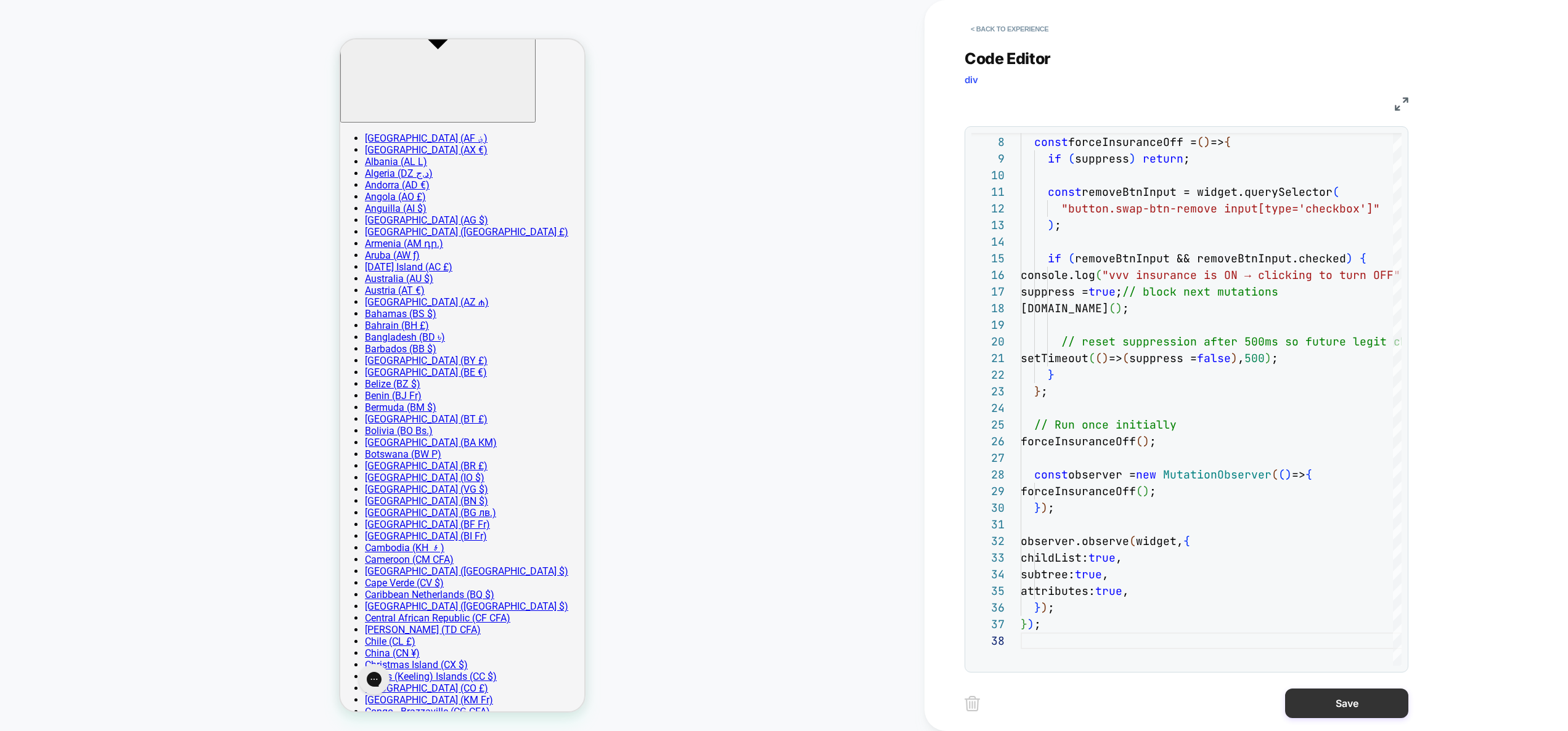
click at [1335, 711] on button "Save" at bounding box center [1347, 704] width 123 height 30
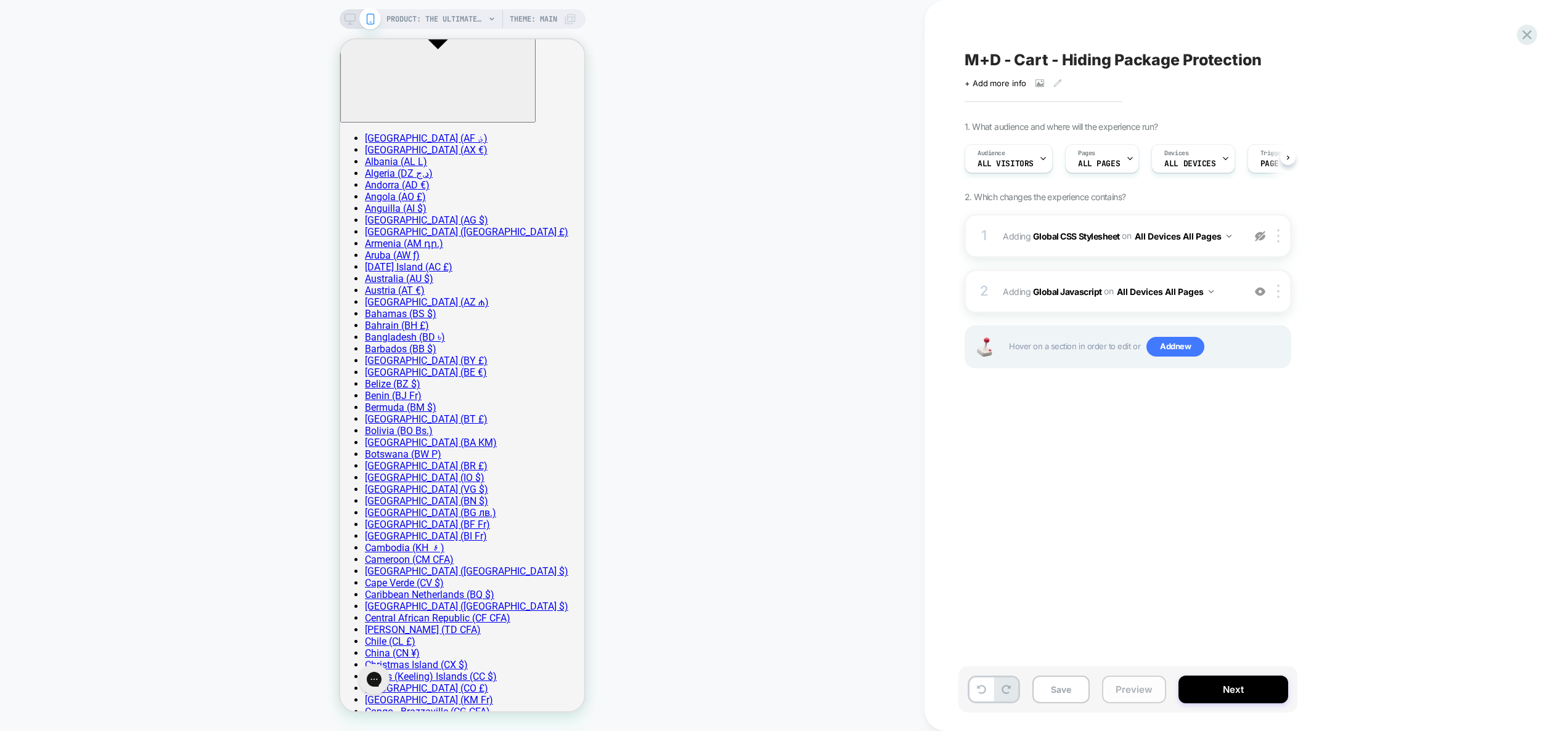
click at [1119, 687] on button "Preview" at bounding box center [1134, 689] width 64 height 28
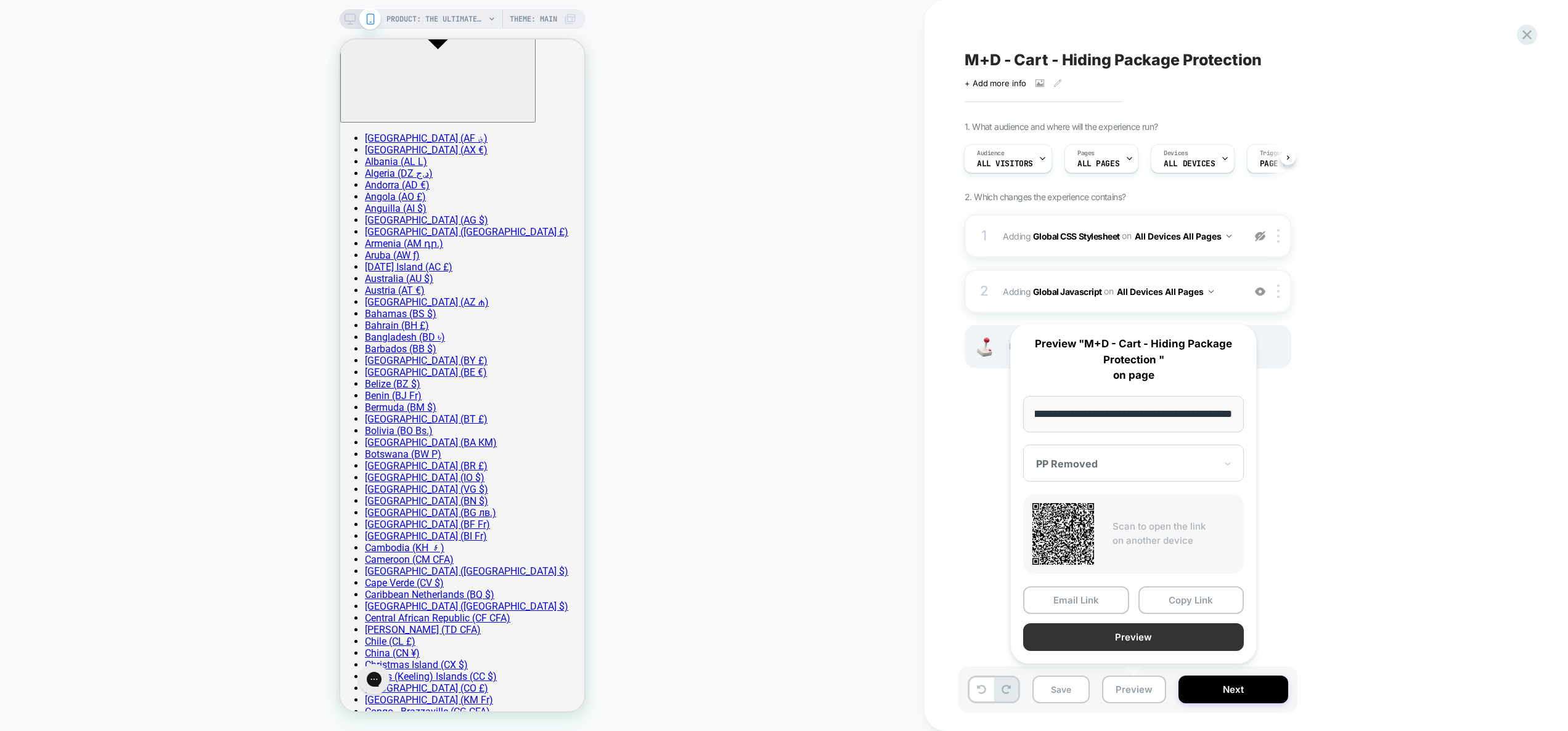
scroll to position [0, 0]
click at [1139, 639] on button "Preview" at bounding box center [1133, 637] width 221 height 28
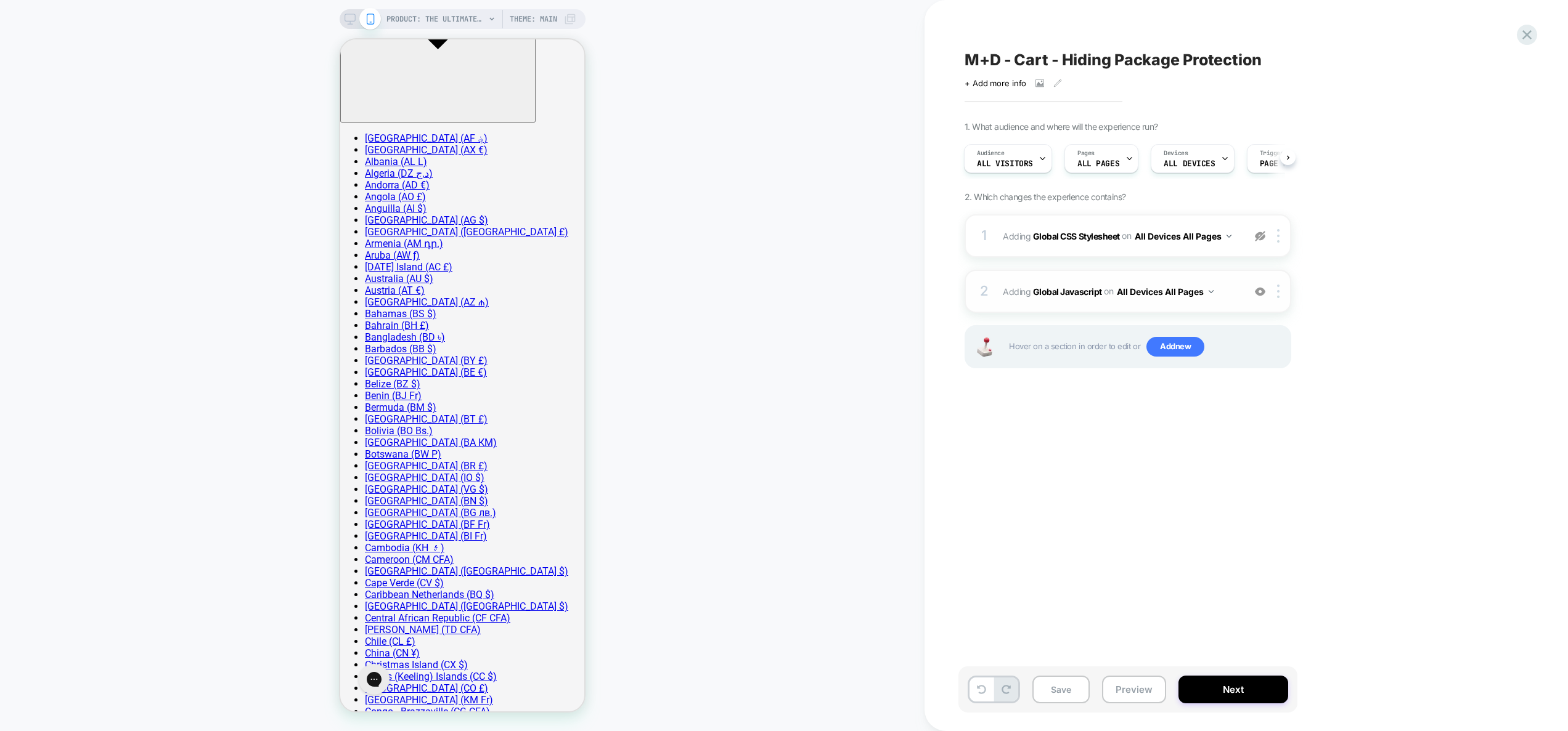
click at [1261, 294] on img at bounding box center [1260, 292] width 10 height 10
click at [1137, 693] on button "Preview" at bounding box center [1134, 689] width 64 height 28
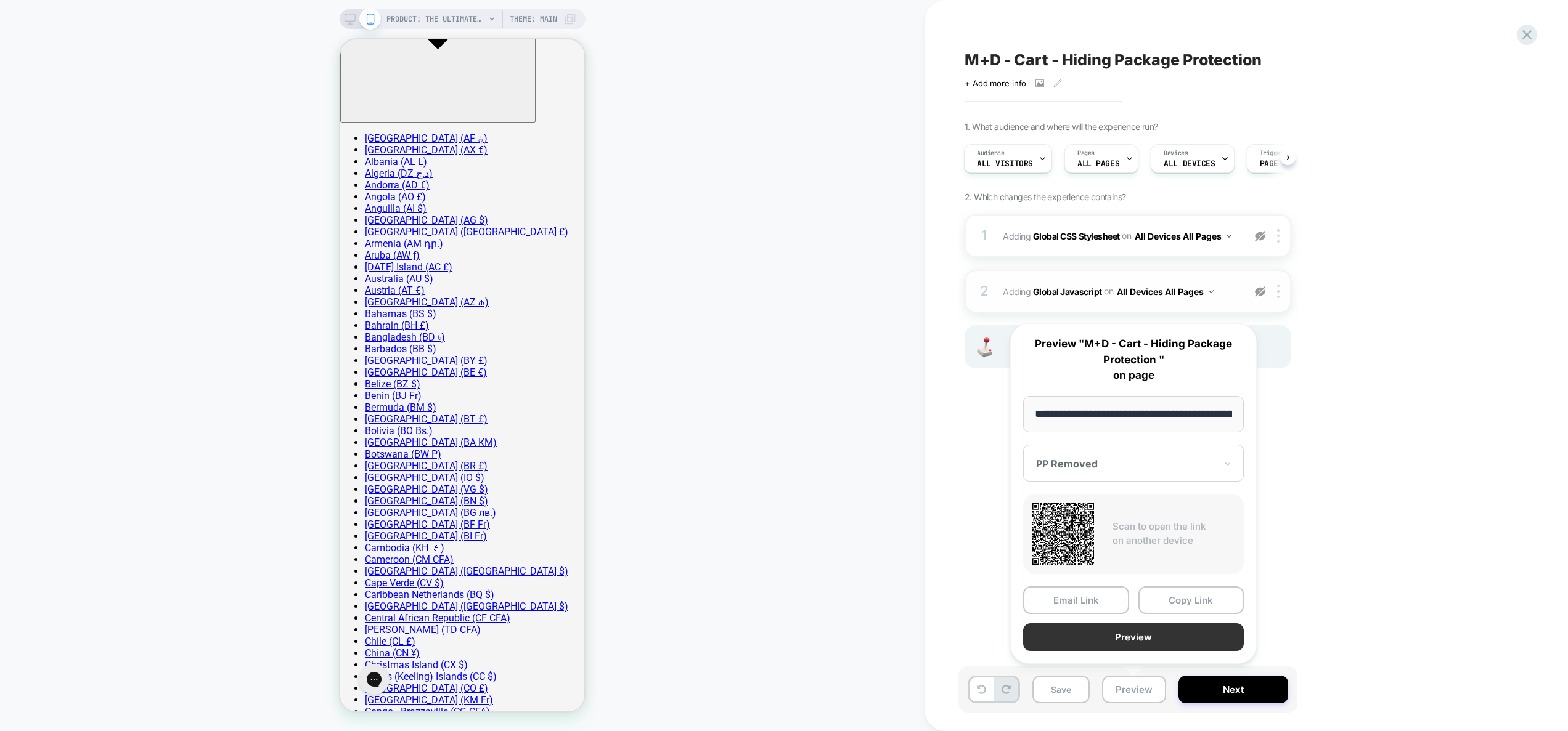
click at [1131, 638] on button "Preview" at bounding box center [1133, 637] width 221 height 28
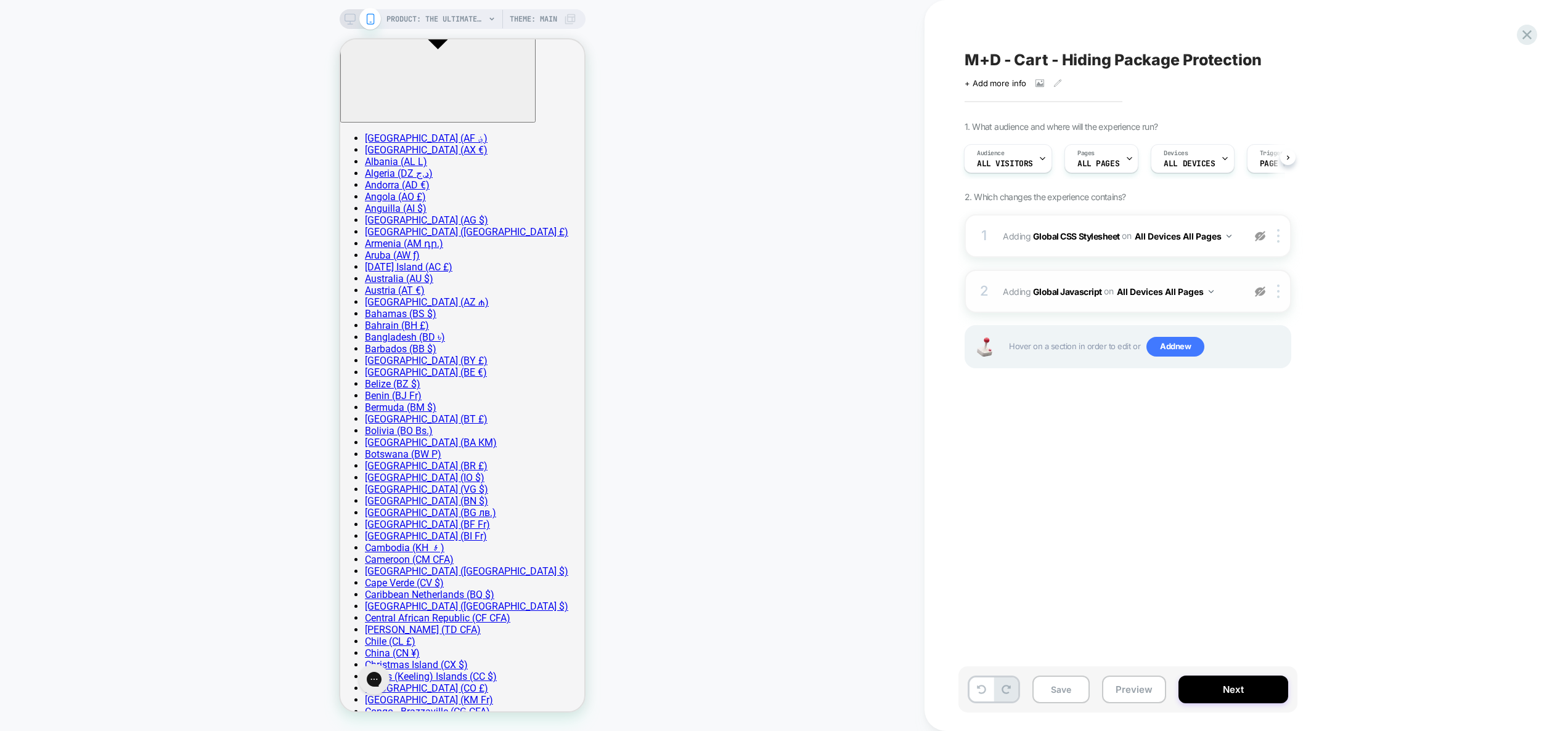
click at [1261, 295] on img at bounding box center [1260, 292] width 10 height 10
click at [1233, 298] on span "Adding Global Javascript on All Devices All Pages" at bounding box center [1120, 292] width 235 height 18
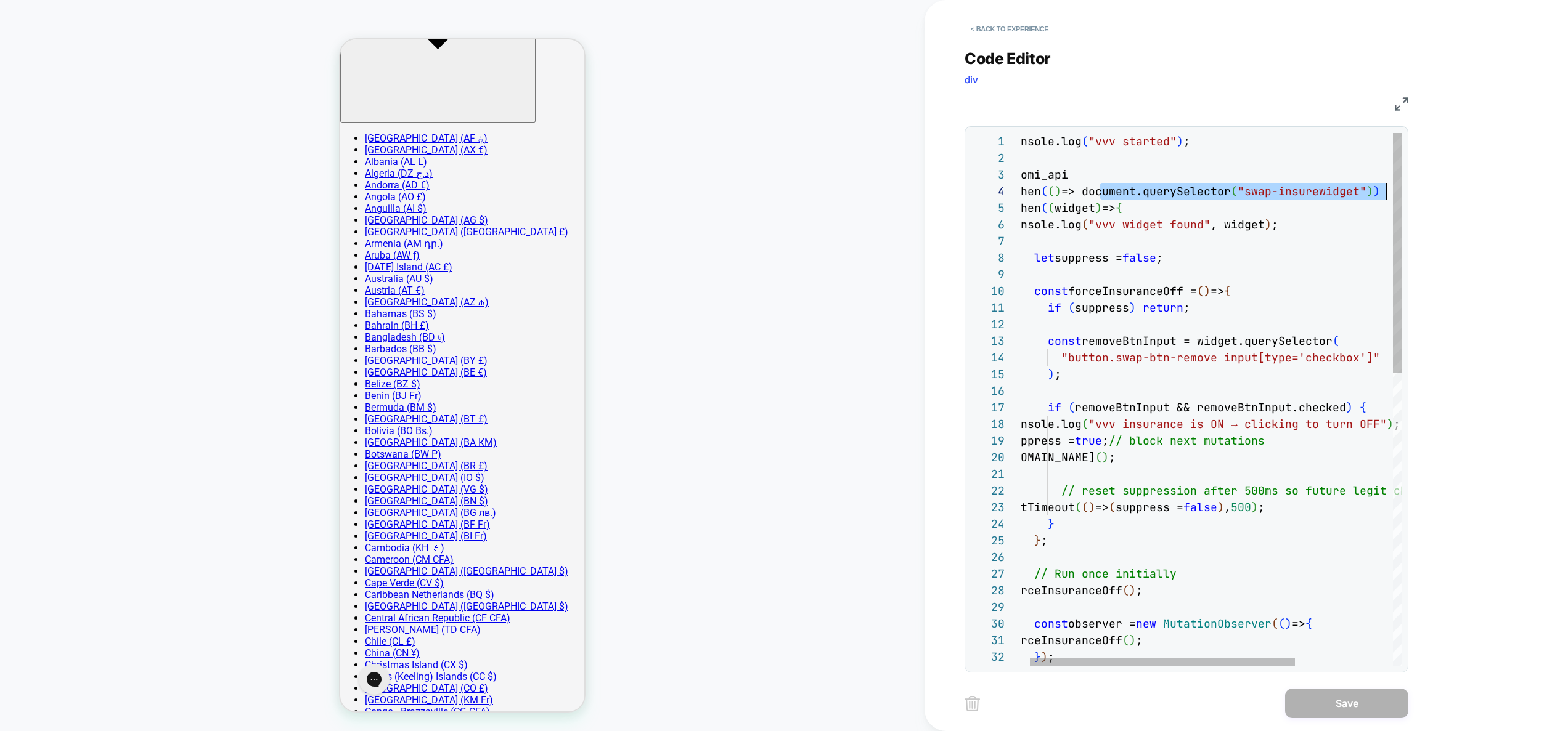
scroll to position [50, 385]
drag, startPoint x: 1116, startPoint y: 194, endPoint x: 1393, endPoint y: 194, distance: 277.0
click at [1393, 194] on div ".when ( ( ) => document.querySelector ( "swap-insurewidget" ) ) .then ( ( widge…" at bounding box center [1274, 724] width 535 height 1182
click at [1216, 549] on div ".when ( ( ) => document.querySelector ( "swap-insurewidget" ) ) .then ( ( widge…" at bounding box center [1274, 724] width 535 height 1182
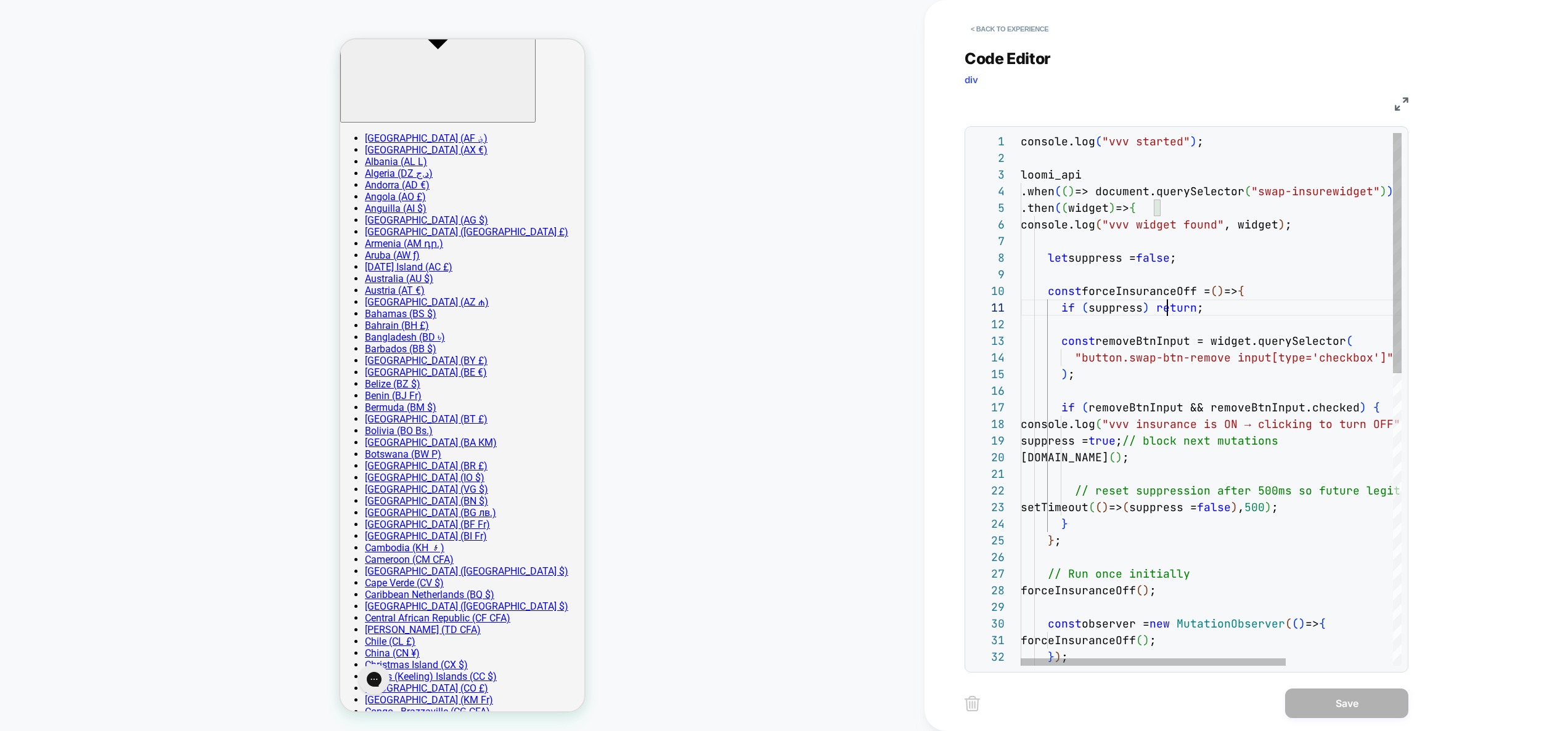
scroll to position [0, 147]
click at [1165, 314] on div ".when ( ( ) => document.querySelector ( "swap-insurewidget" ) ) .then ( ( widge…" at bounding box center [1288, 724] width 535 height 1182
type textarea "* ***"
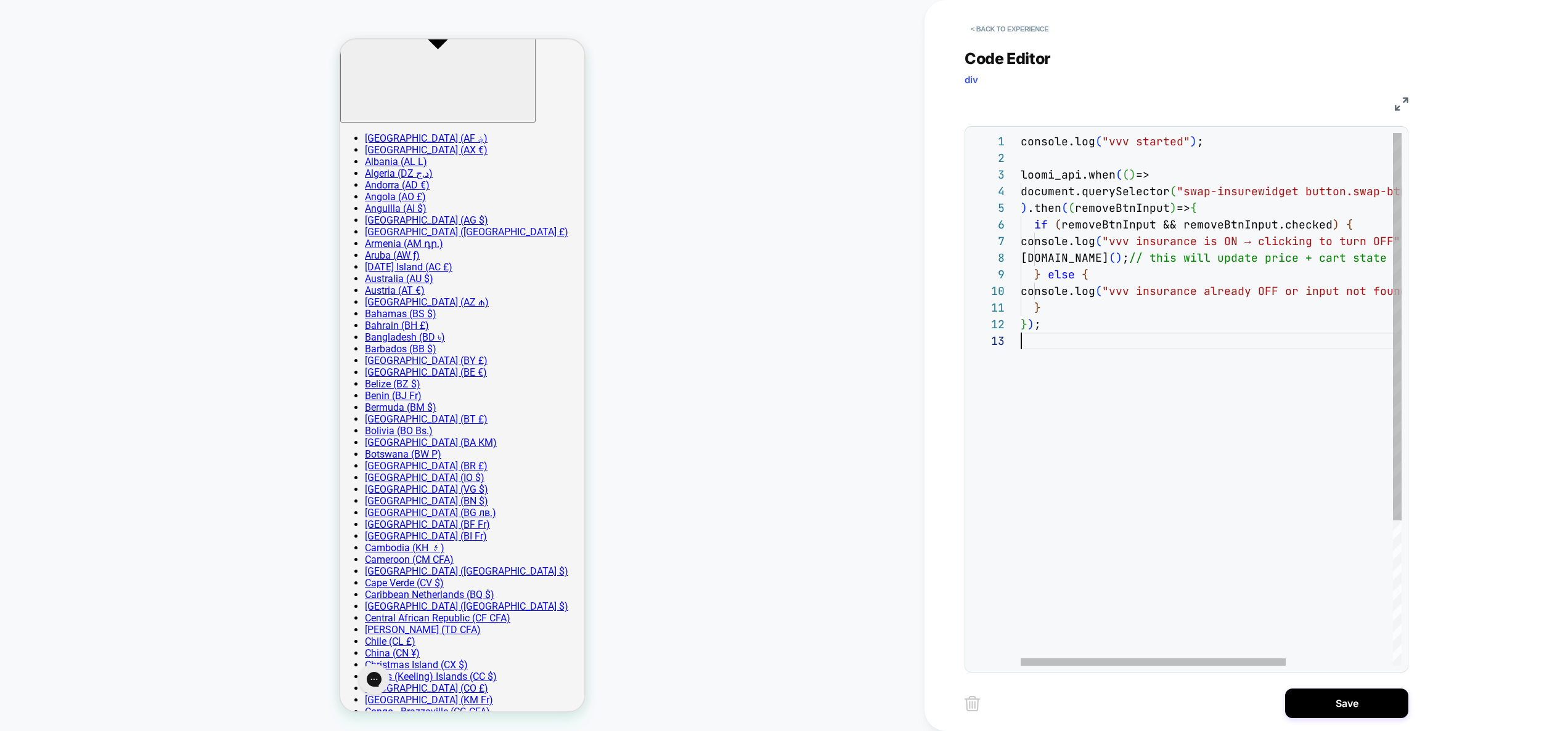
scroll to position [34, 0]
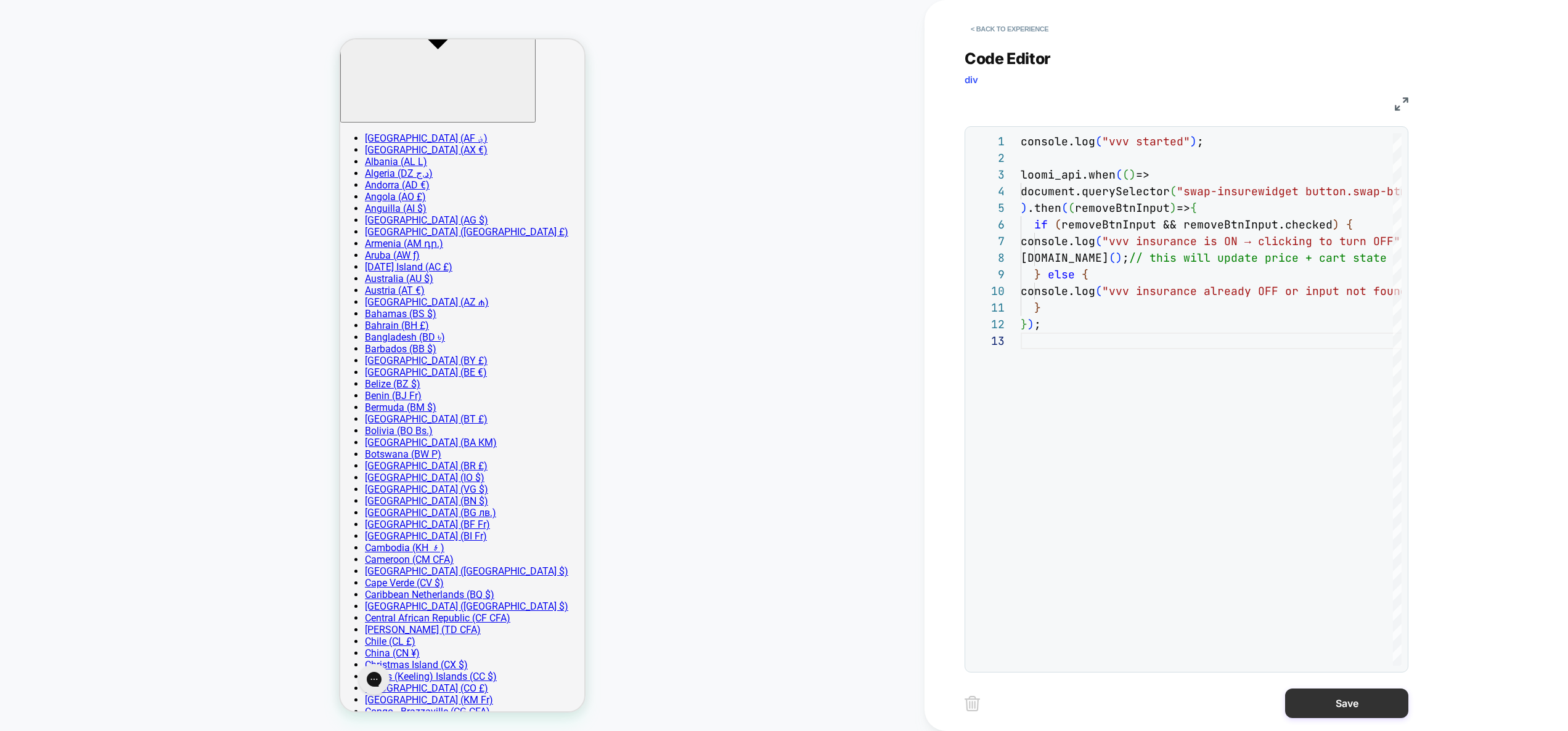
click at [1323, 696] on button "Save" at bounding box center [1347, 704] width 123 height 30
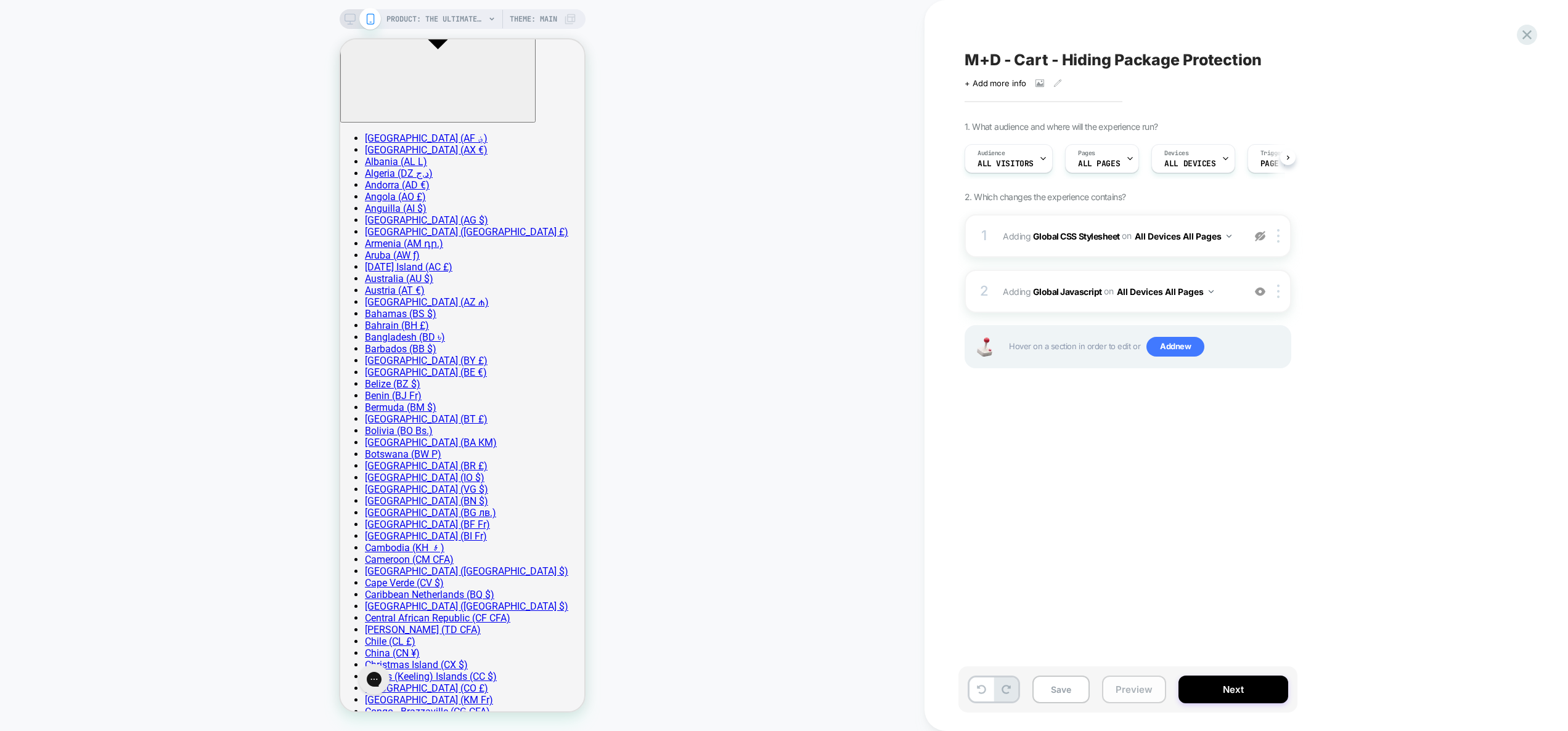
click at [1143, 688] on button "Preview" at bounding box center [1134, 689] width 64 height 28
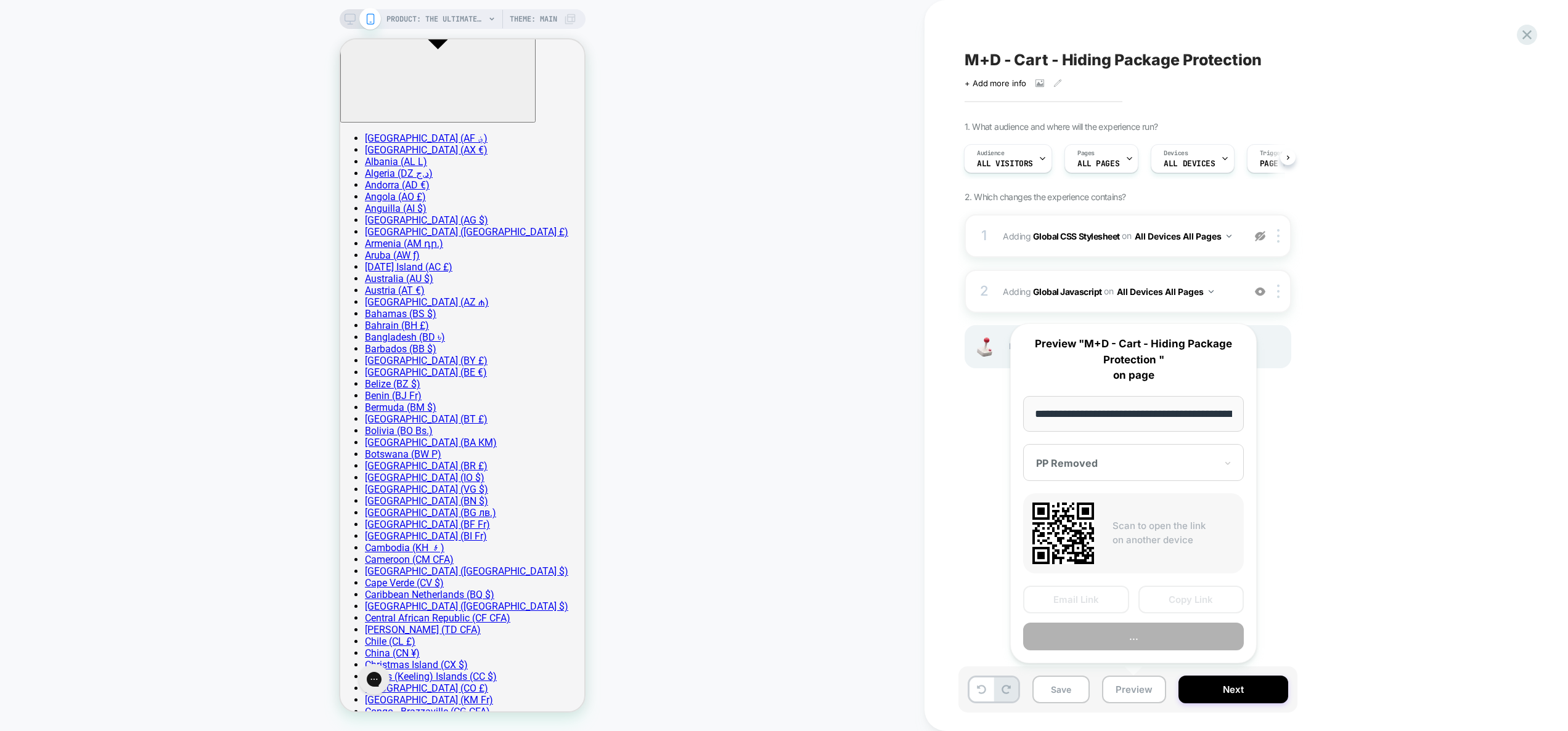
scroll to position [0, 279]
click at [1134, 644] on button "Preview" at bounding box center [1133, 637] width 221 height 28
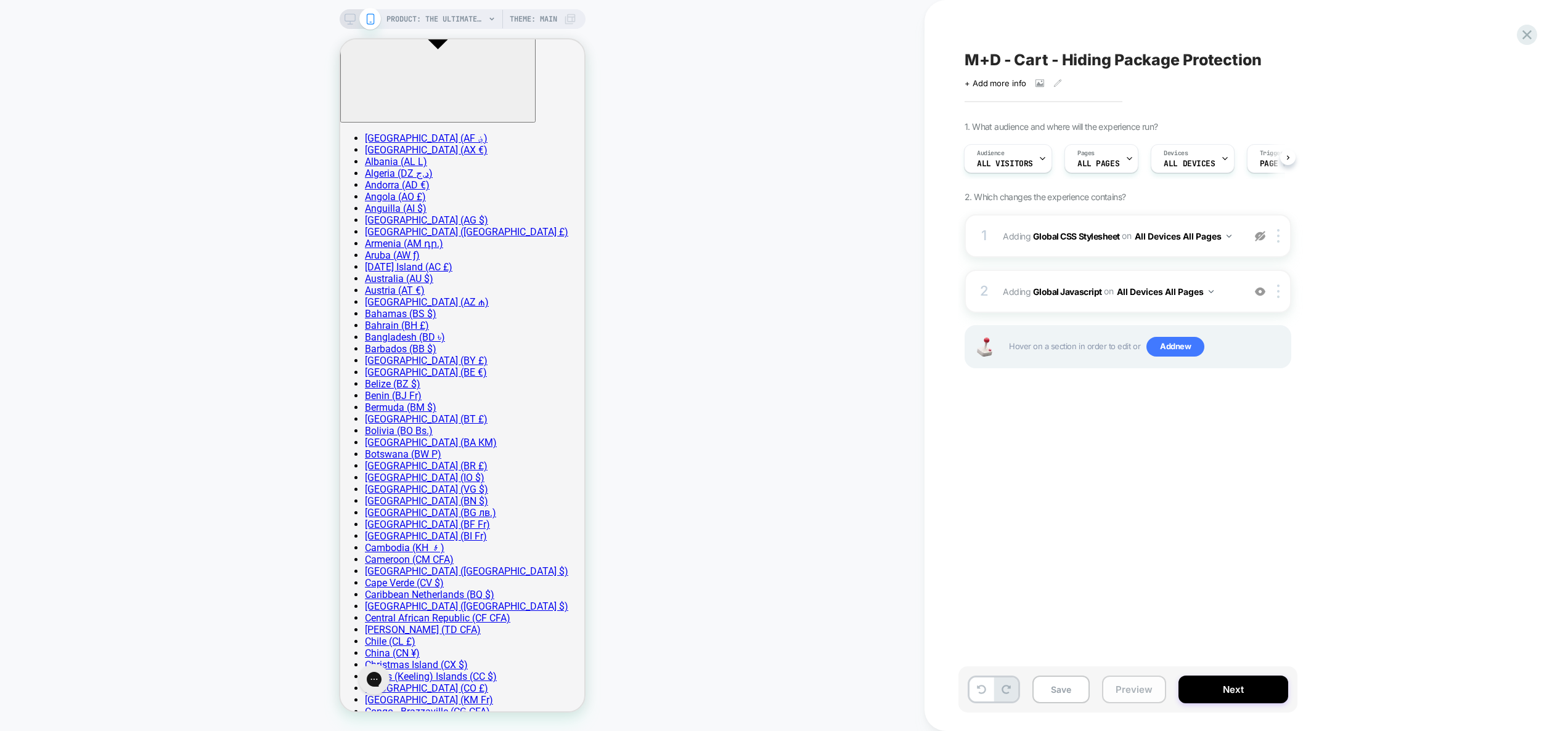
click at [1126, 690] on button "Preview" at bounding box center [1134, 689] width 64 height 28
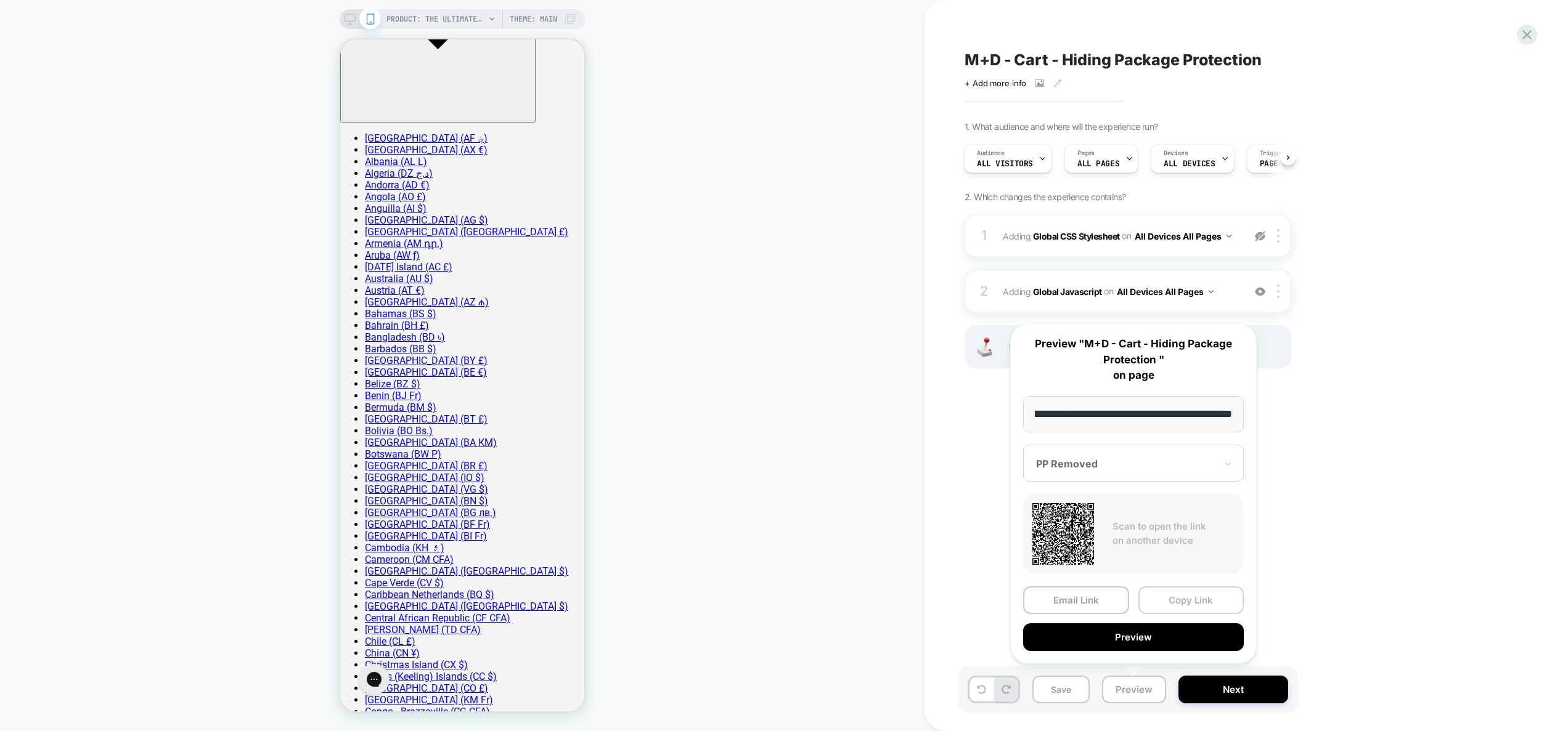
scroll to position [0, 0]
click at [1171, 595] on button "Copy Link" at bounding box center [1192, 600] width 106 height 28
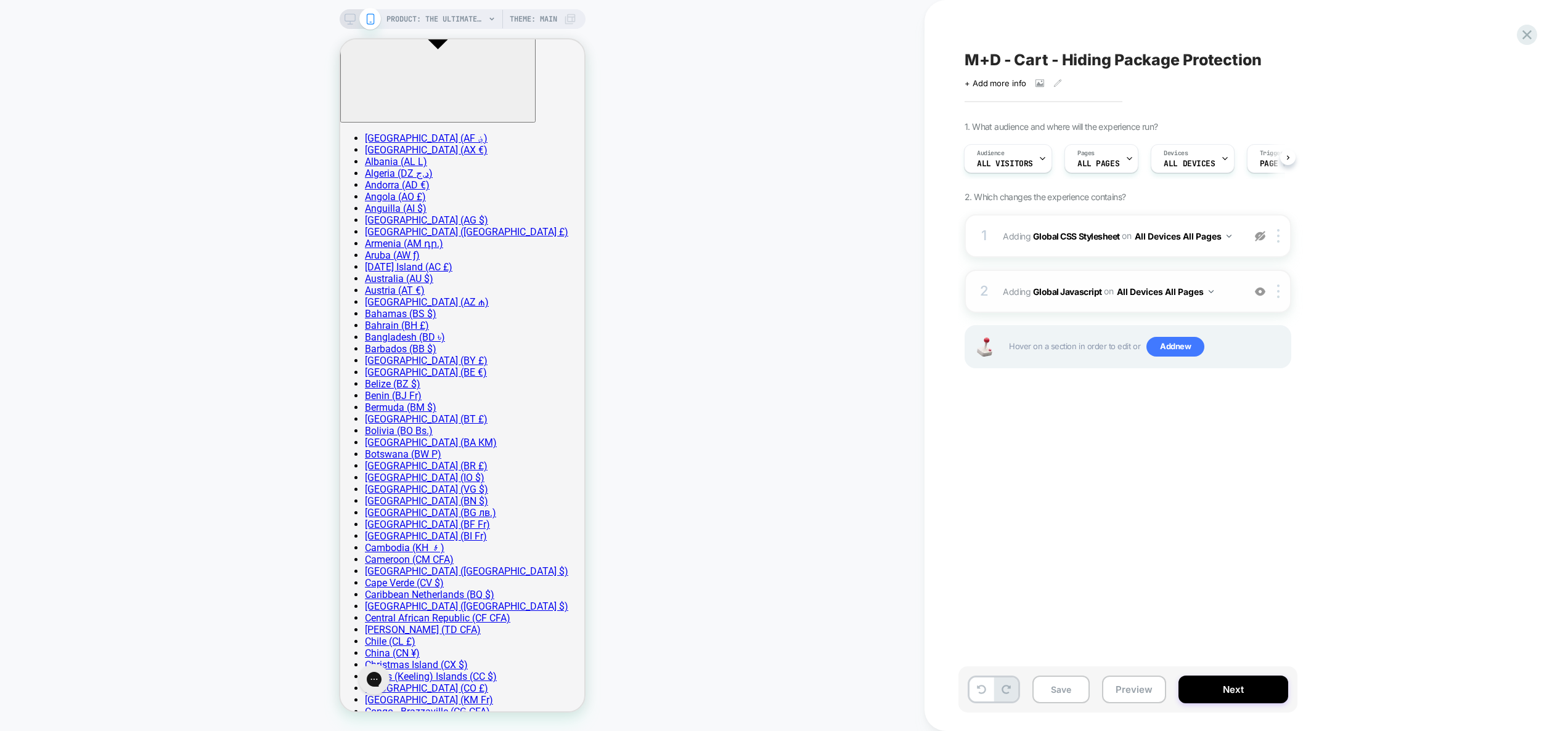
click at [1235, 288] on span "Adding Global Javascript on All Devices All Pages" at bounding box center [1120, 292] width 235 height 18
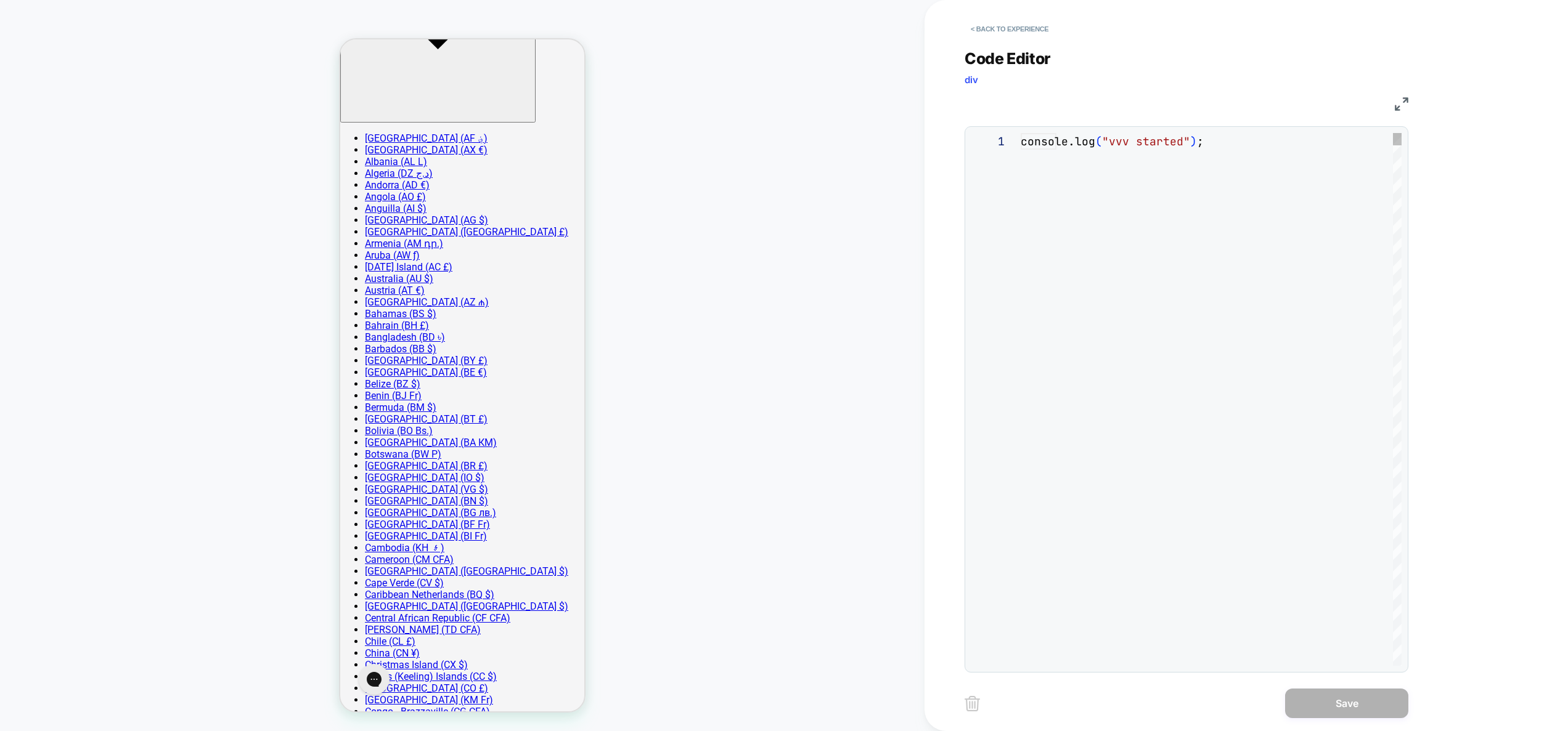
click at [1181, 285] on div "console.log ( "vvv started" ) ;" at bounding box center [1211, 274] width 381 height 283
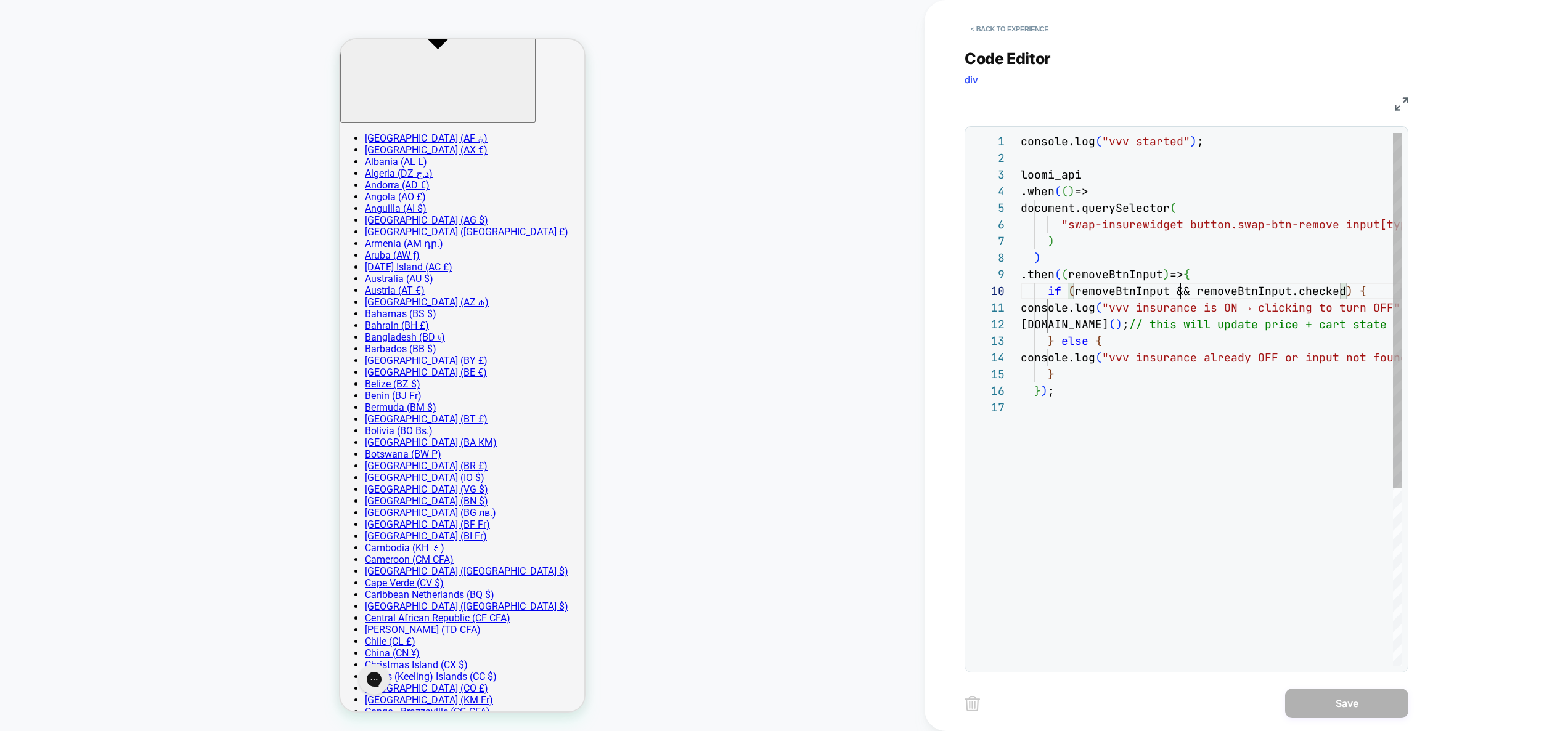
type textarea "**********"
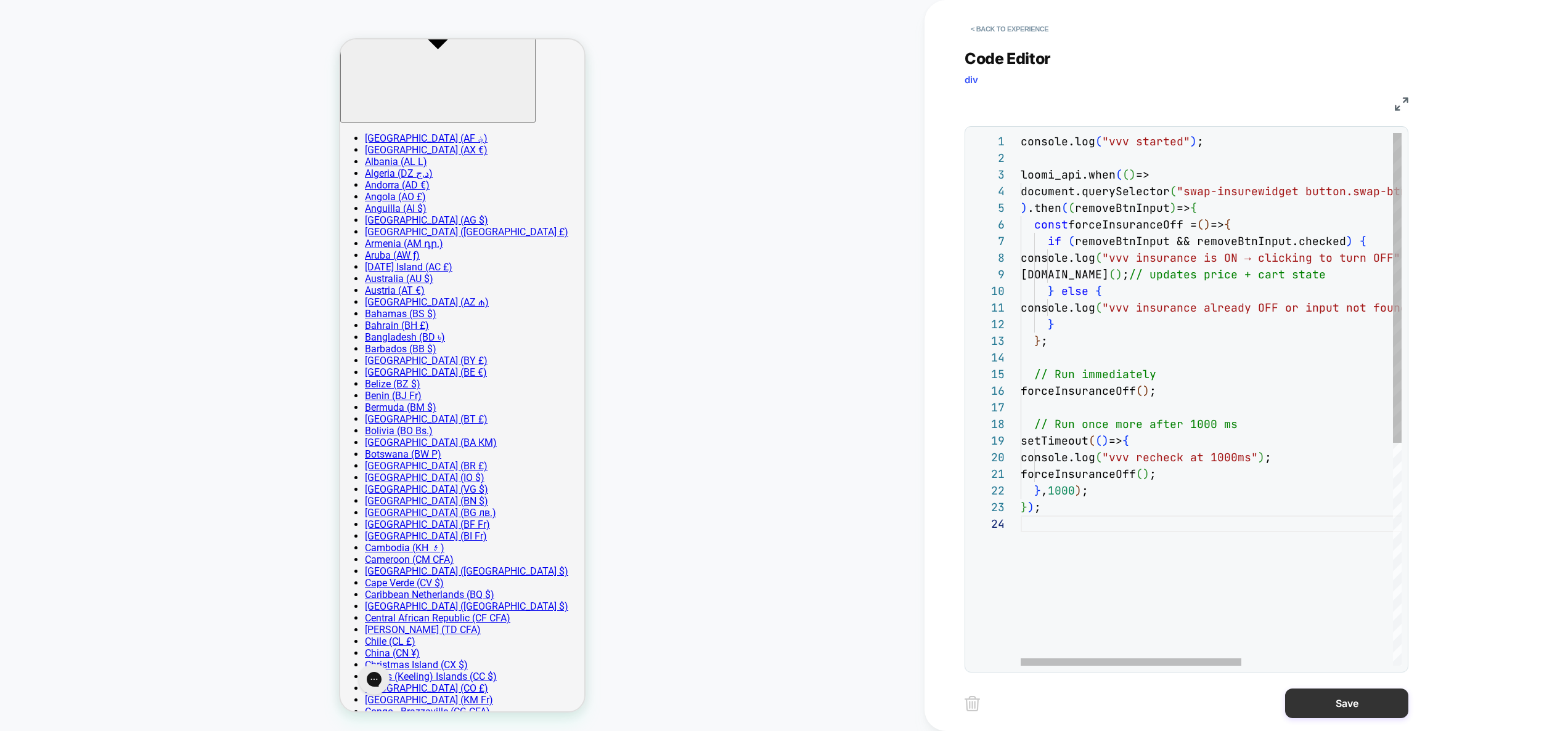
click at [1319, 703] on button "Save" at bounding box center [1347, 704] width 123 height 30
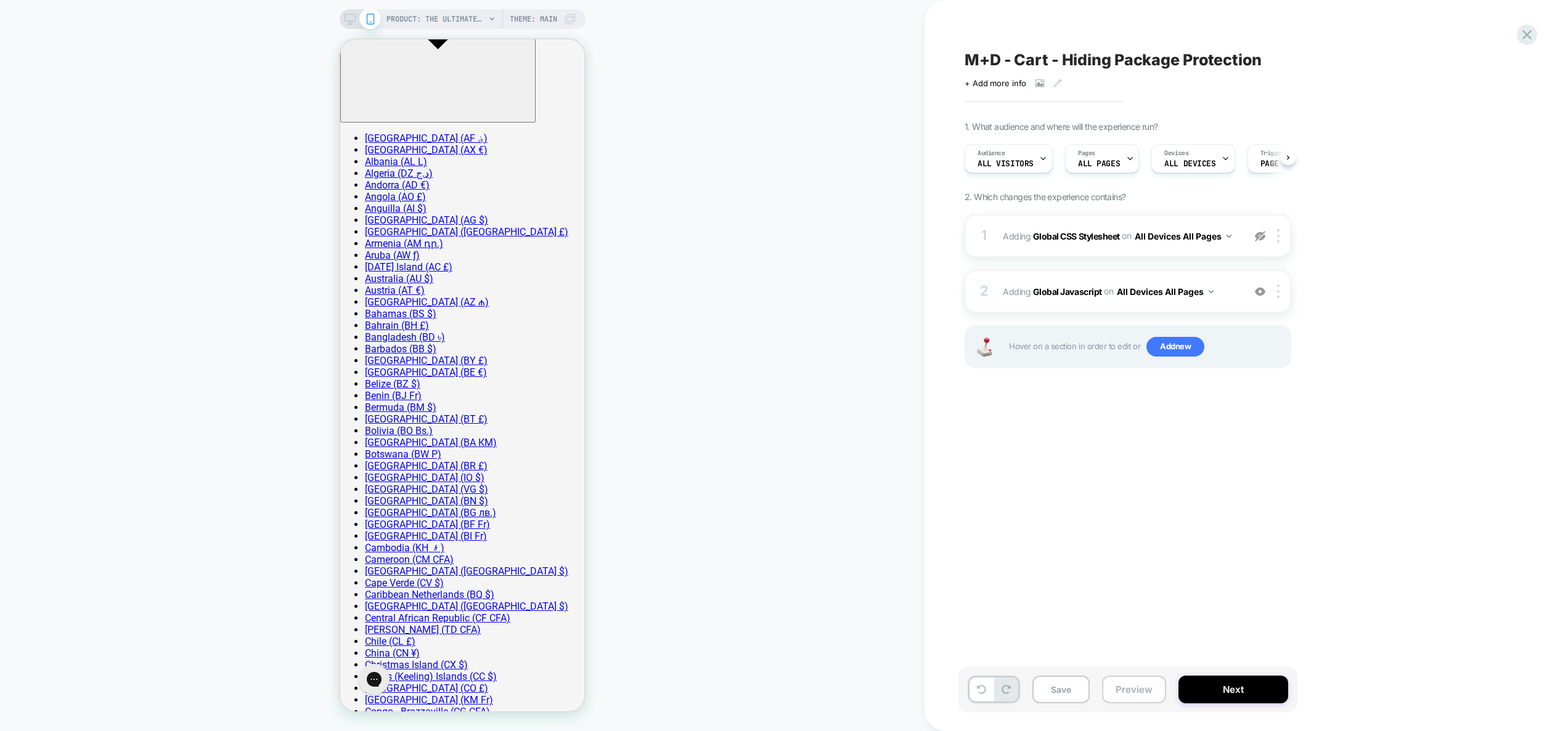
click at [1128, 699] on button "Preview" at bounding box center [1134, 689] width 64 height 28
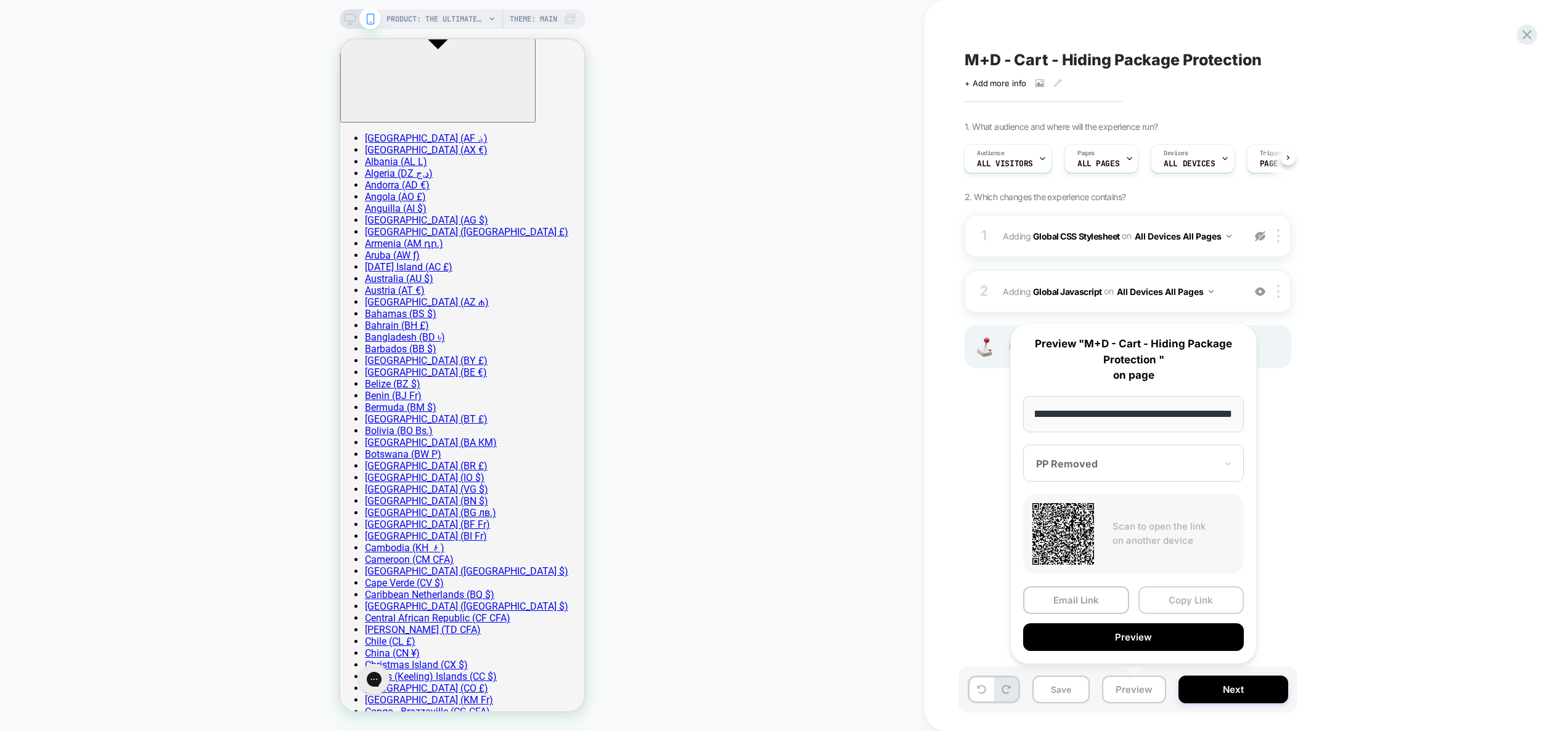
scroll to position [0, 0]
click at [1175, 596] on button "Copy Link" at bounding box center [1192, 600] width 106 height 28
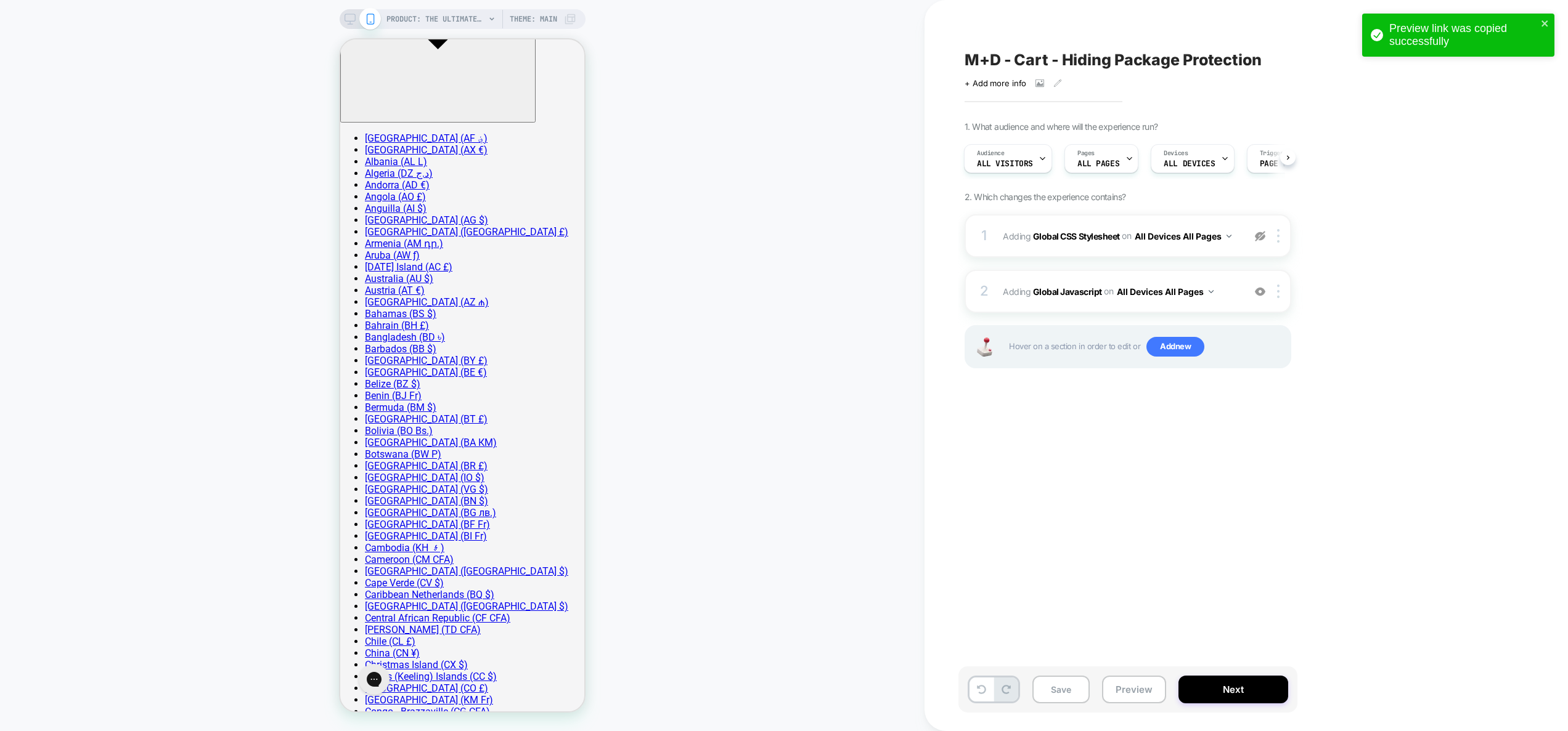
click at [1159, 586] on div "M+D - Cart - Hiding Package Protection Click to view images Click to edit exper…" at bounding box center [1190, 365] width 462 height 706
click at [1236, 294] on span "Adding Global Javascript on All Devices All Pages" at bounding box center [1120, 292] width 235 height 18
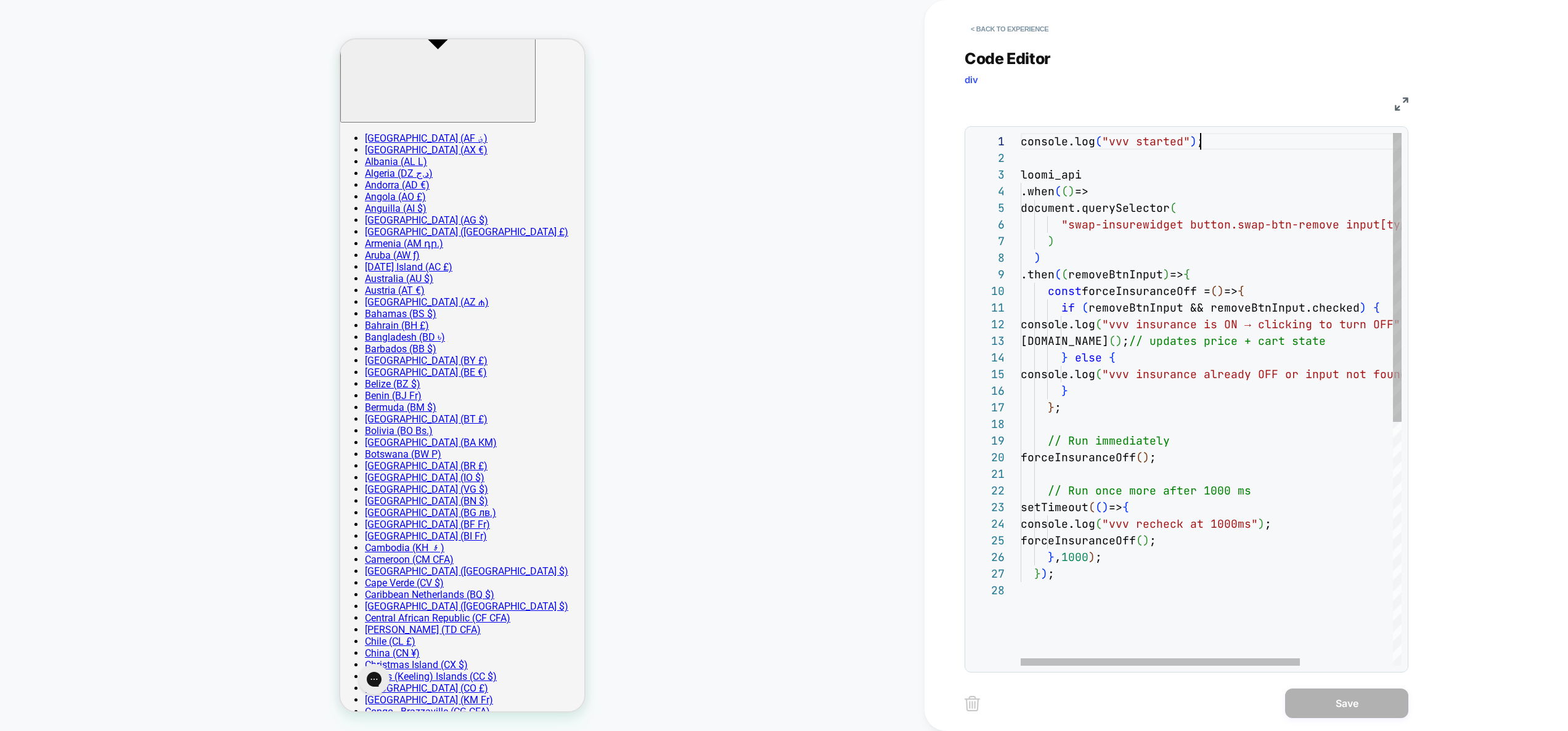
scroll to position [0, 180]
click at [1216, 142] on div "console.log ( "vvv started" ) ; loomi_api .when ( ( ) => document.querySelector…" at bounding box center [1274, 624] width 508 height 982
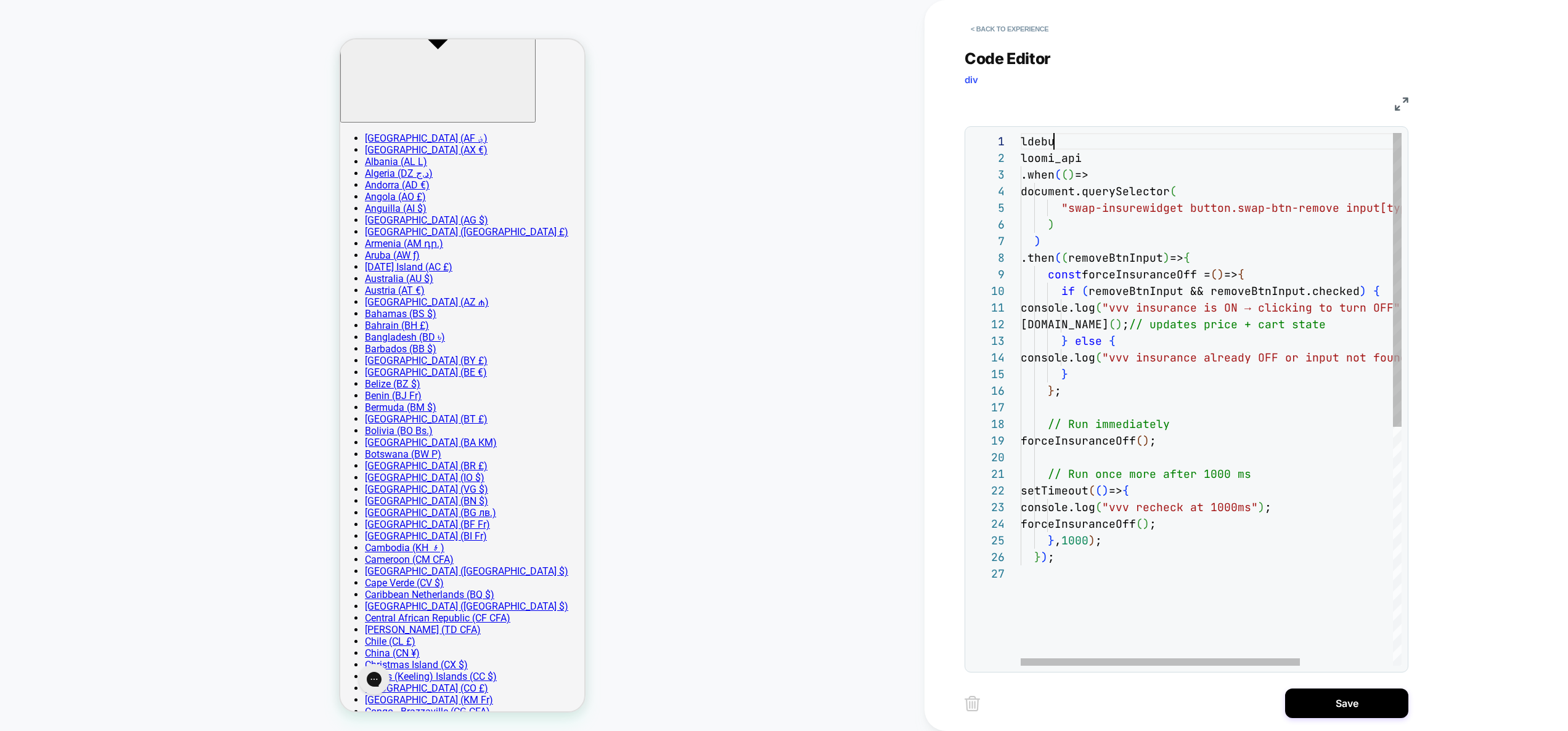
scroll to position [83, 13]
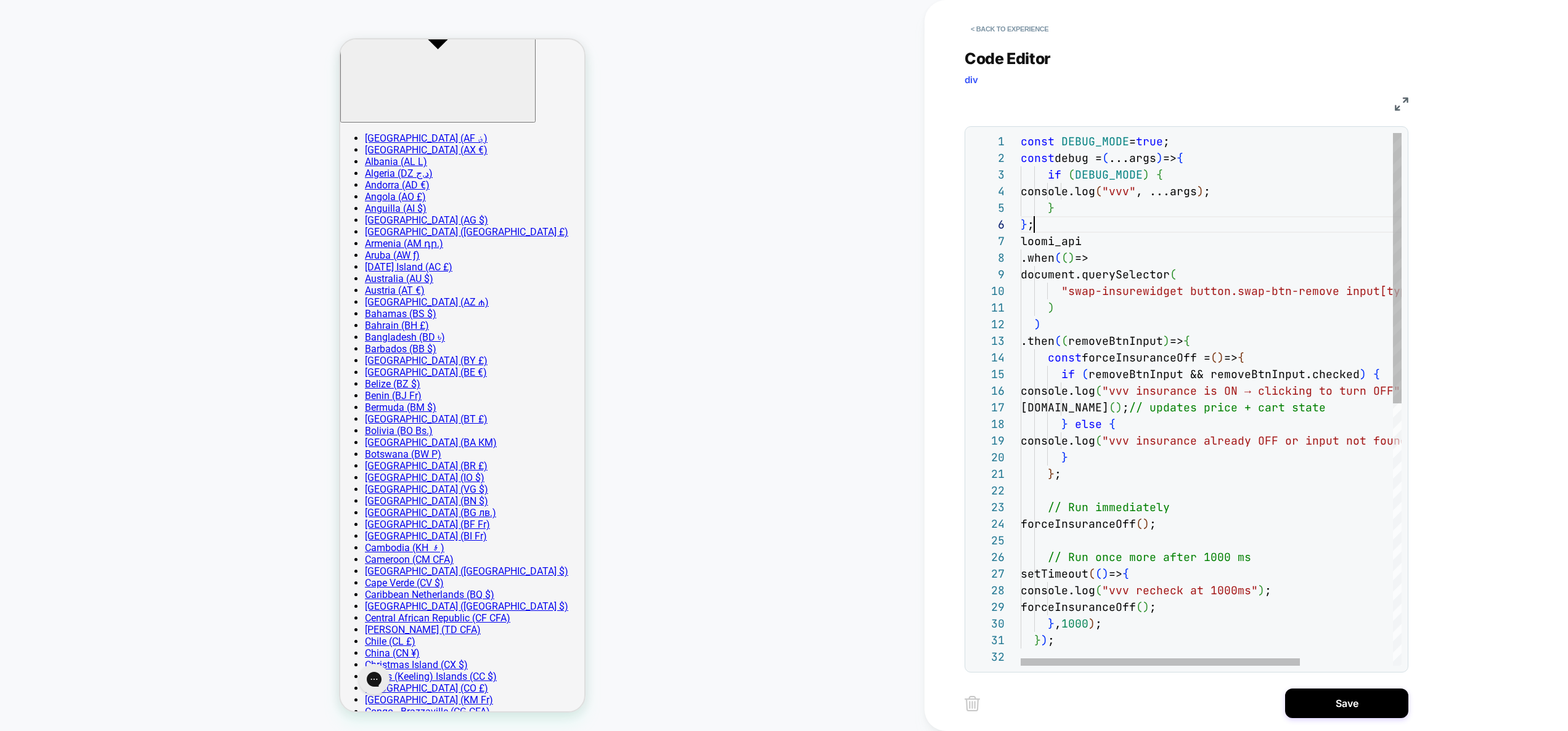
click at [1144, 146] on div "const DEBUG_MODE = true ; loomi_api .when ( ( ) => document.querySelector ( "sw…" at bounding box center [1274, 657] width 508 height 1049
click at [1157, 141] on div "const DEBUG_MODE = true ; loomi_api .when ( ( ) => document.querySelector ( "sw…" at bounding box center [1274, 657] width 508 height 1049
drag, startPoint x: 1135, startPoint y: 592, endPoint x: 1062, endPoint y: 588, distance: 73.1
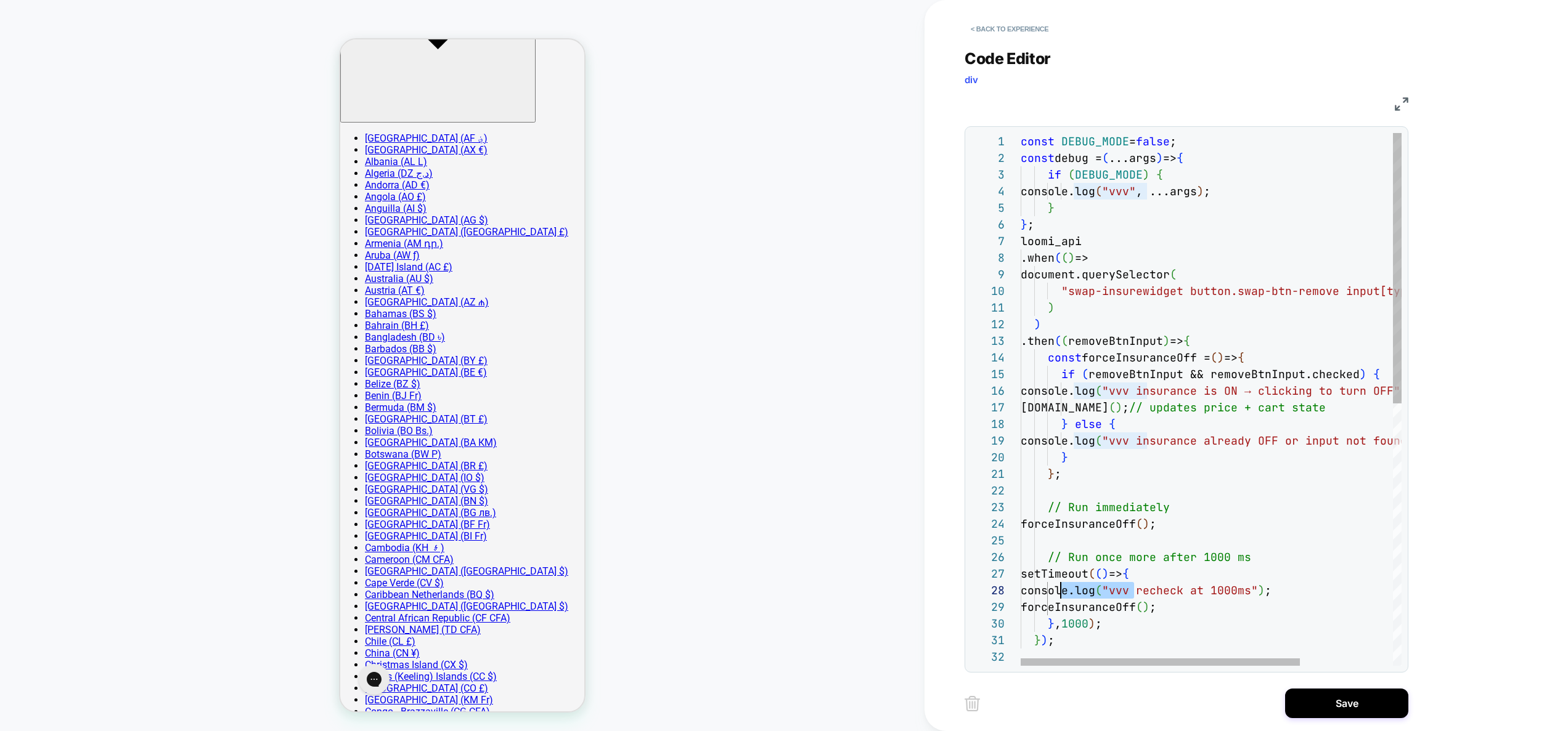
click at [1062, 588] on div "const DEBUG_MODE = false ; loomi_api .when ( ( ) => document.querySelector ( "s…" at bounding box center [1274, 657] width 508 height 1049
click at [1080, 478] on div "const DEBUG_MODE = false ; loomi_api .when ( ( ) => document.querySelector ( "s…" at bounding box center [1274, 657] width 508 height 1049
drag, startPoint x: 1143, startPoint y: 392, endPoint x: 1074, endPoint y: 391, distance: 69.0
click at [1074, 391] on div "const DEBUG_MODE = false ; loomi_api .when ( ( ) => document.querySelector ( "s…" at bounding box center [1274, 657] width 508 height 1049
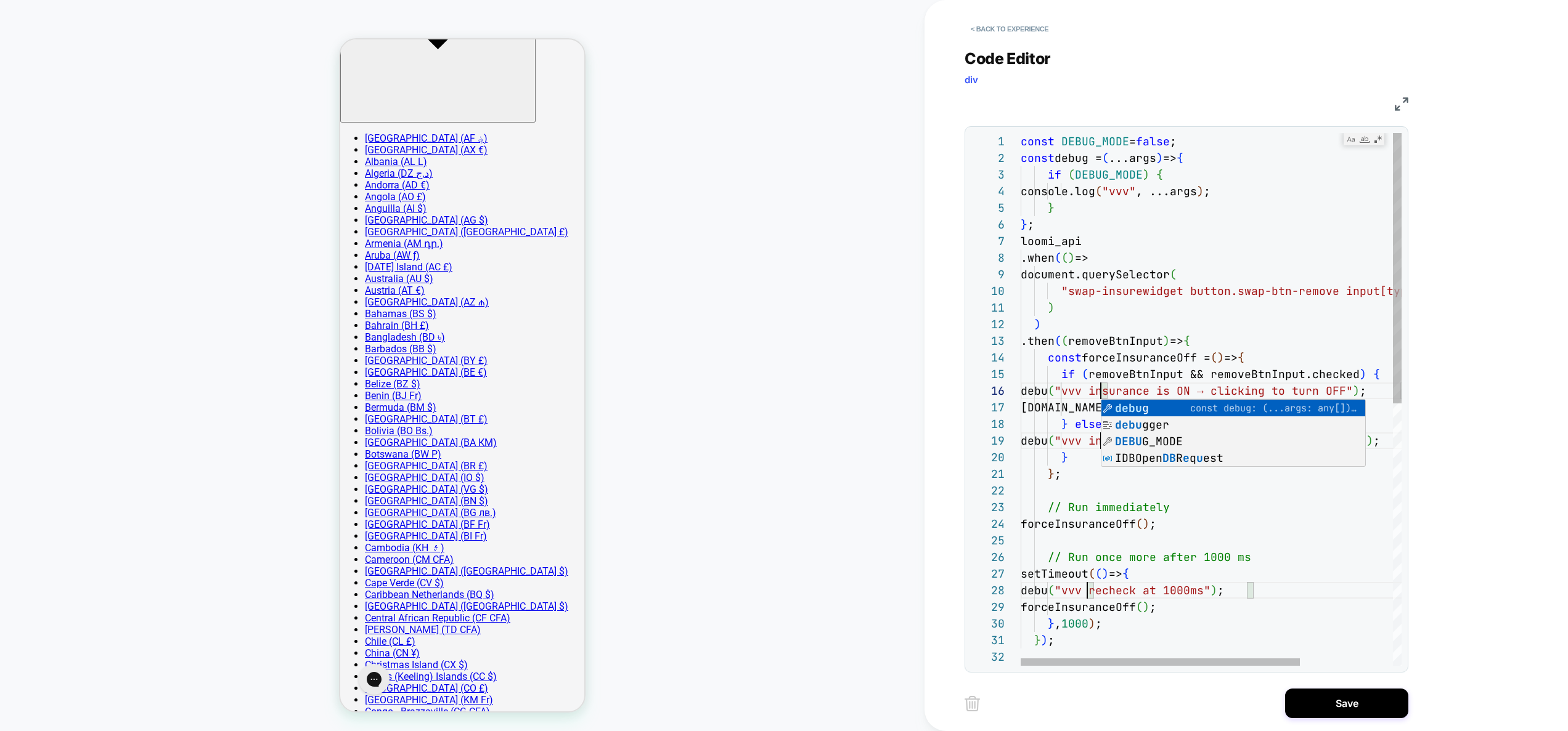
type textarea "**********"
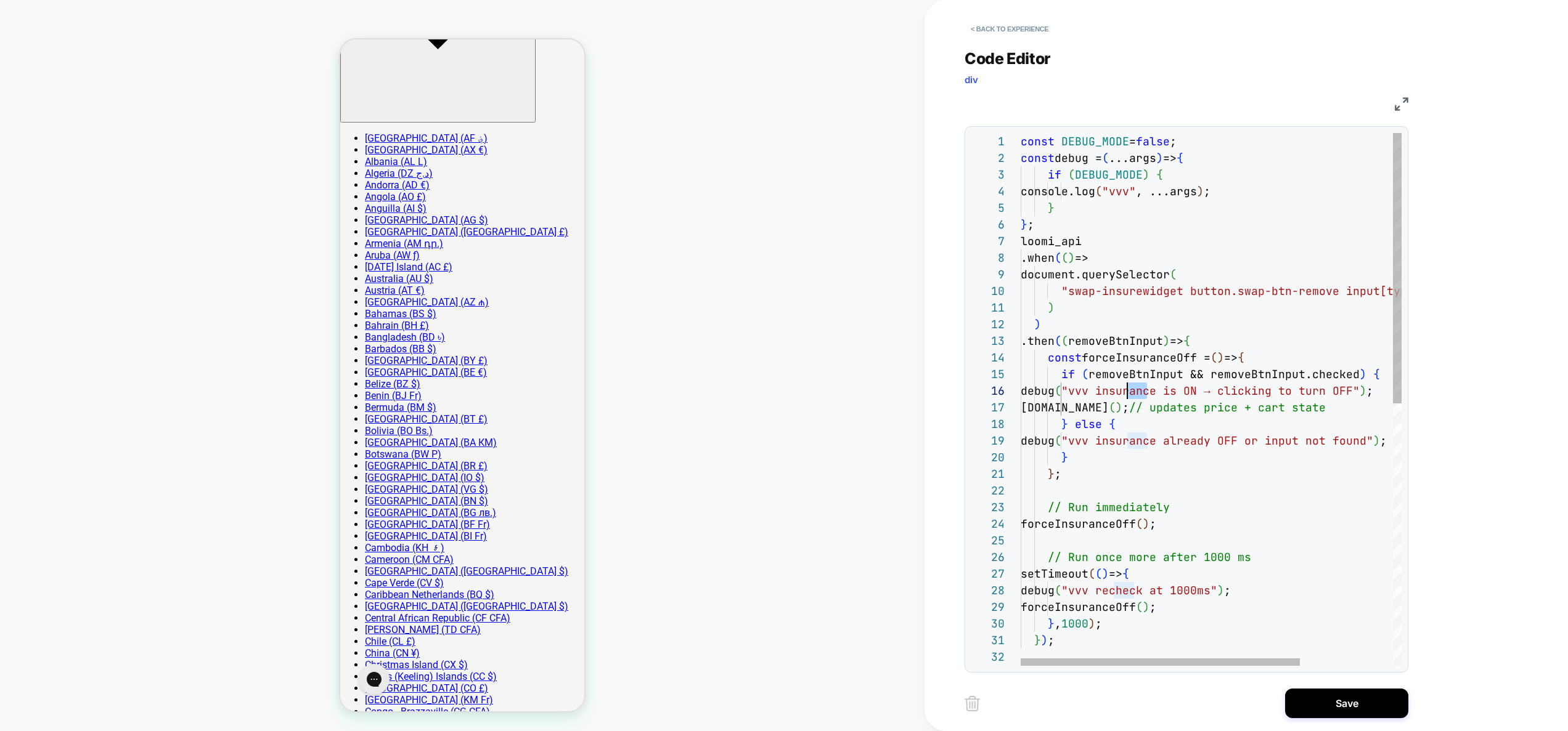
scroll to position [83, 100]
drag, startPoint x: 1149, startPoint y: 388, endPoint x: 1122, endPoint y: 391, distance: 27.2
click at [1121, 390] on div "const DEBUG_MODE = false ; loomi_api .when ( ( ) => document.querySelector ( "s…" at bounding box center [1274, 657] width 508 height 1049
type textarea "***"
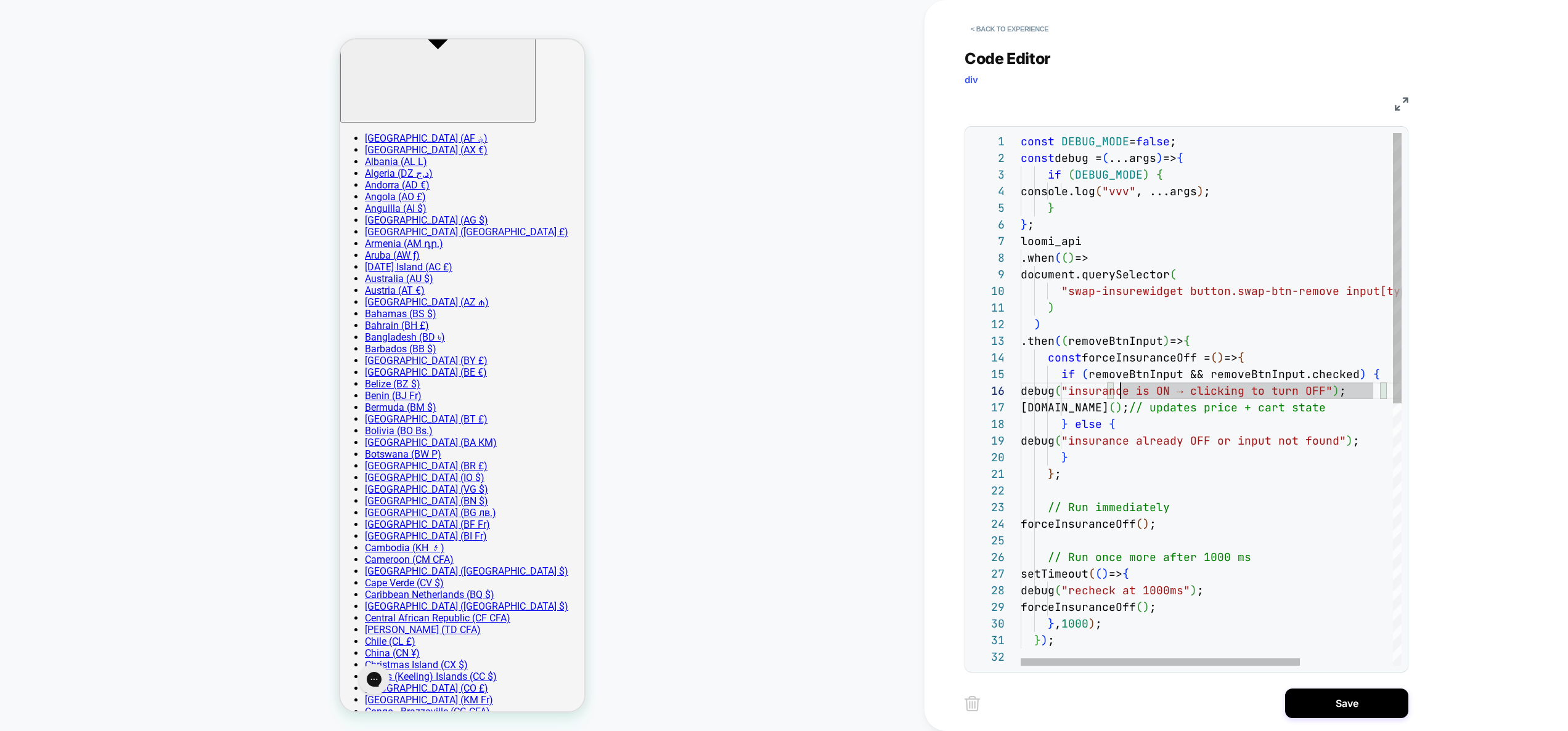
click at [1297, 517] on div "const DEBUG_MODE = false ; loomi_api .when ( ( ) => document.querySelector ( "s…" at bounding box center [1274, 657] width 508 height 1049
click at [1194, 503] on div "const DEBUG_MODE = false ; loomi_api .when ( ( ) => document.querySelector ( "s…" at bounding box center [1274, 657] width 508 height 1049
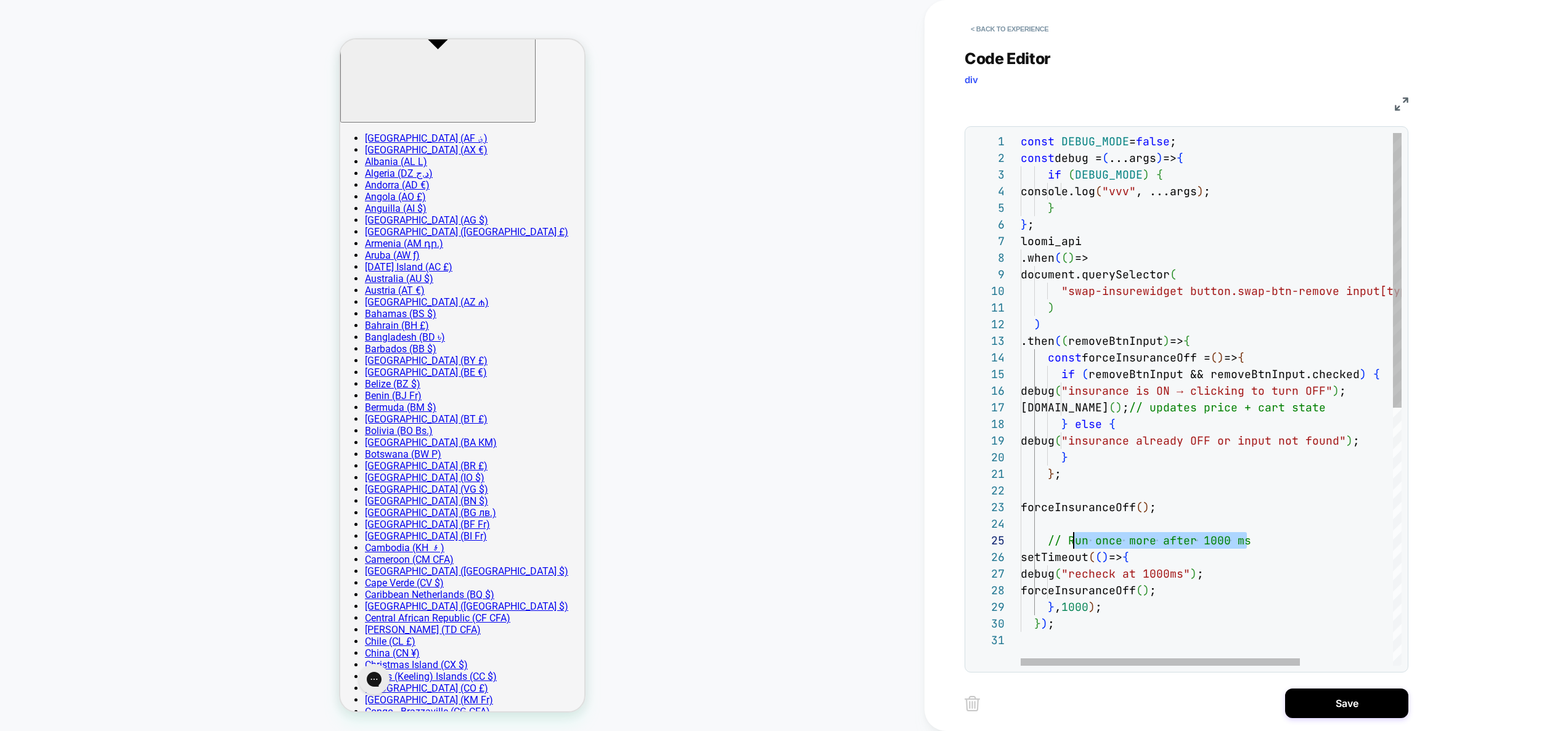
scroll to position [67, 47]
drag, startPoint x: 1252, startPoint y: 540, endPoint x: 1066, endPoint y: 538, distance: 186.0
click at [1066, 539] on div "const DEBUG_MODE = false ; loomi_api .when ( ( ) => document.querySelector ( "s…" at bounding box center [1274, 649] width 508 height 1032
click at [1172, 542] on div "const DEBUG_MODE = false ; loomi_api .when ( ( ) => document.querySelector ( "s…" at bounding box center [1274, 649] width 508 height 1032
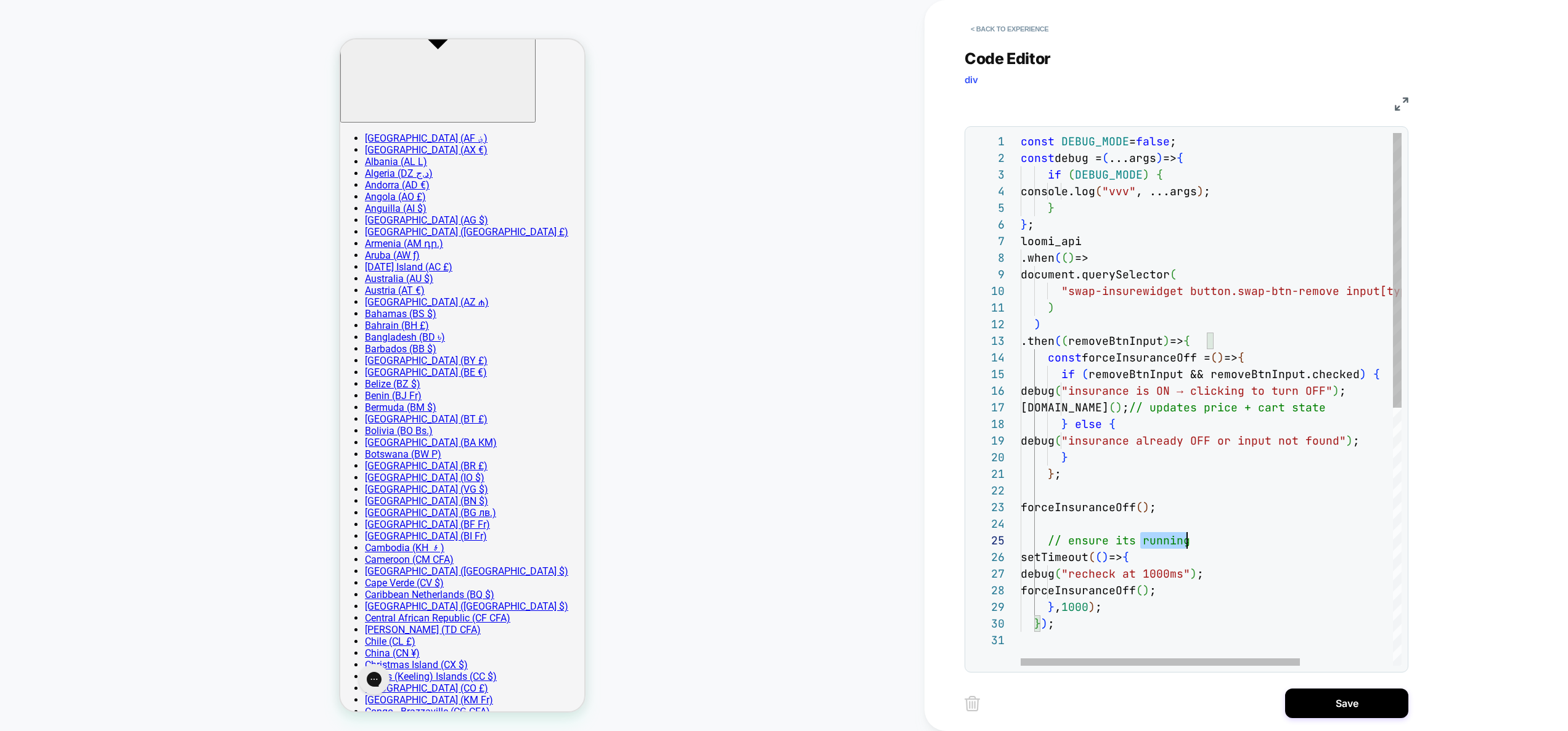
click at [1172, 542] on div "const DEBUG_MODE = false ; loomi_api .when ( ( ) => document.querySelector ( "s…" at bounding box center [1274, 649] width 508 height 1032
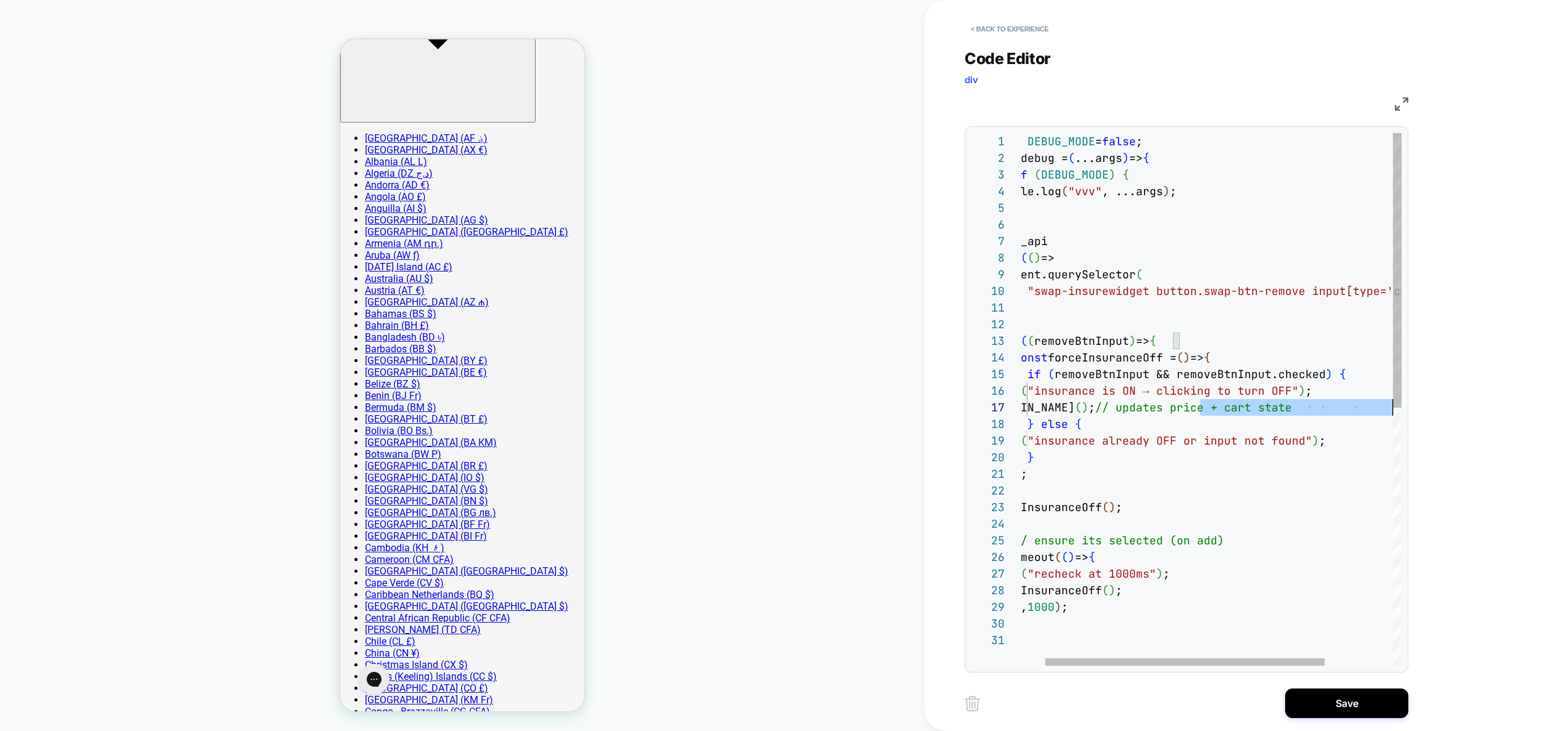
scroll to position [100, 405]
drag, startPoint x: 1235, startPoint y: 409, endPoint x: 1429, endPoint y: 399, distance: 194.3
click at [1430, 400] on div "const DEBUG_MODE = false ; loomi_api .when ( ( ) => document.querySelector ( "s…" at bounding box center [1240, 649] width 508 height 1032
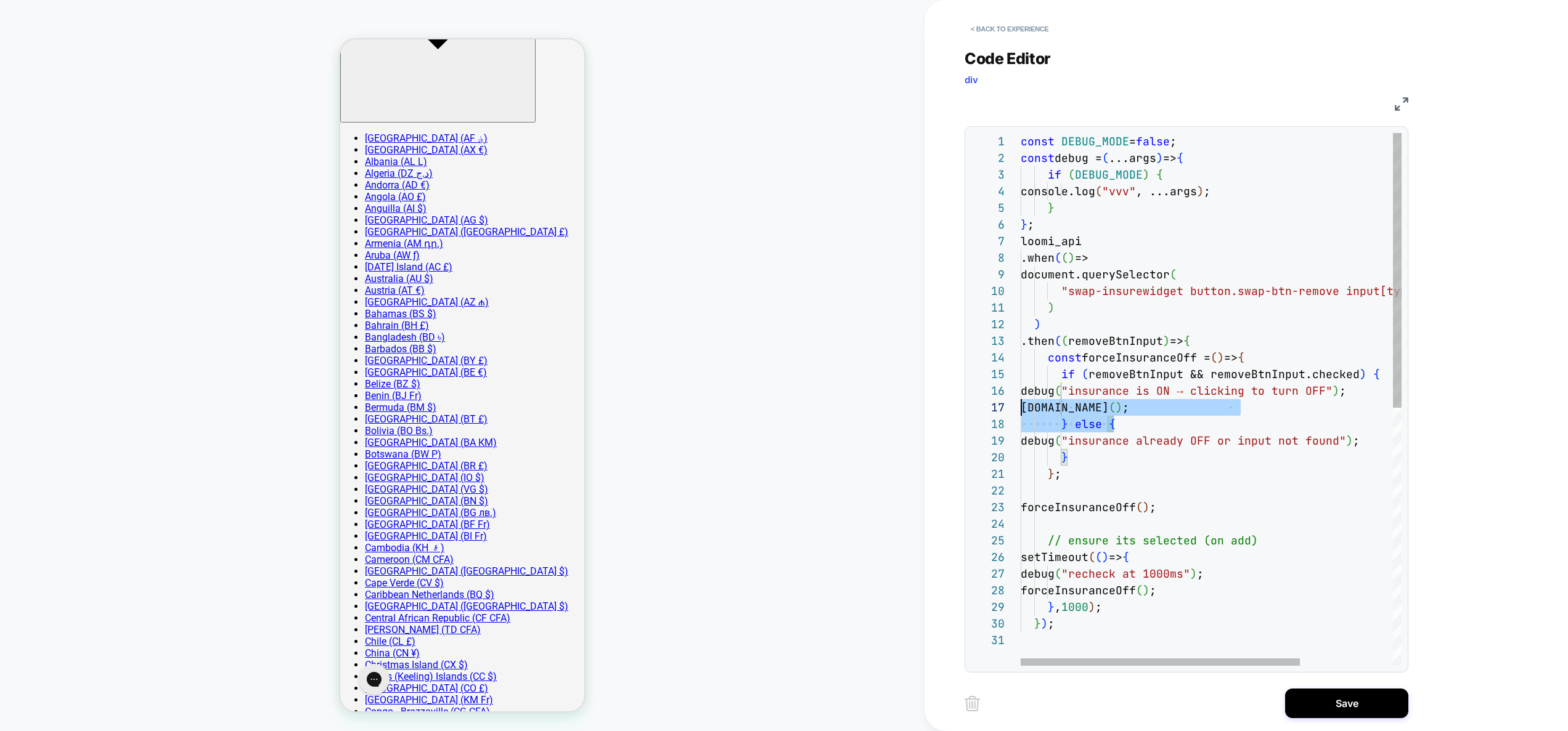
drag, startPoint x: 1273, startPoint y: 423, endPoint x: 894, endPoint y: 401, distance: 379.6
click at [1021, 401] on div "const DEBUG_MODE = false ; loomi_api .when ( ( ) => document.querySelector ( "s…" at bounding box center [1274, 649] width 508 height 1032
click at [1278, 403] on div "const DEBUG_MODE = false ; loomi_api .when ( ( ) => document.querySelector ( "s…" at bounding box center [1274, 649] width 508 height 1032
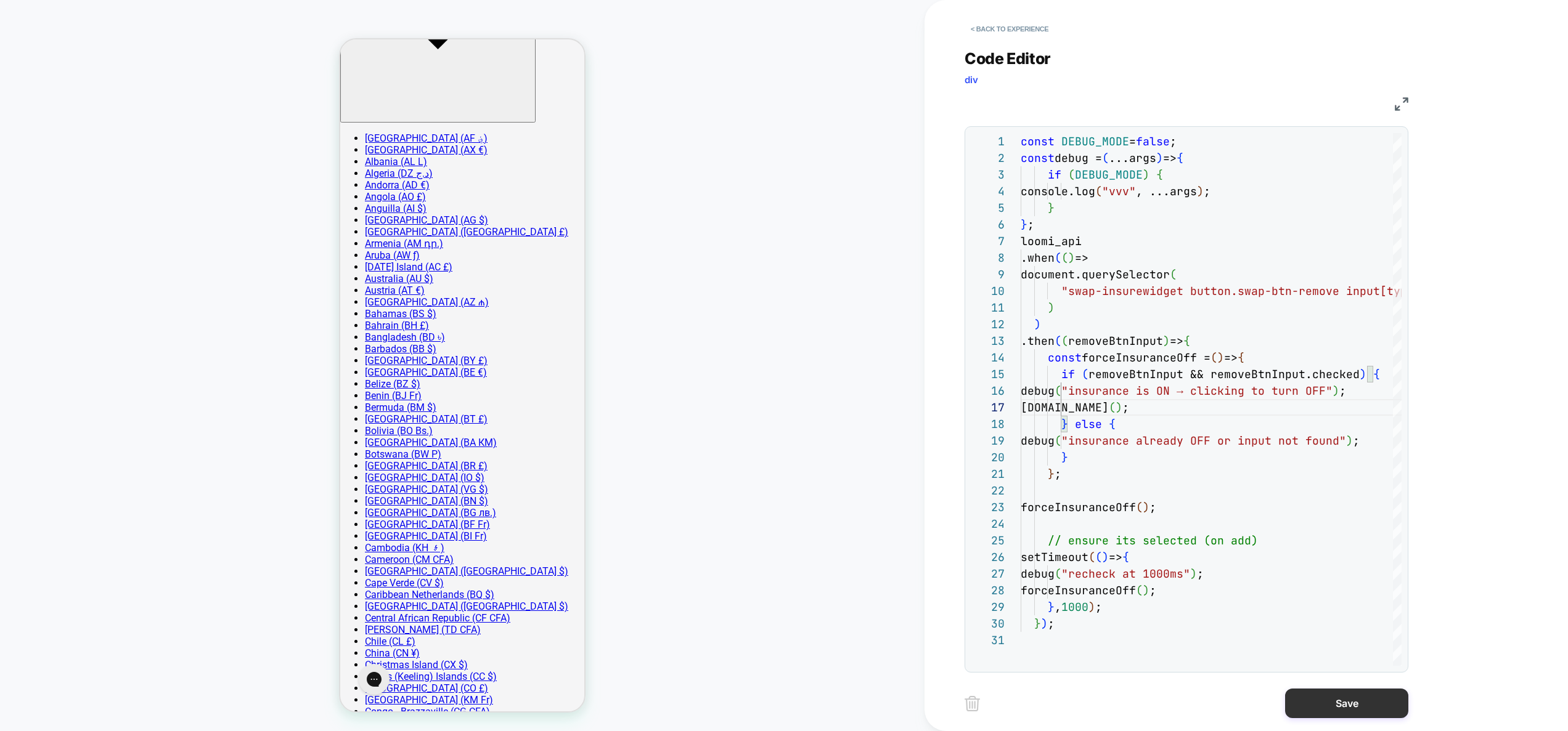
type textarea "**********"
click at [1340, 703] on button "Save" at bounding box center [1347, 704] width 123 height 30
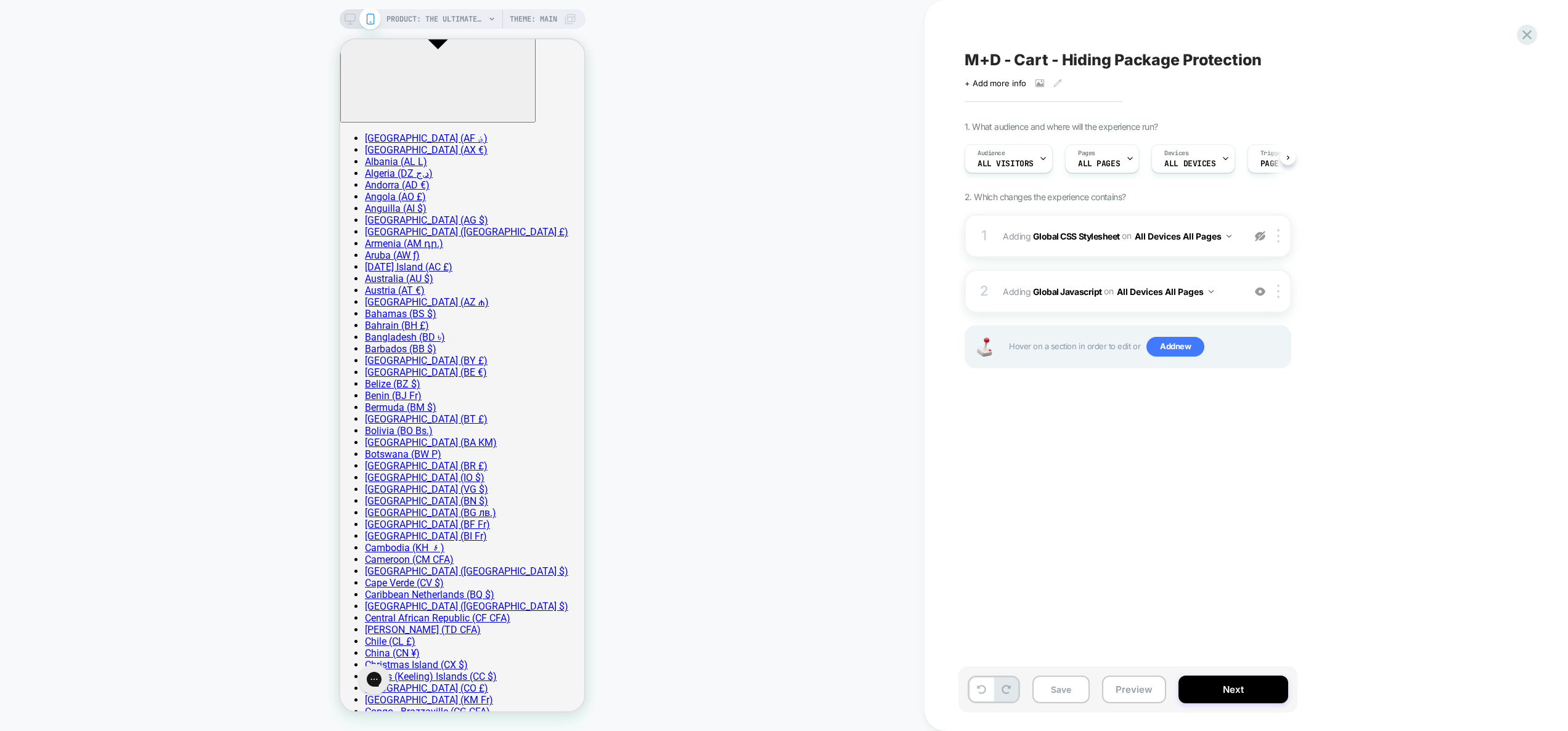
scroll to position [0, 1]
click at [1258, 242] on div at bounding box center [1260, 236] width 20 height 13
click at [1242, 240] on div "1 Adding Global CSS Stylesheet on All Devices All Pages Add Before Add After Ta…" at bounding box center [1128, 236] width 327 height 43
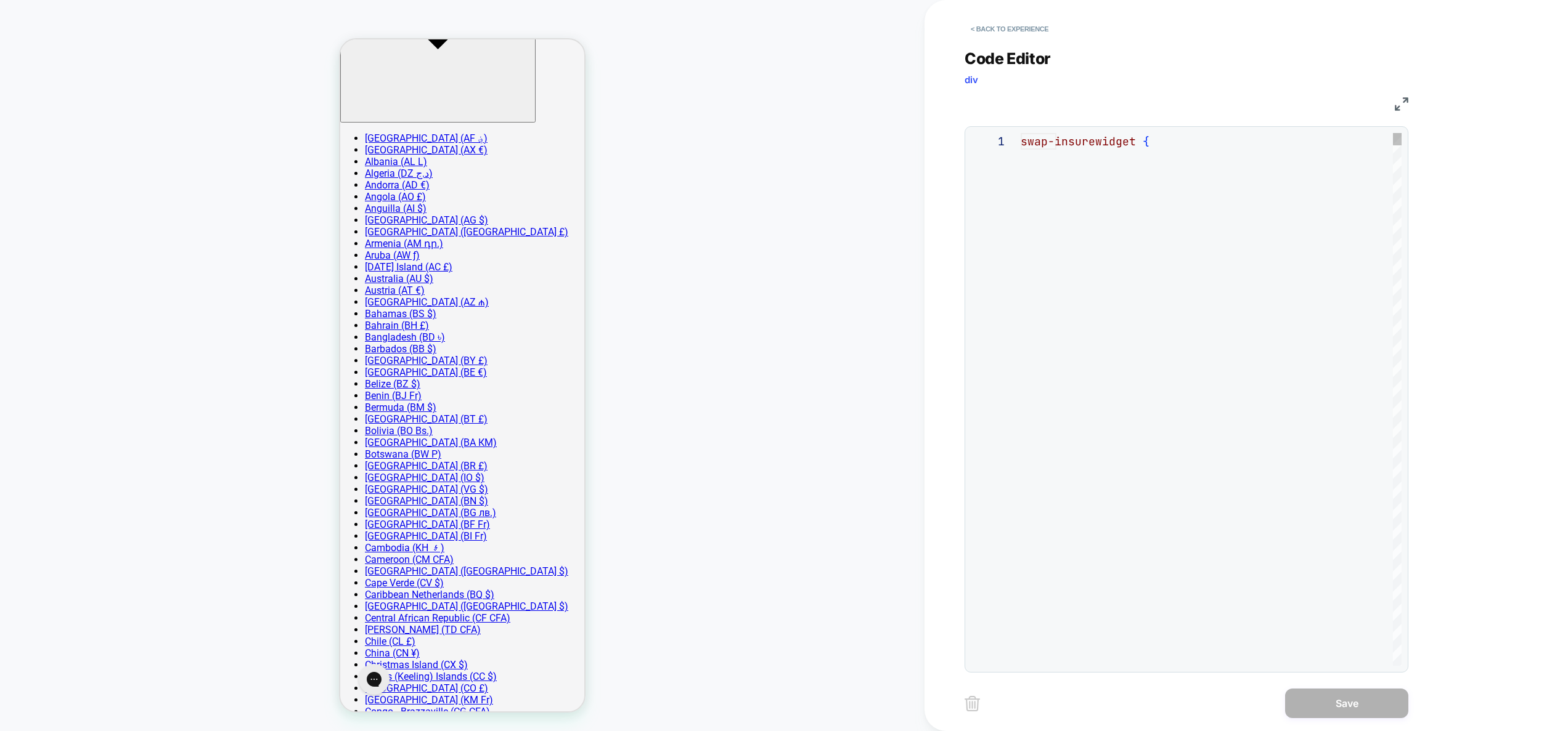
scroll to position [100, 0]
click at [992, 21] on button "< Back to experience" at bounding box center [1009, 29] width 90 height 19
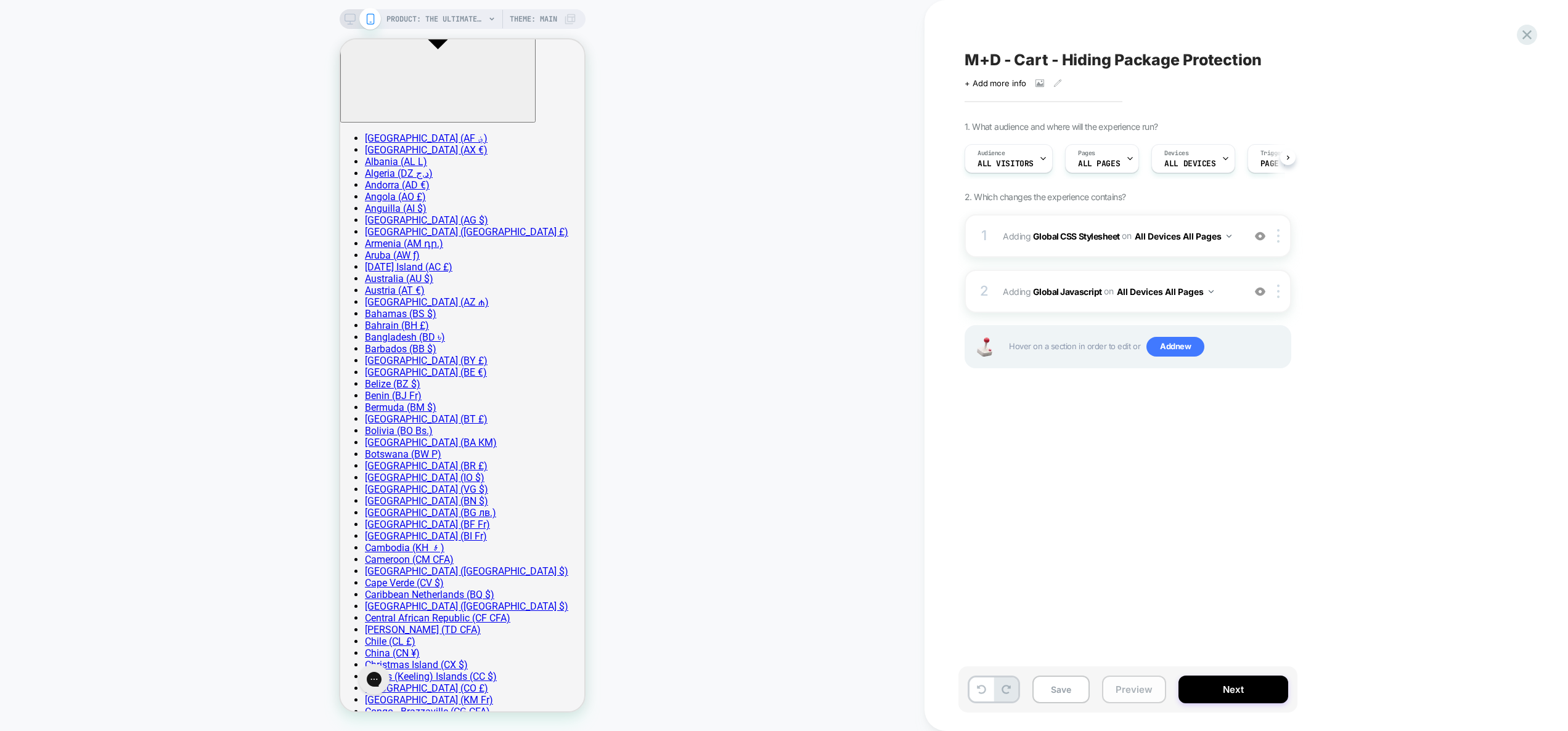
scroll to position [0, 1]
click at [1075, 696] on button "Save" at bounding box center [1061, 689] width 58 height 28
click at [1134, 688] on button "Preview" at bounding box center [1134, 689] width 64 height 28
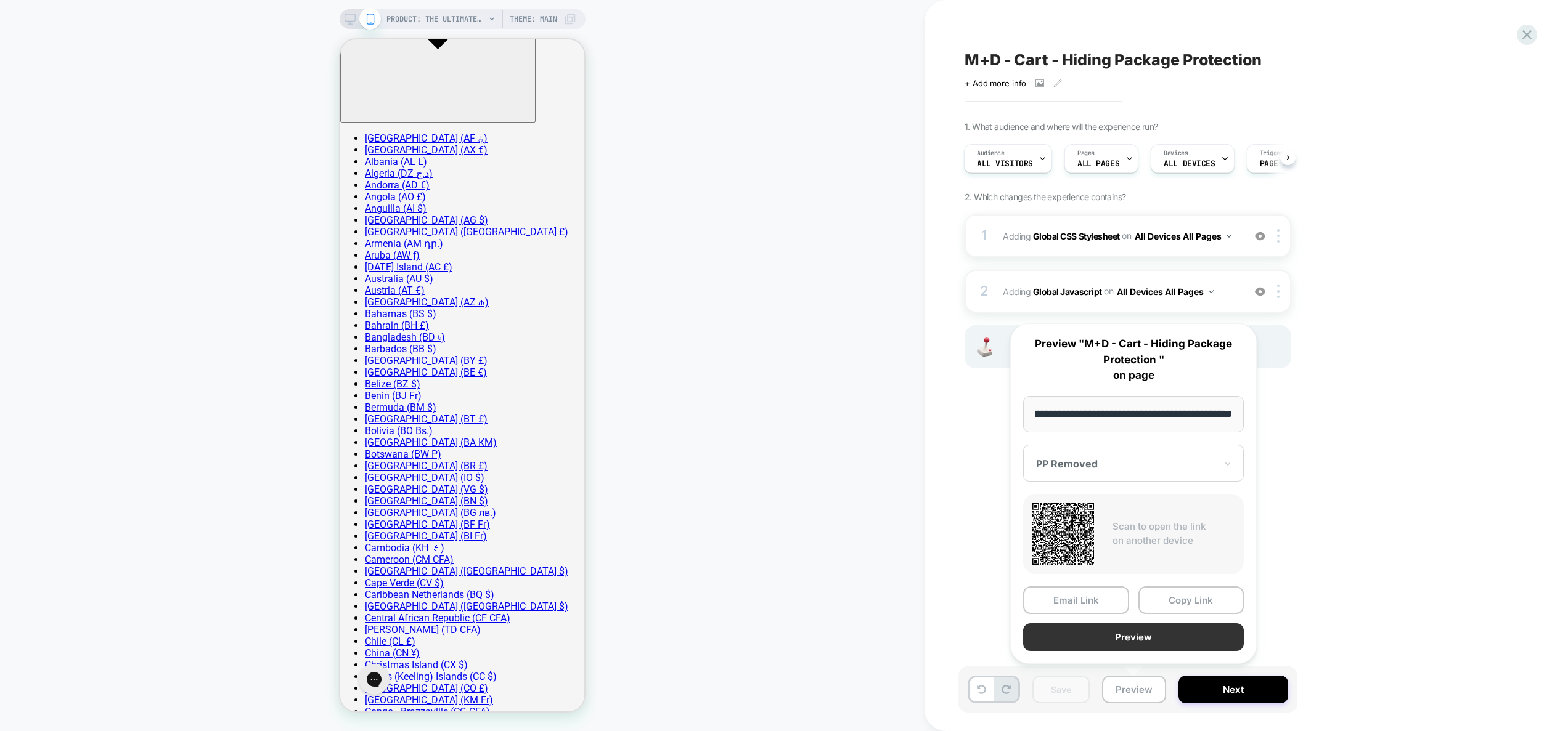
scroll to position [0, 0]
click at [1146, 626] on button "Preview" at bounding box center [1133, 637] width 221 height 28
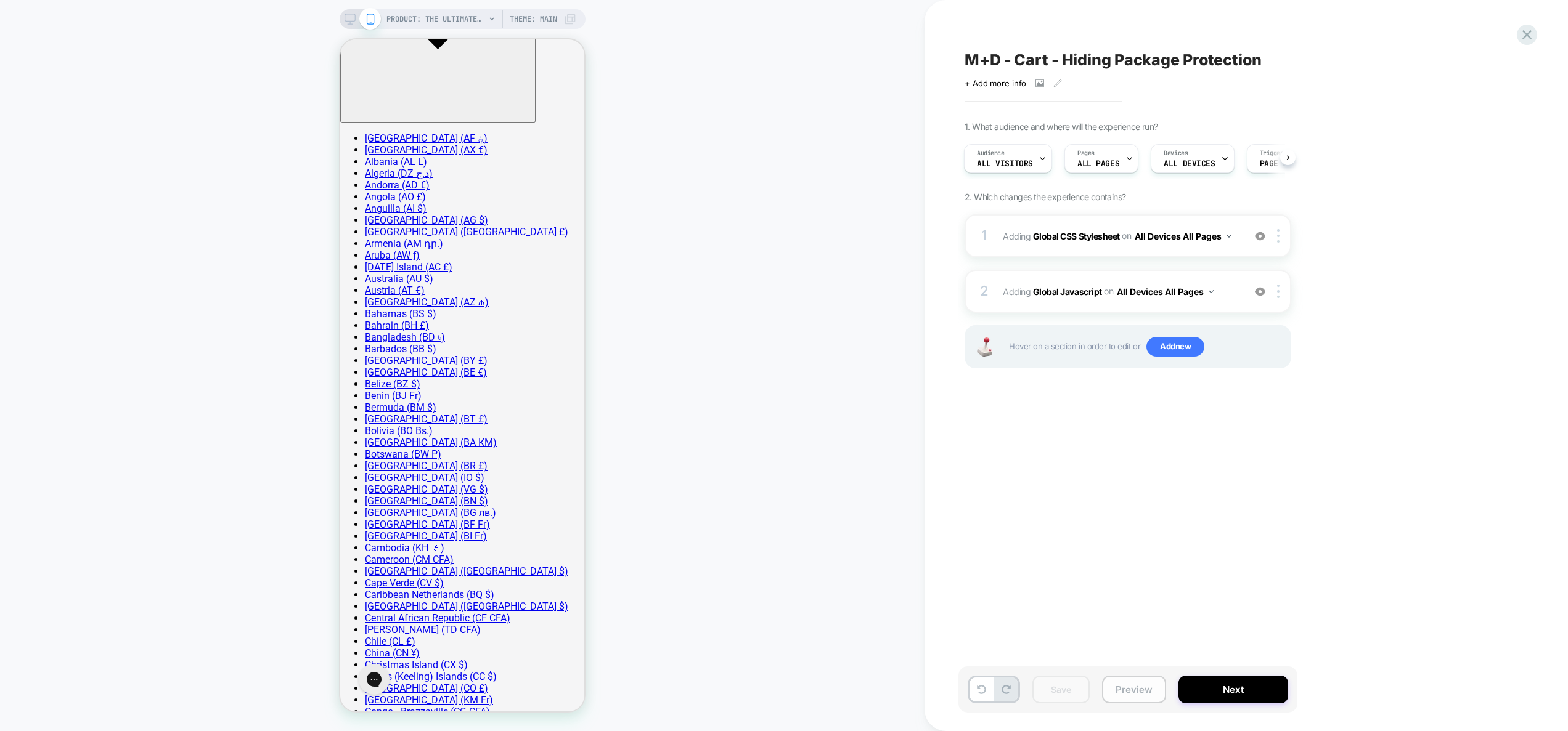
click at [1142, 695] on button "Preview" at bounding box center [1134, 689] width 64 height 28
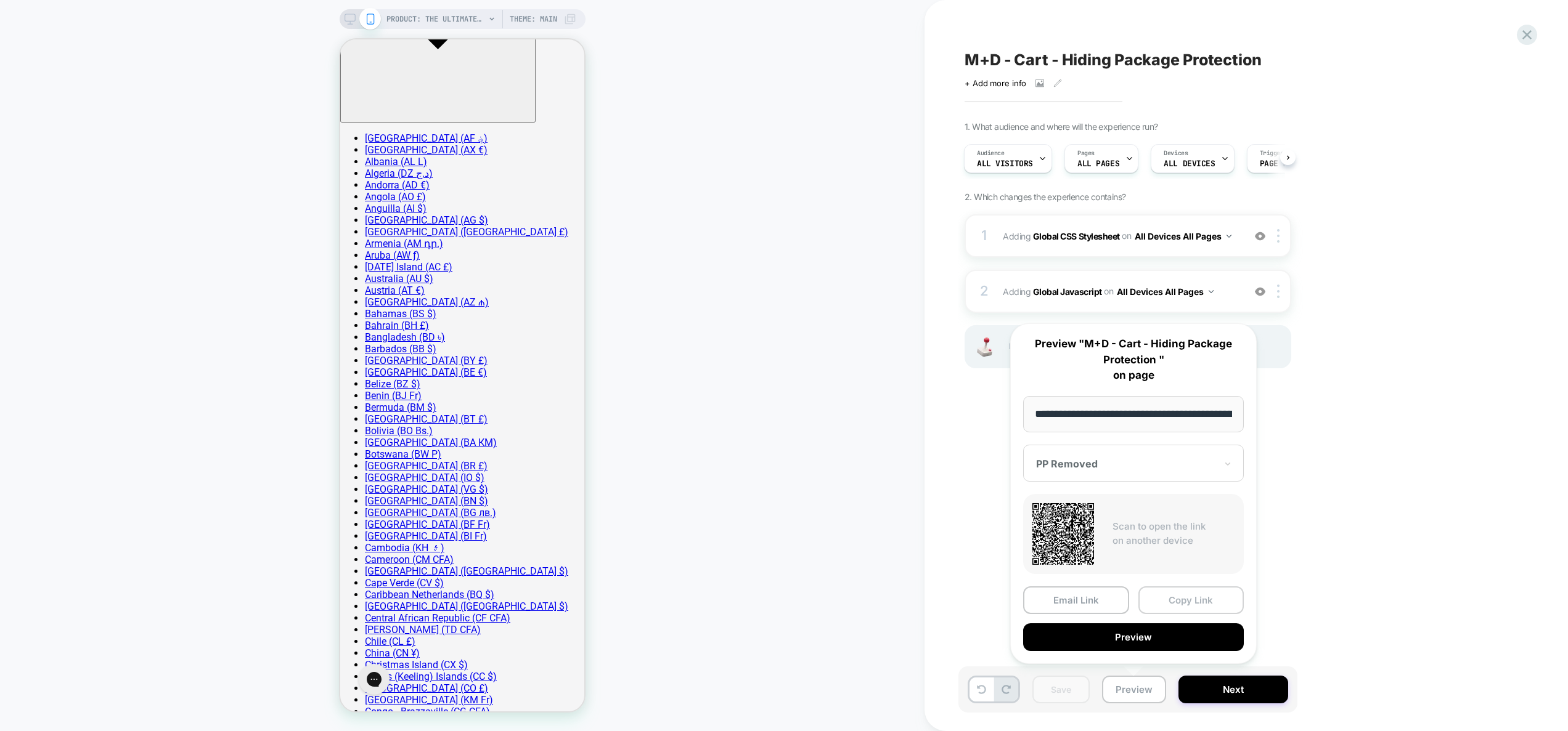
click at [1178, 598] on button "Copy Link" at bounding box center [1192, 600] width 106 height 28
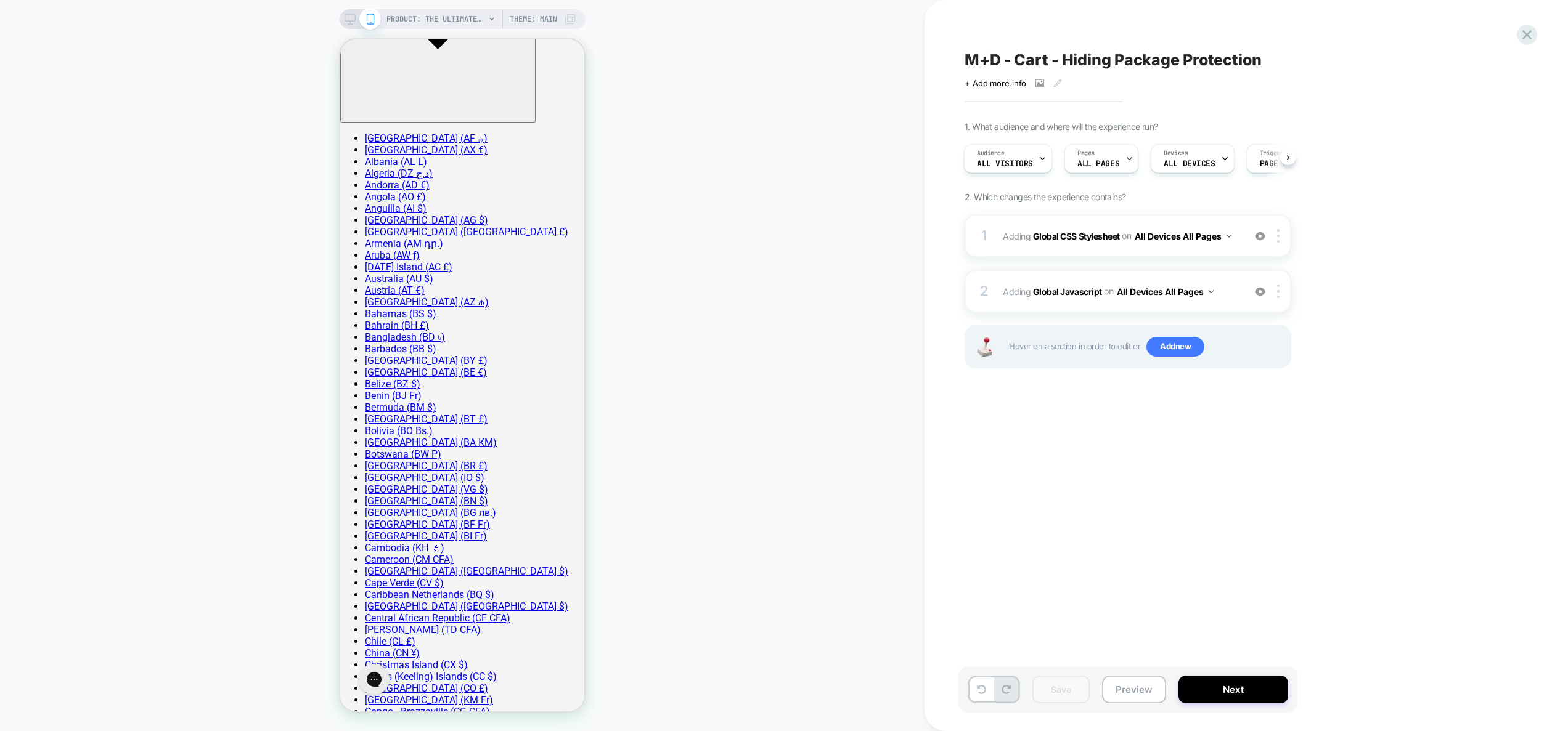
click at [1122, 514] on div "M+D - Cart - Hiding Package Protection Click to view images Click to edit exper…" at bounding box center [1190, 365] width 462 height 706
click at [1117, 695] on button "Preview" at bounding box center [1134, 689] width 64 height 28
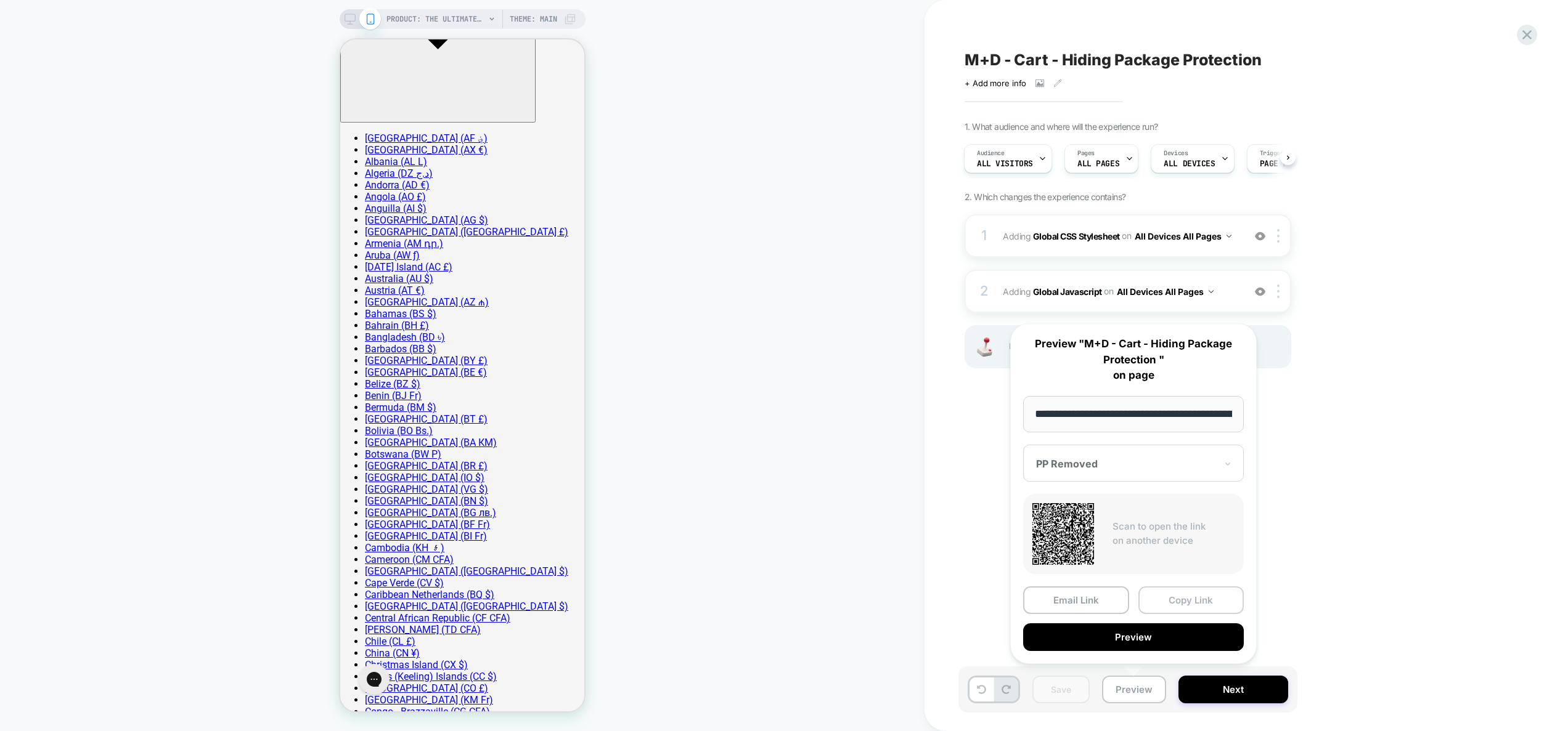
click at [1170, 596] on button "Copy Link" at bounding box center [1192, 600] width 106 height 28
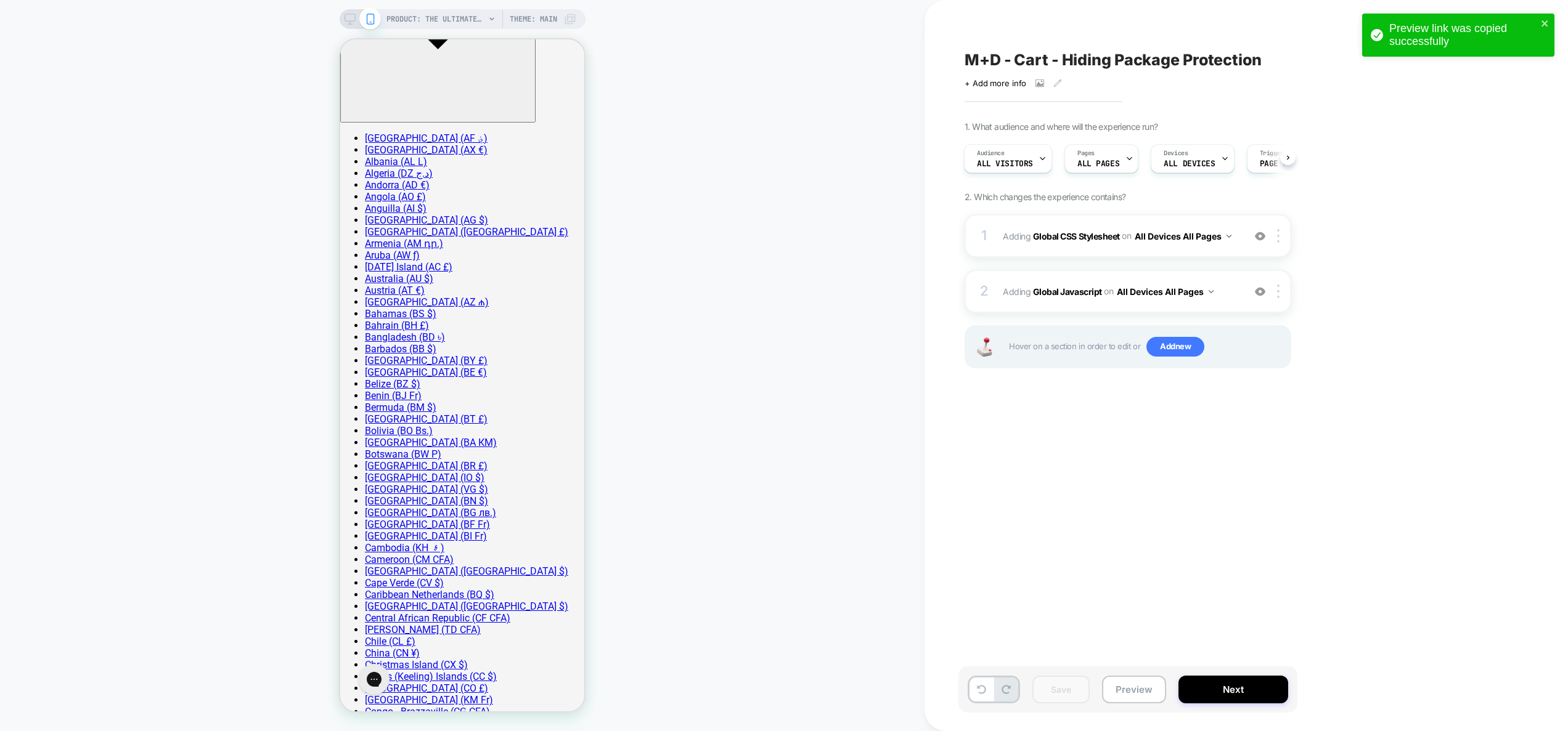
click at [1185, 525] on div "M+D - Cart - Hiding Package Protection Click to view images Click to edit exper…" at bounding box center [1190, 365] width 462 height 706
